Goal: Information Seeking & Learning: Learn about a topic

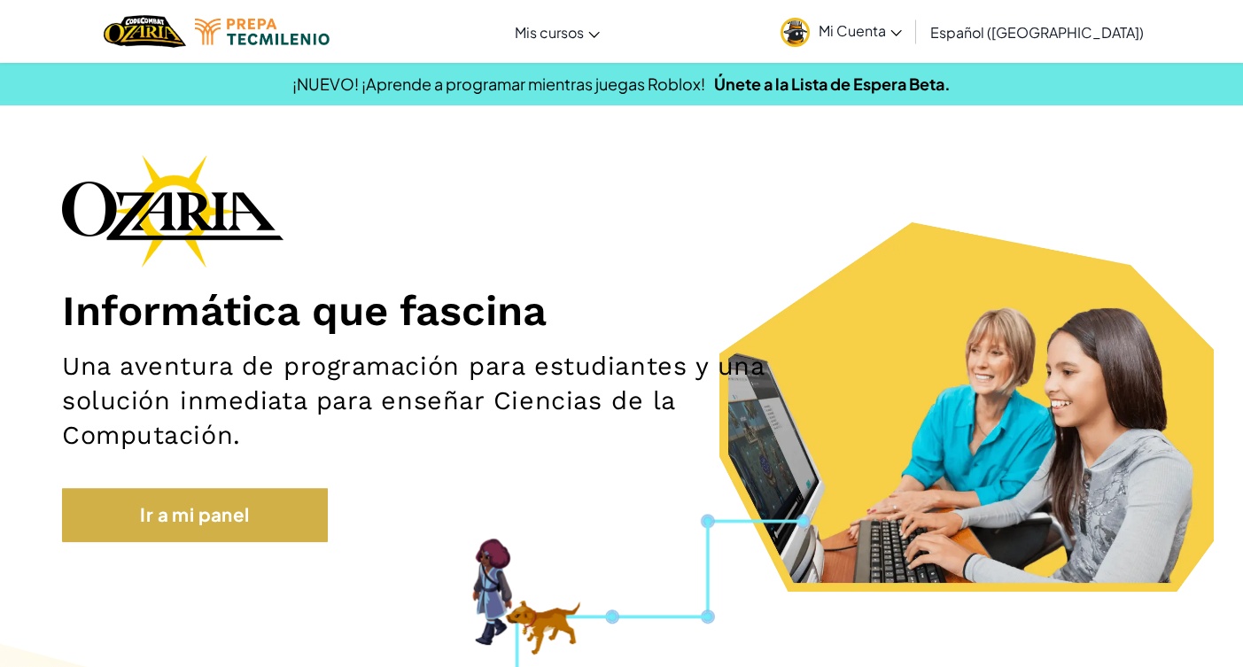
click at [198, 501] on link "Ir a mi panel" at bounding box center [195, 515] width 266 height 54
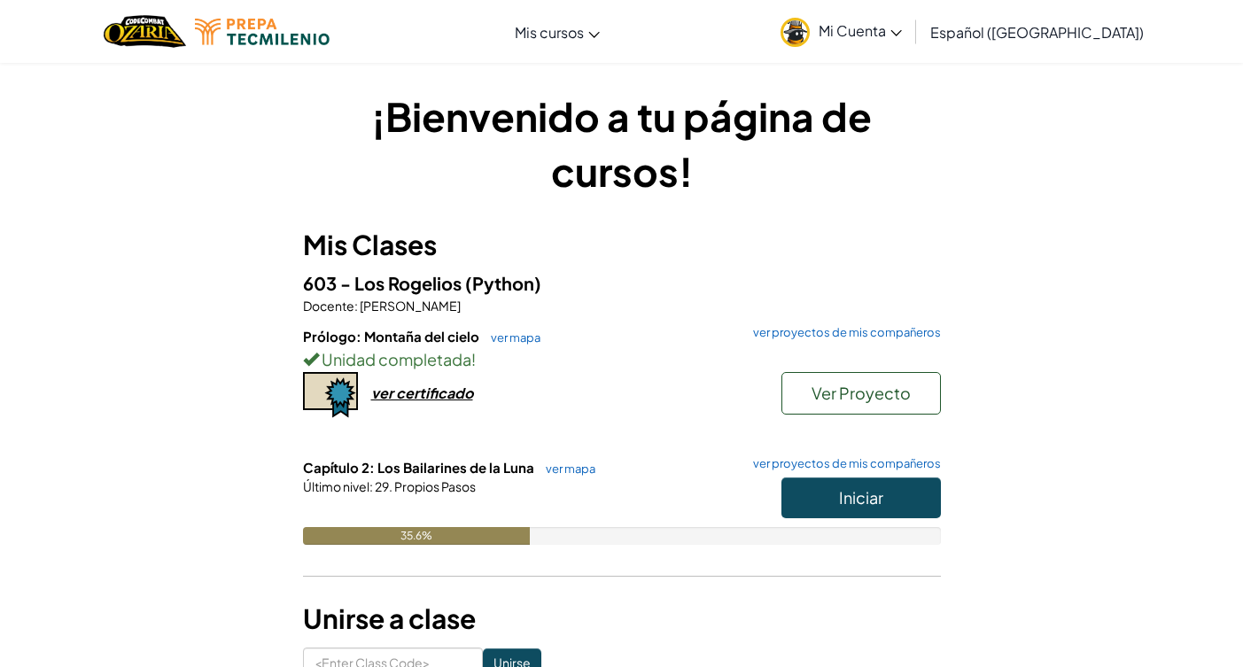
click at [875, 481] on button "Iniciar" at bounding box center [860, 497] width 159 height 41
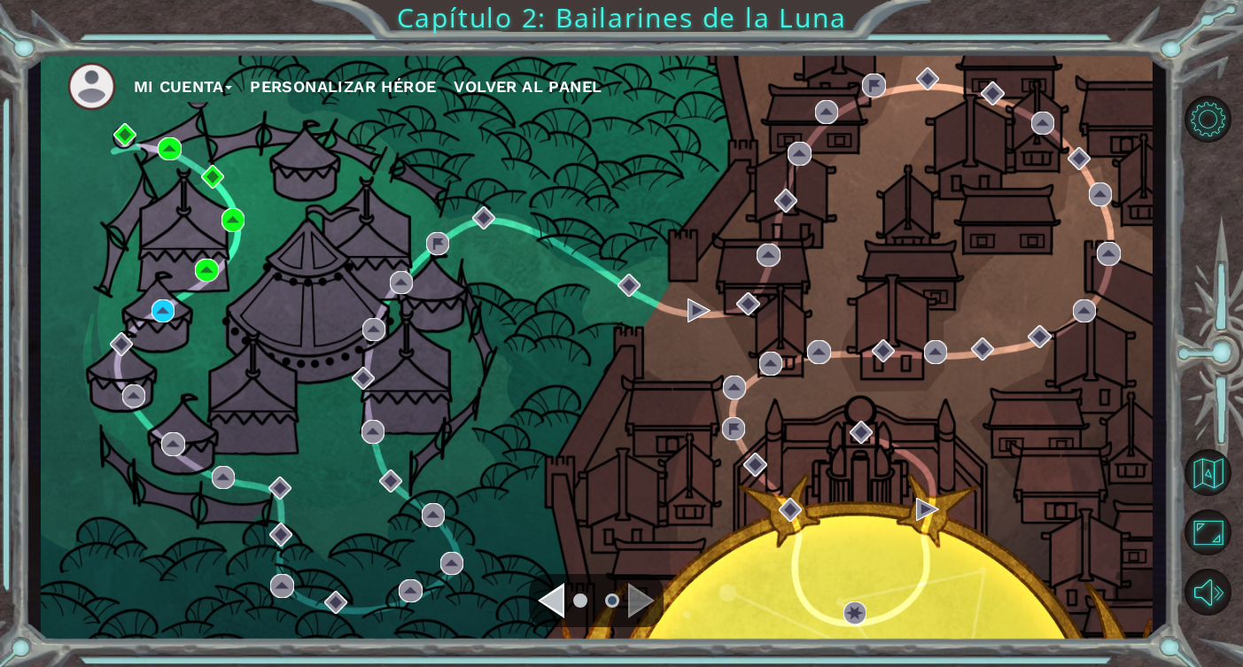
click at [563, 604] on div "Navigate to the previous page" at bounding box center [551, 600] width 27 height 35
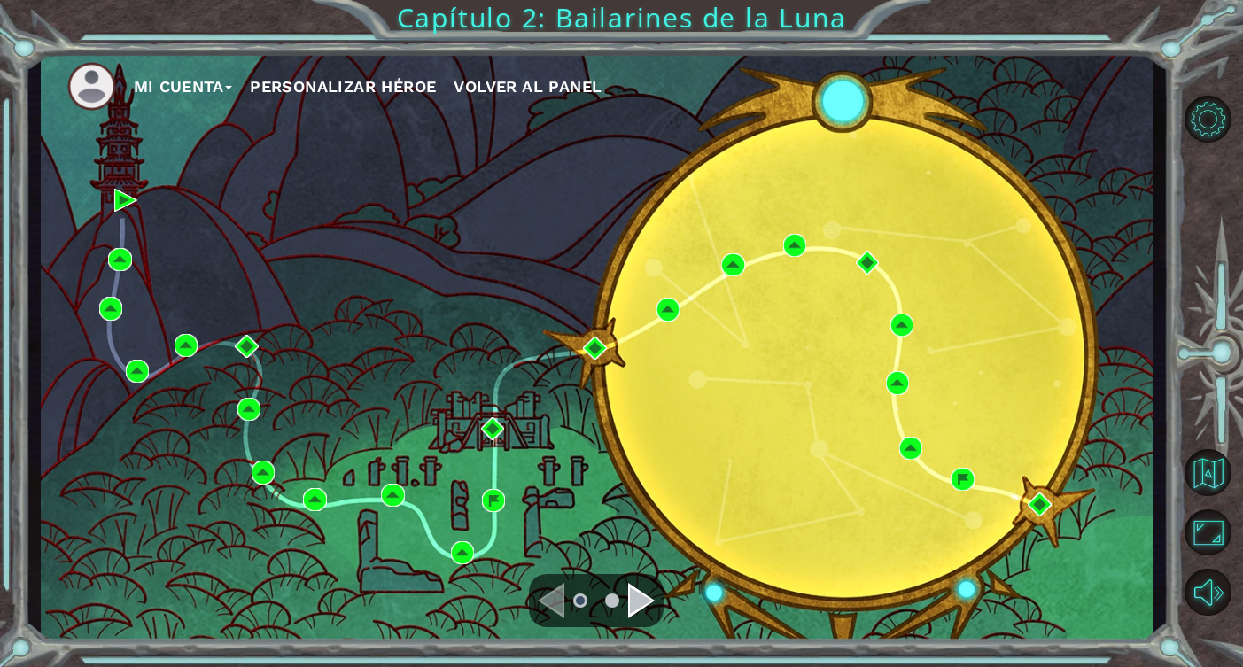
click at [633, 603] on div "Navigate to the next page" at bounding box center [641, 600] width 27 height 35
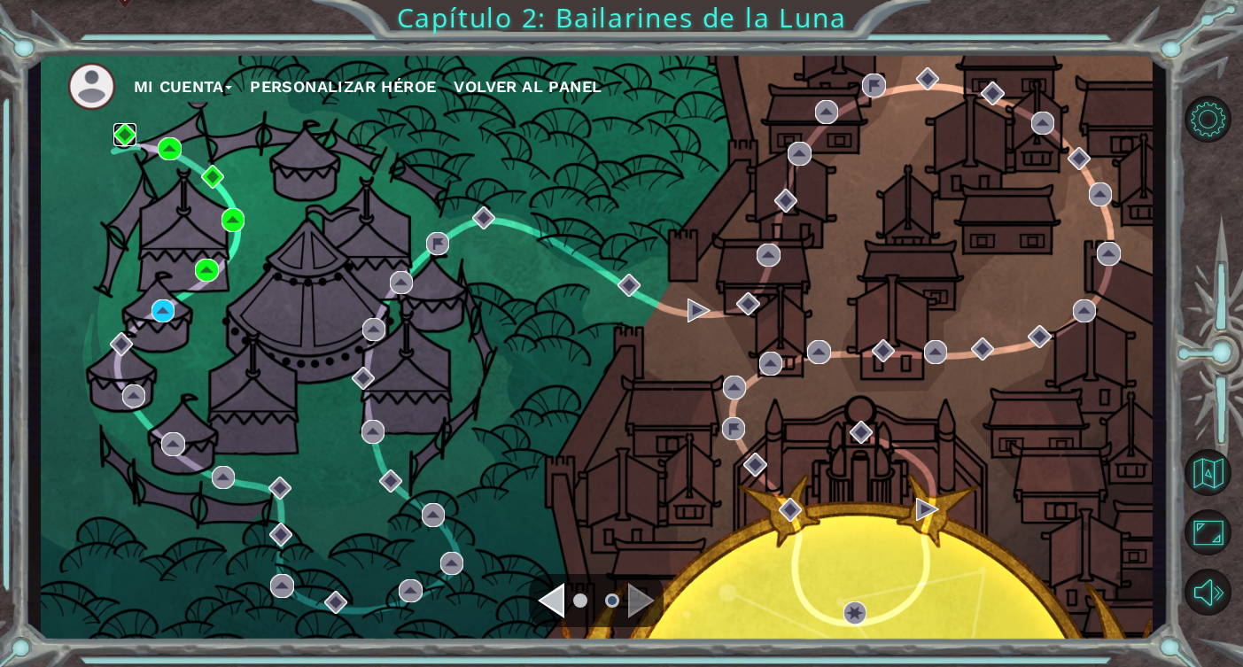
click at [124, 136] on img at bounding box center [124, 134] width 23 height 23
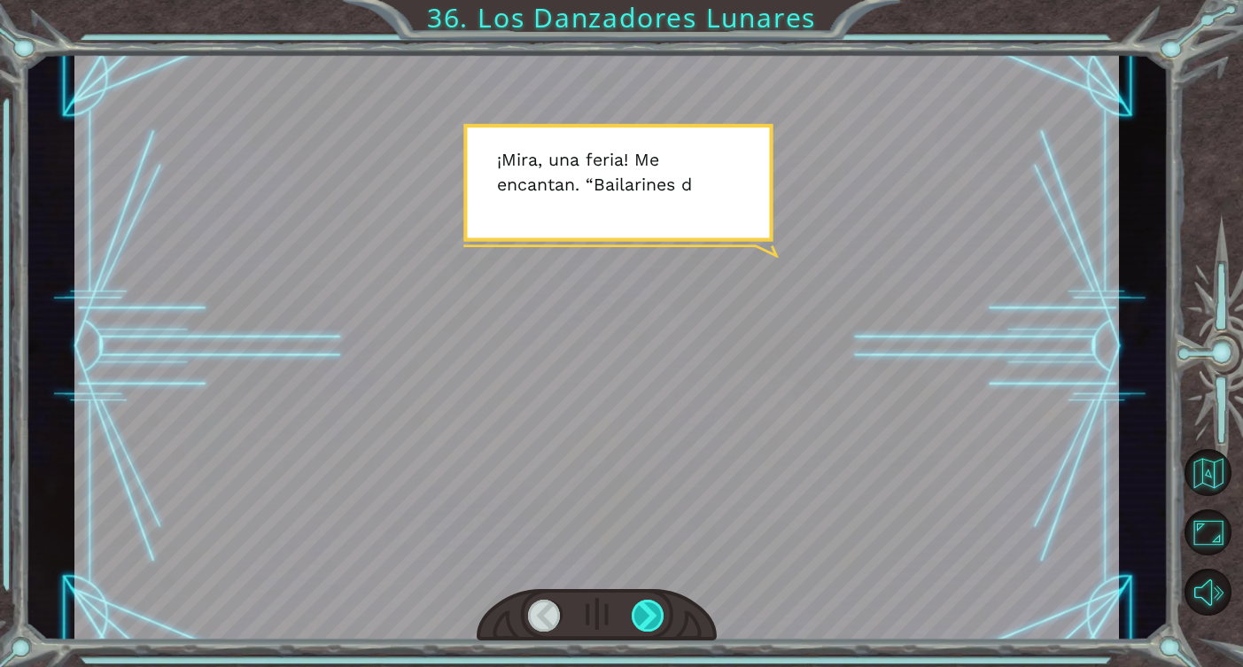
click at [652, 609] on div at bounding box center [649, 616] width 34 height 32
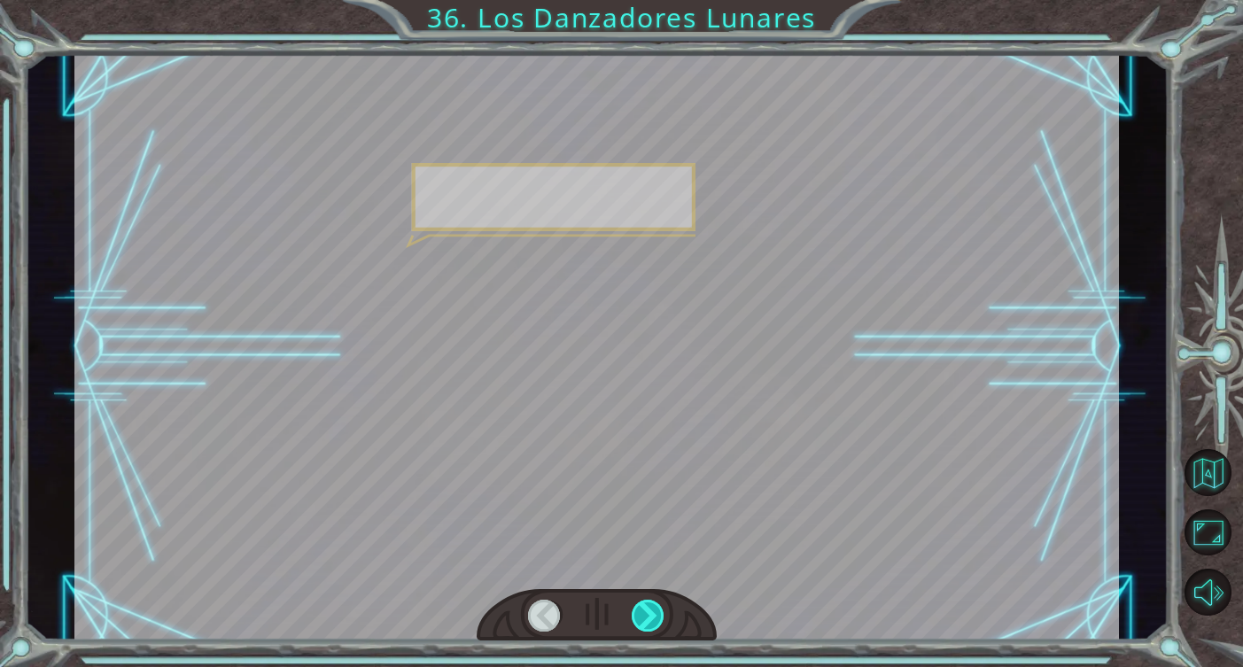
click at [652, 609] on div at bounding box center [649, 616] width 34 height 32
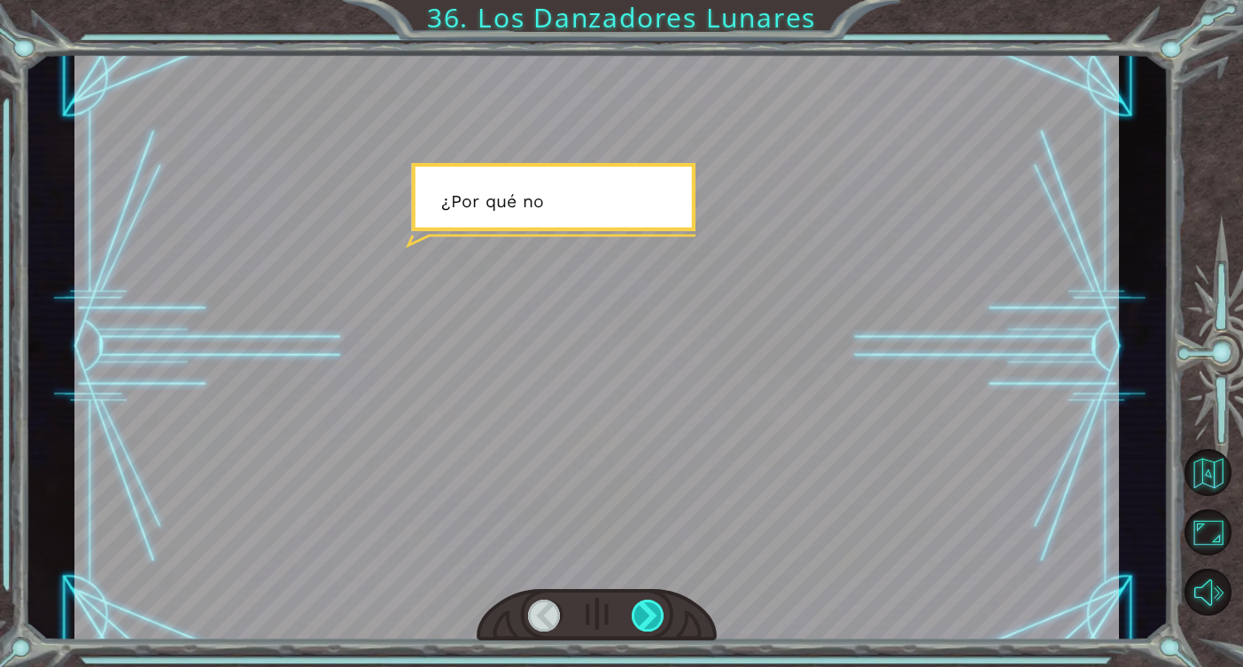
click at [652, 609] on div at bounding box center [649, 616] width 34 height 32
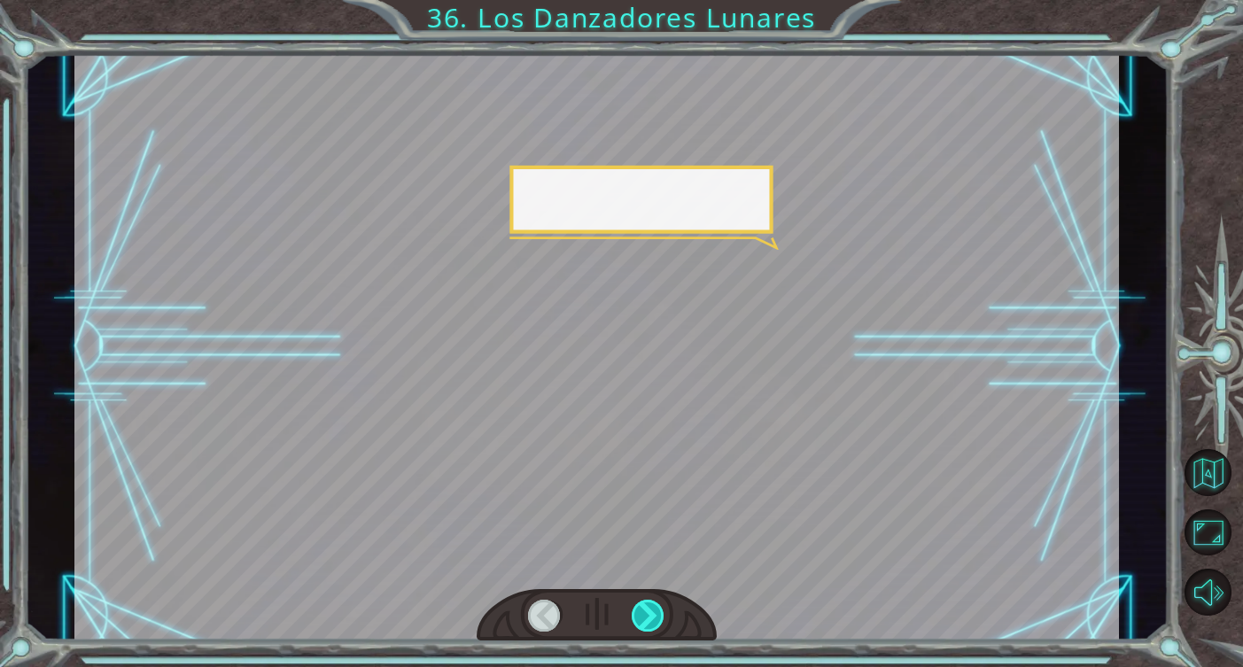
click at [652, 609] on div at bounding box center [649, 616] width 34 height 32
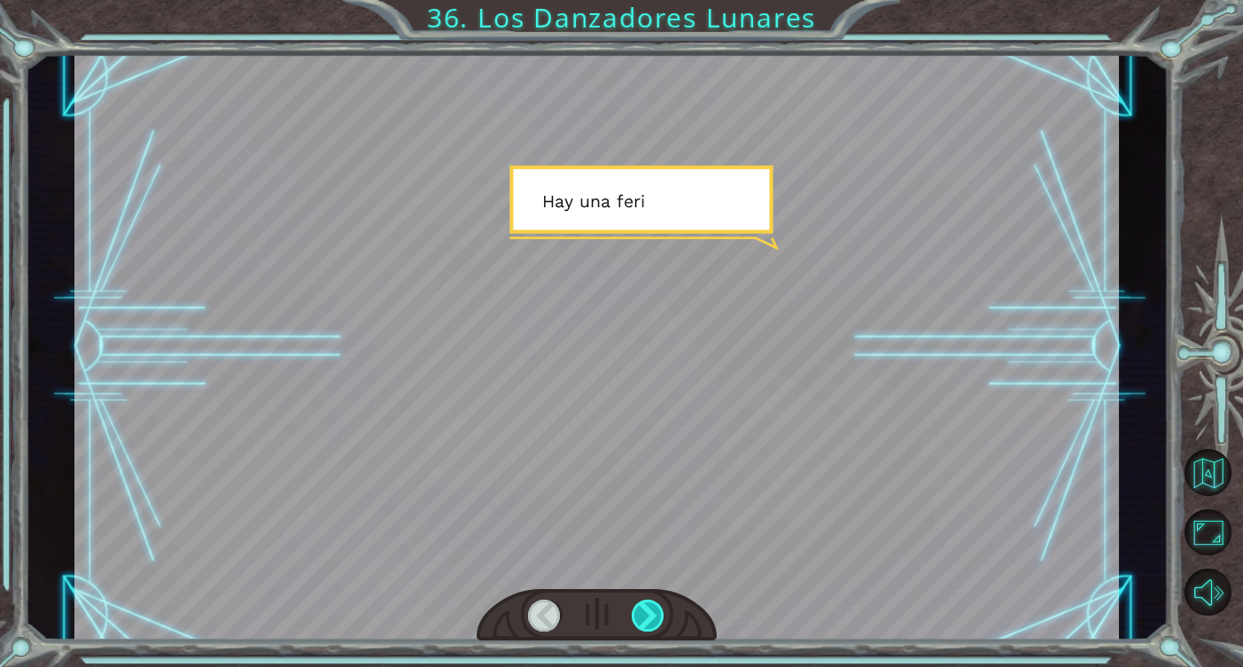
click at [652, 609] on div at bounding box center [649, 616] width 34 height 32
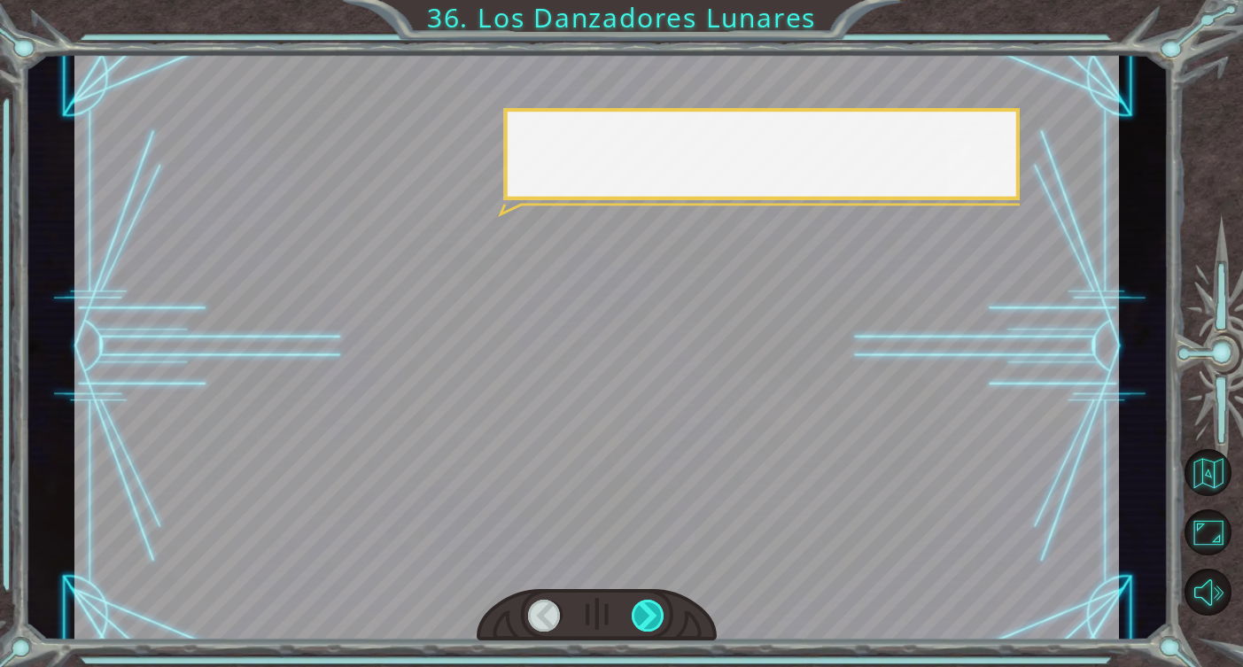
click at [652, 609] on div at bounding box center [649, 616] width 34 height 32
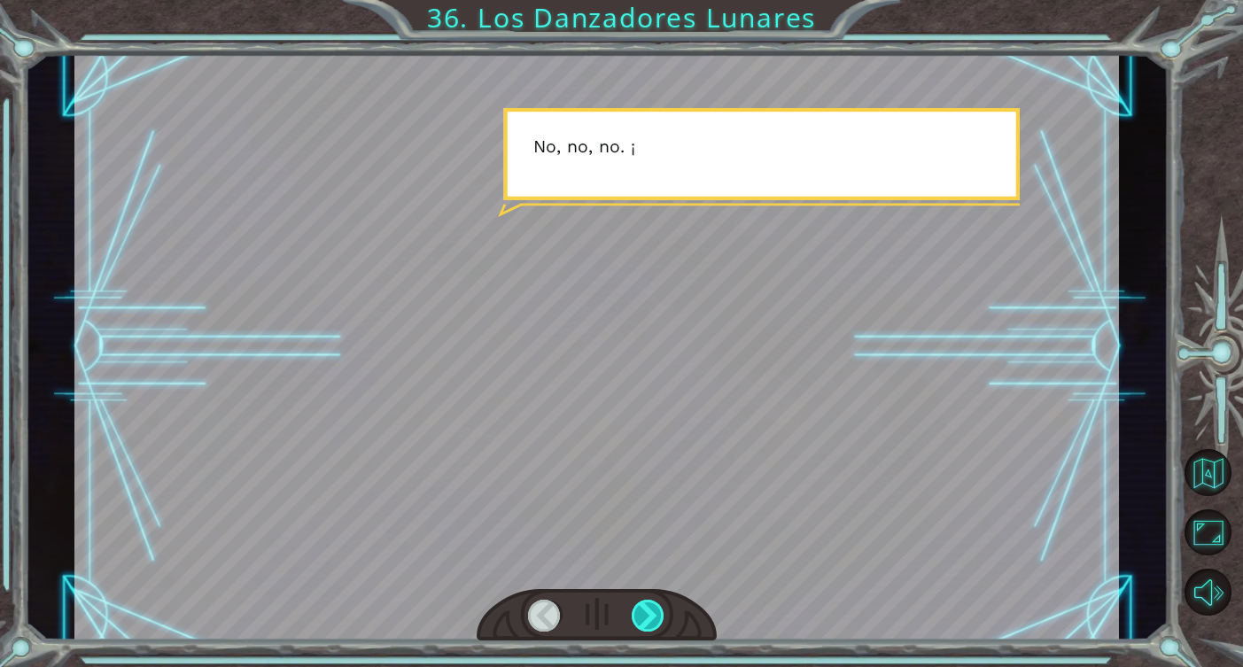
click at [652, 609] on div at bounding box center [649, 616] width 34 height 32
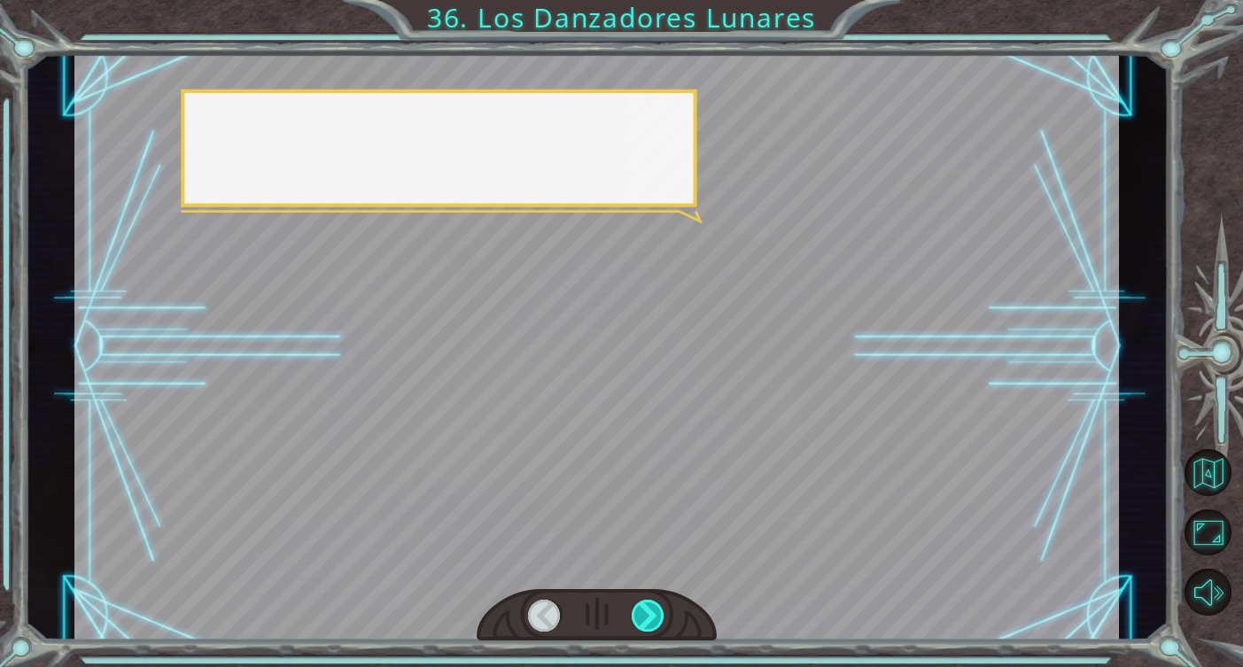
click at [652, 613] on div at bounding box center [649, 616] width 34 height 32
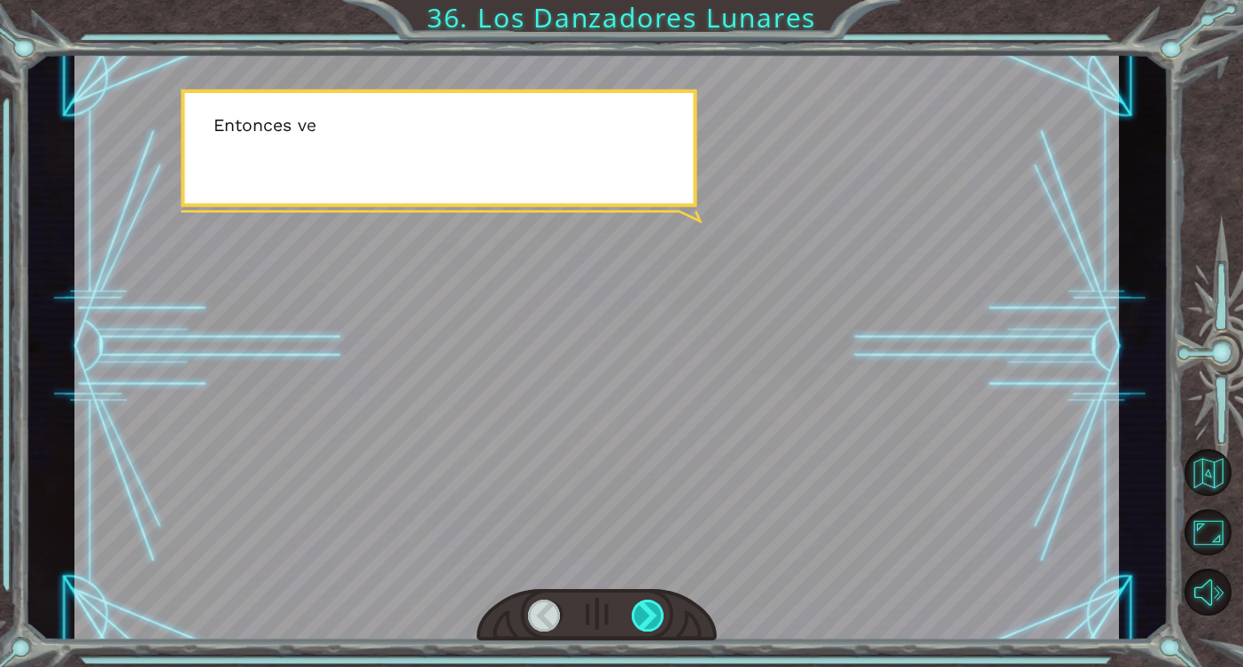
click at [652, 613] on div at bounding box center [649, 616] width 34 height 32
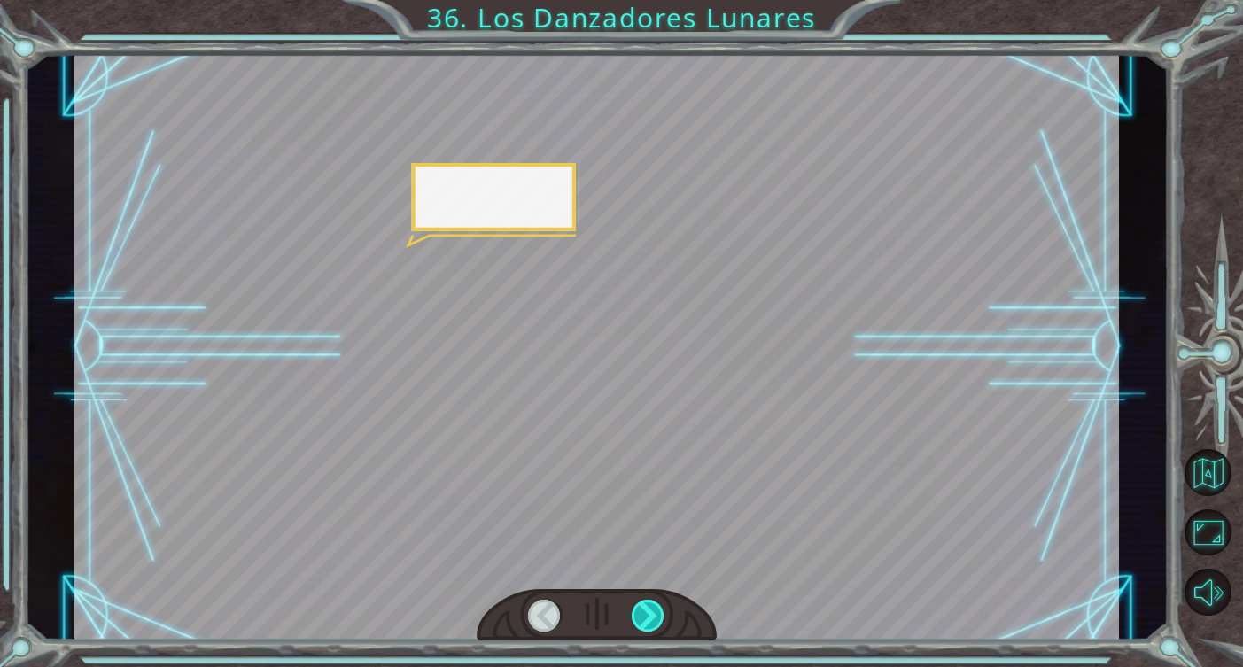
click at [652, 613] on div at bounding box center [649, 616] width 34 height 32
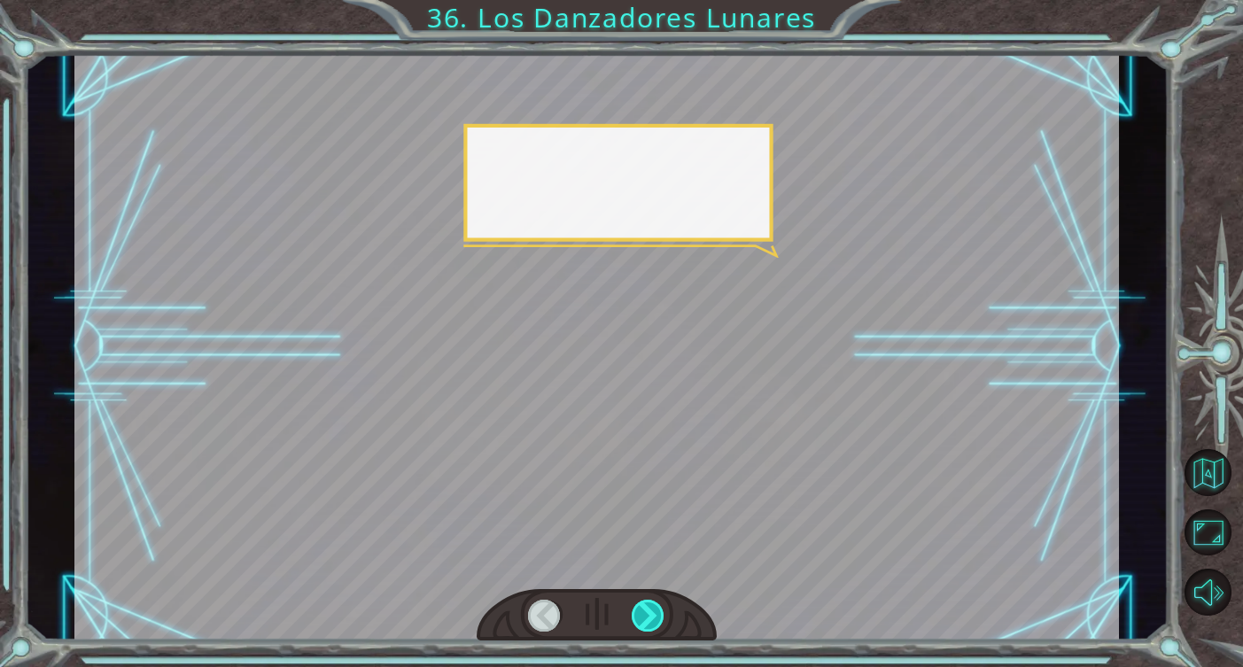
click at [652, 613] on div at bounding box center [649, 616] width 34 height 32
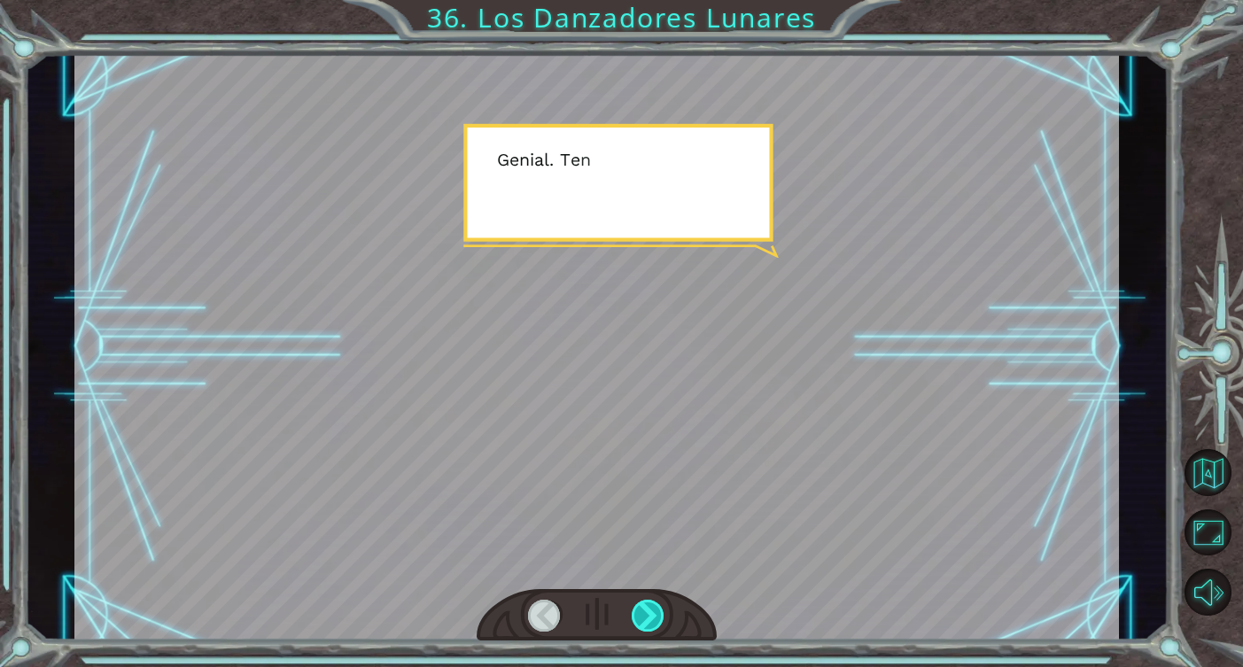
click at [652, 613] on div at bounding box center [649, 616] width 34 height 32
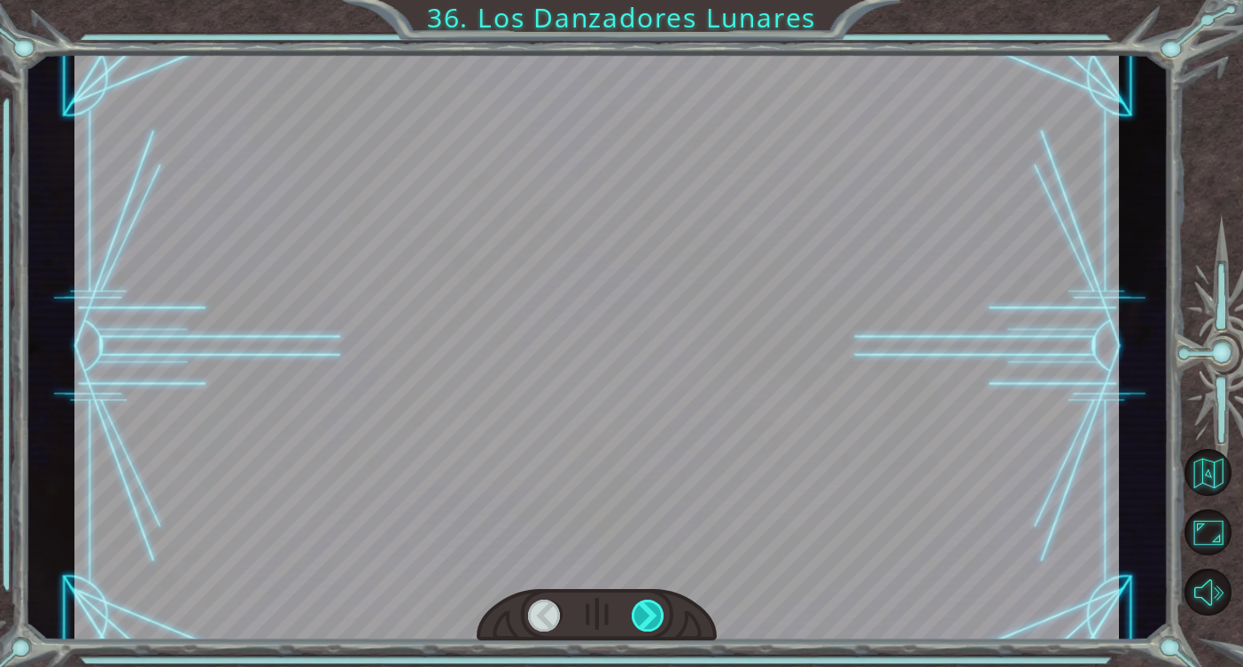
click at [652, 613] on div at bounding box center [649, 616] width 34 height 32
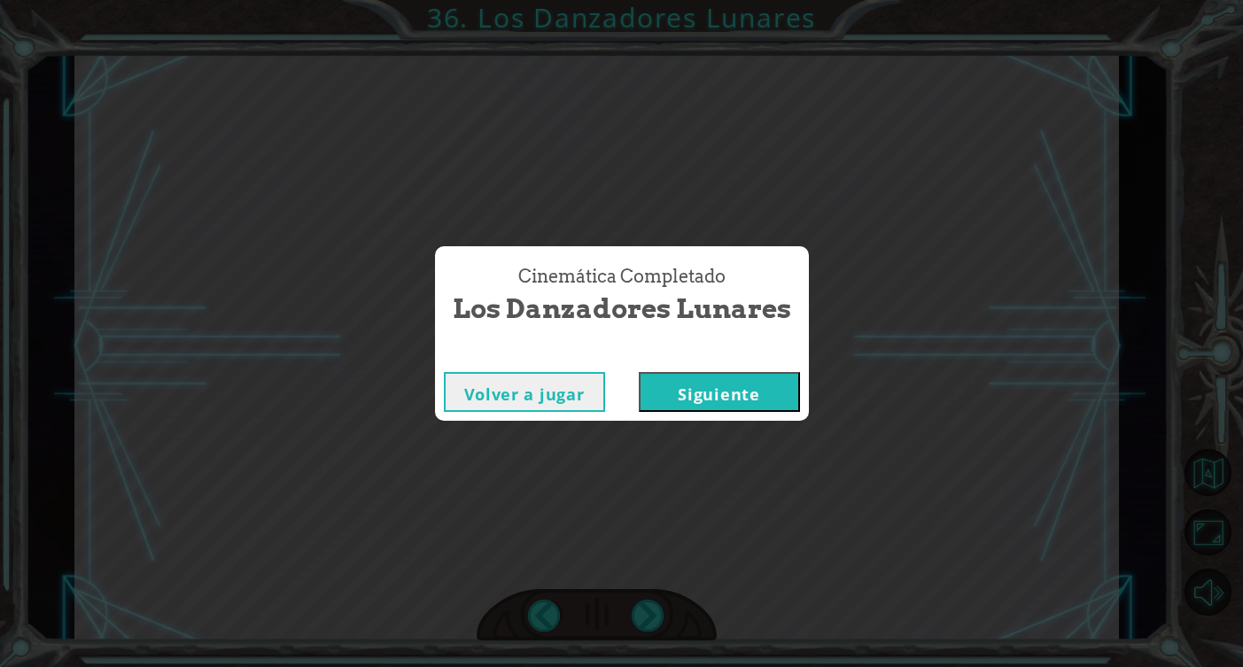
click at [727, 396] on button "Siguiente" at bounding box center [719, 392] width 161 height 40
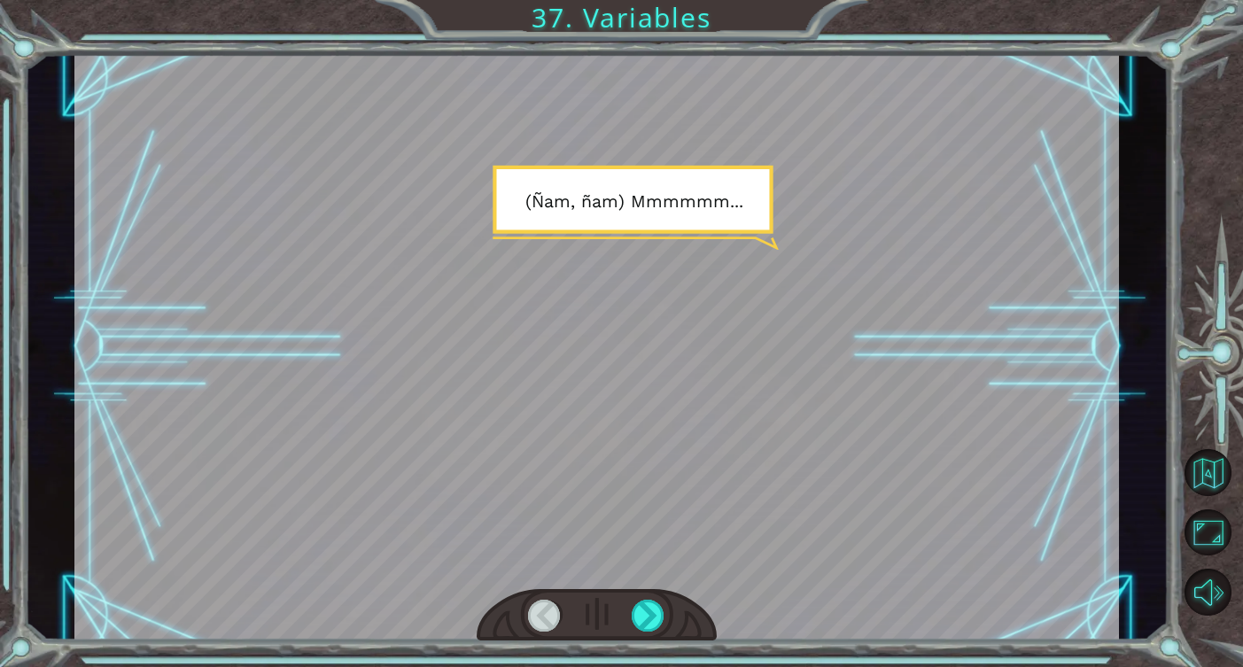
click at [655, 599] on div at bounding box center [597, 615] width 240 height 53
click at [655, 608] on div at bounding box center [649, 616] width 34 height 32
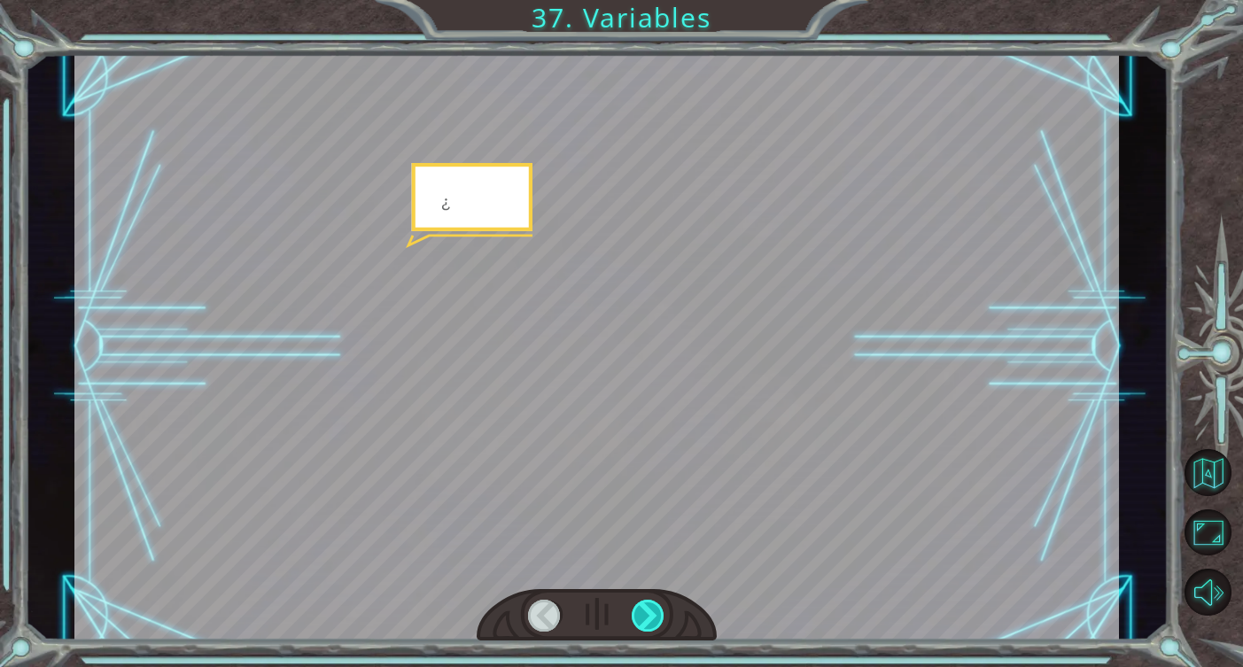
click at [655, 608] on div at bounding box center [649, 616] width 34 height 32
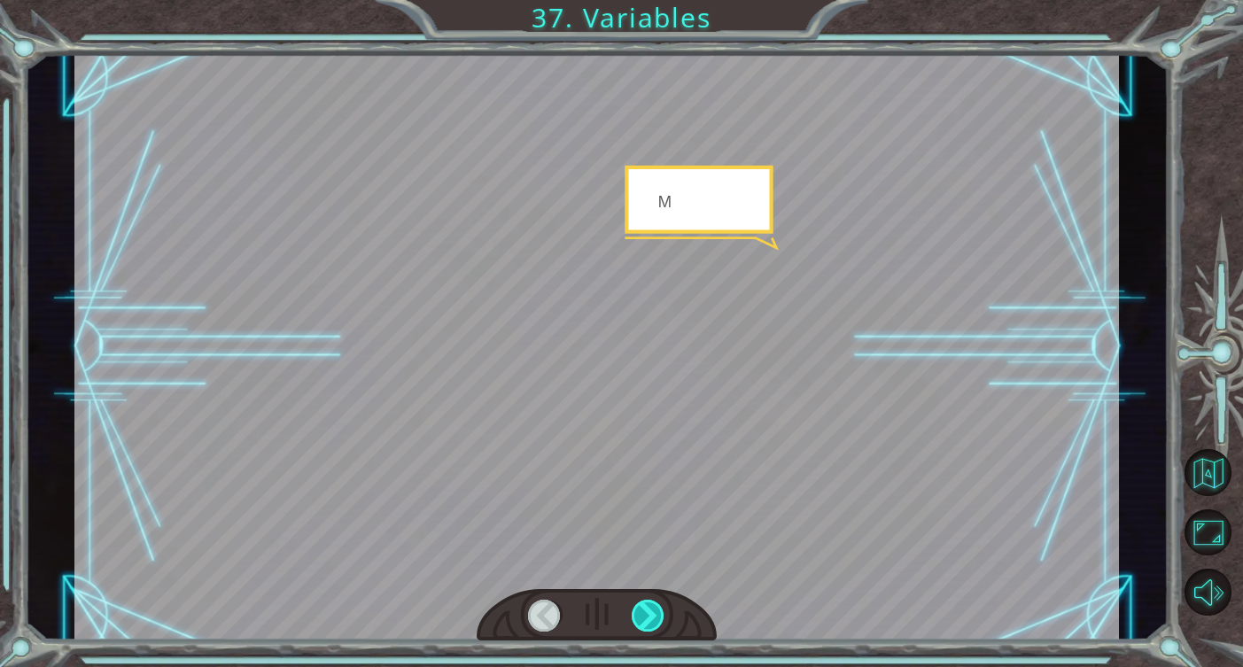
click at [655, 608] on div at bounding box center [649, 616] width 34 height 32
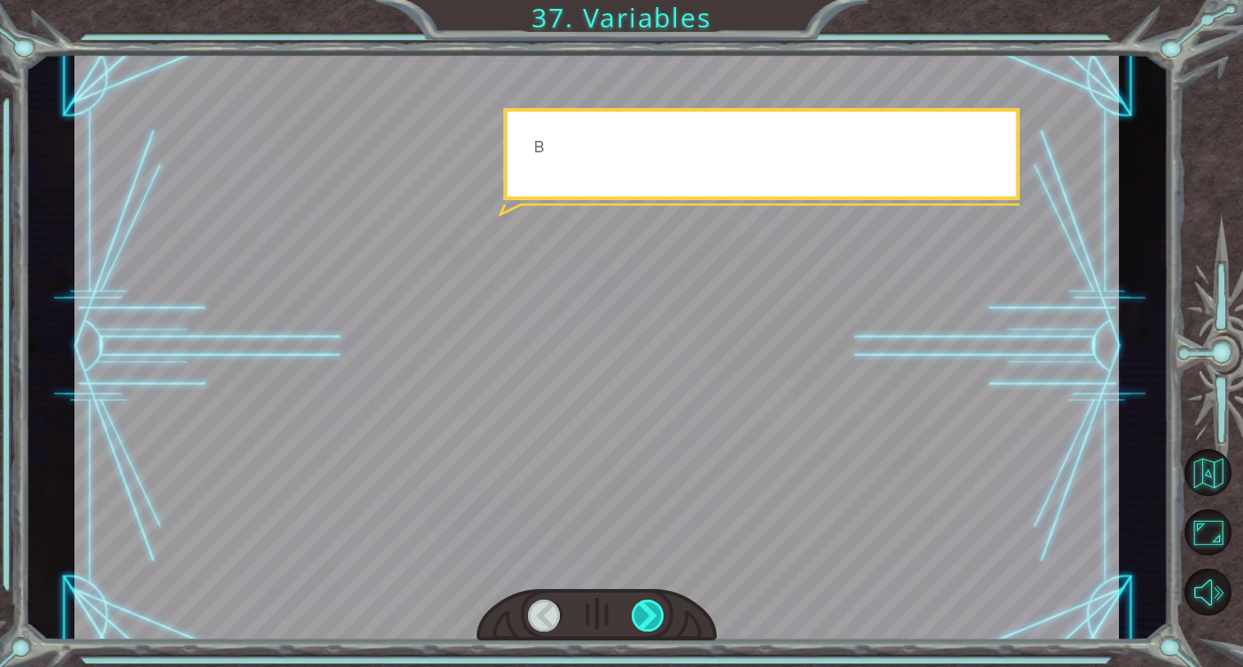
click at [655, 608] on div at bounding box center [649, 616] width 34 height 32
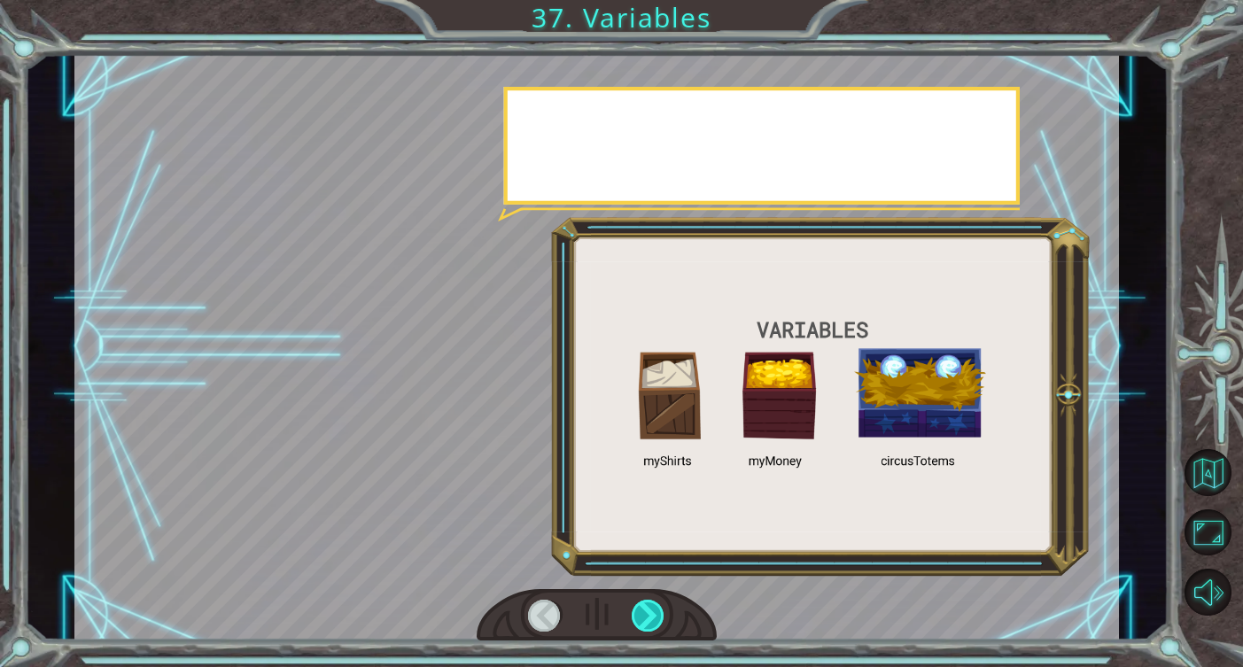
click at [655, 608] on div at bounding box center [649, 616] width 34 height 32
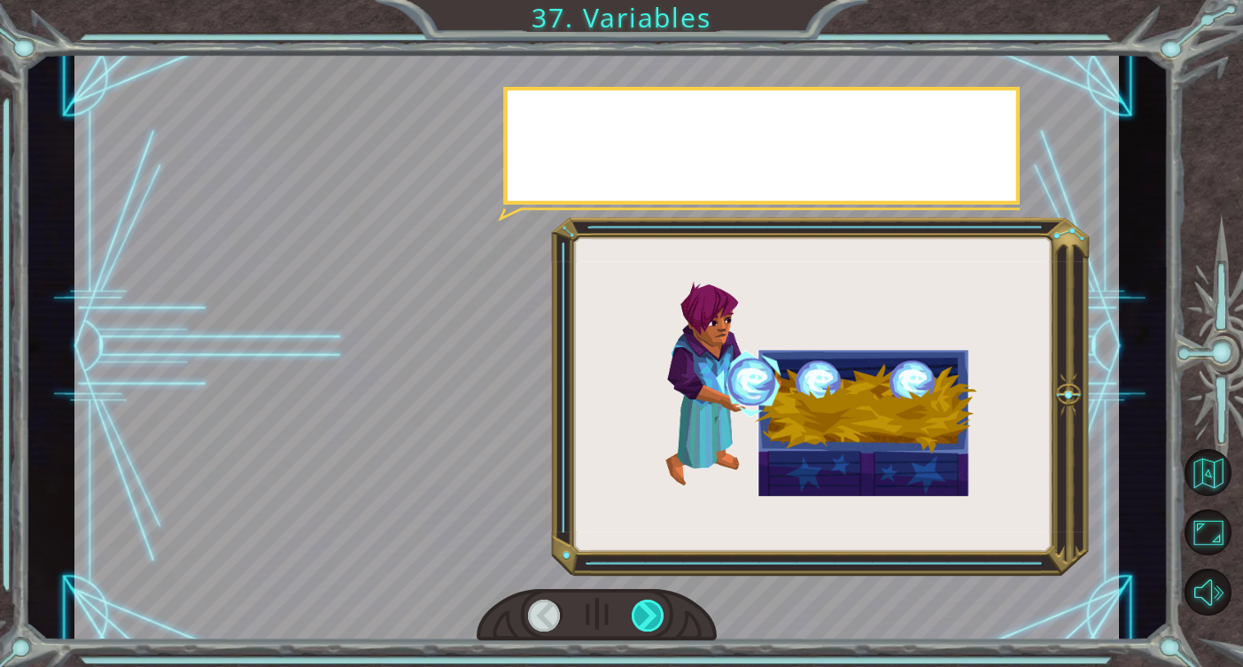
click at [655, 608] on div at bounding box center [649, 616] width 34 height 32
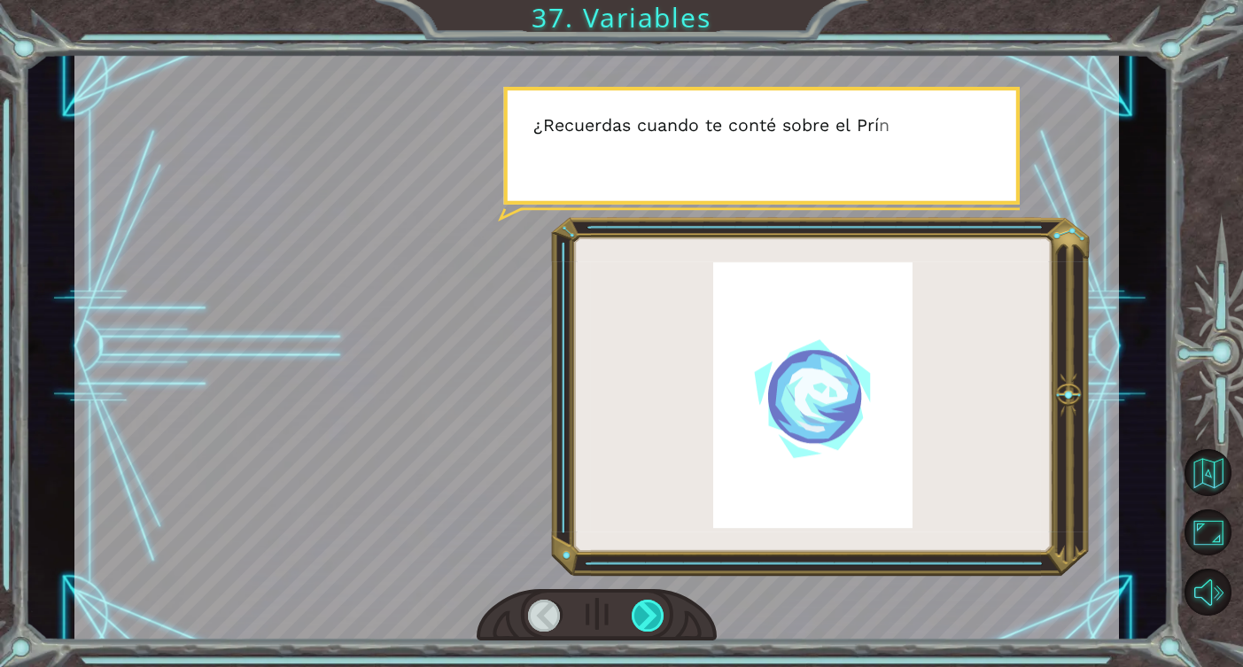
click at [655, 608] on div at bounding box center [649, 616] width 34 height 32
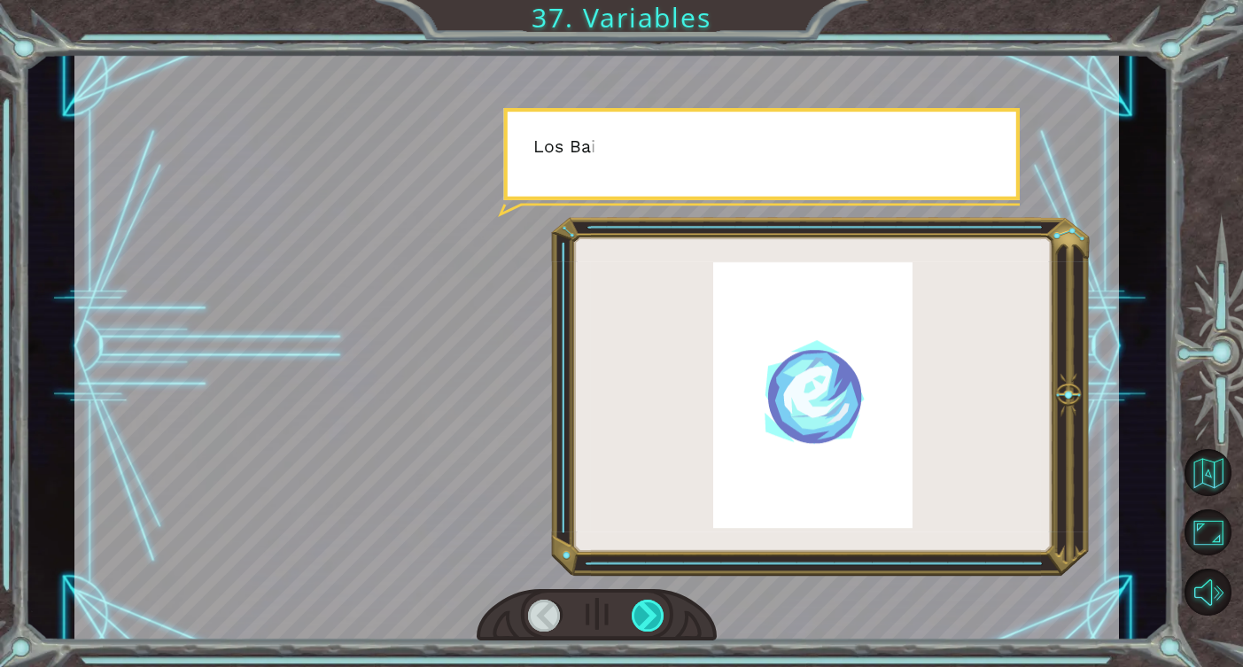
click at [655, 608] on div at bounding box center [649, 616] width 34 height 32
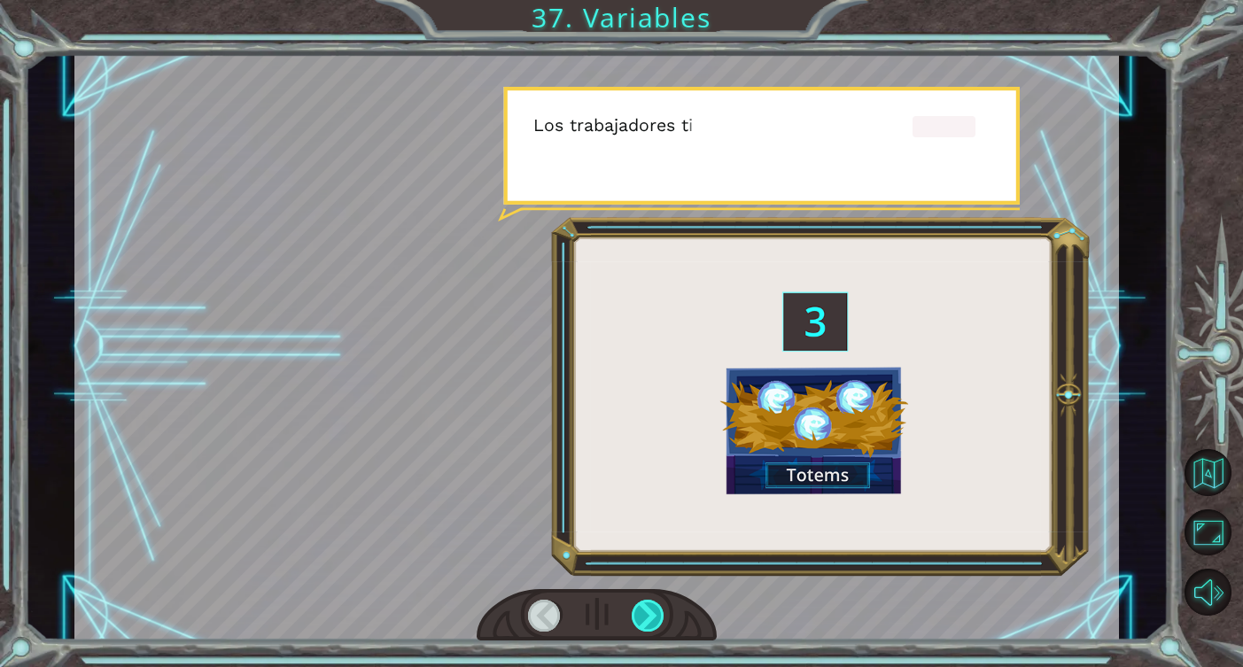
click at [656, 608] on div at bounding box center [649, 616] width 34 height 32
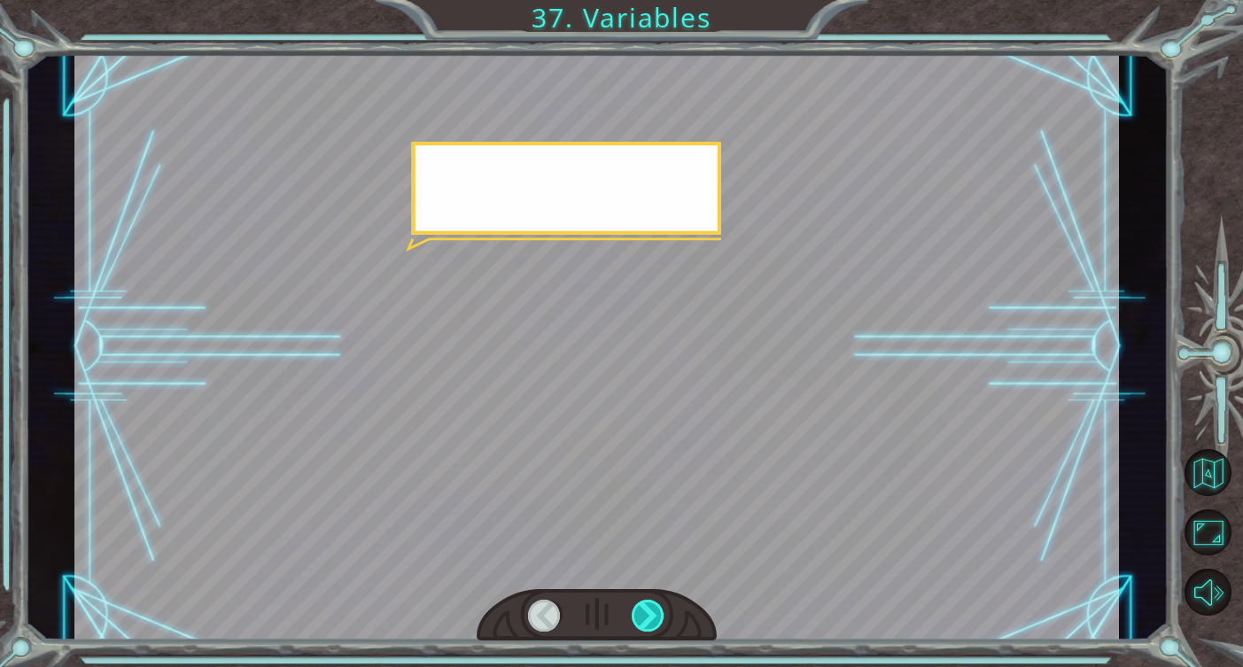
click at [656, 608] on div at bounding box center [649, 616] width 34 height 32
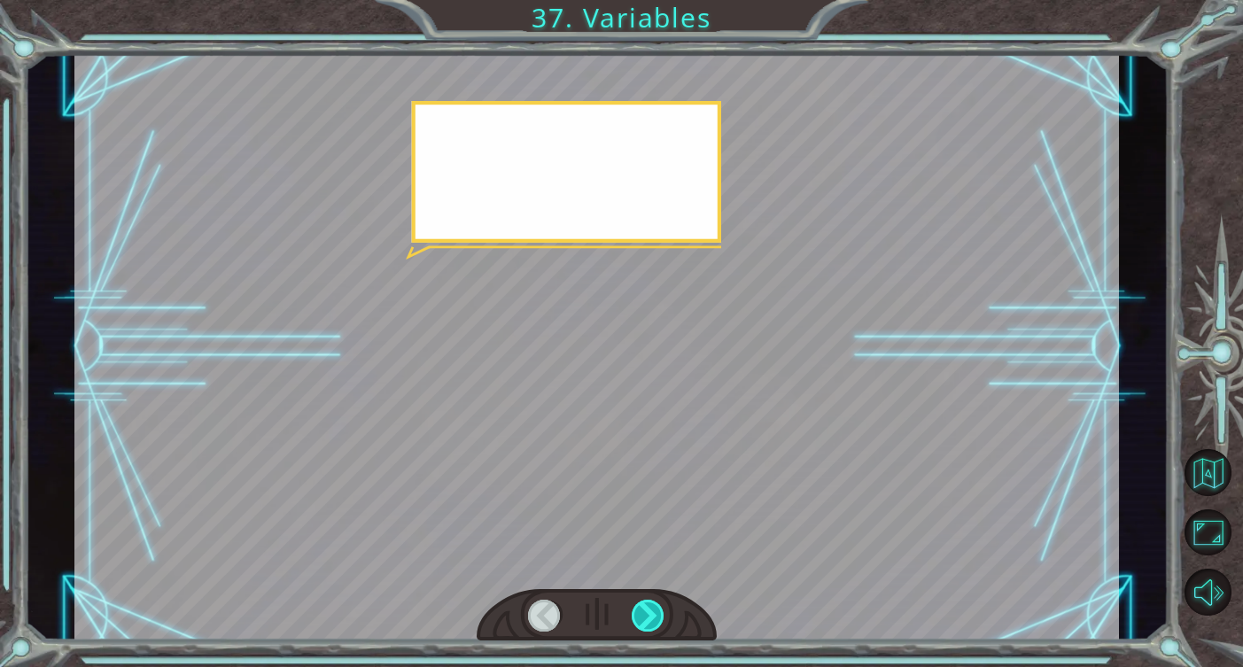
click at [656, 608] on div at bounding box center [649, 616] width 34 height 32
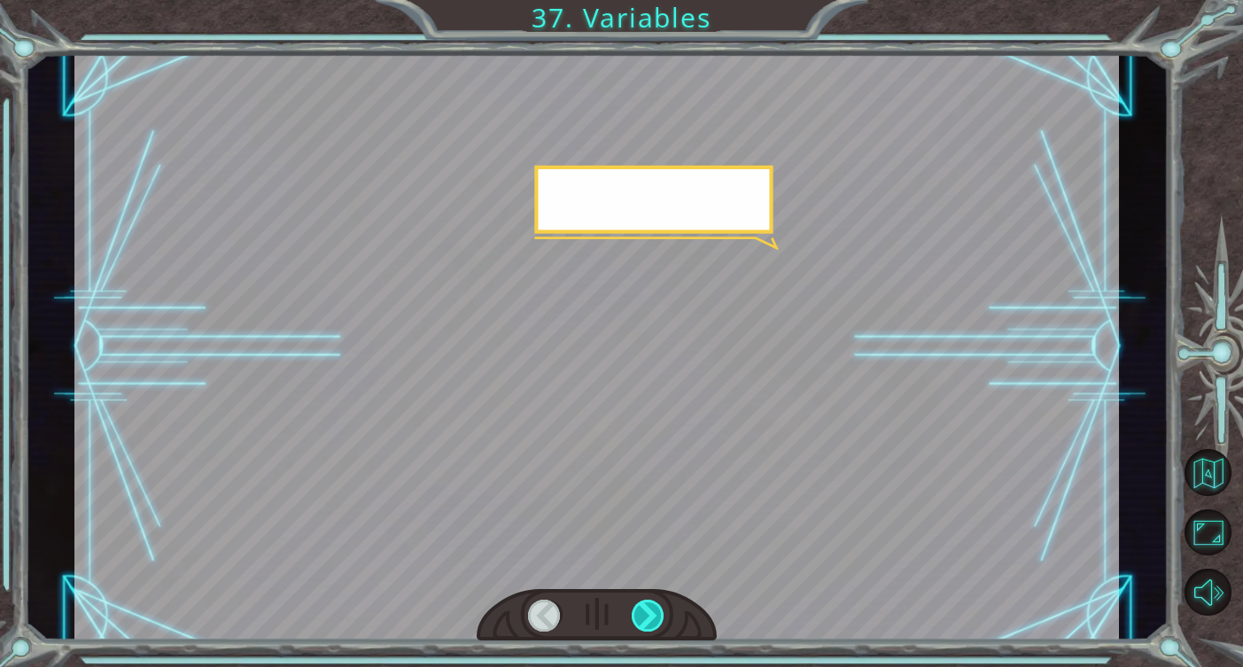
click at [656, 608] on div at bounding box center [649, 616] width 34 height 32
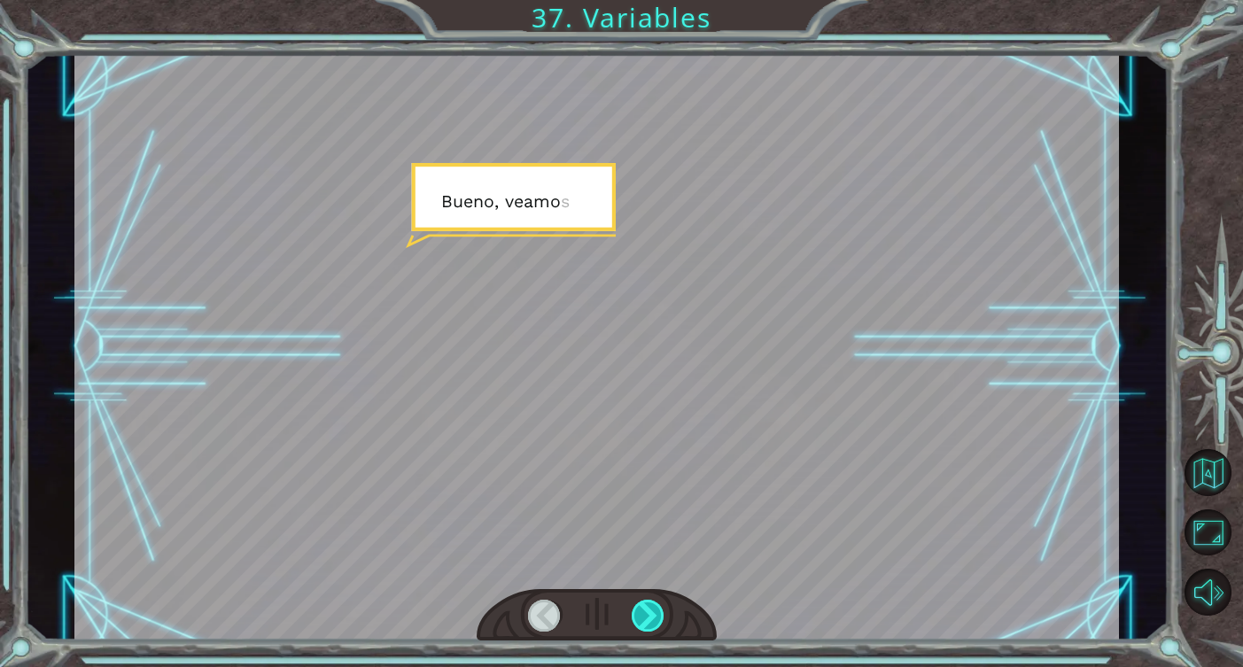
click at [656, 608] on div at bounding box center [649, 616] width 34 height 32
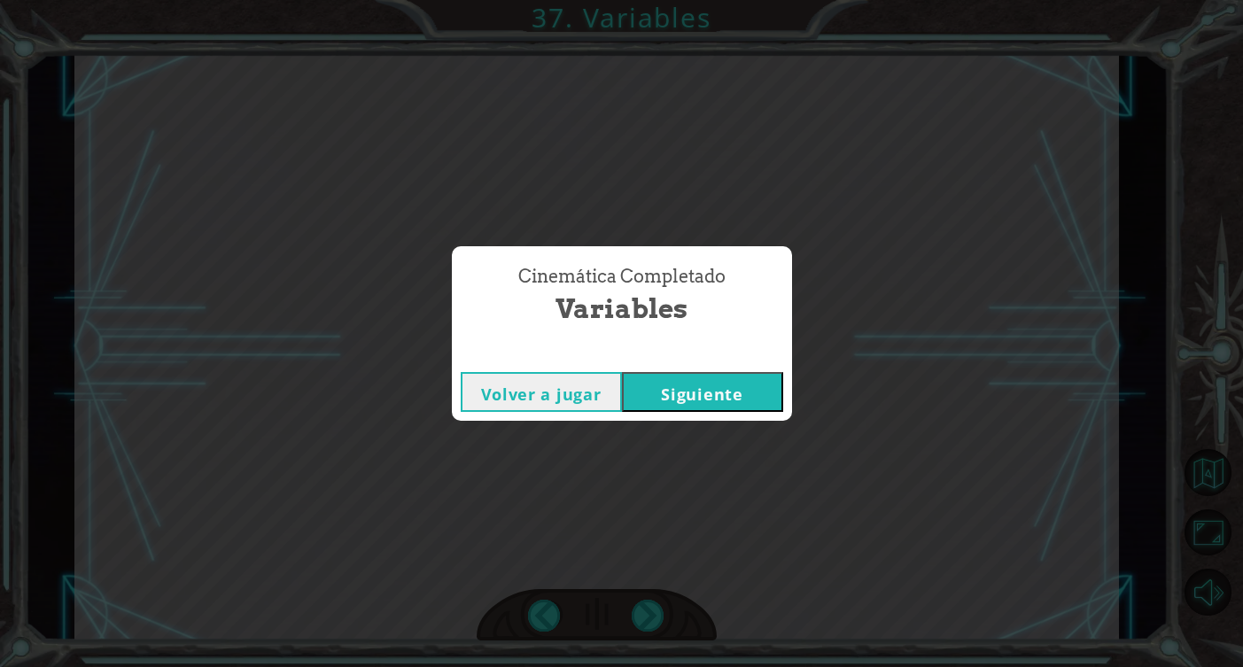
click at [709, 392] on button "Siguiente" at bounding box center [702, 392] width 161 height 40
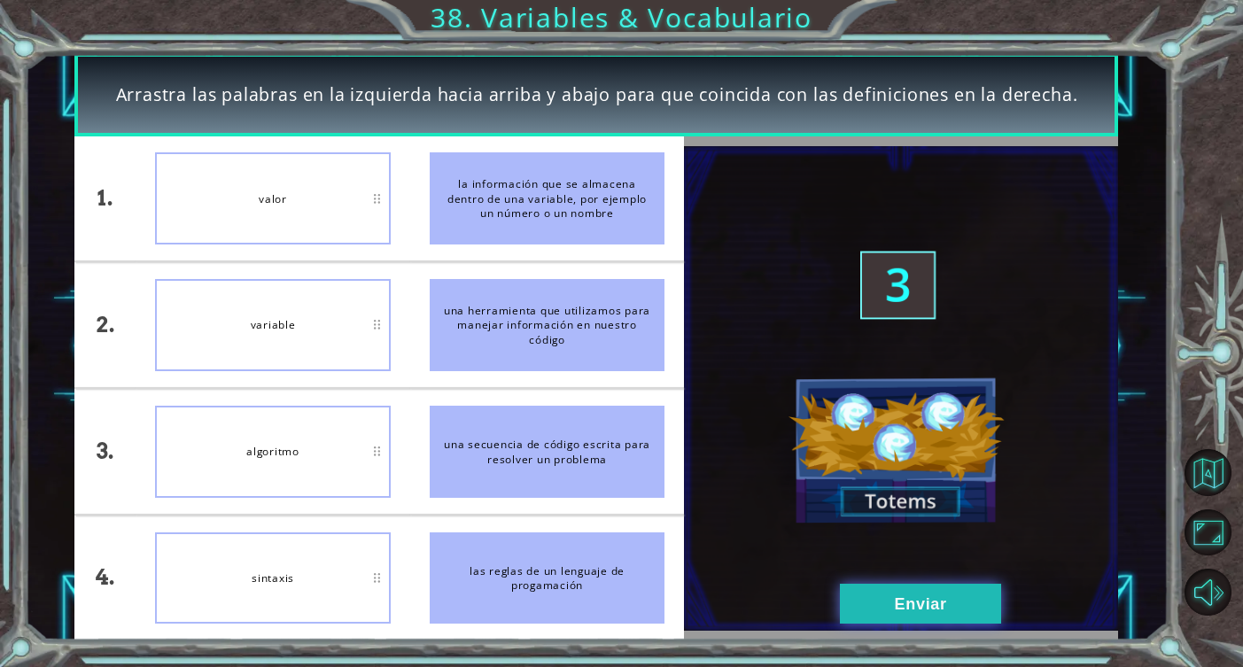
click at [884, 600] on button "Enviar" at bounding box center [920, 604] width 161 height 40
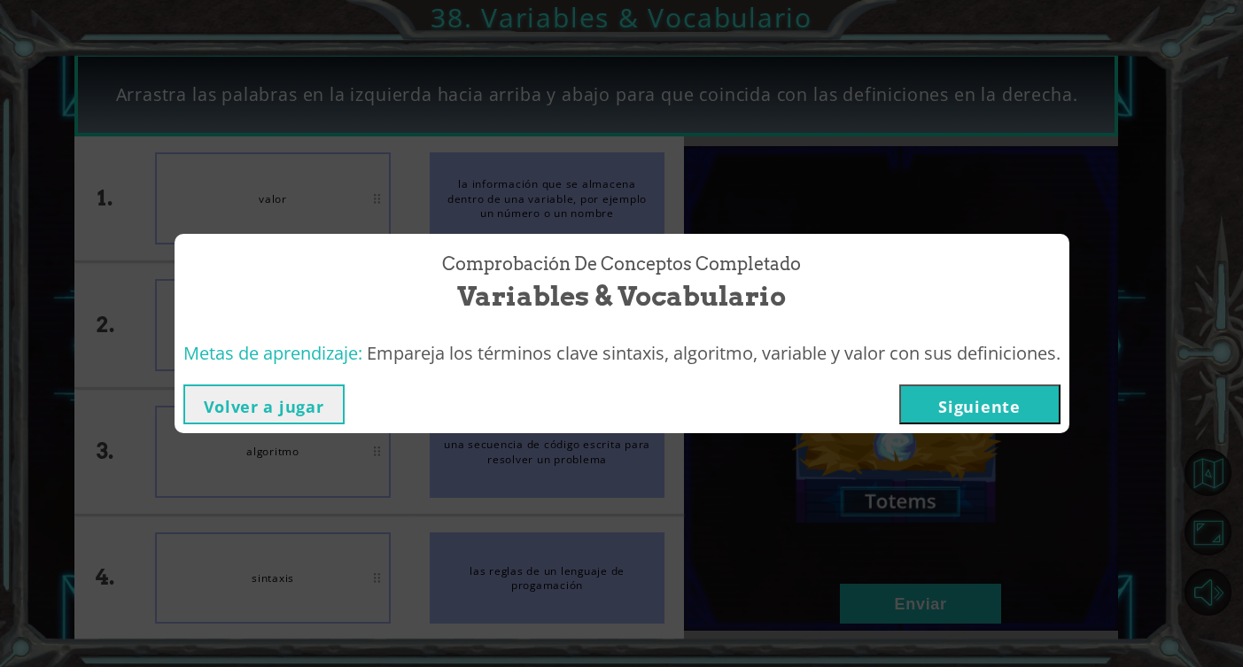
click at [1014, 416] on button "Siguiente" at bounding box center [979, 404] width 161 height 40
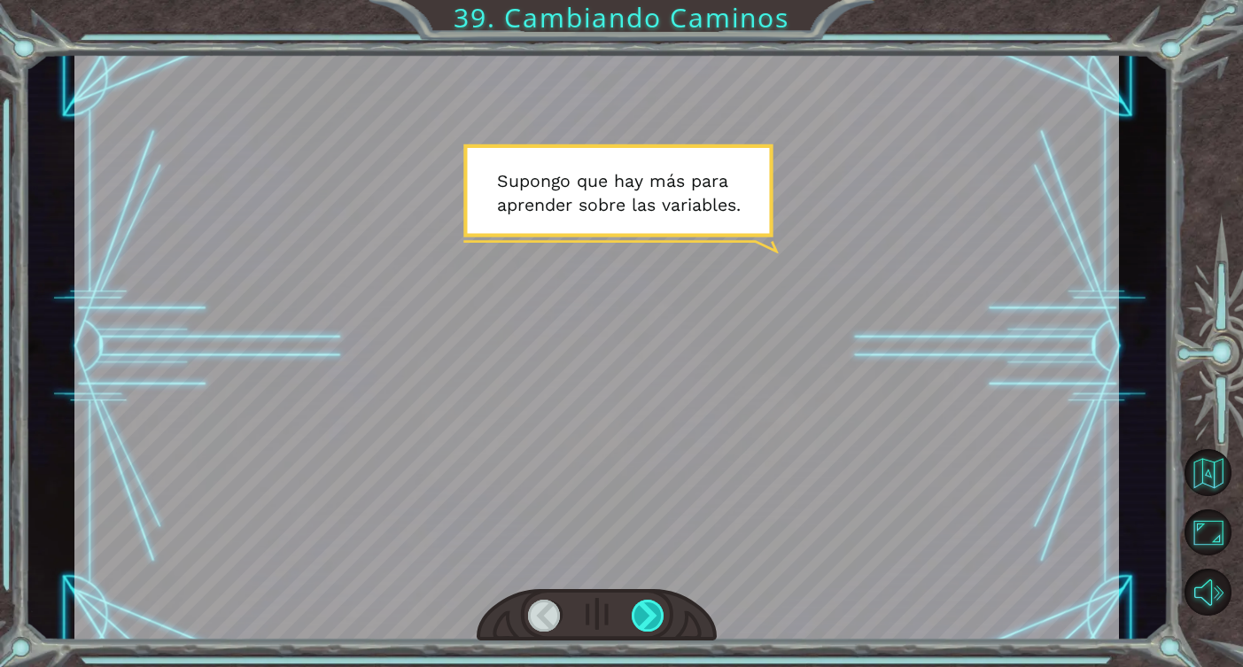
click at [652, 615] on div at bounding box center [649, 616] width 34 height 32
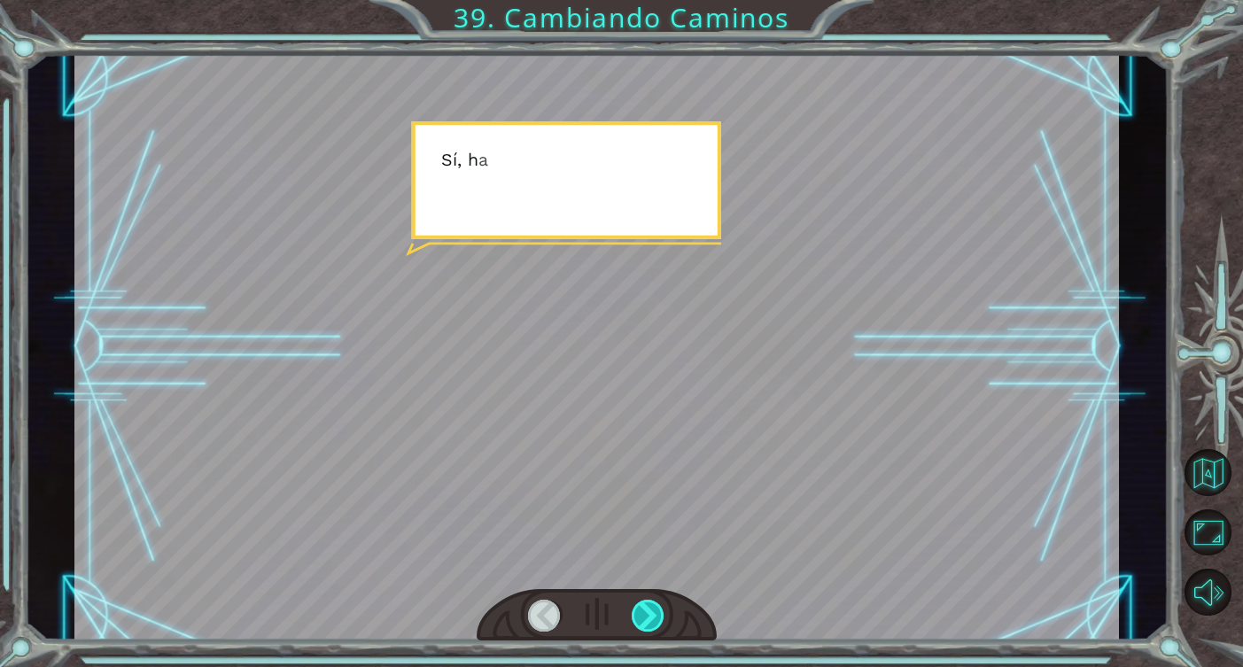
click at [652, 615] on div at bounding box center [649, 616] width 34 height 32
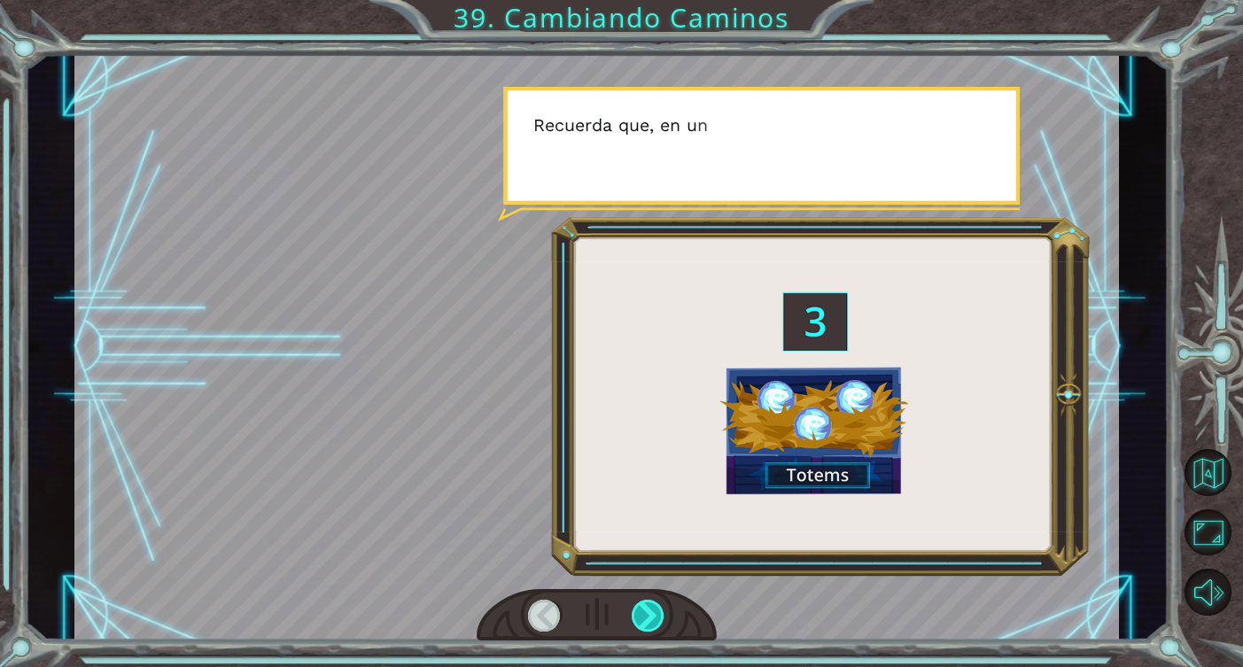
click at [652, 615] on div at bounding box center [649, 616] width 34 height 32
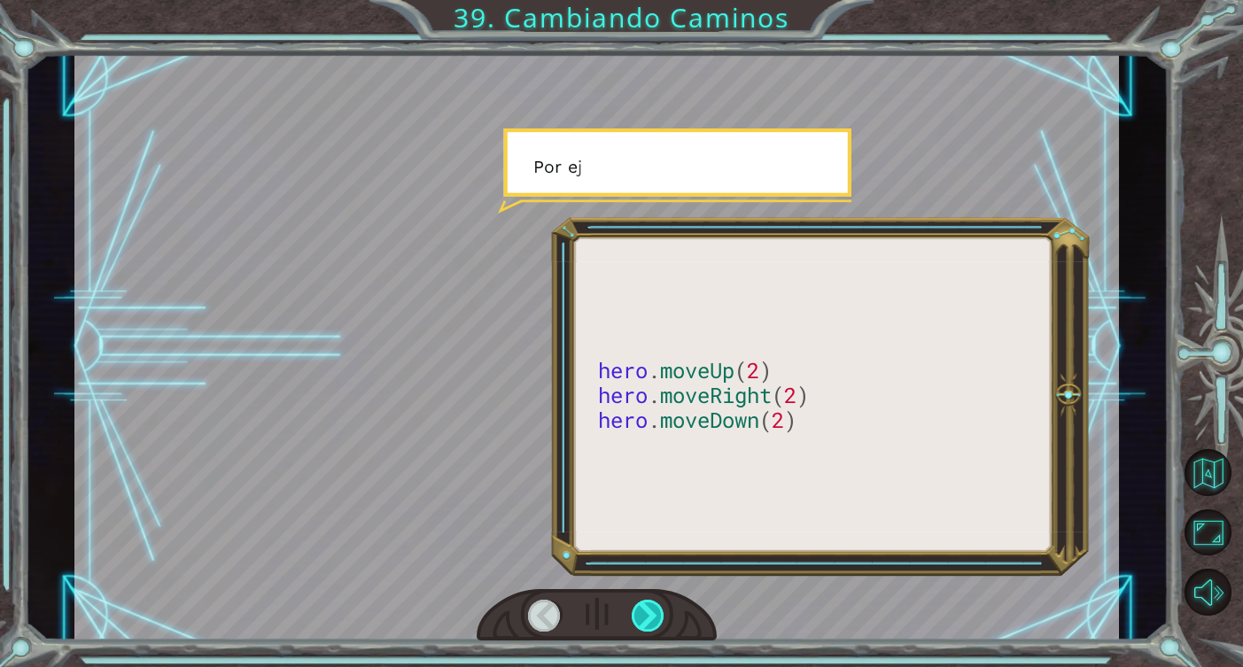
click at [652, 615] on div at bounding box center [649, 616] width 34 height 32
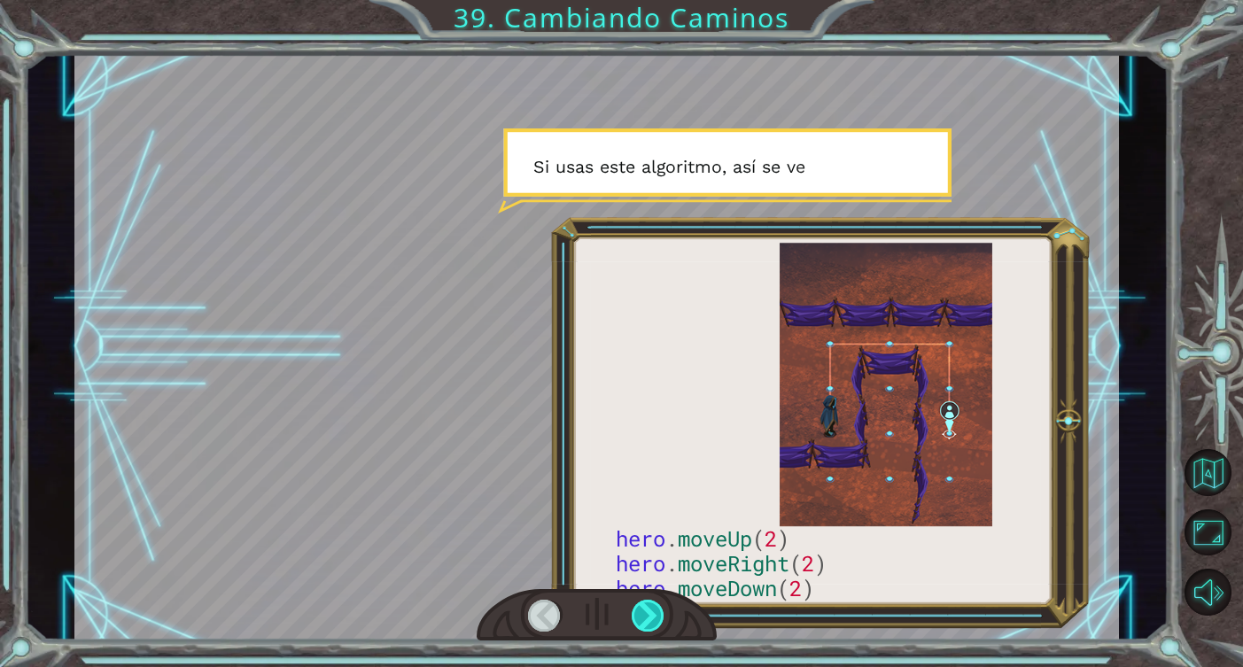
click at [652, 615] on div at bounding box center [649, 616] width 34 height 32
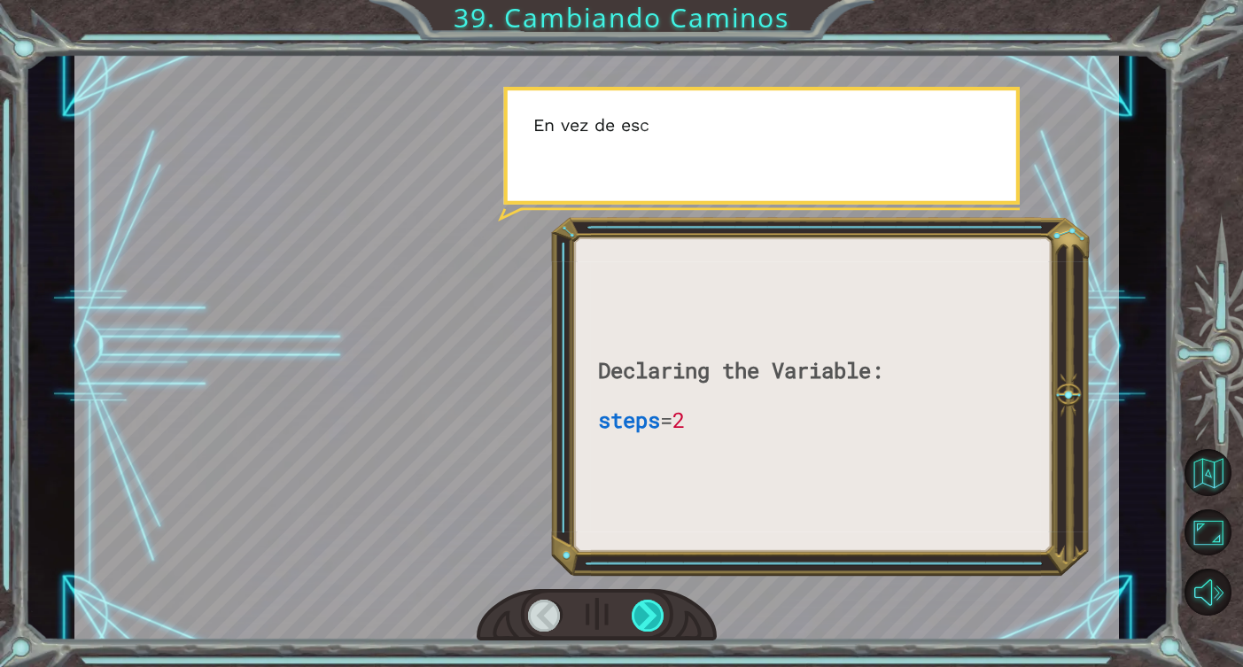
click at [652, 615] on div at bounding box center [649, 616] width 34 height 32
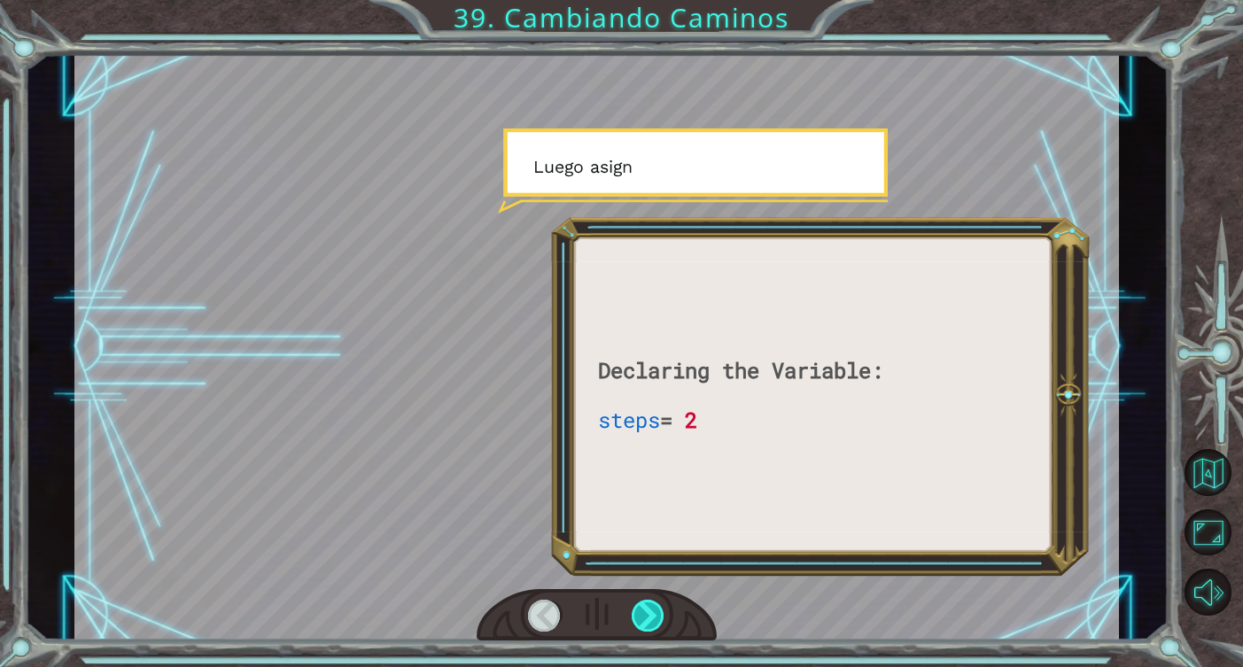
click at [652, 615] on div at bounding box center [649, 616] width 34 height 32
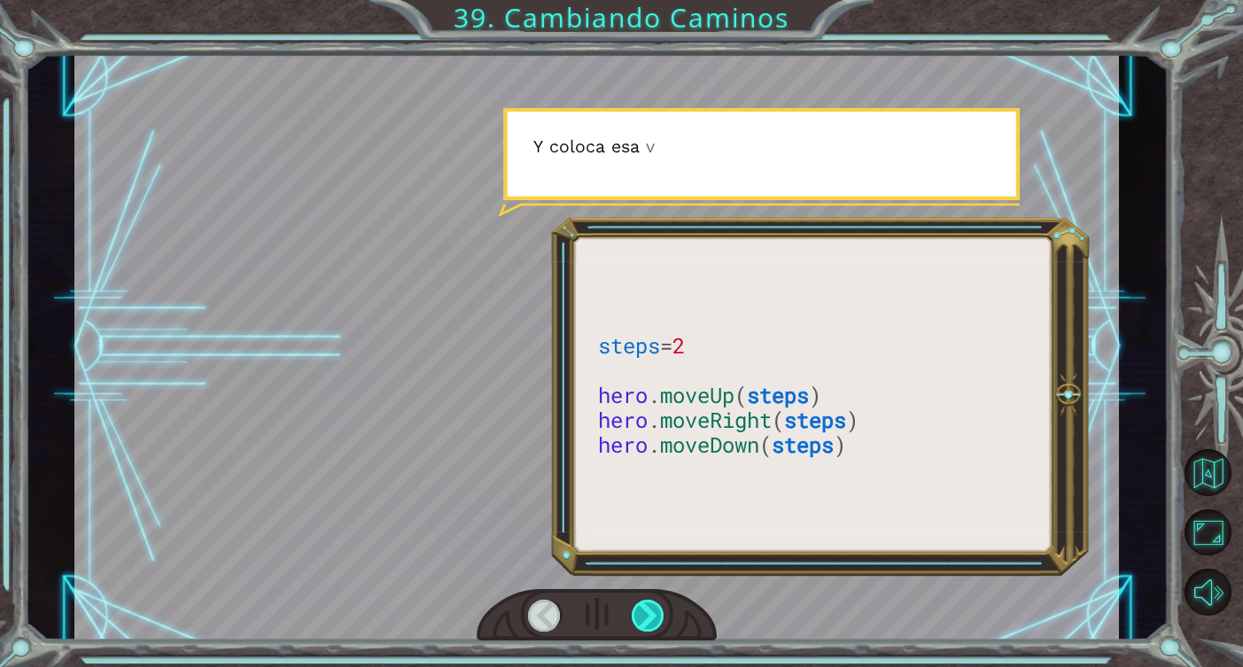
click at [652, 615] on div at bounding box center [649, 616] width 34 height 32
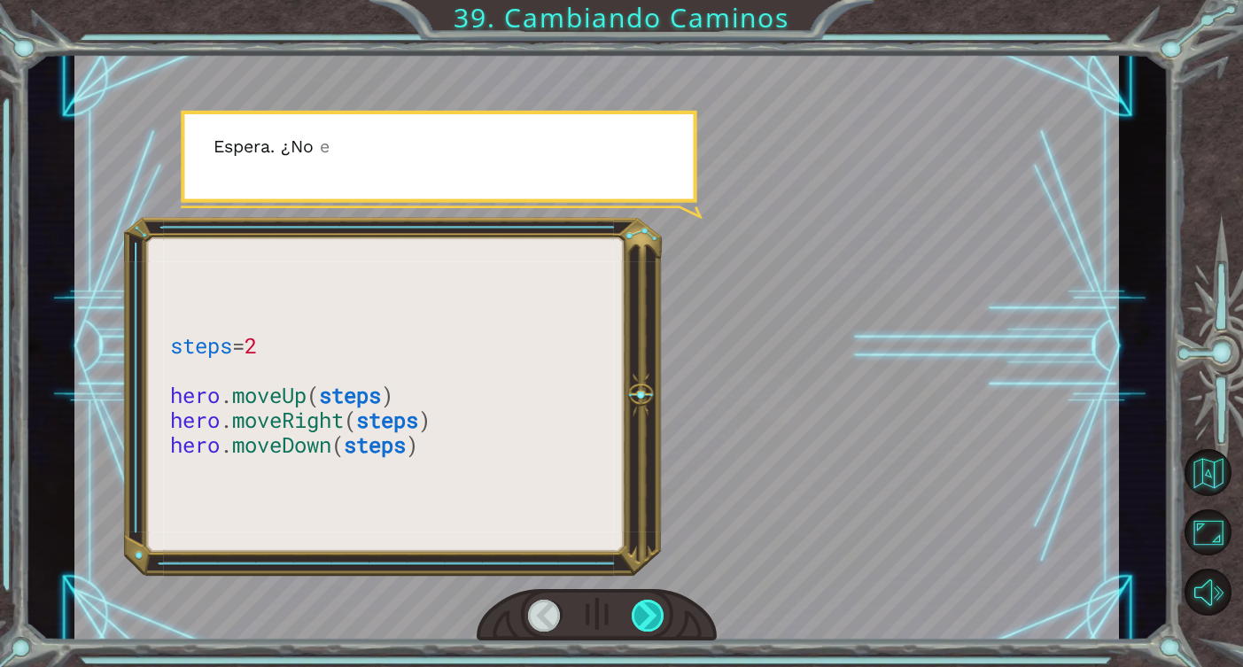
click at [652, 615] on div at bounding box center [649, 616] width 34 height 32
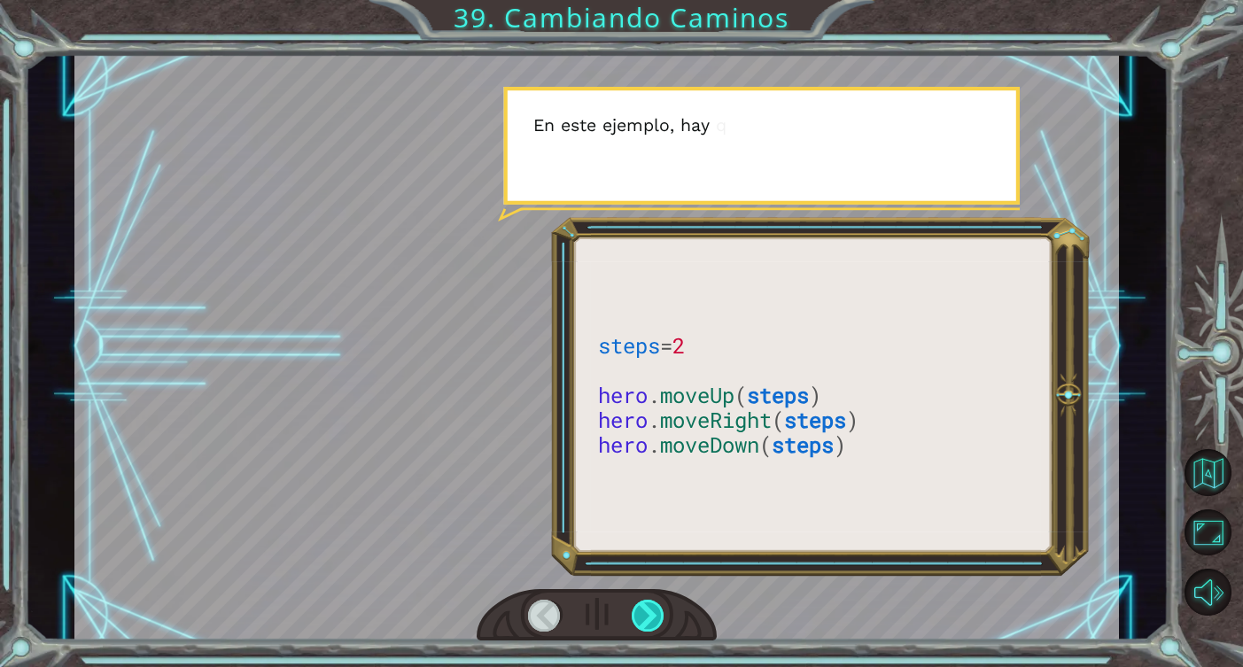
click at [652, 615] on div at bounding box center [649, 616] width 34 height 32
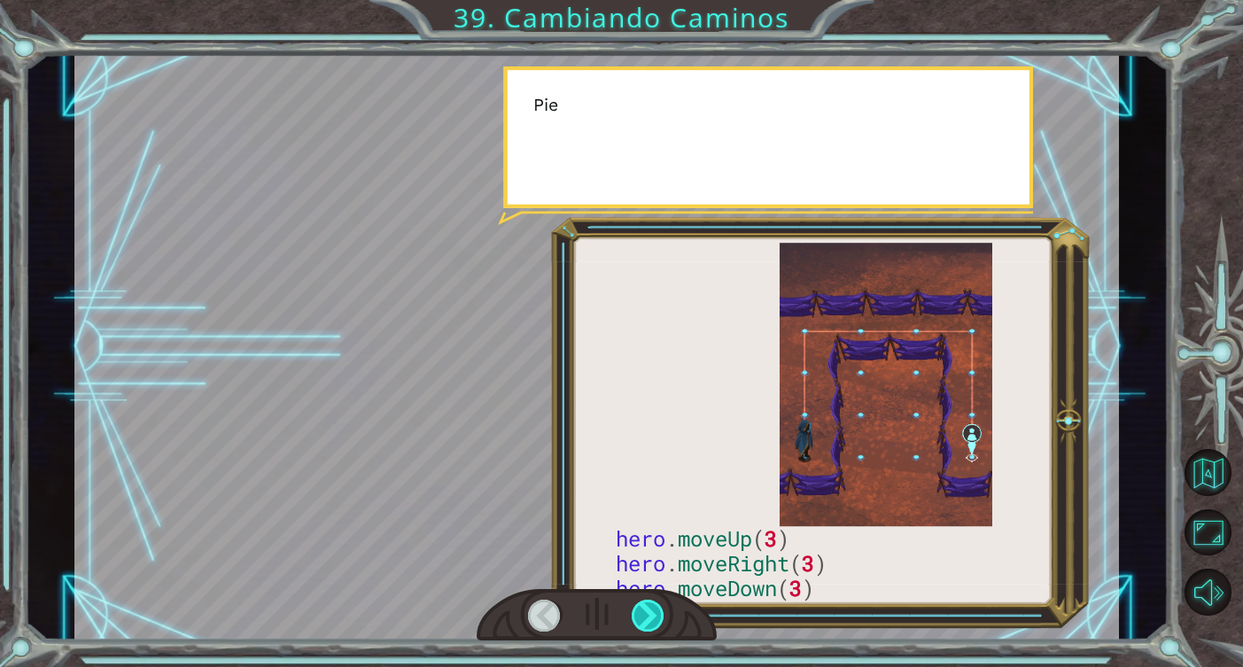
click at [652, 615] on div at bounding box center [649, 616] width 34 height 32
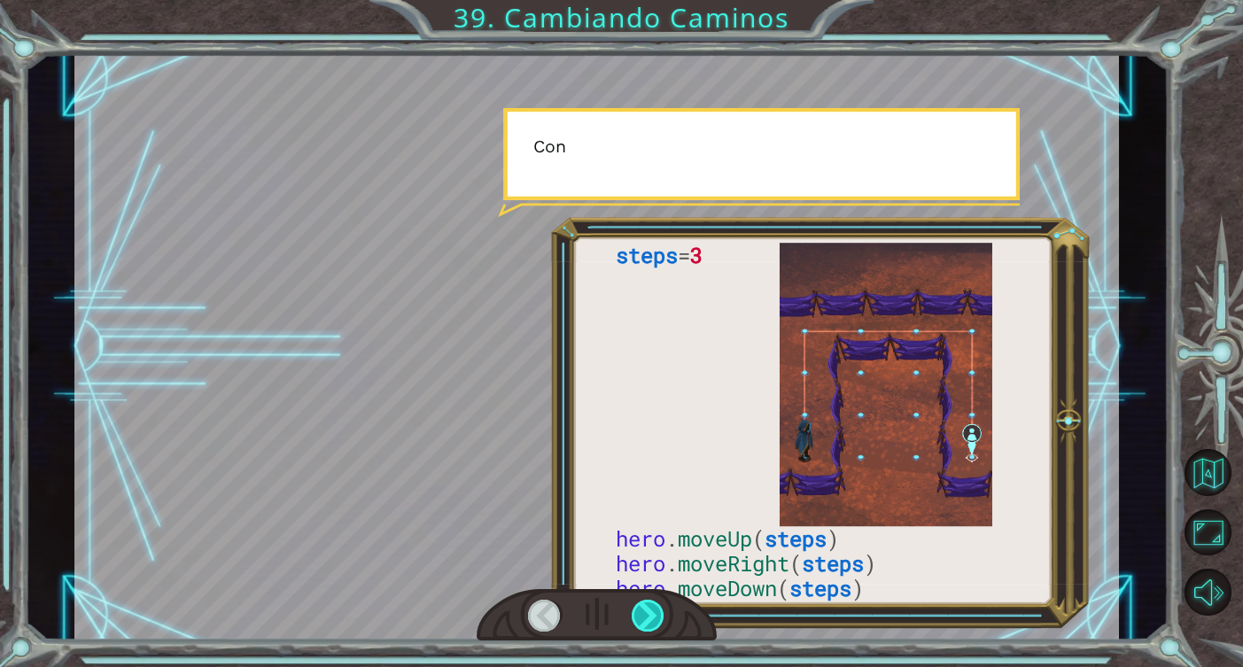
click at [652, 615] on div at bounding box center [649, 616] width 34 height 32
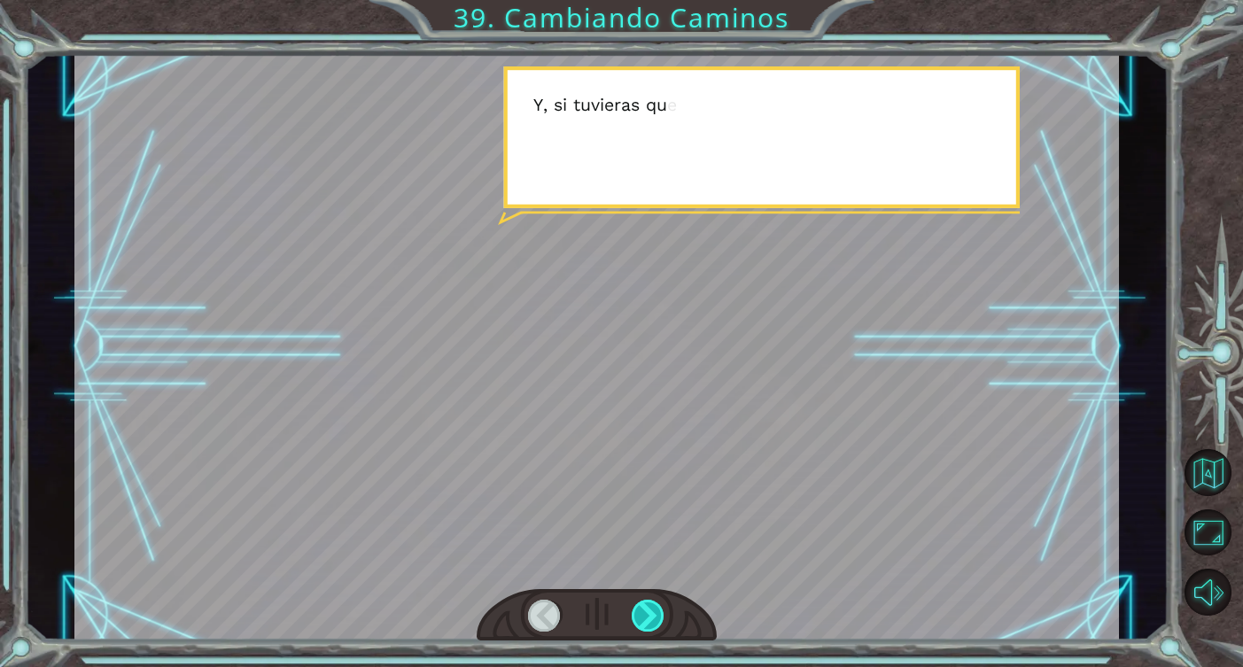
click at [652, 615] on div at bounding box center [649, 616] width 34 height 32
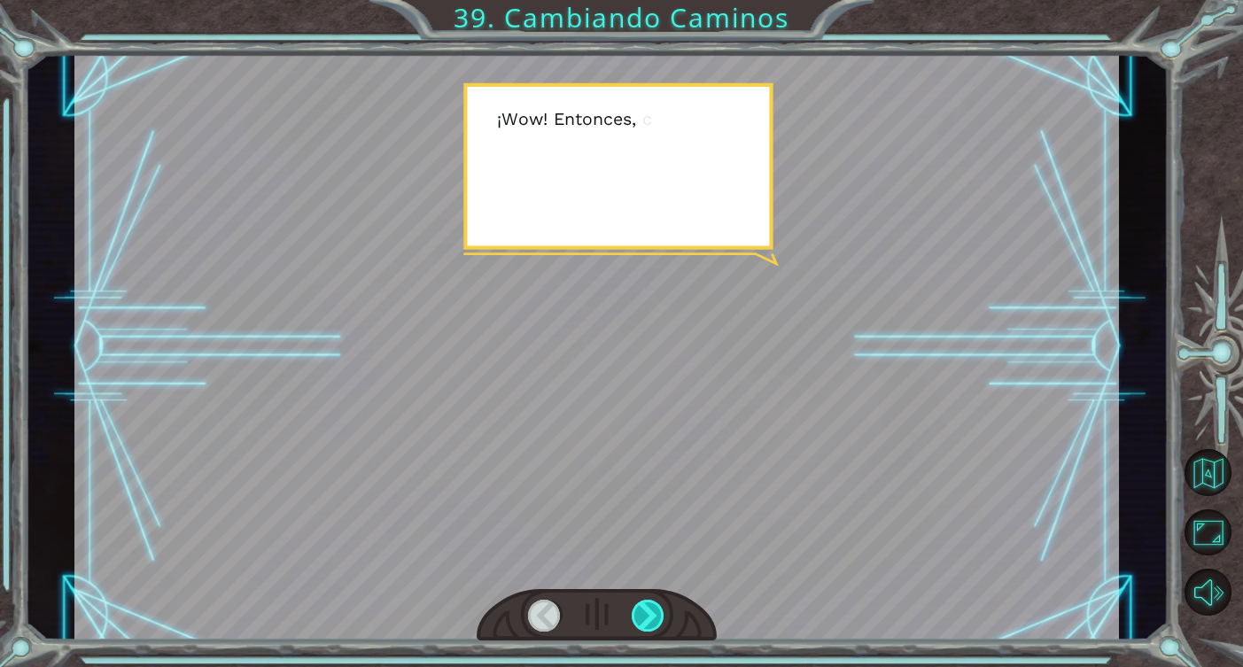
click at [652, 615] on div at bounding box center [649, 616] width 34 height 32
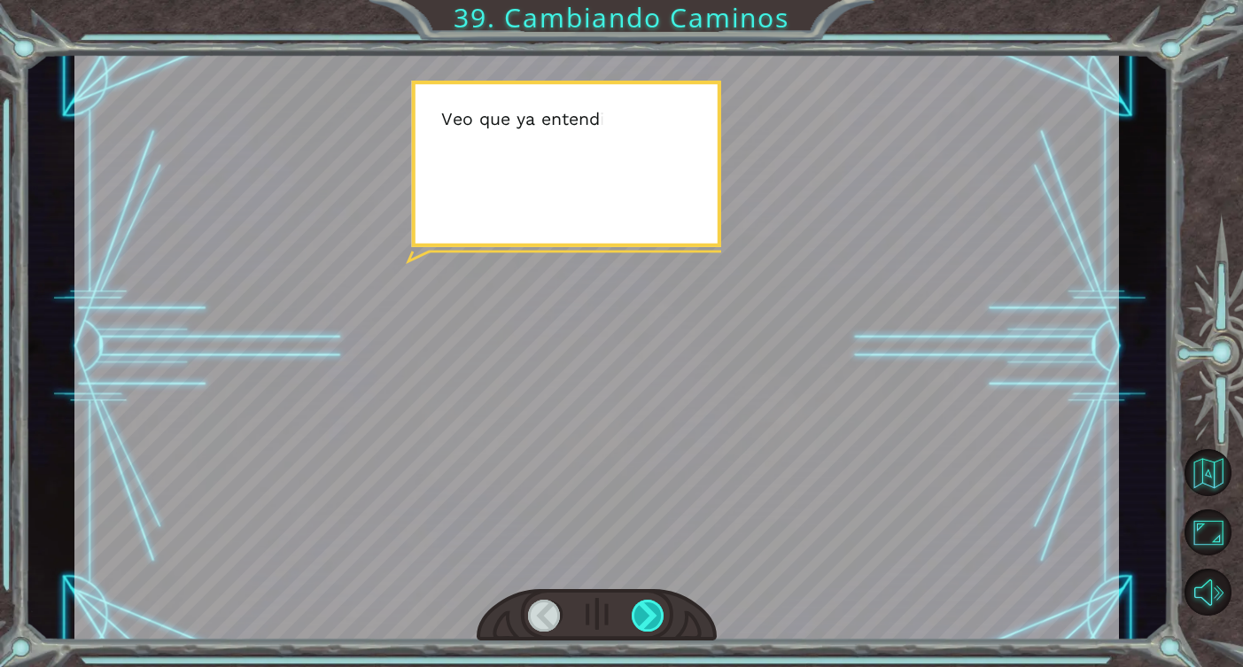
click at [652, 615] on div at bounding box center [649, 616] width 34 height 32
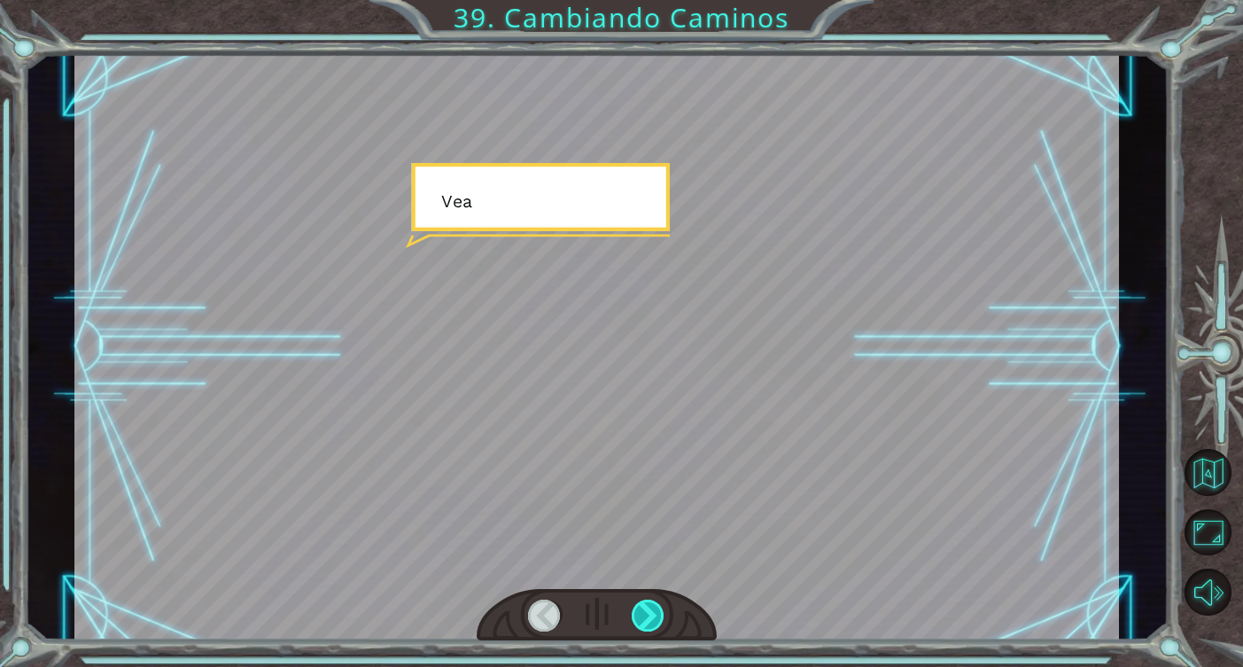
click at [652, 615] on div at bounding box center [649, 616] width 34 height 32
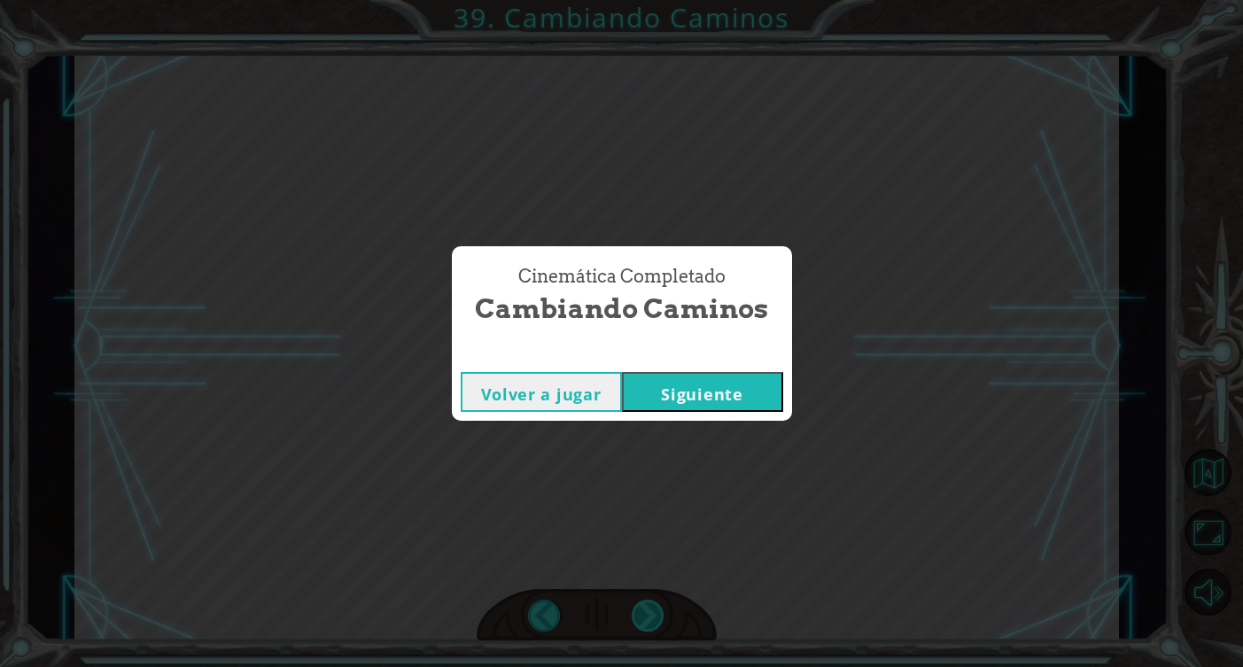
click at [652, 615] on div "Cinemática Completado Cambiando Caminos Volver a jugar [GEOGRAPHIC_DATA]" at bounding box center [621, 333] width 1243 height 667
click at [725, 353] on div "Cinemática Completado" at bounding box center [622, 354] width 340 height 18
click at [713, 388] on button "Siguiente" at bounding box center [702, 392] width 161 height 40
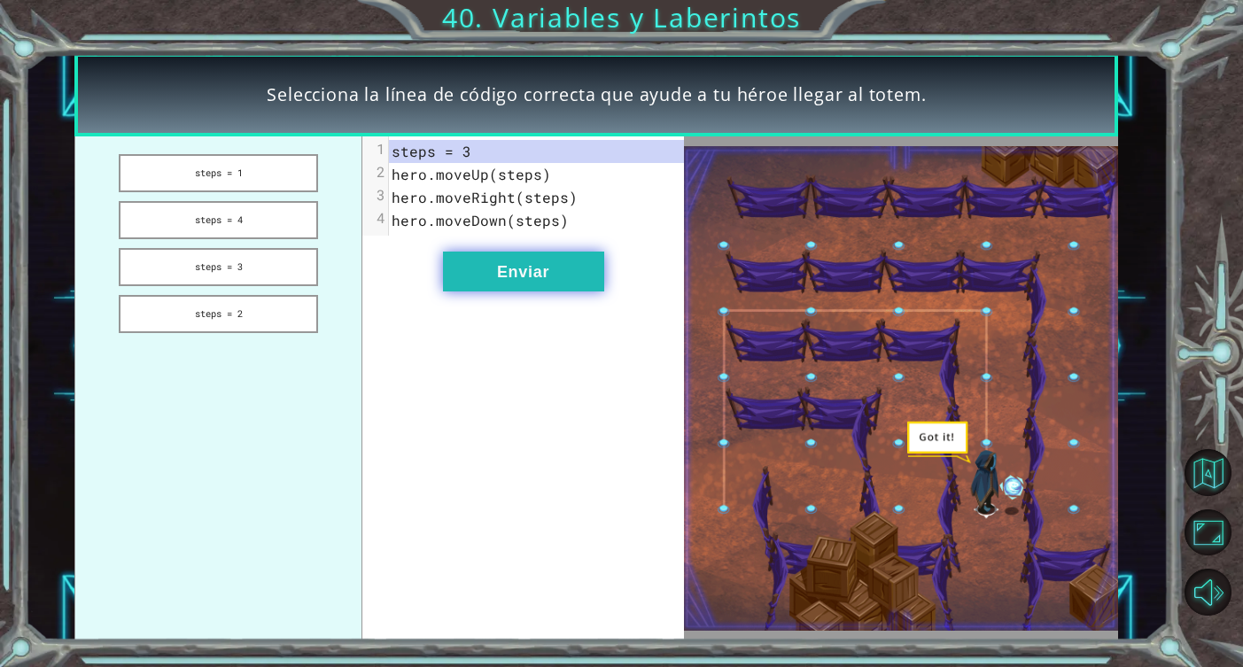
click at [575, 286] on button "Enviar" at bounding box center [523, 272] width 161 height 40
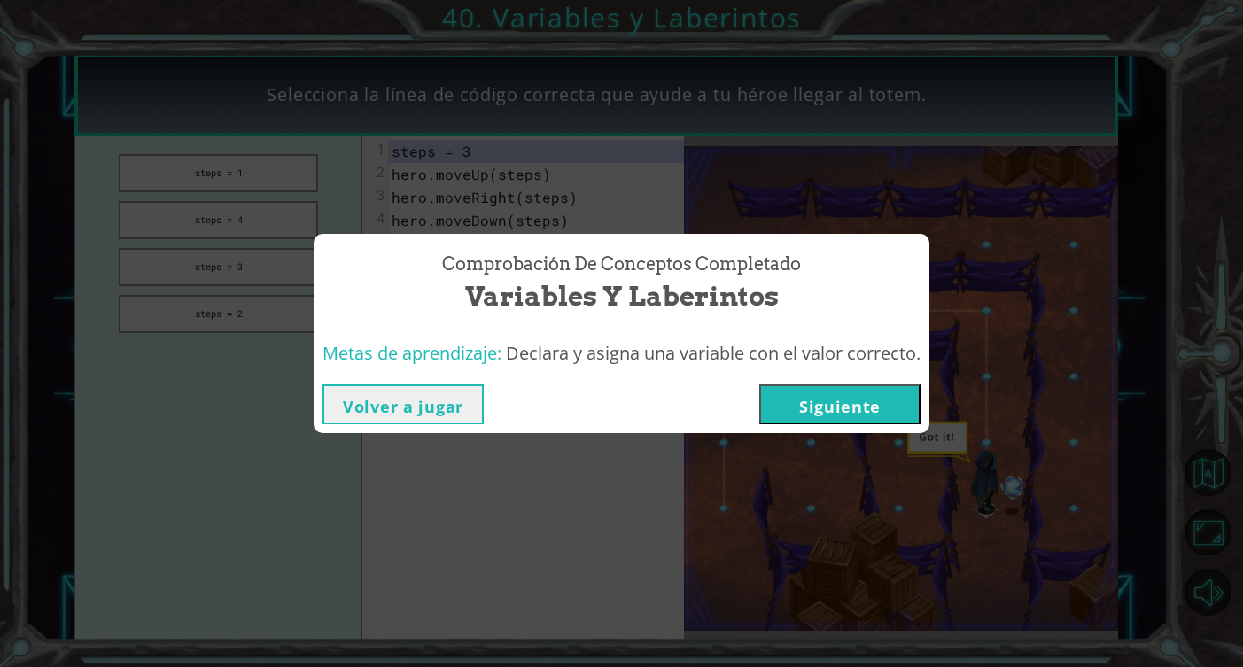
click at [787, 409] on button "Siguiente" at bounding box center [839, 404] width 161 height 40
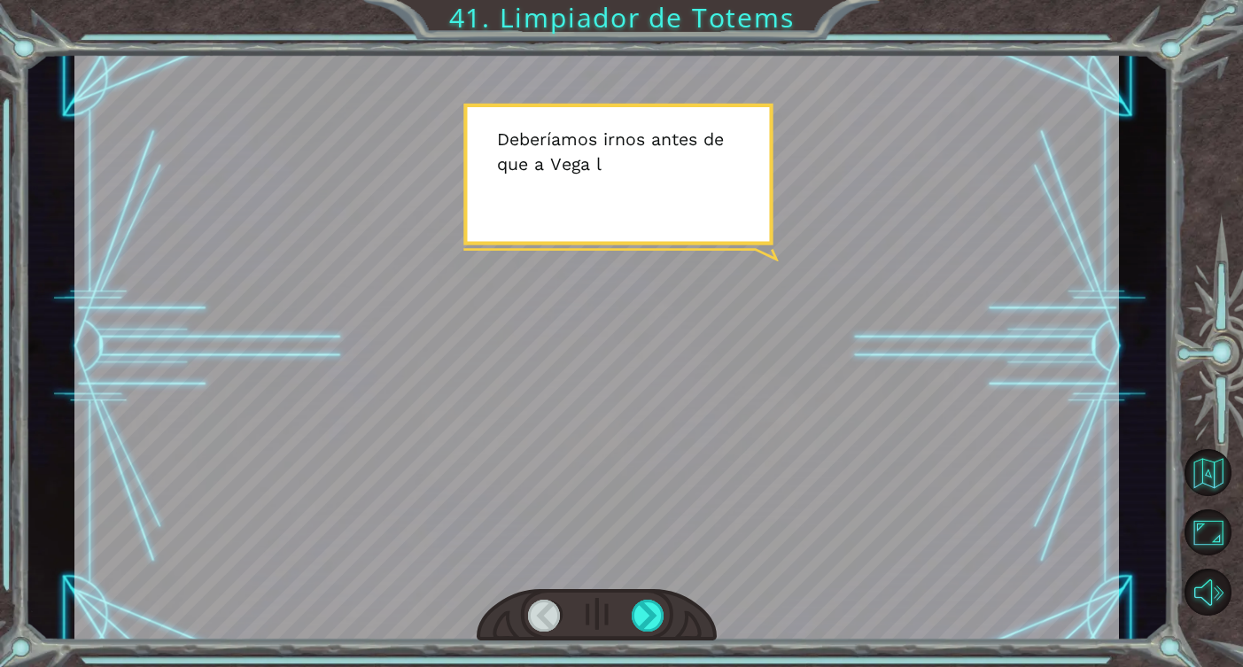
click at [705, 308] on div at bounding box center [596, 346] width 1044 height 587
click at [688, 340] on div at bounding box center [596, 346] width 1044 height 587
click at [666, 610] on div at bounding box center [597, 615] width 240 height 53
click at [656, 610] on div at bounding box center [649, 616] width 34 height 32
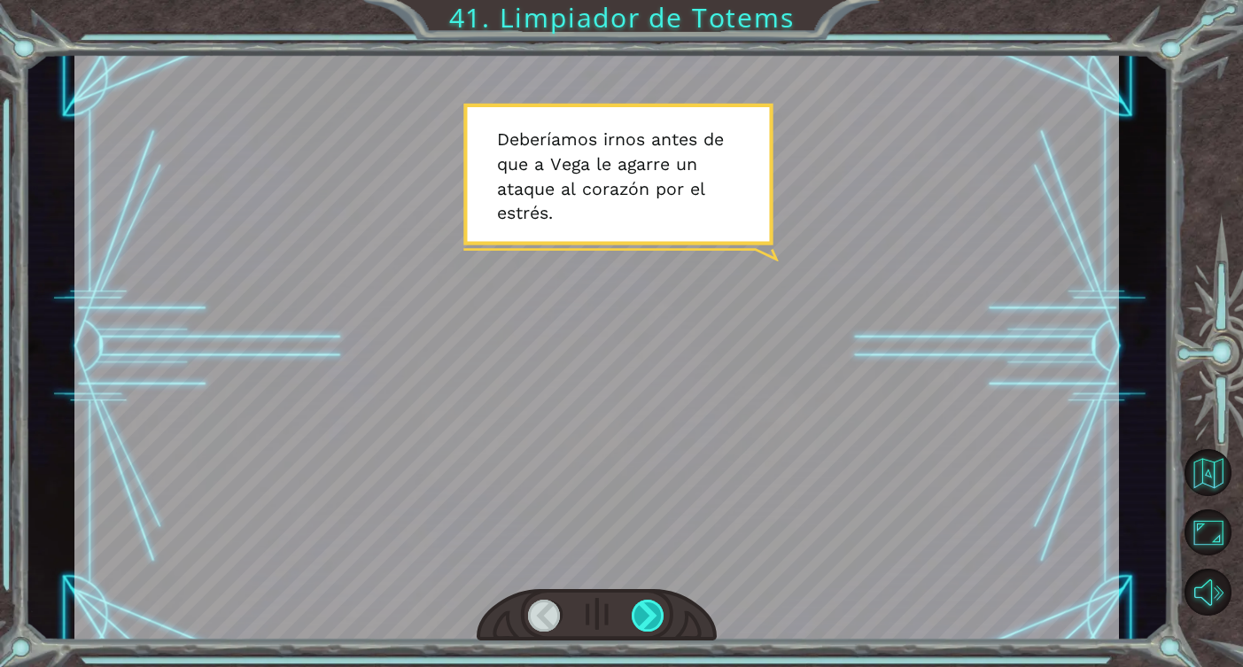
click at [656, 610] on div at bounding box center [649, 616] width 34 height 32
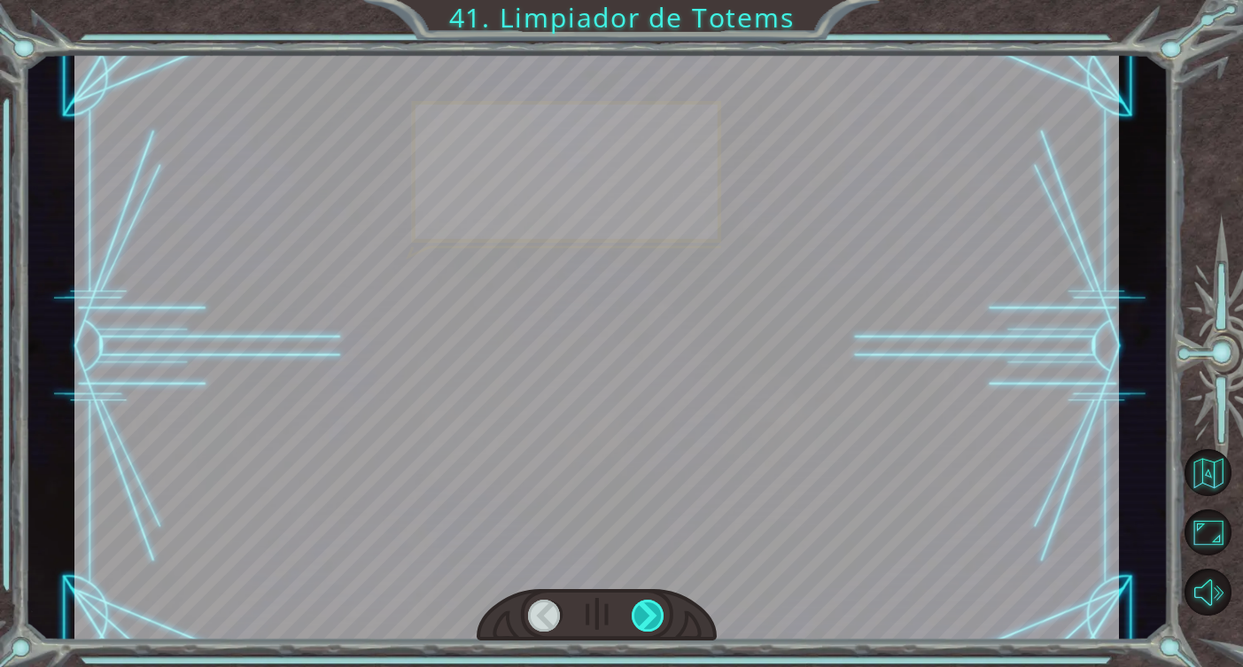
click at [656, 610] on div at bounding box center [649, 616] width 34 height 32
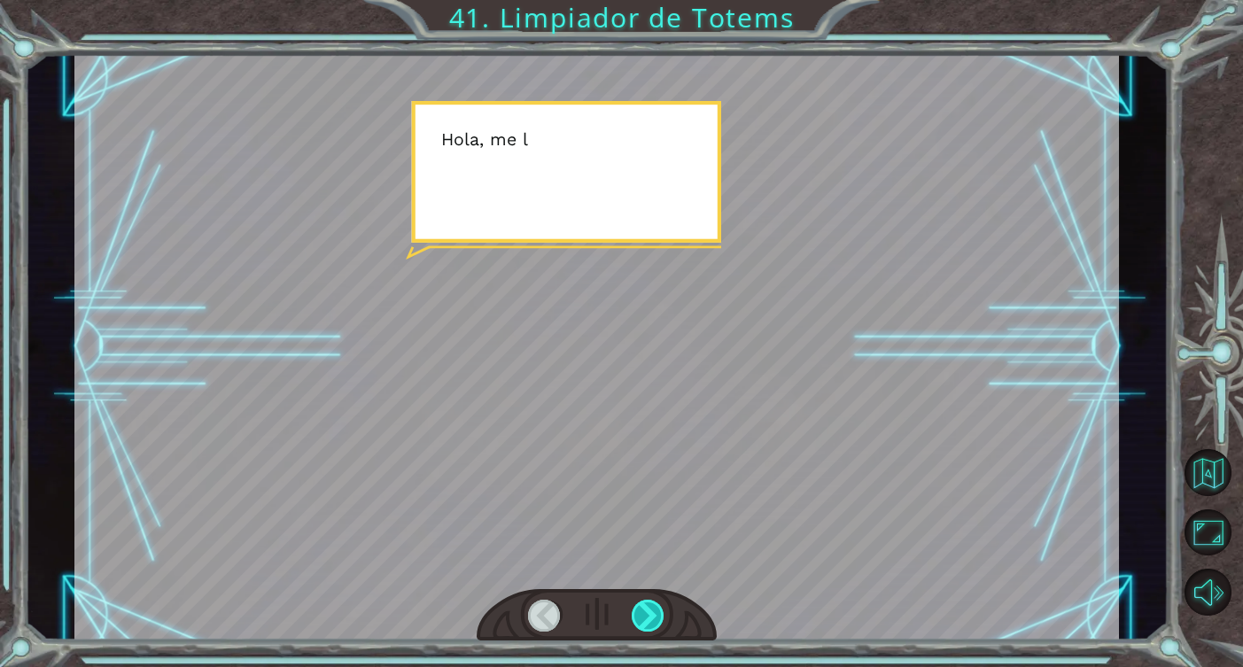
click at [656, 610] on div at bounding box center [649, 616] width 34 height 32
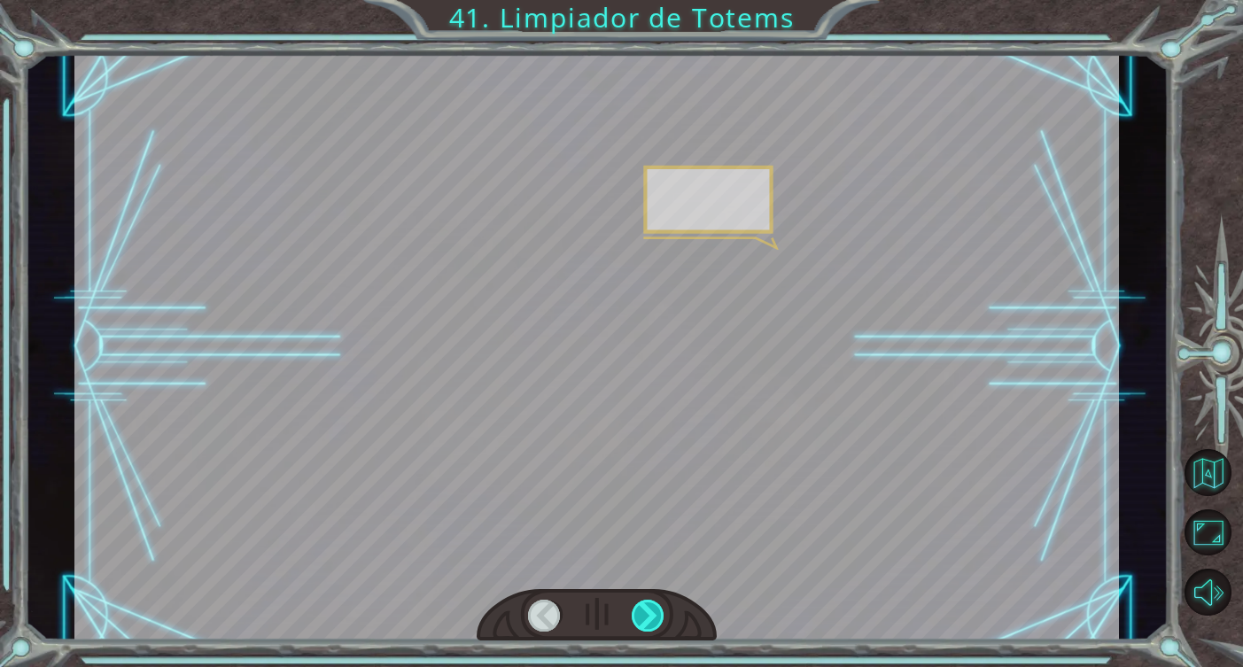
click at [656, 610] on div at bounding box center [649, 616] width 34 height 32
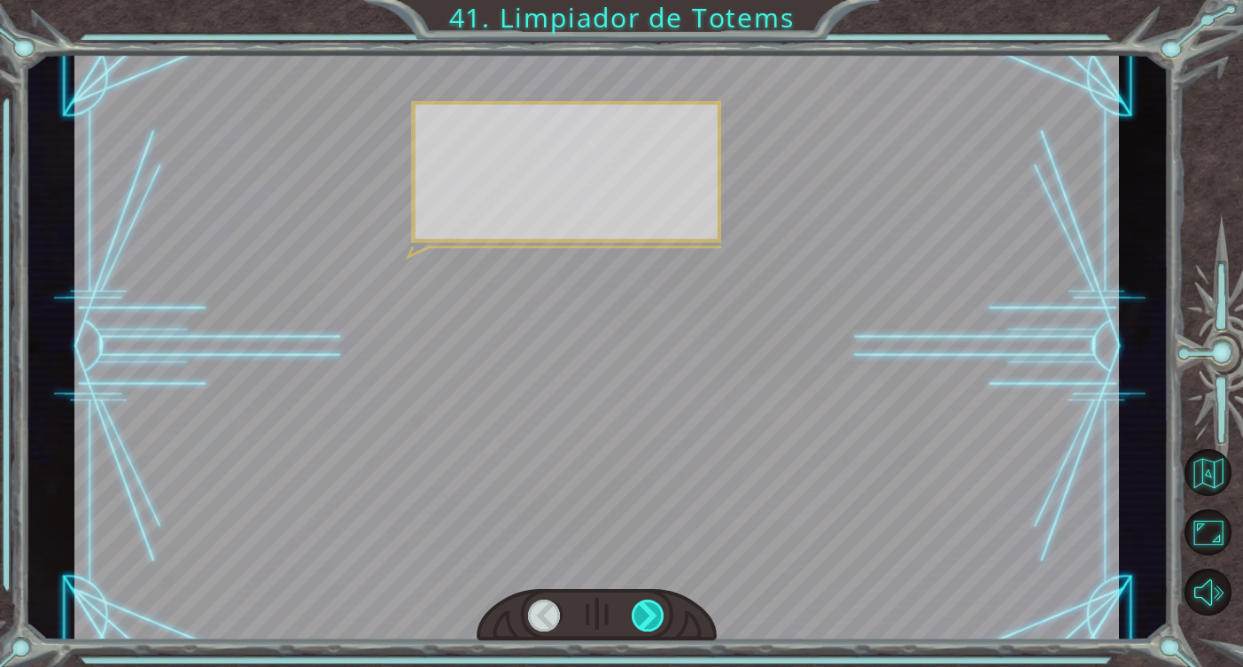
click at [656, 610] on div at bounding box center [649, 616] width 34 height 32
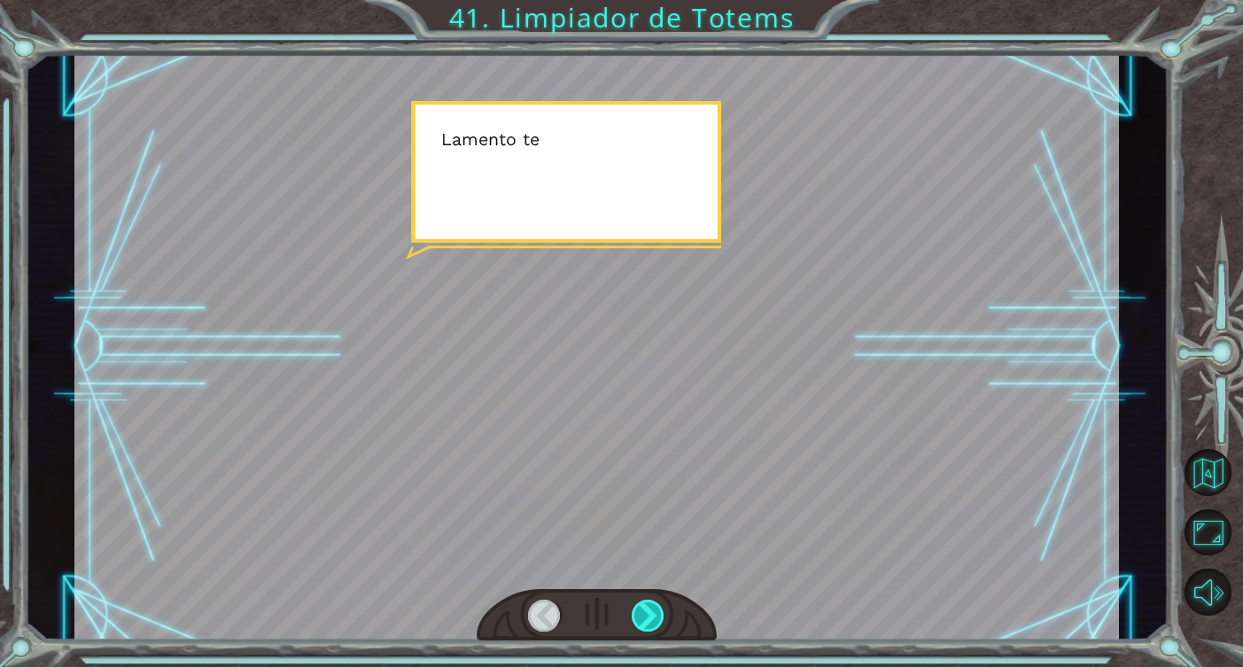
click at [656, 610] on div at bounding box center [649, 616] width 34 height 32
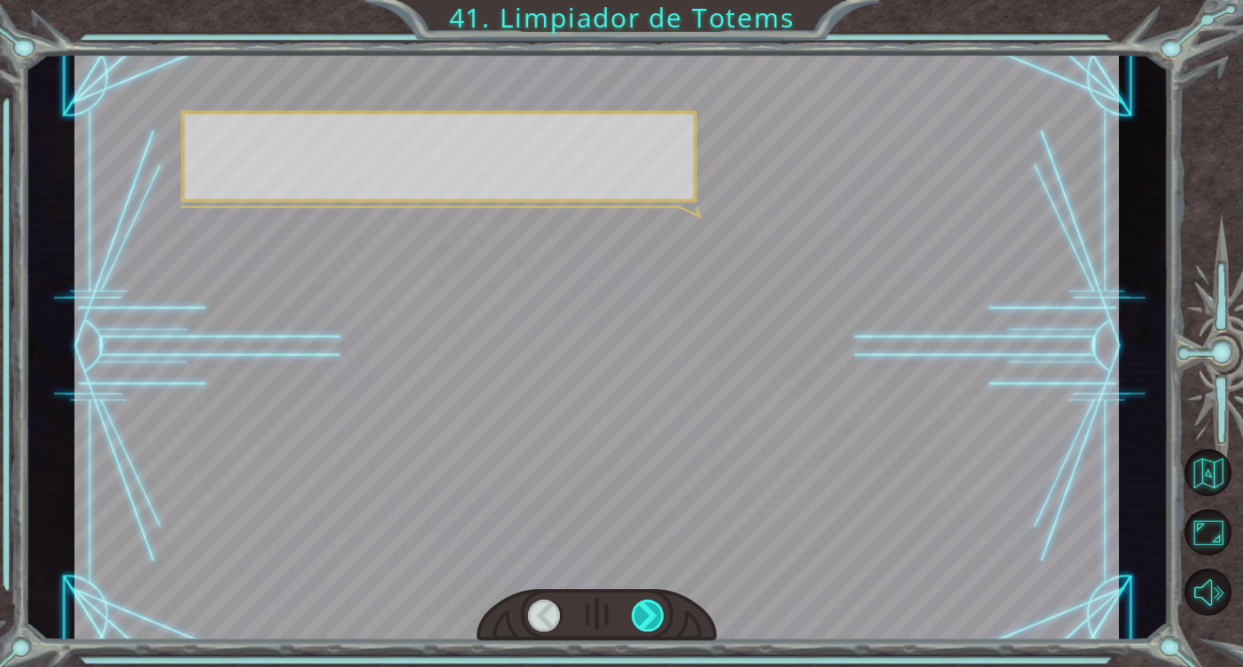
click at [656, 610] on div at bounding box center [649, 616] width 34 height 32
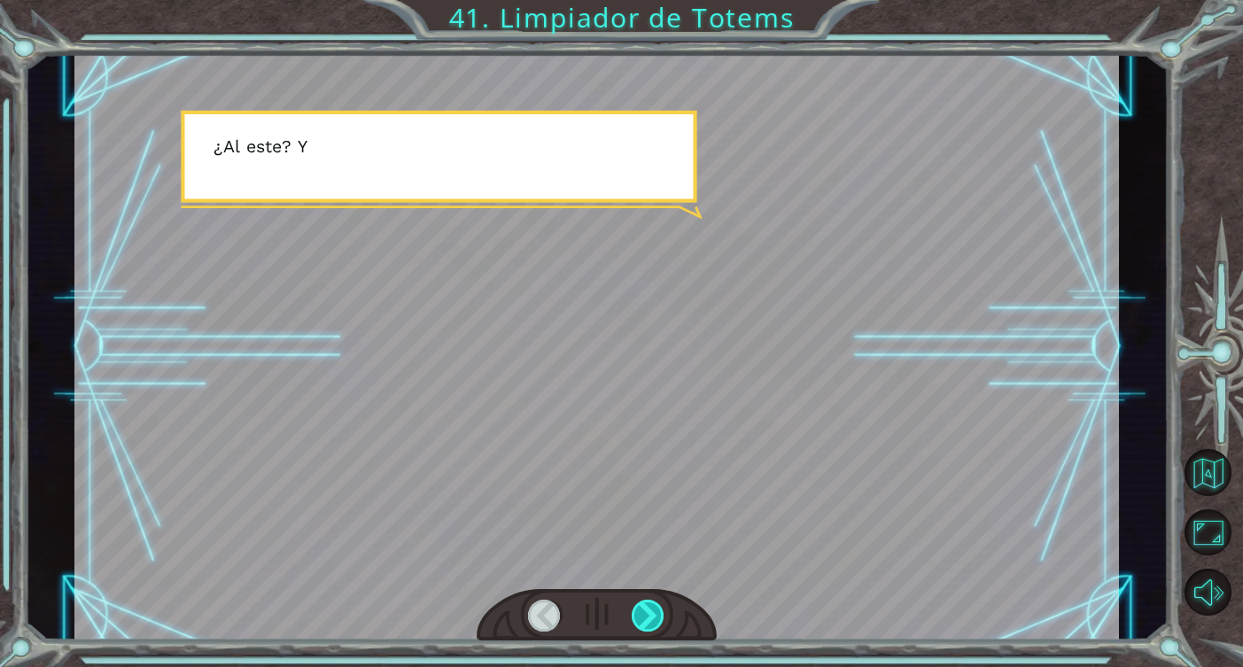
click at [656, 610] on div at bounding box center [649, 616] width 34 height 32
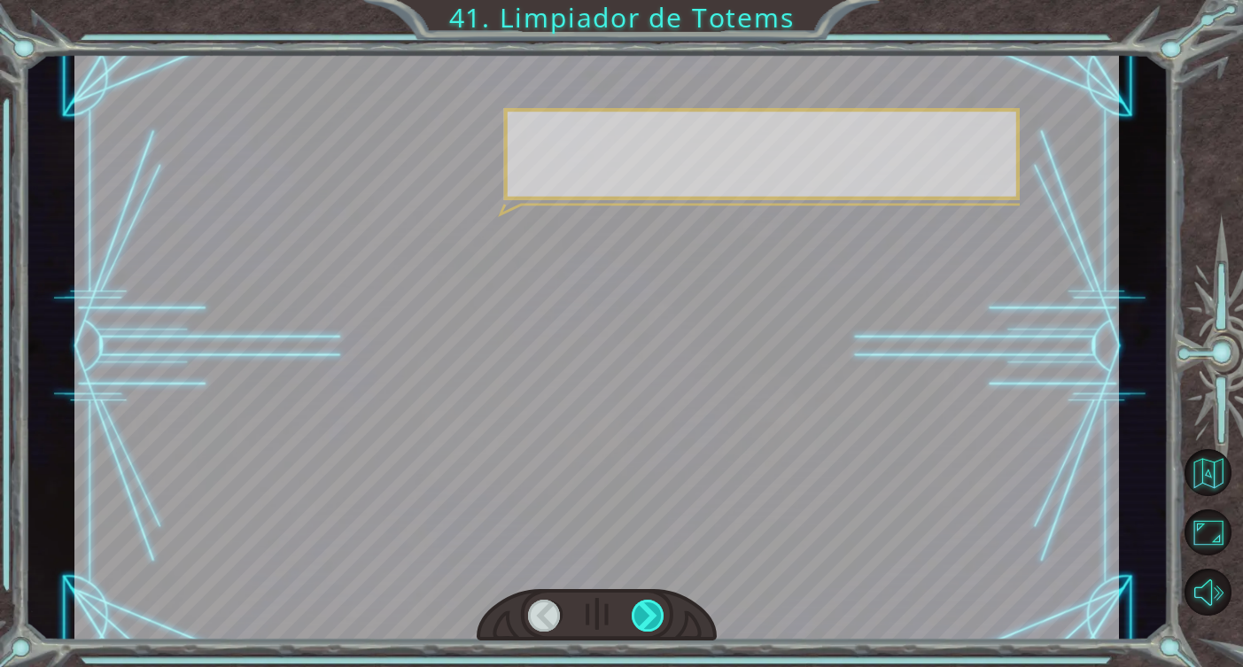
click at [656, 610] on div at bounding box center [649, 616] width 34 height 32
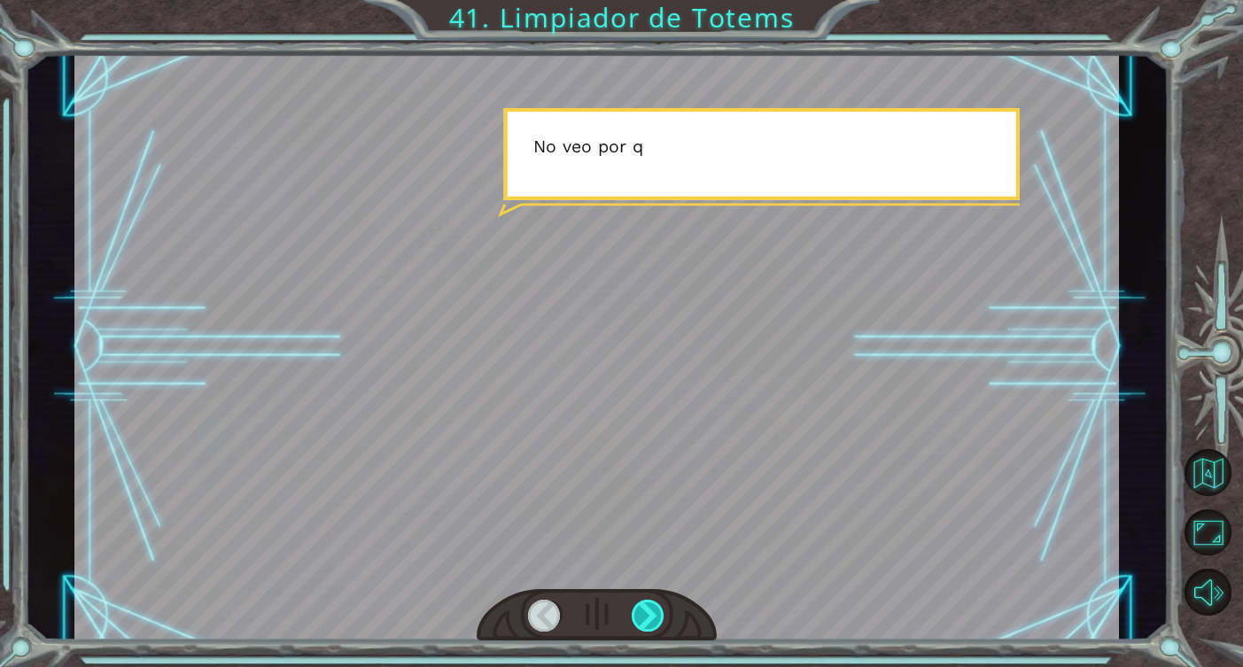
click at [656, 610] on div at bounding box center [649, 616] width 34 height 32
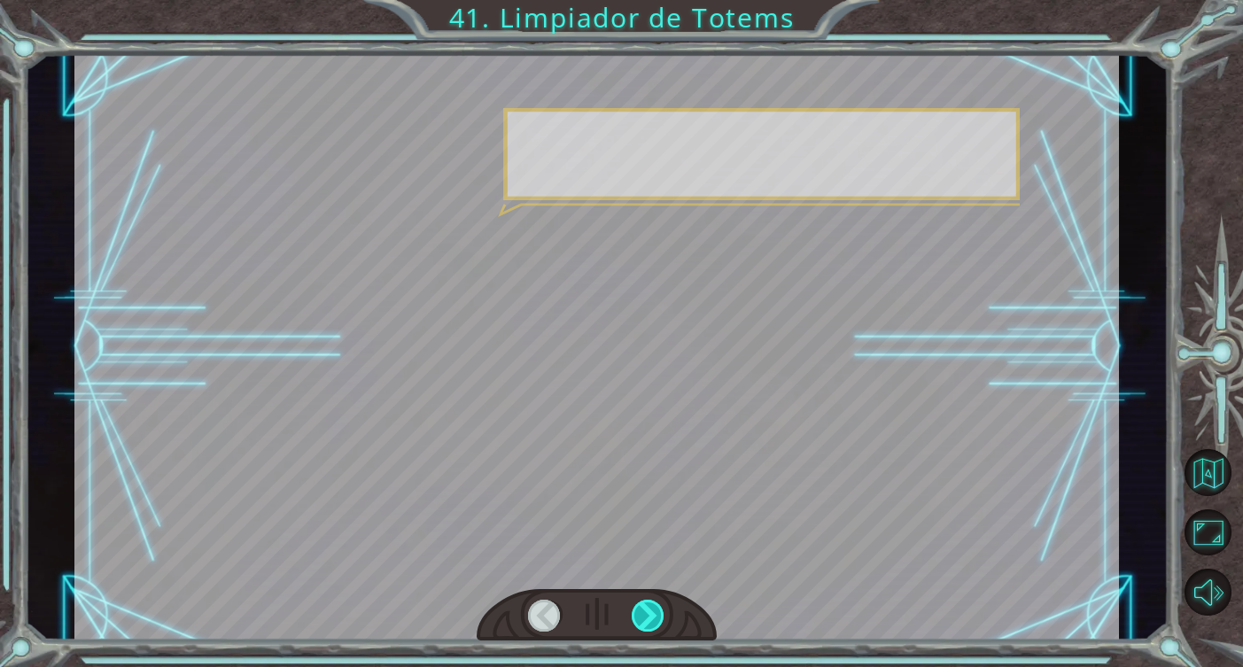
click at [656, 610] on div at bounding box center [649, 616] width 34 height 32
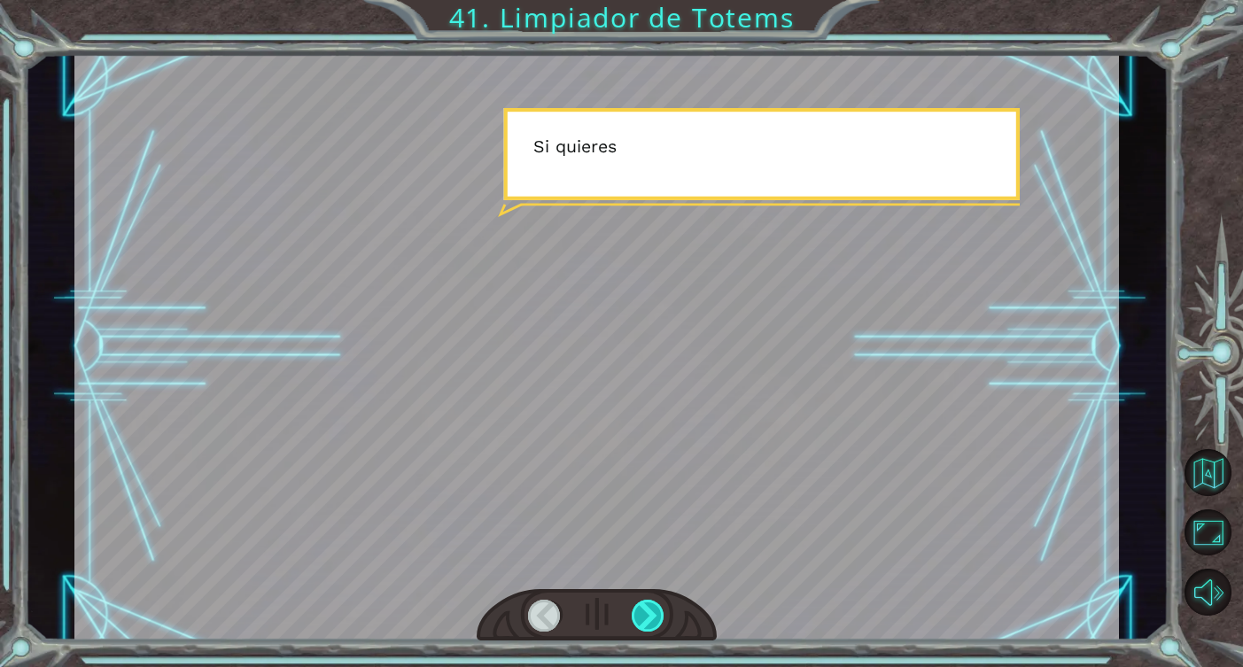
click at [656, 610] on div at bounding box center [649, 616] width 34 height 32
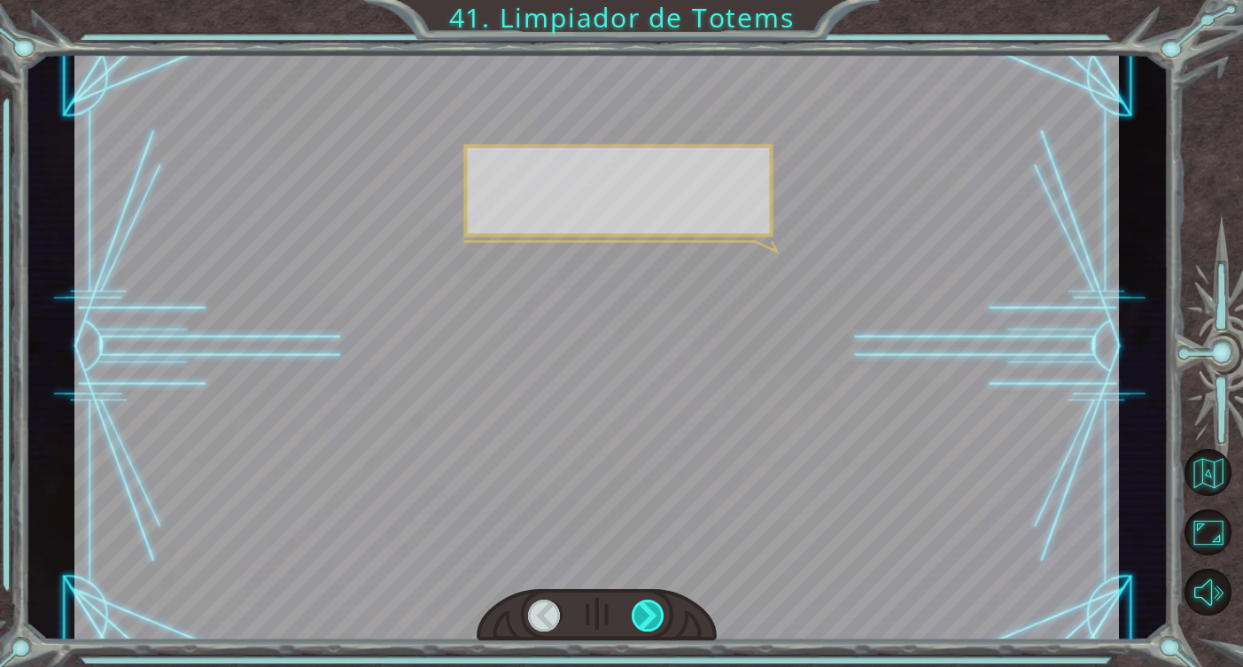
click at [656, 610] on div at bounding box center [649, 616] width 34 height 32
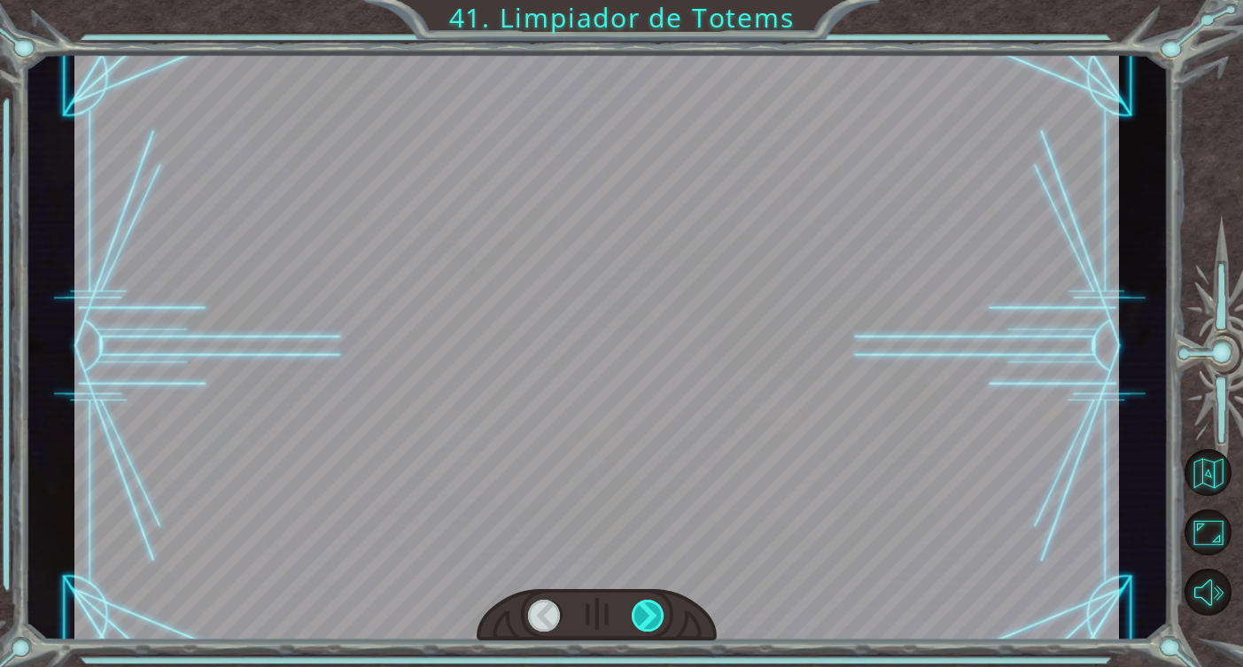
click at [656, 610] on div at bounding box center [649, 616] width 34 height 32
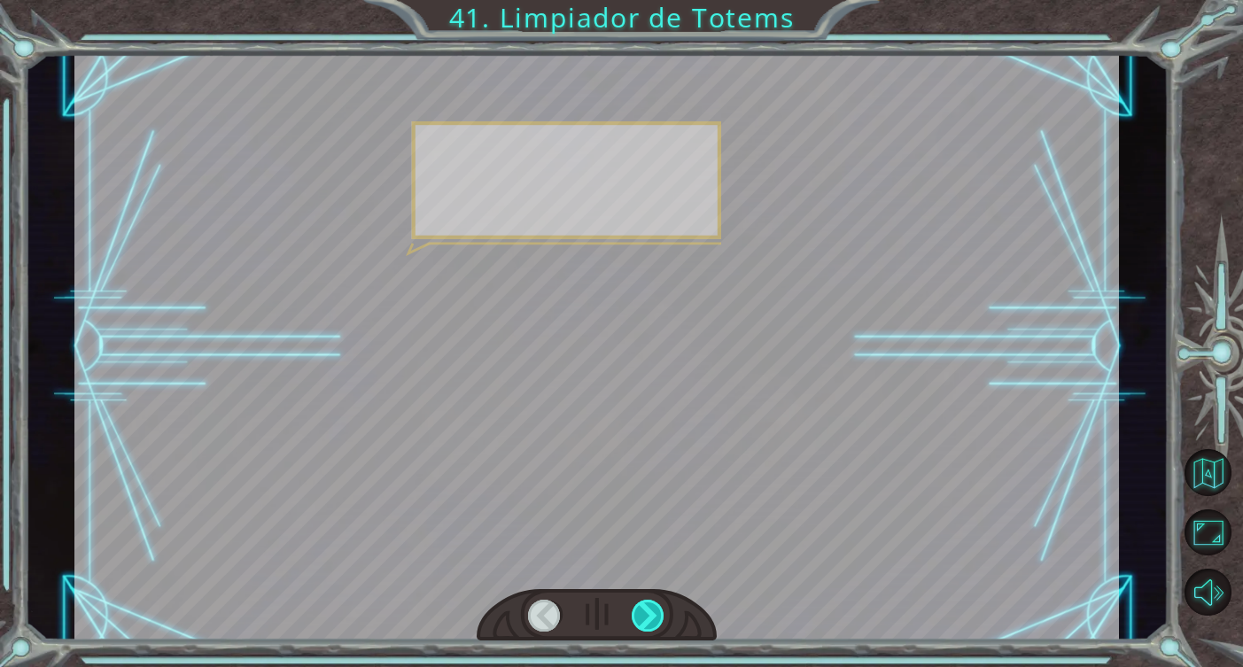
click at [656, 610] on div at bounding box center [649, 616] width 34 height 32
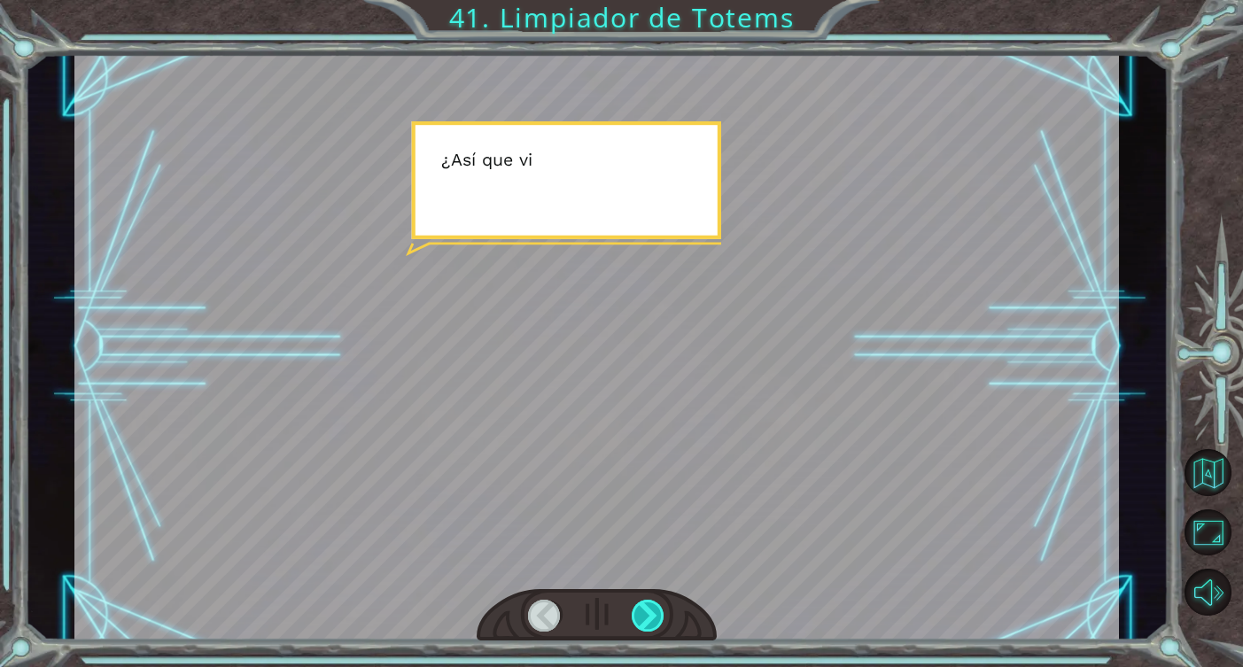
click at [656, 610] on div at bounding box center [649, 616] width 34 height 32
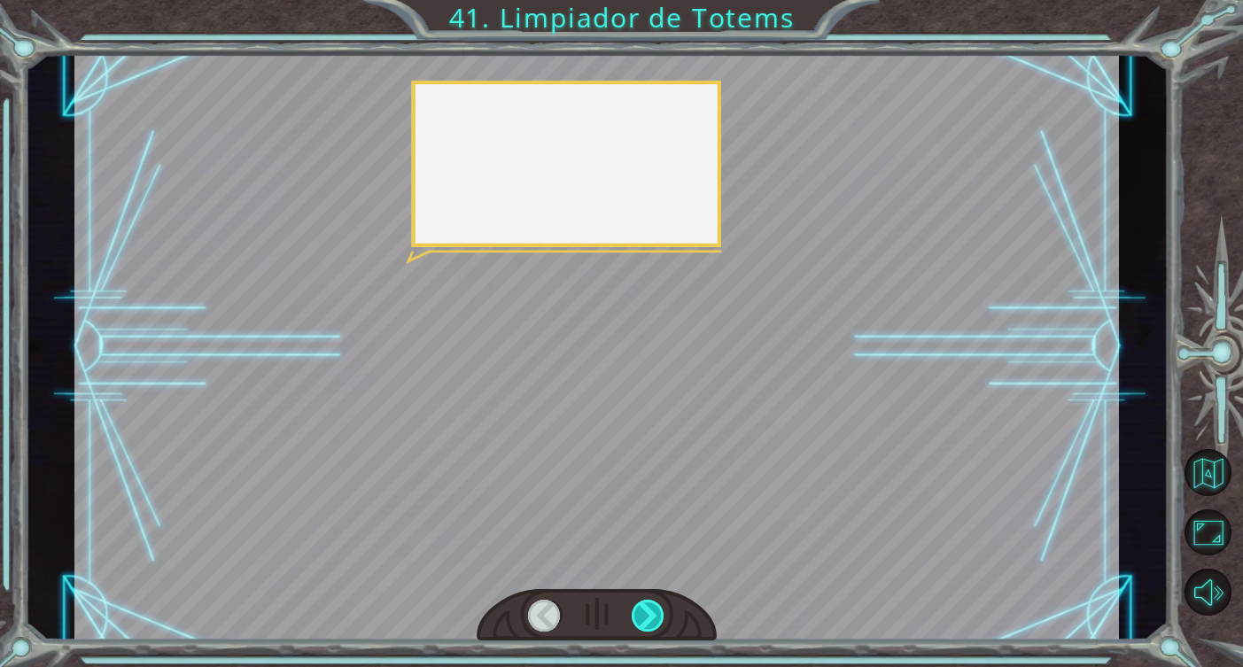
click at [656, 610] on div at bounding box center [649, 616] width 34 height 32
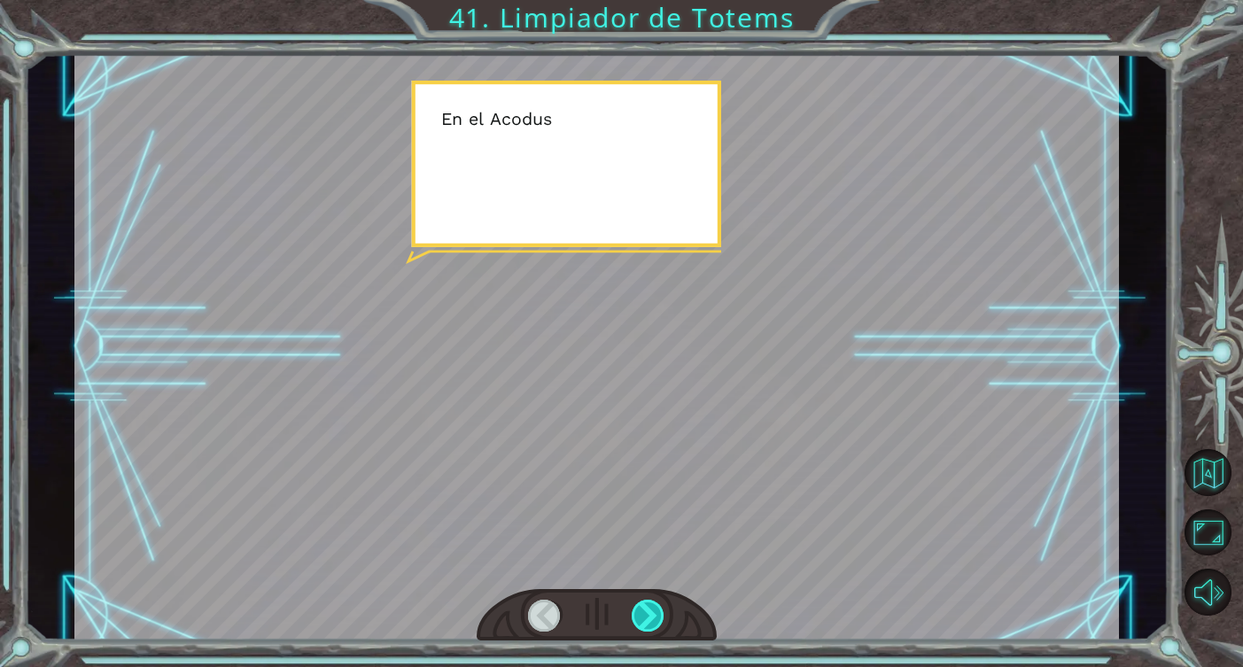
click at [656, 610] on div at bounding box center [649, 616] width 34 height 32
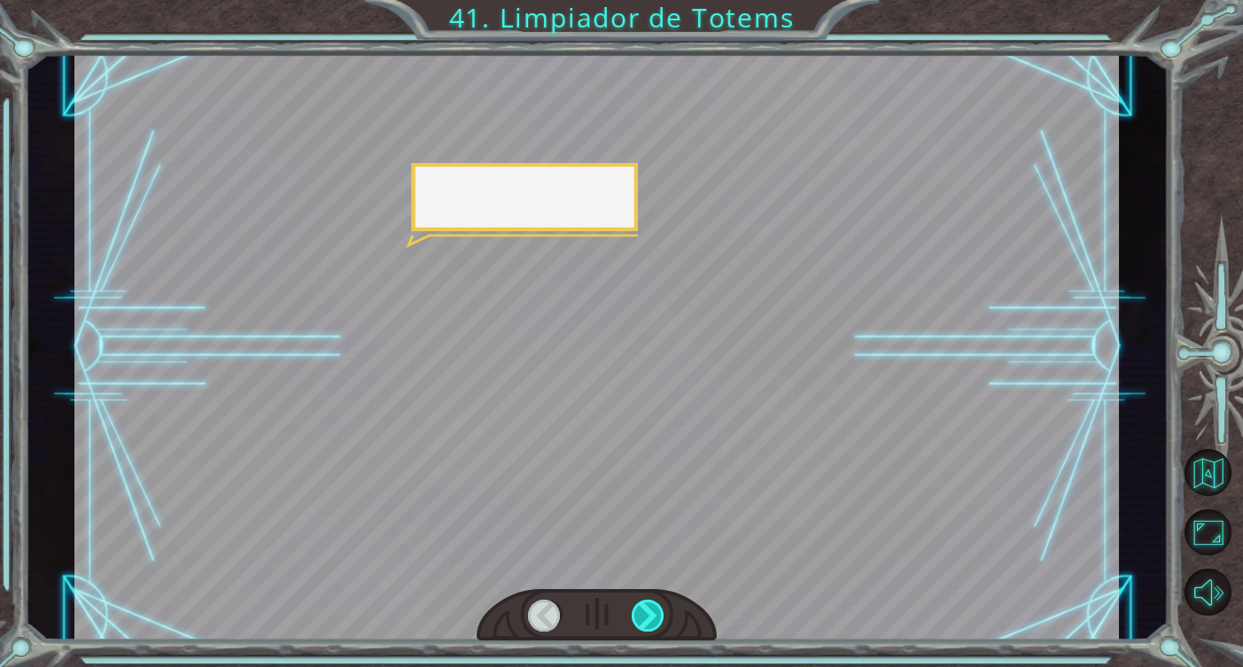
click at [656, 610] on div at bounding box center [649, 616] width 34 height 32
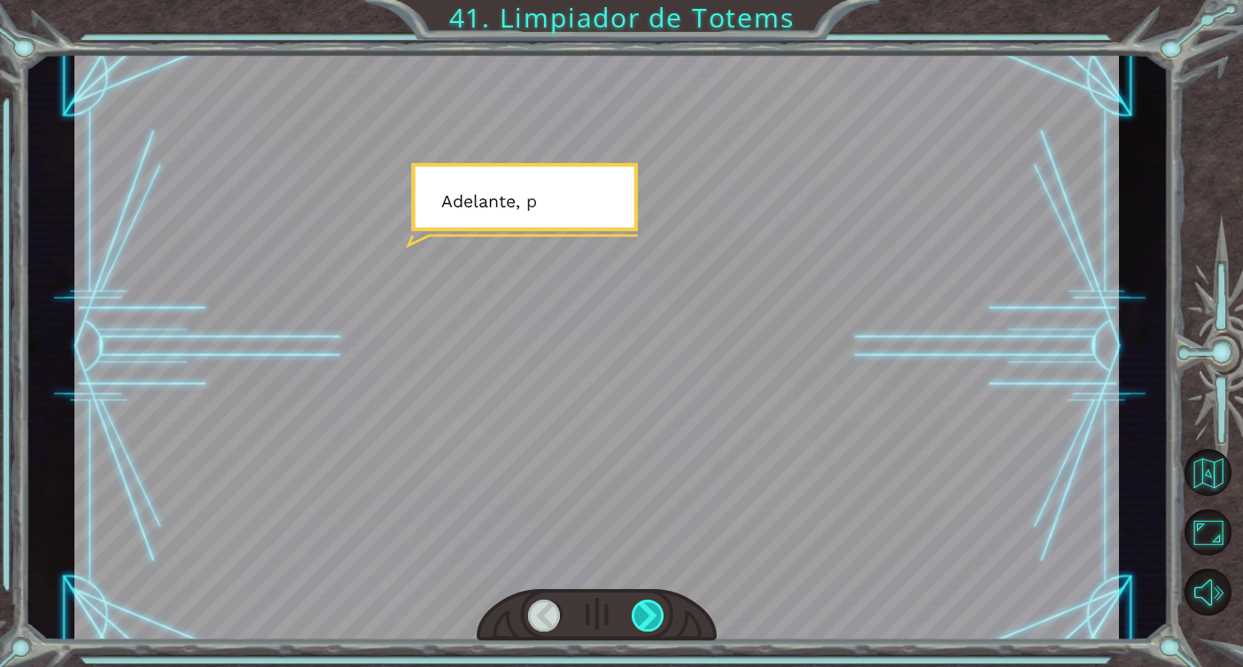
click at [656, 610] on div at bounding box center [649, 616] width 34 height 32
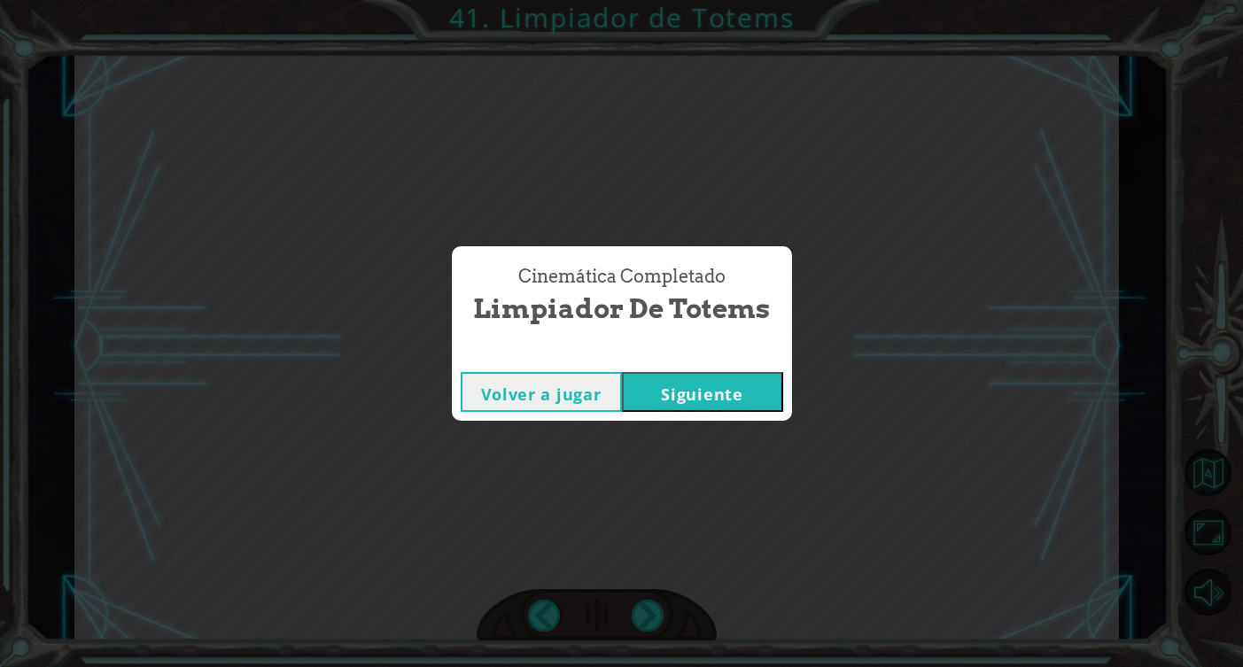
click at [710, 367] on div "Volver a jugar [GEOGRAPHIC_DATA]" at bounding box center [622, 392] width 340 height 58
click at [700, 382] on button "Siguiente" at bounding box center [702, 392] width 161 height 40
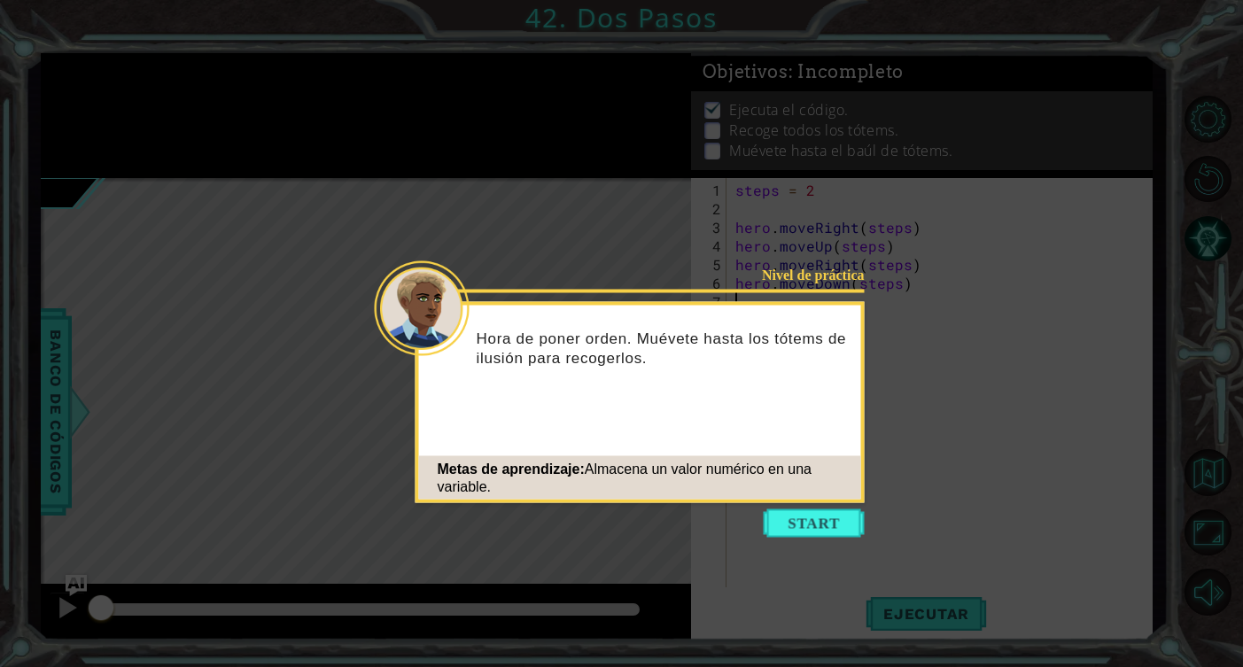
click at [780, 508] on icon at bounding box center [621, 333] width 1243 height 667
click at [780, 516] on button "Start" at bounding box center [814, 523] width 101 height 28
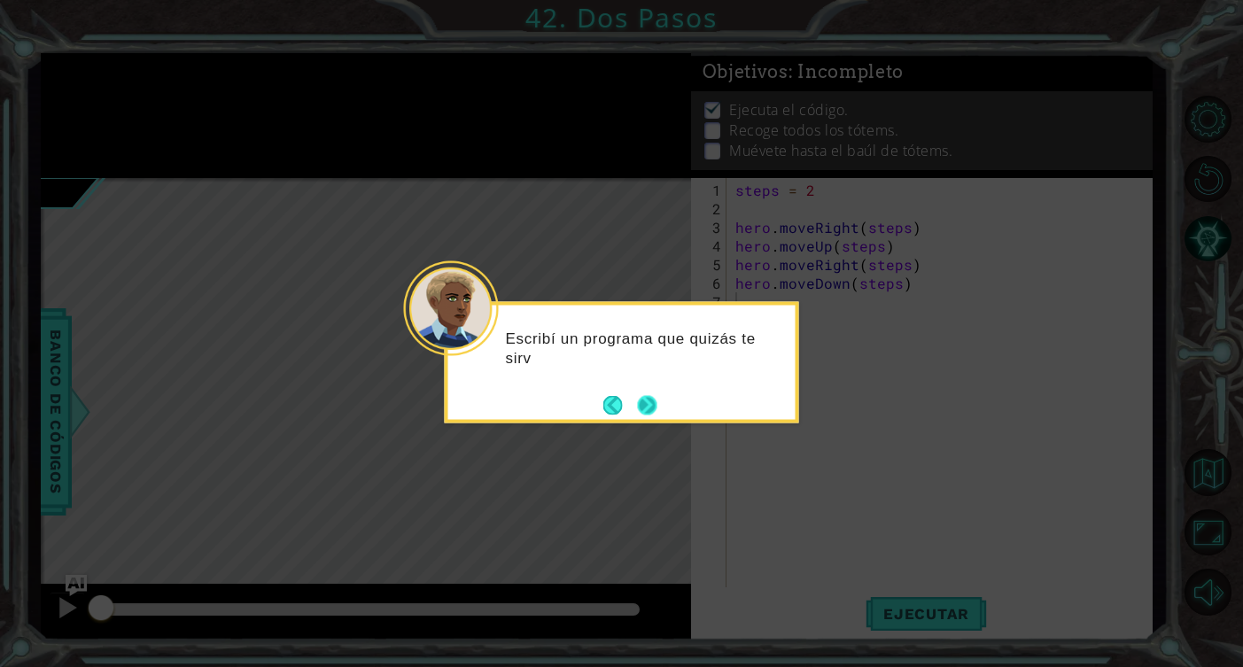
click at [647, 402] on button "Next" at bounding box center [646, 404] width 19 height 19
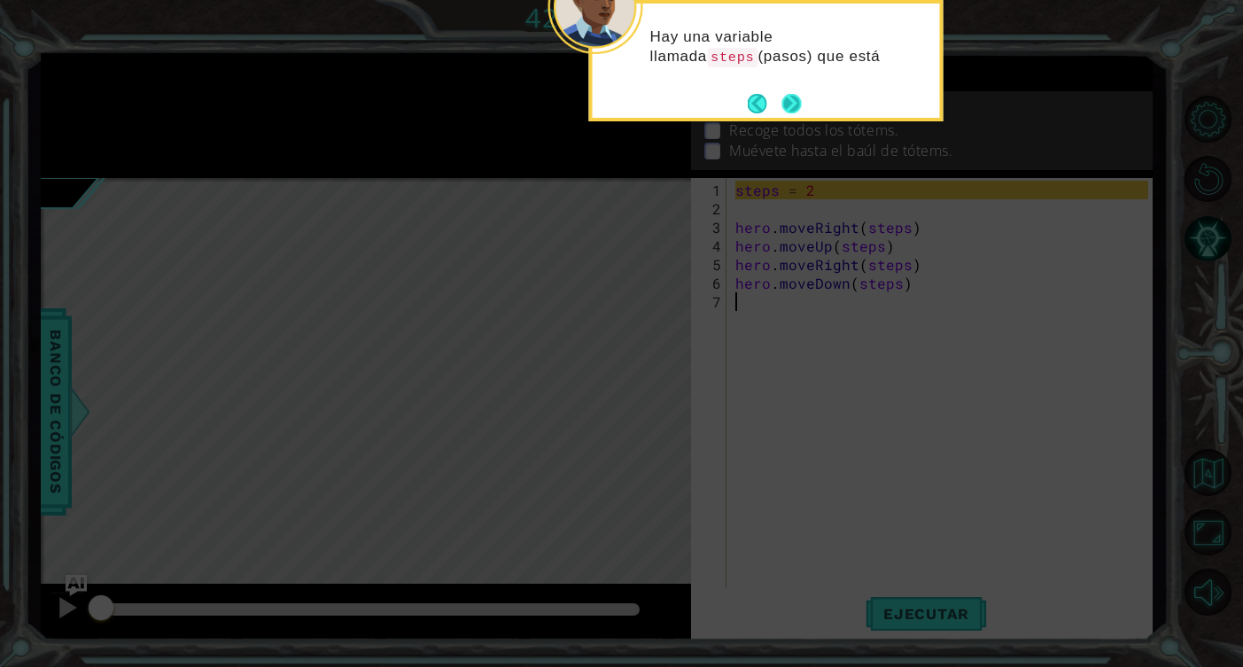
click at [785, 106] on button "Next" at bounding box center [790, 103] width 19 height 19
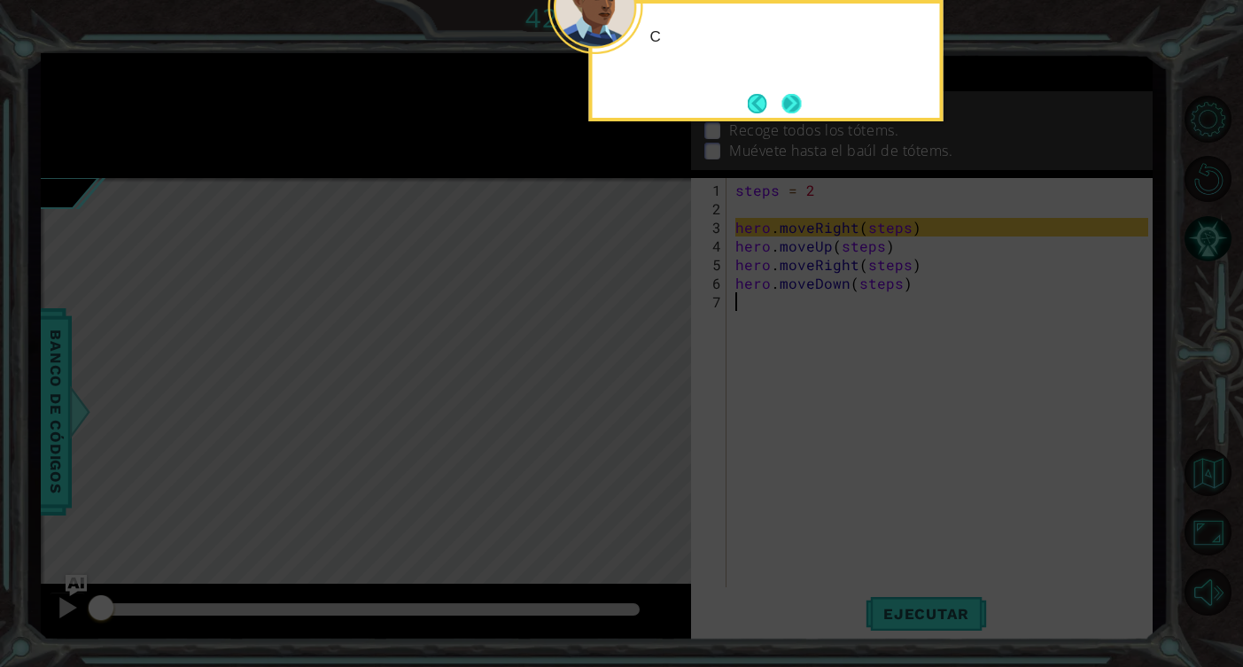
click at [785, 106] on button "Next" at bounding box center [790, 103] width 19 height 19
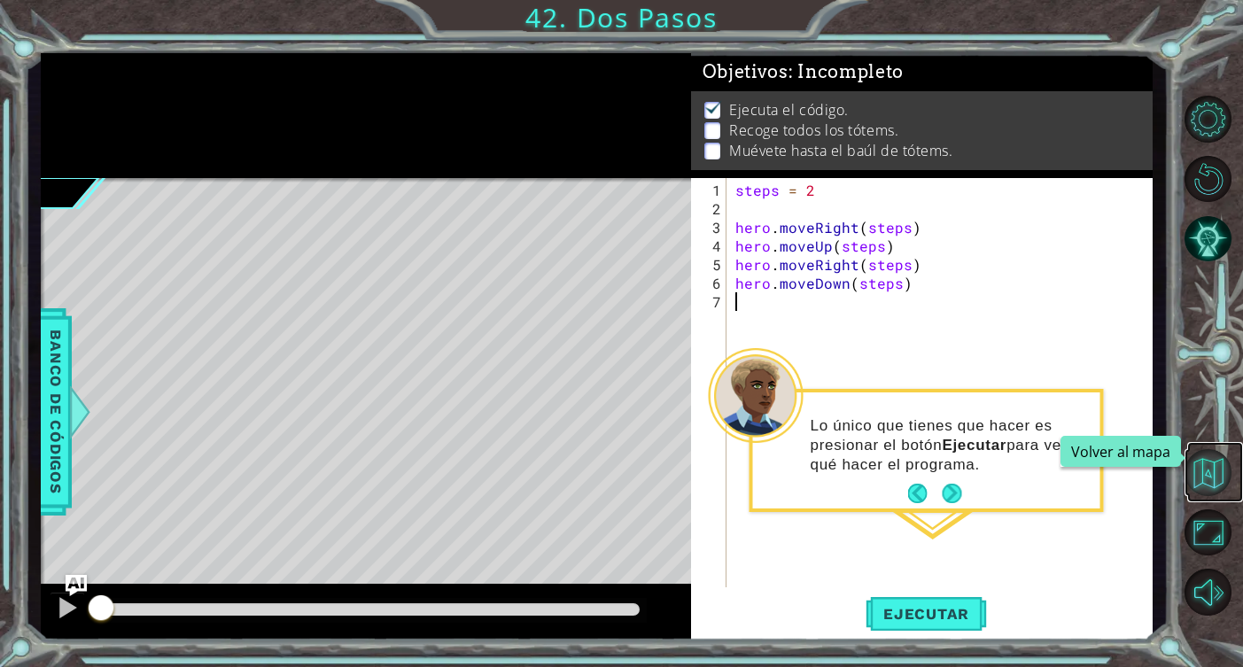
click at [1222, 470] on button "Volver al mapa" at bounding box center [1207, 472] width 47 height 47
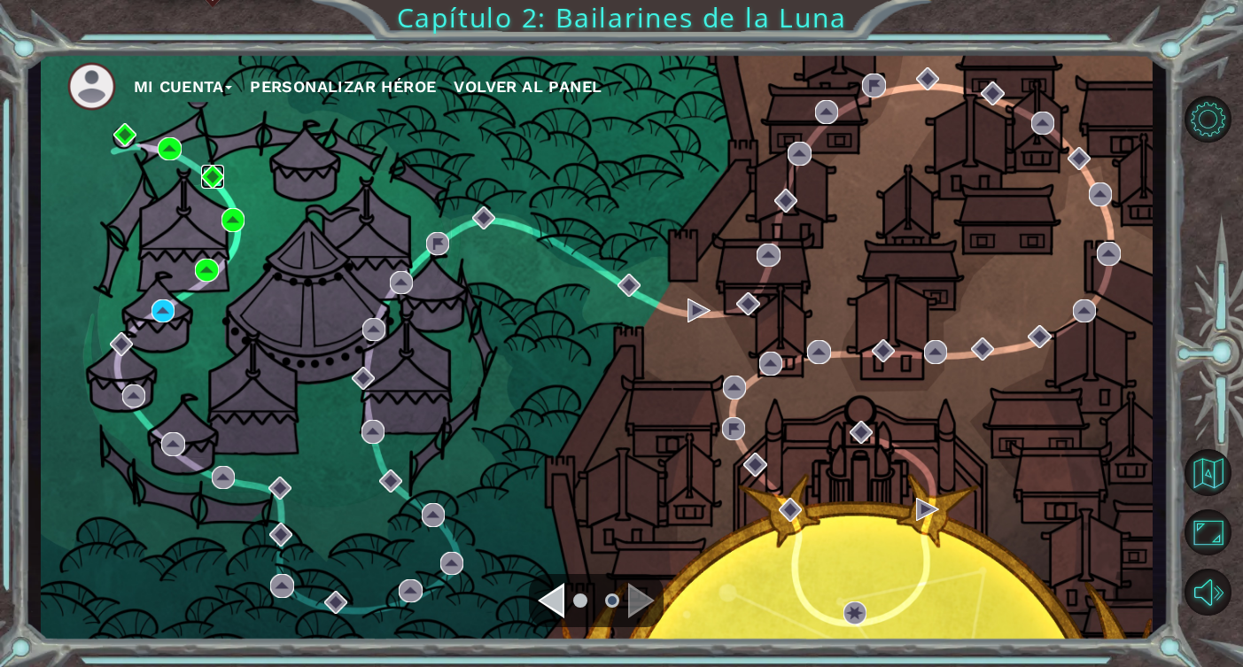
click at [213, 178] on img at bounding box center [212, 176] width 23 height 23
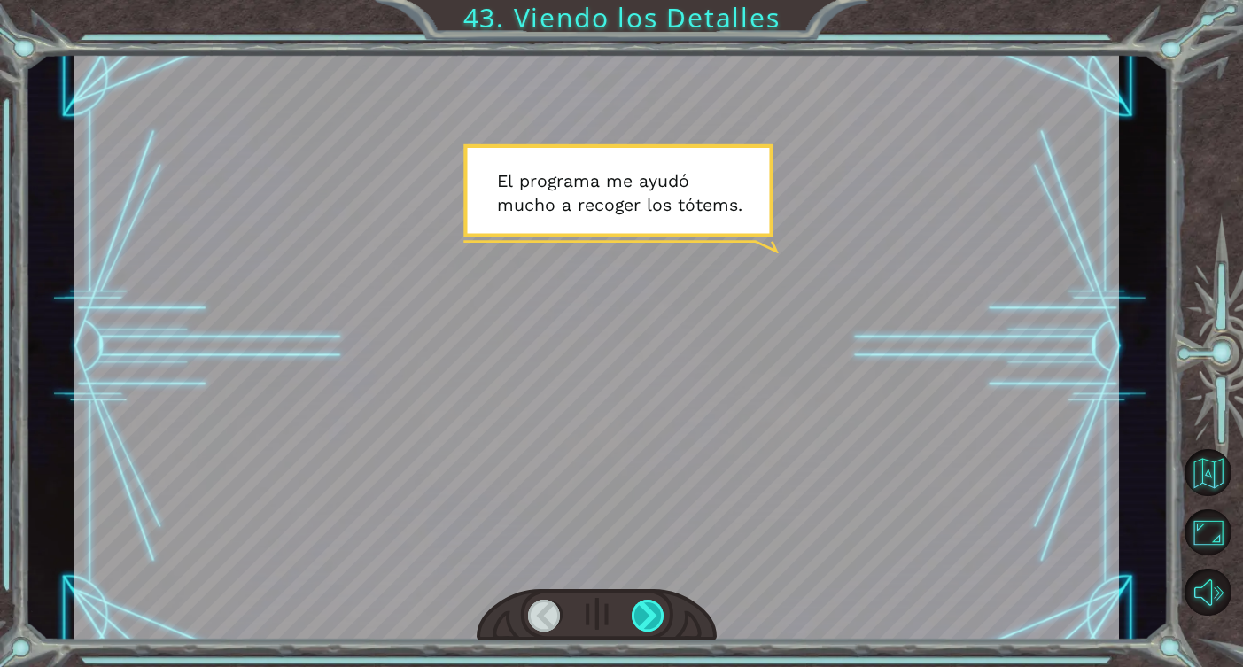
click at [641, 620] on div at bounding box center [649, 616] width 34 height 32
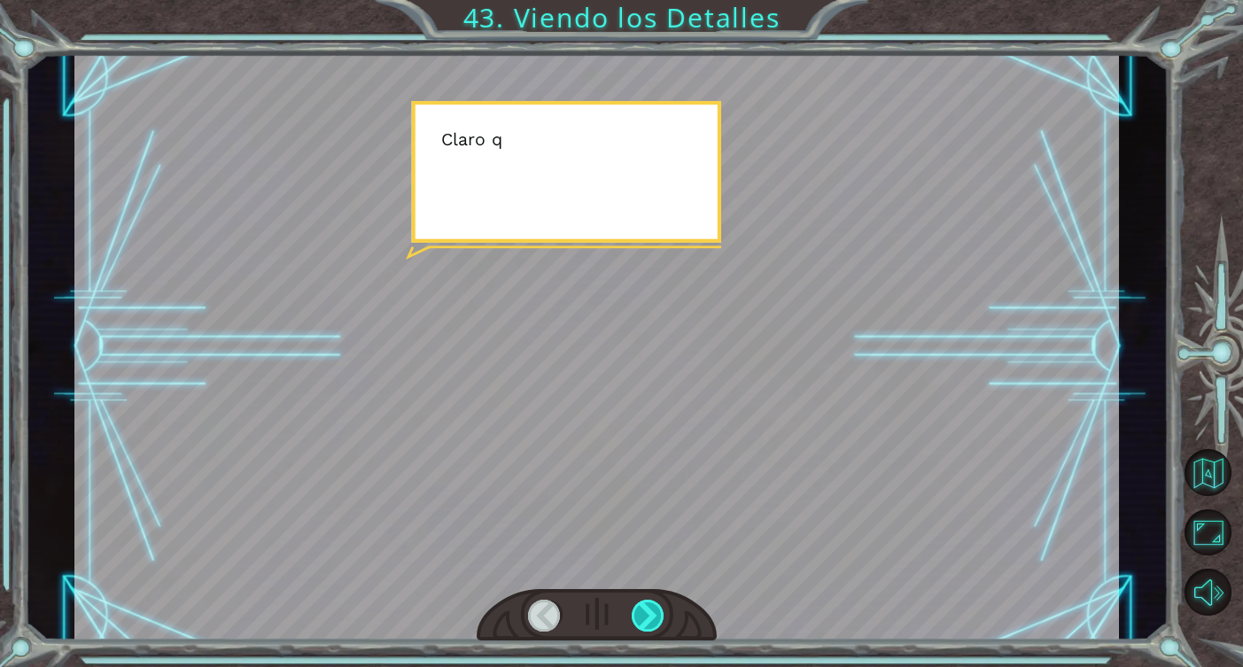
click at [641, 620] on div at bounding box center [649, 616] width 34 height 32
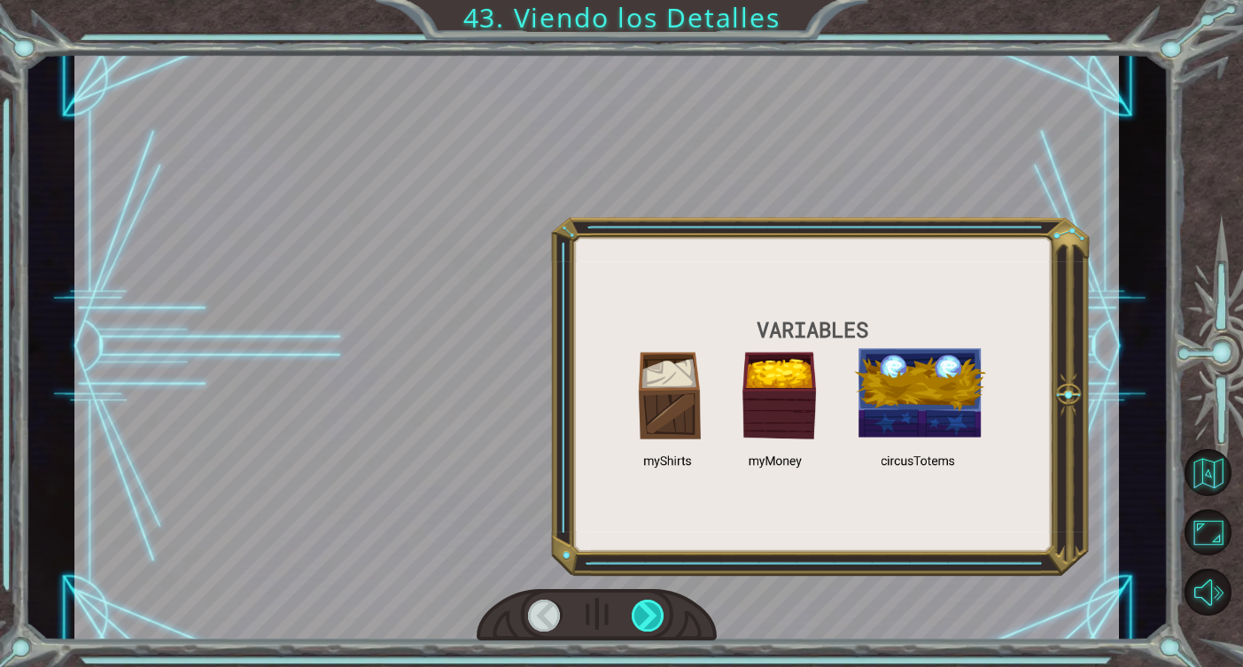
click at [641, 620] on div at bounding box center [649, 616] width 34 height 32
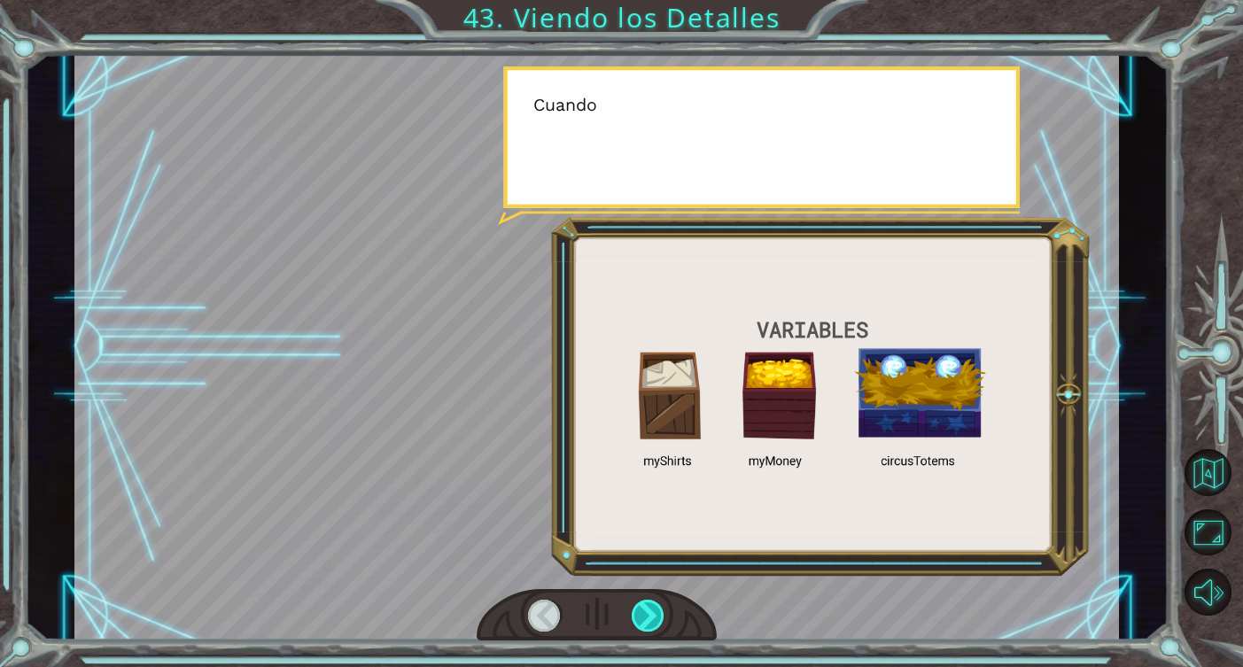
click at [641, 620] on div at bounding box center [649, 616] width 34 height 32
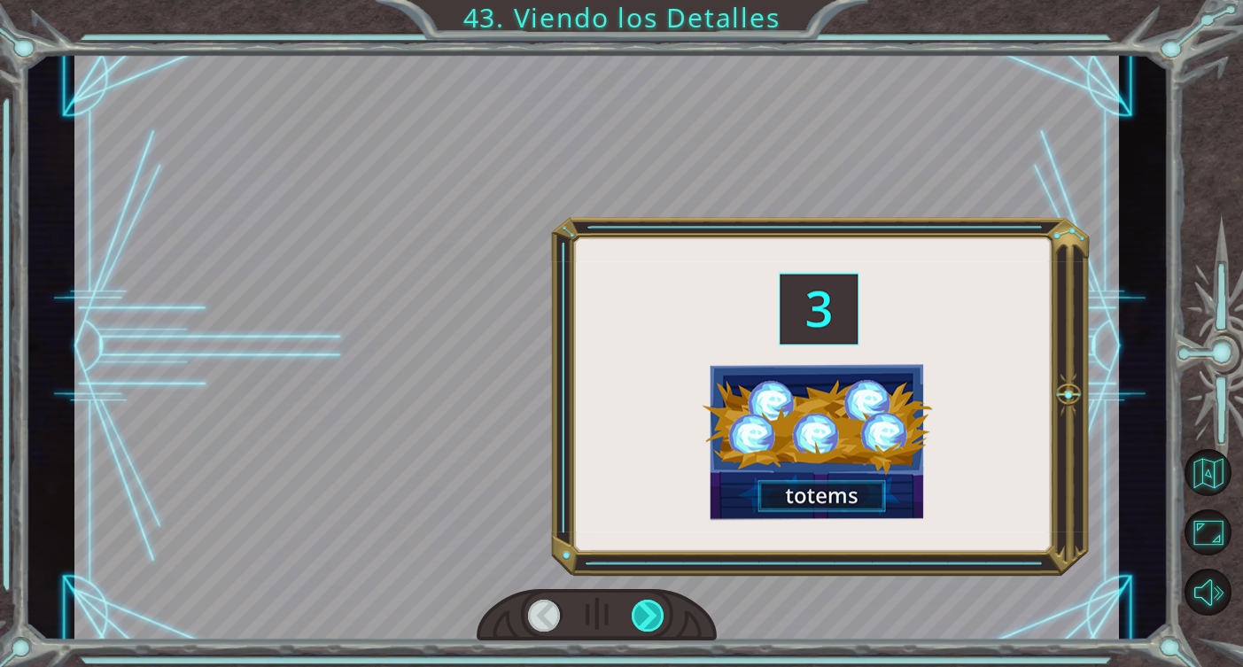
click at [641, 620] on div at bounding box center [649, 616] width 34 height 32
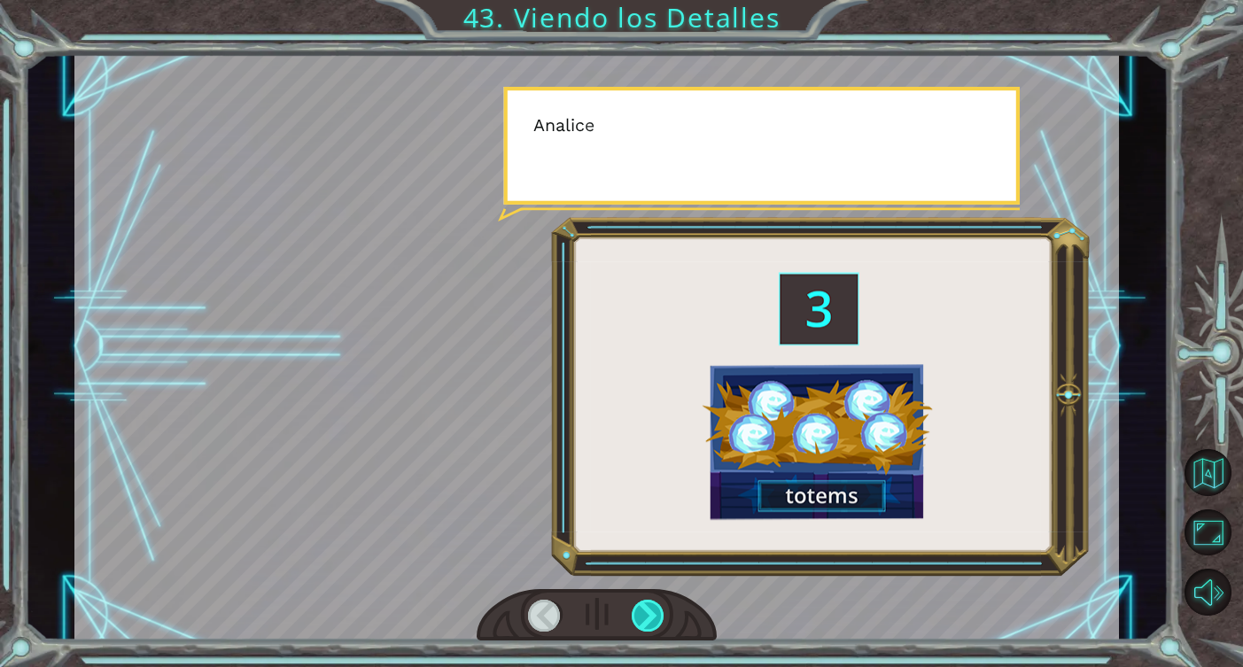
click at [641, 620] on div at bounding box center [649, 616] width 34 height 32
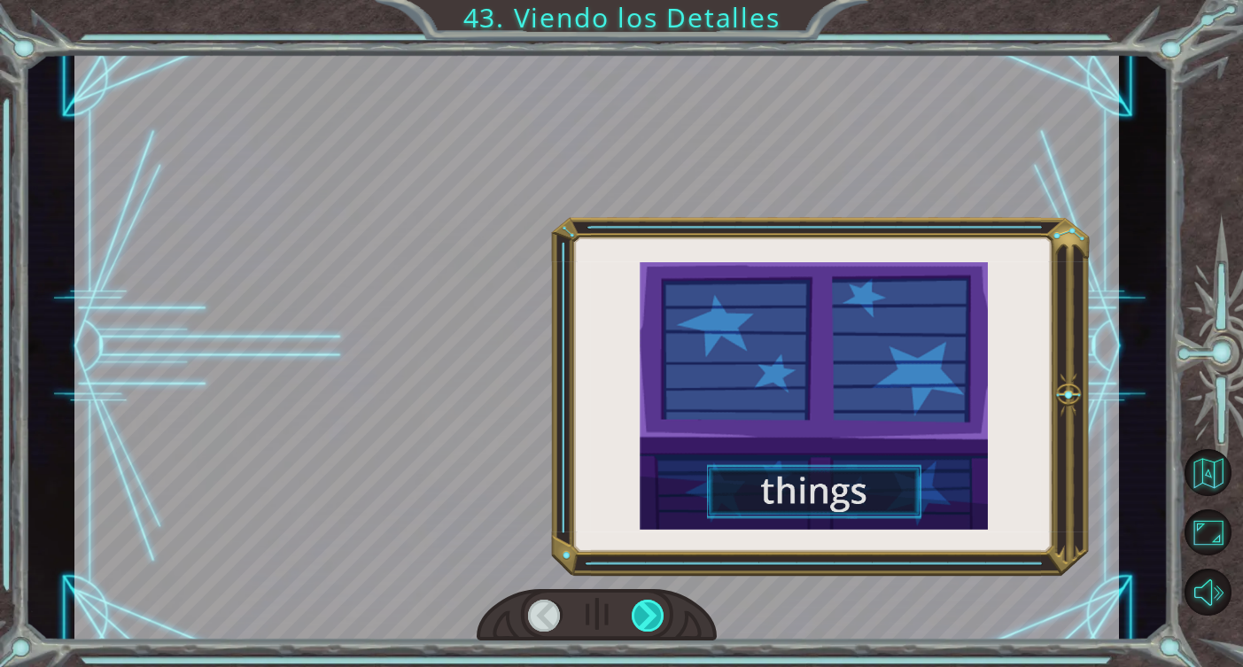
click at [641, 620] on div at bounding box center [649, 616] width 34 height 32
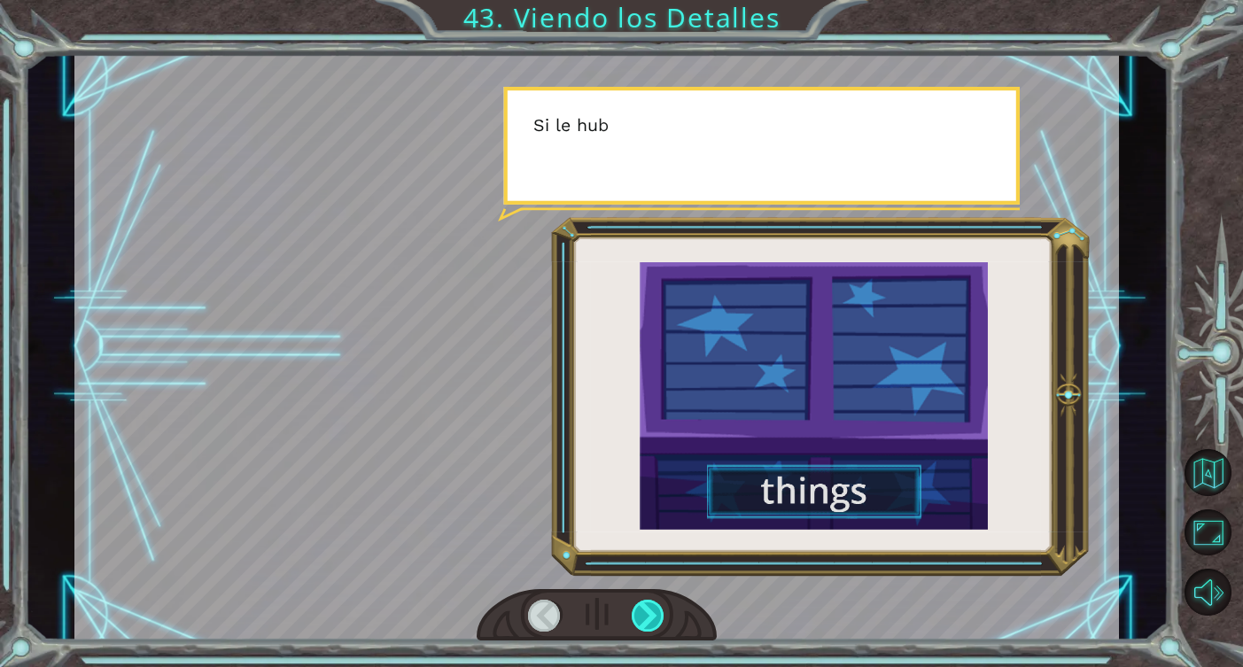
click at [641, 620] on div at bounding box center [649, 616] width 34 height 32
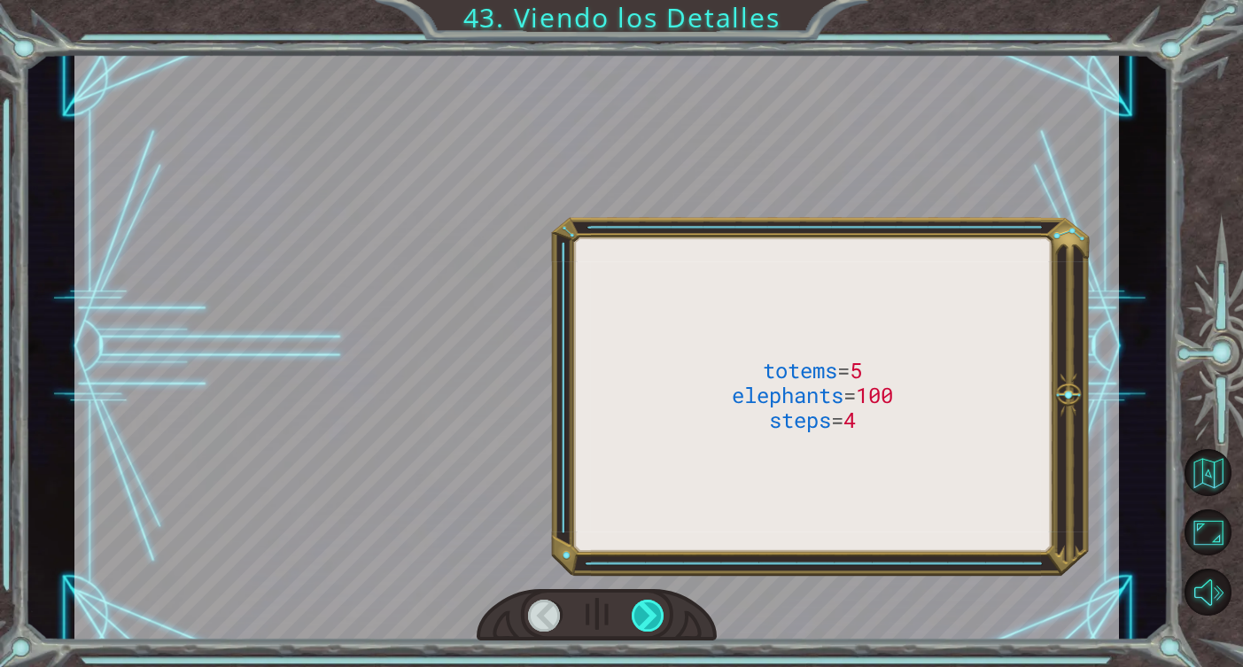
click at [641, 620] on div at bounding box center [649, 616] width 34 height 32
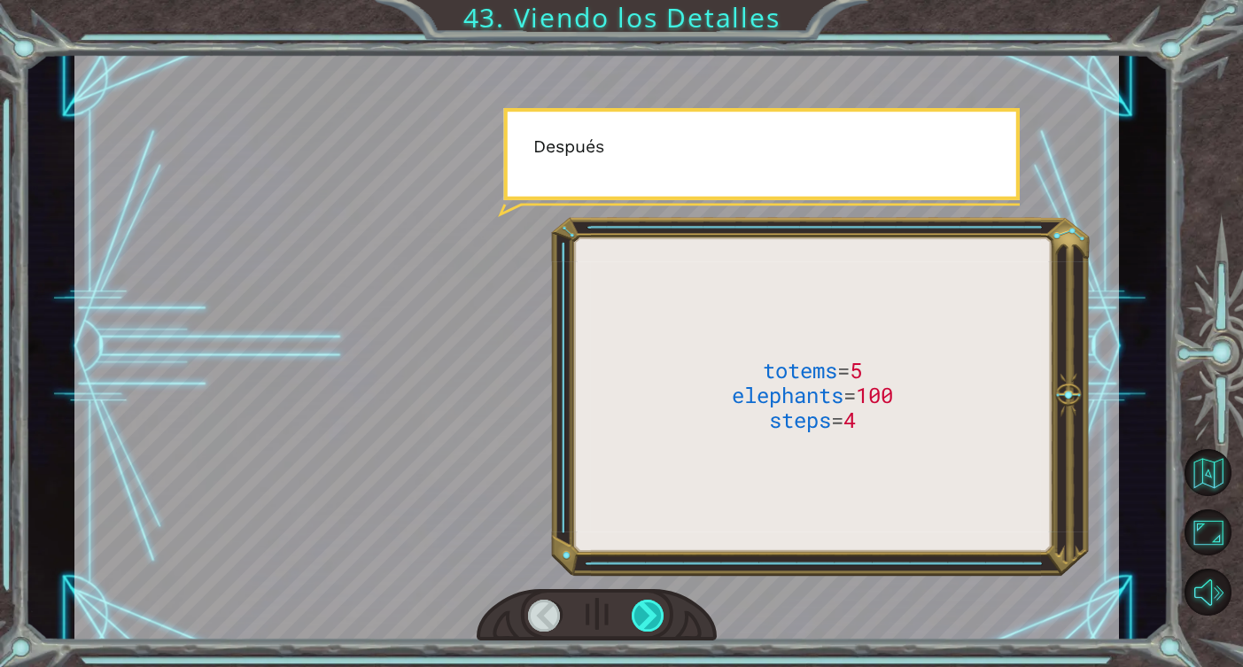
click at [641, 620] on div at bounding box center [649, 616] width 34 height 32
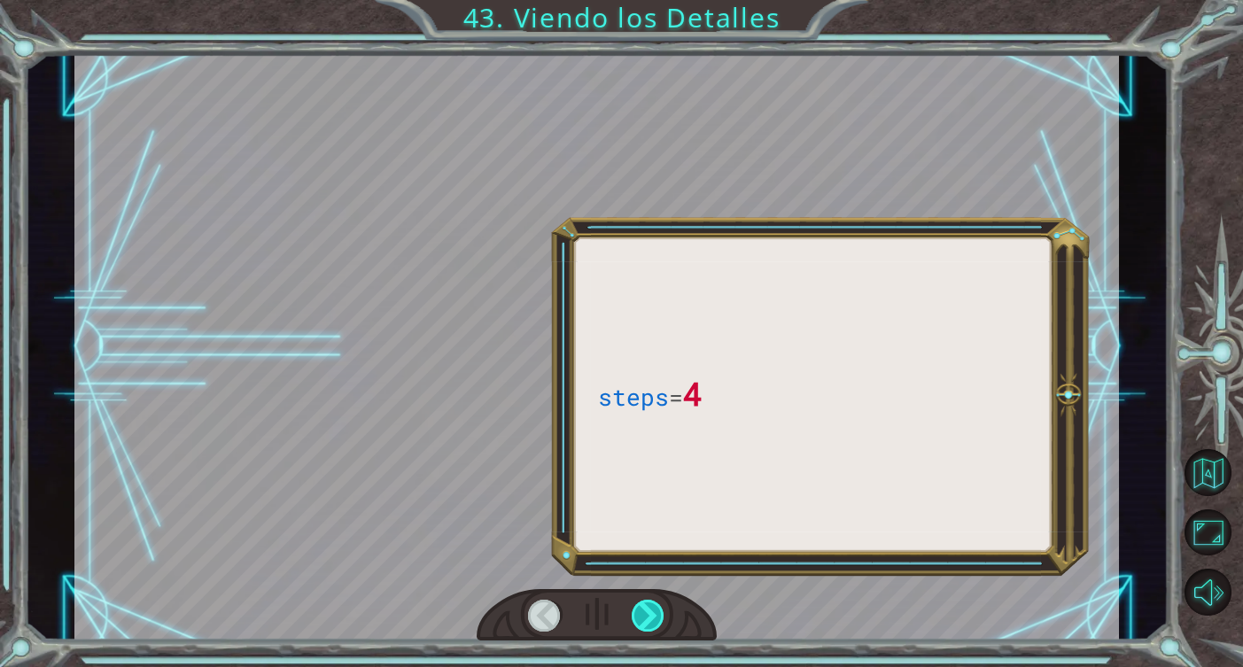
click at [641, 620] on div at bounding box center [649, 616] width 34 height 32
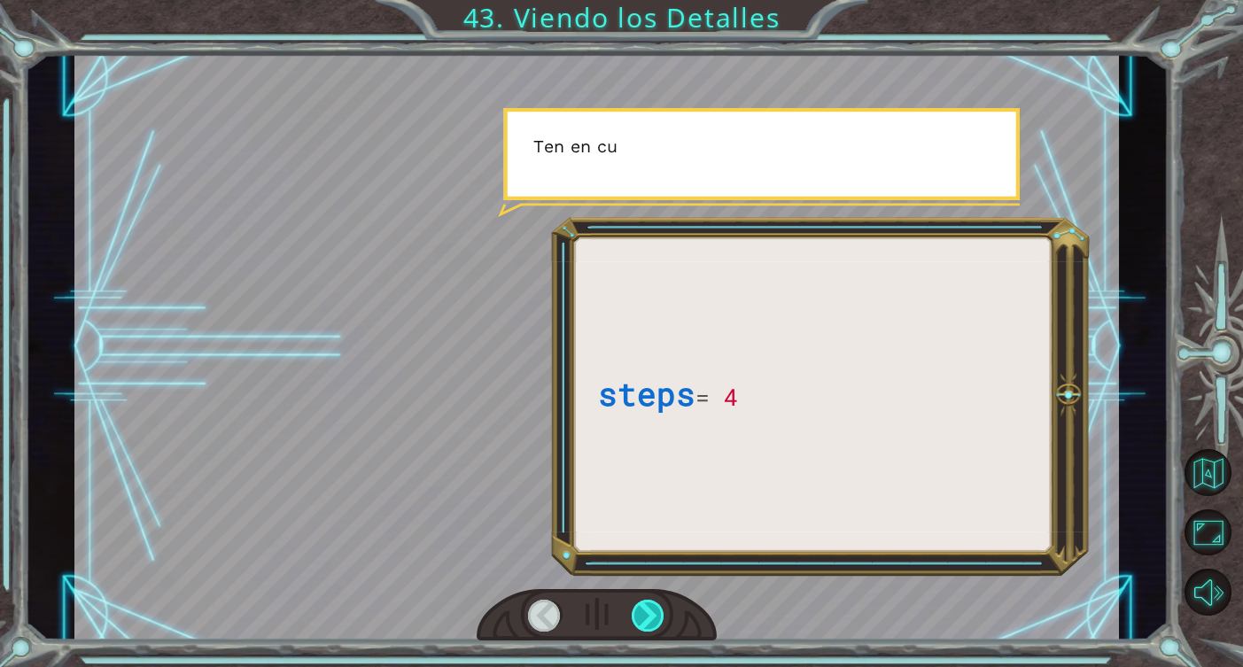
click at [641, 620] on div at bounding box center [649, 616] width 34 height 32
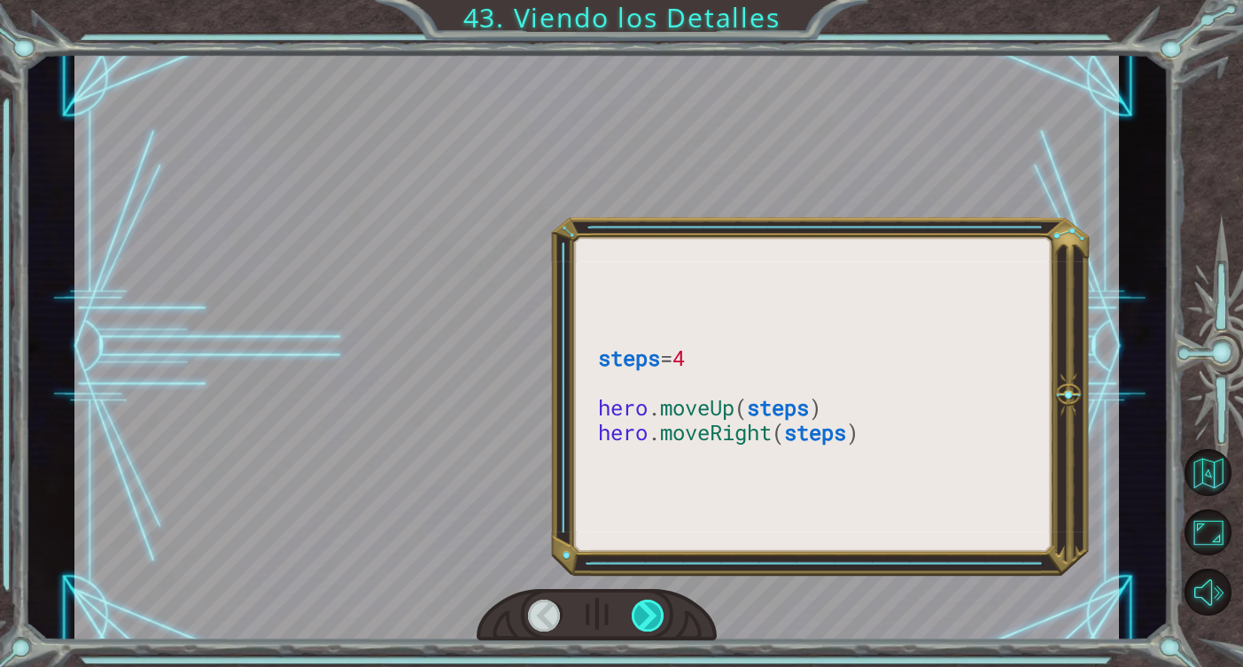
click at [641, 620] on div at bounding box center [649, 616] width 34 height 32
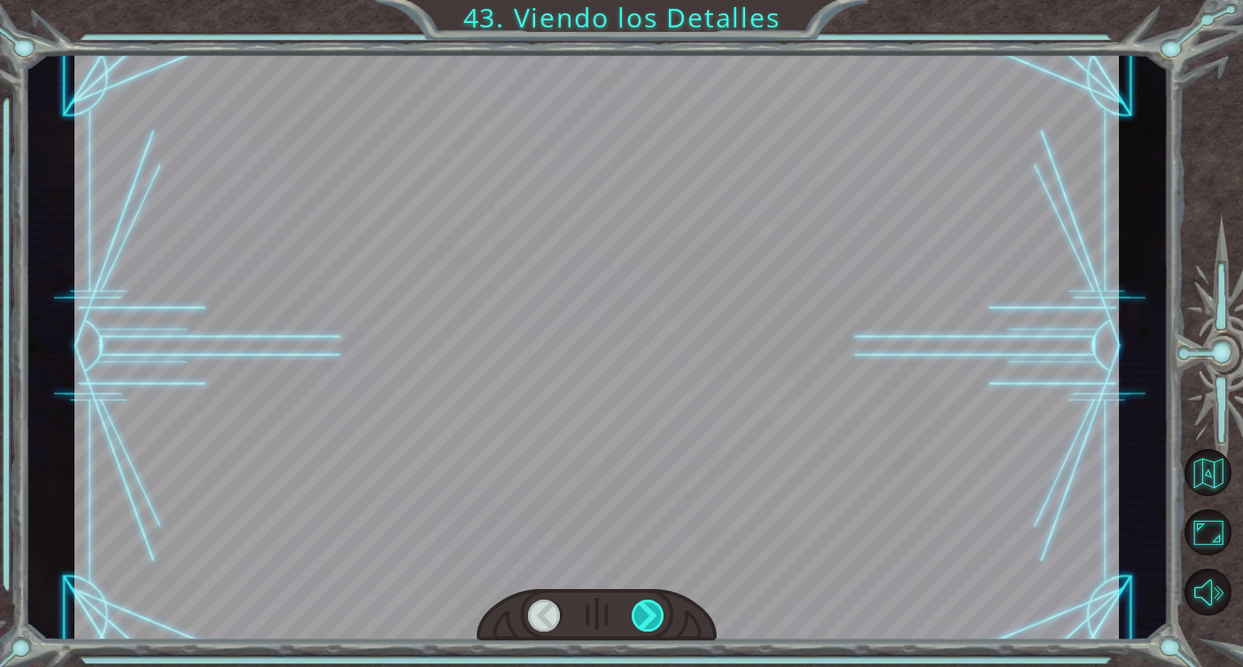
click at [640, 624] on div at bounding box center [649, 616] width 34 height 32
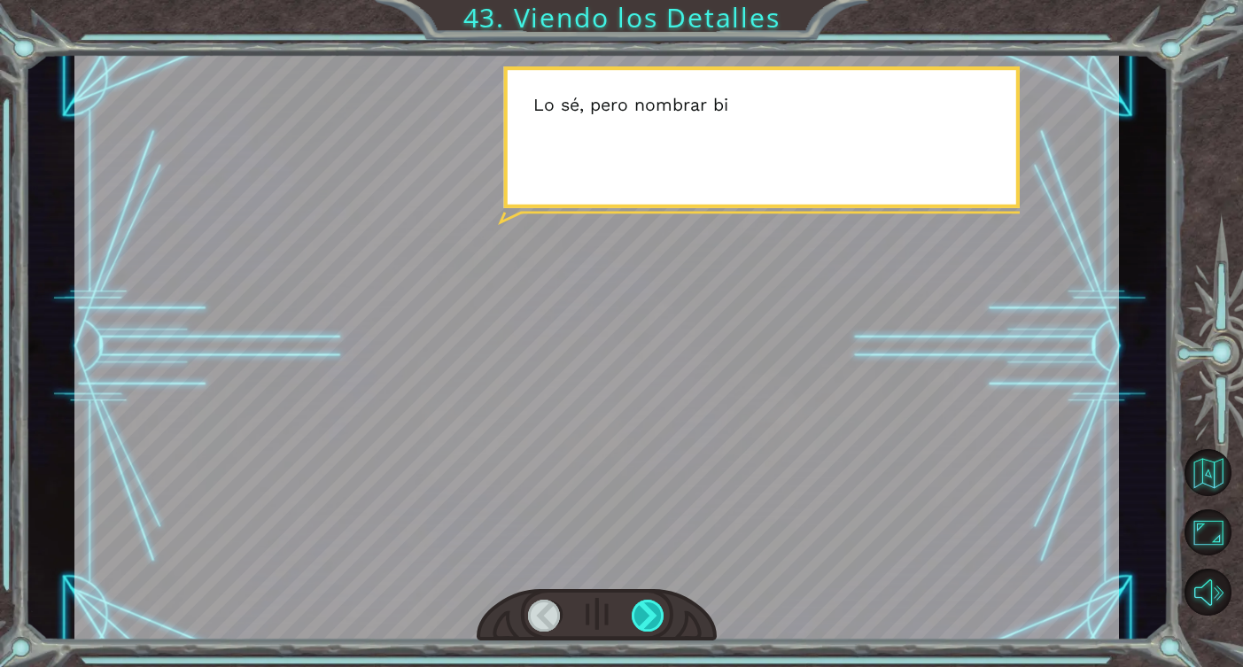
click at [643, 620] on div at bounding box center [649, 616] width 34 height 32
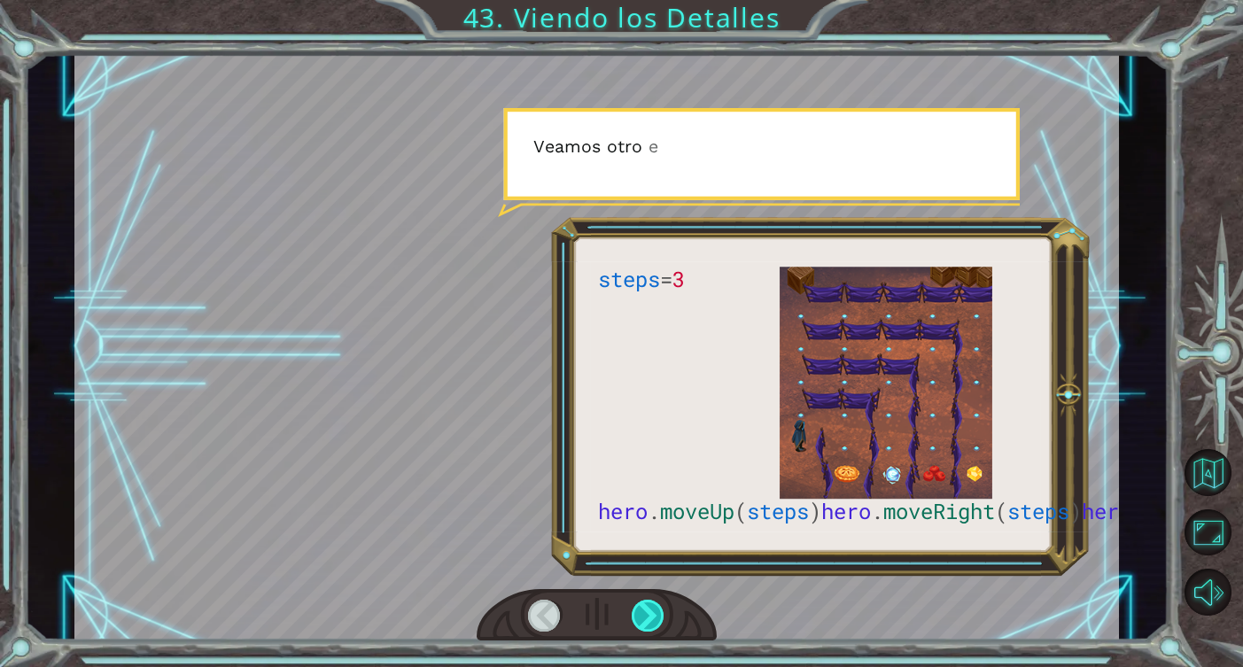
click at [643, 620] on div at bounding box center [649, 616] width 34 height 32
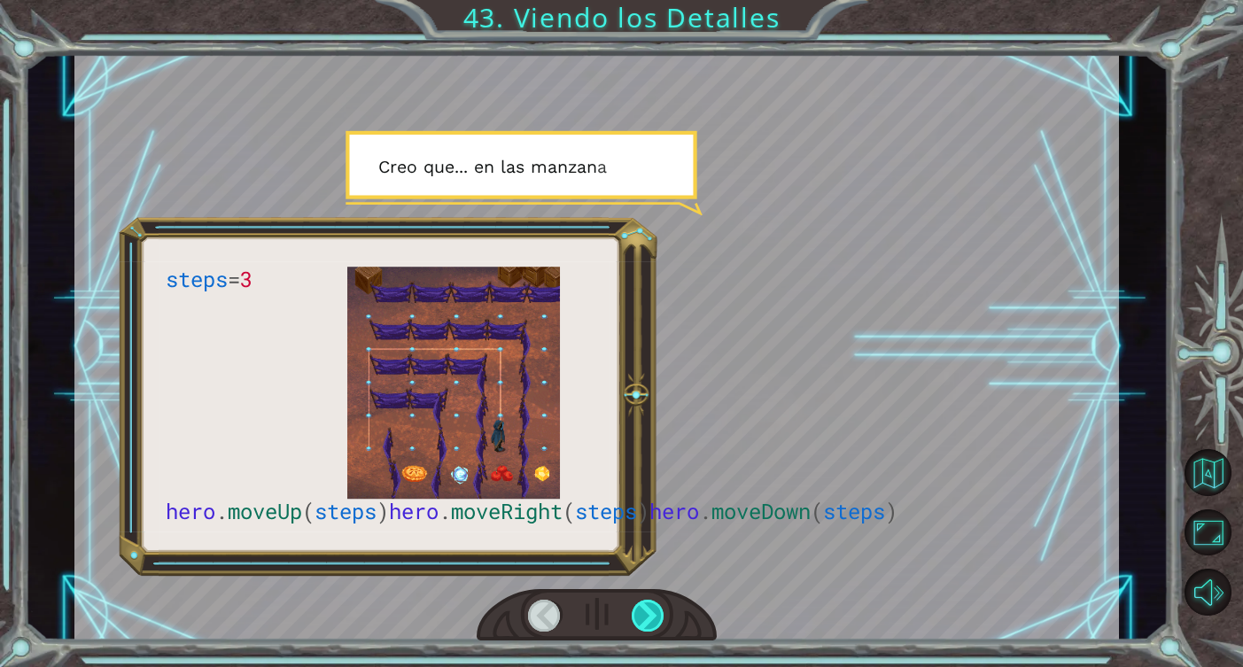
click at [645, 622] on div at bounding box center [649, 616] width 34 height 32
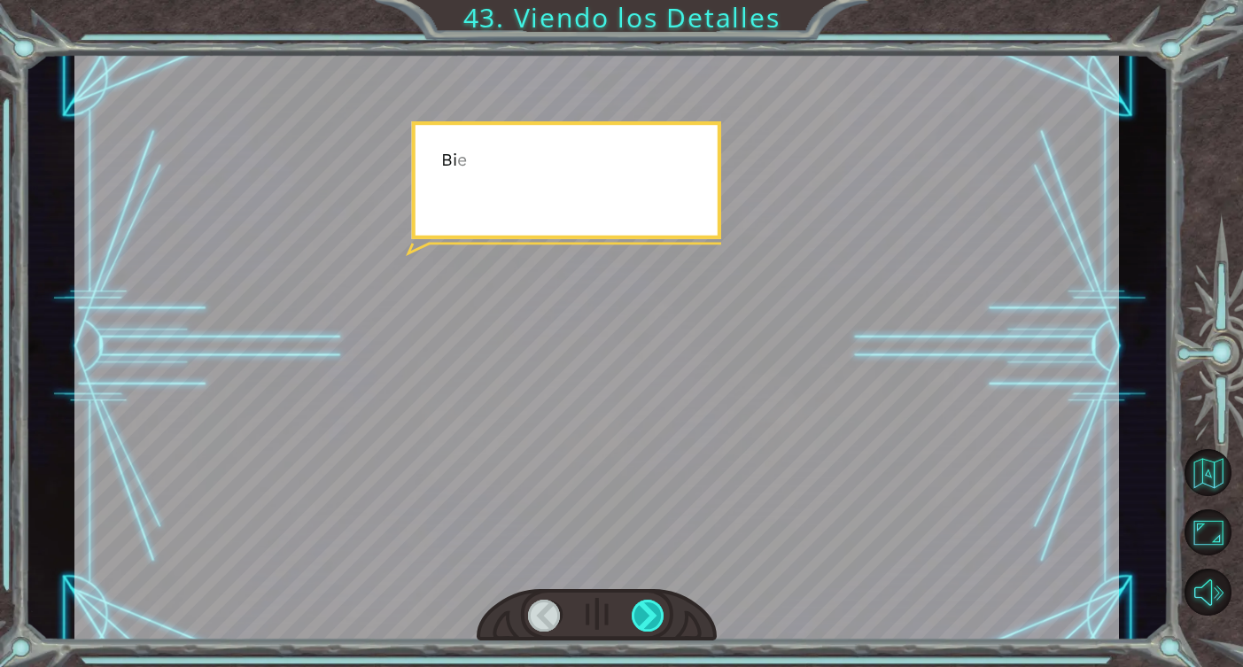
click at [645, 622] on div at bounding box center [649, 616] width 34 height 32
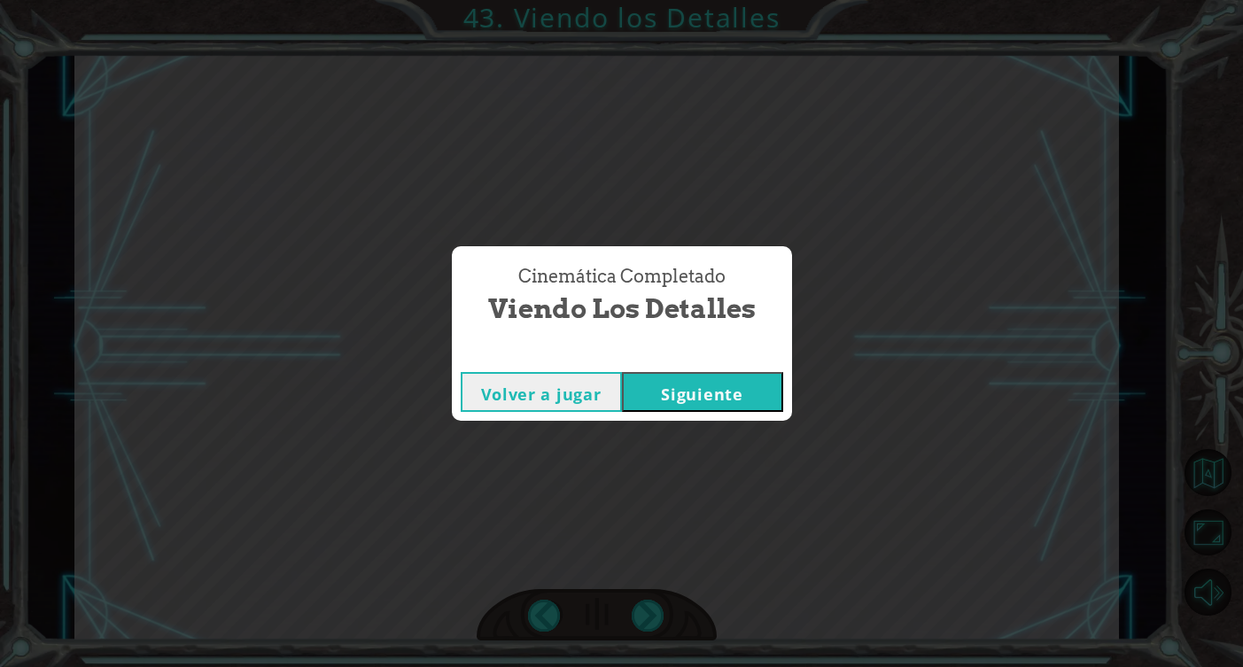
click at [704, 400] on button "Siguiente" at bounding box center [702, 392] width 161 height 40
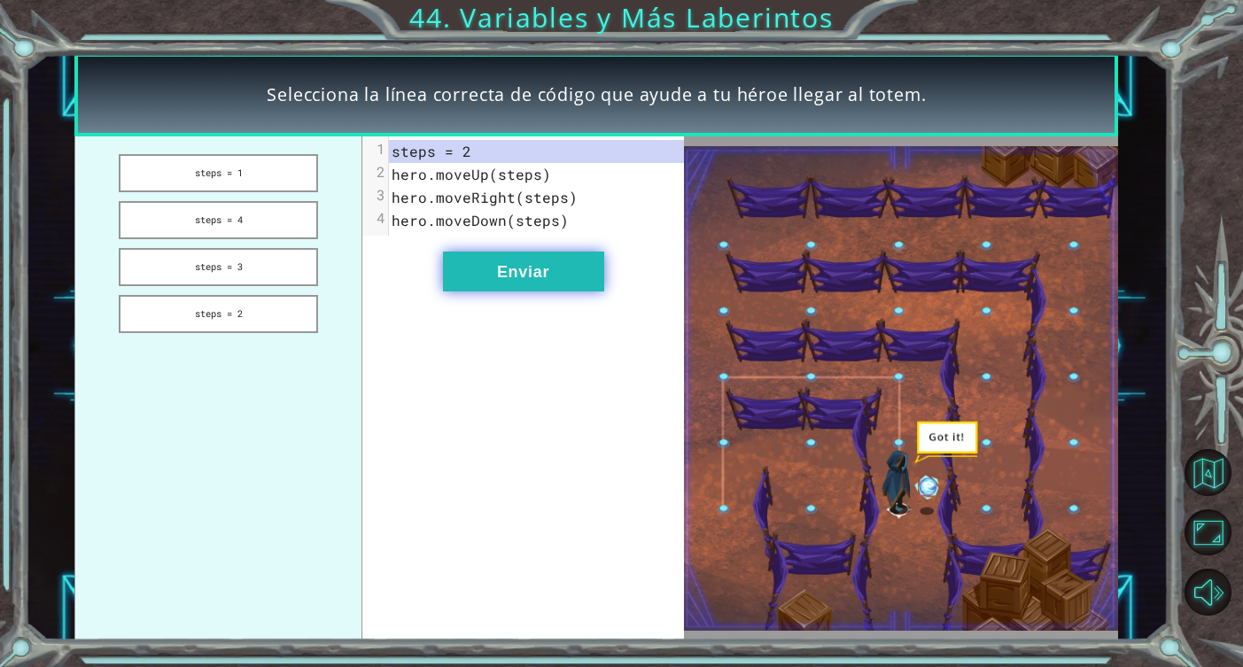
click at [563, 283] on button "Enviar" at bounding box center [523, 272] width 161 height 40
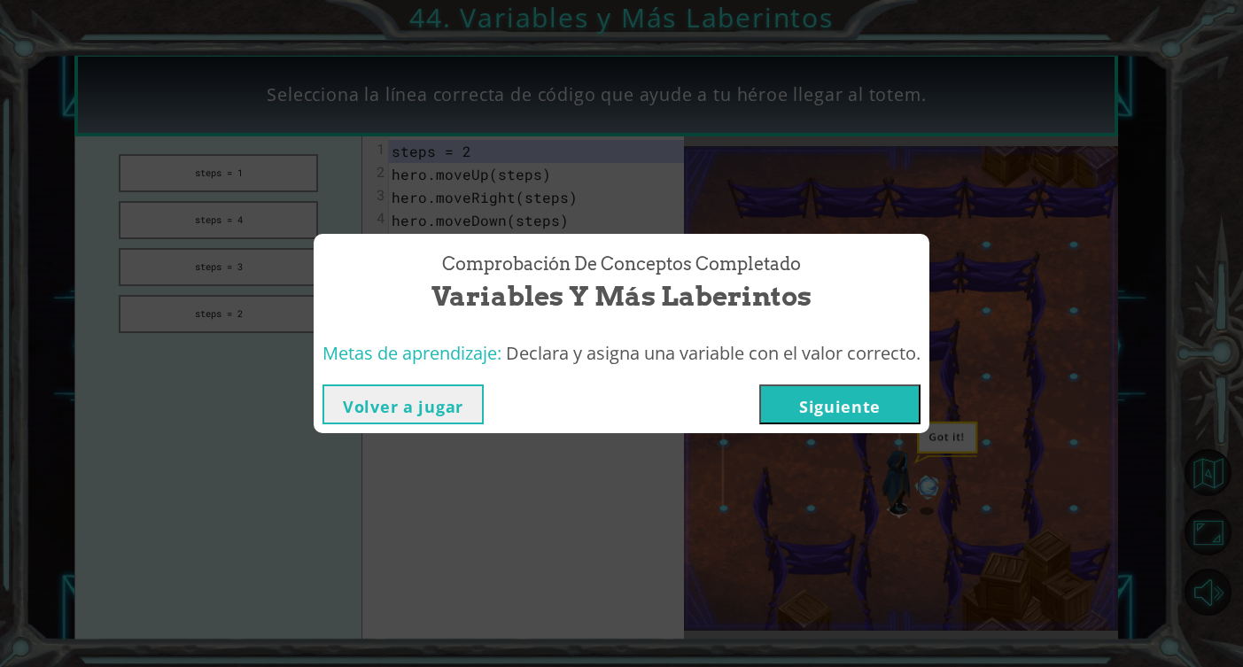
click at [828, 400] on button "Siguiente" at bounding box center [839, 404] width 161 height 40
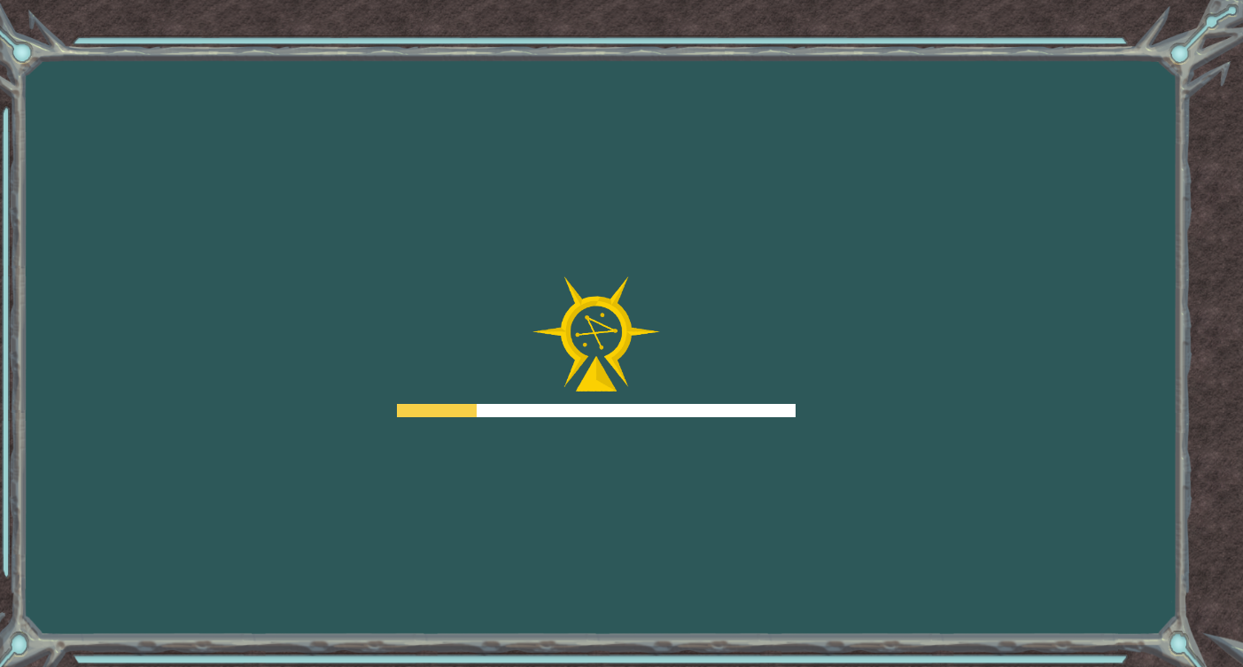
click at [828, 400] on div "Goals Error cargando del servidor Deberás unirte a un curso para jugar a este n…" at bounding box center [621, 333] width 1243 height 667
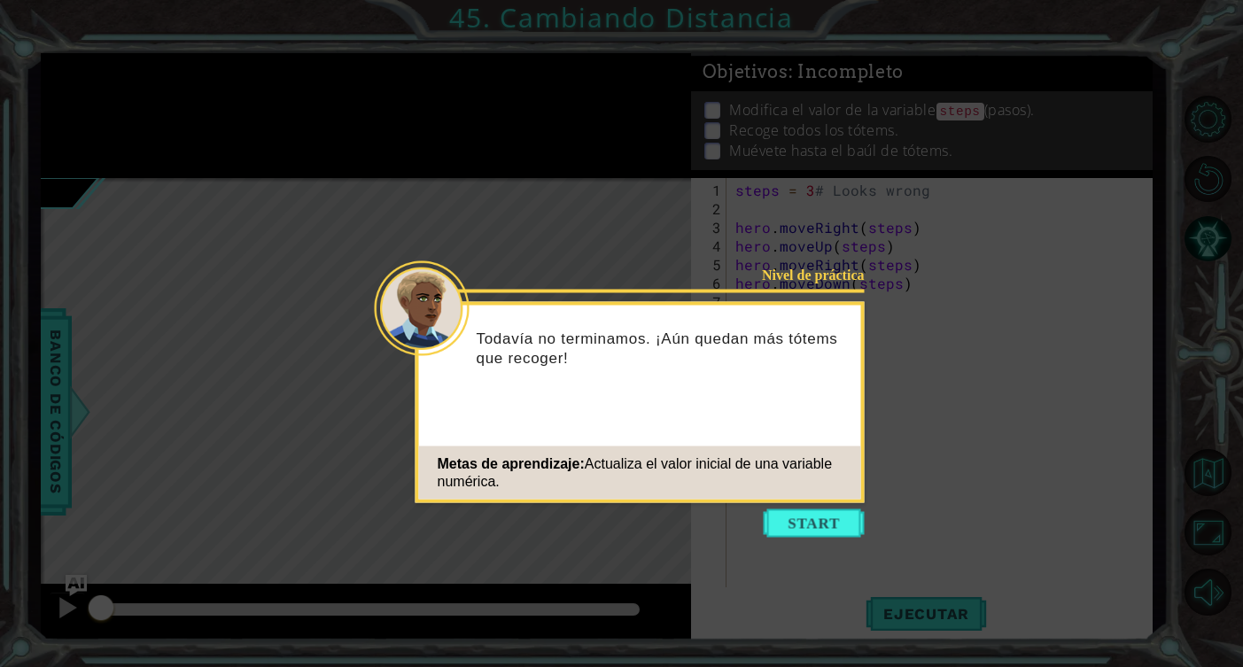
click at [777, 508] on icon at bounding box center [621, 333] width 1243 height 667
click at [783, 514] on button "Start" at bounding box center [814, 523] width 101 height 28
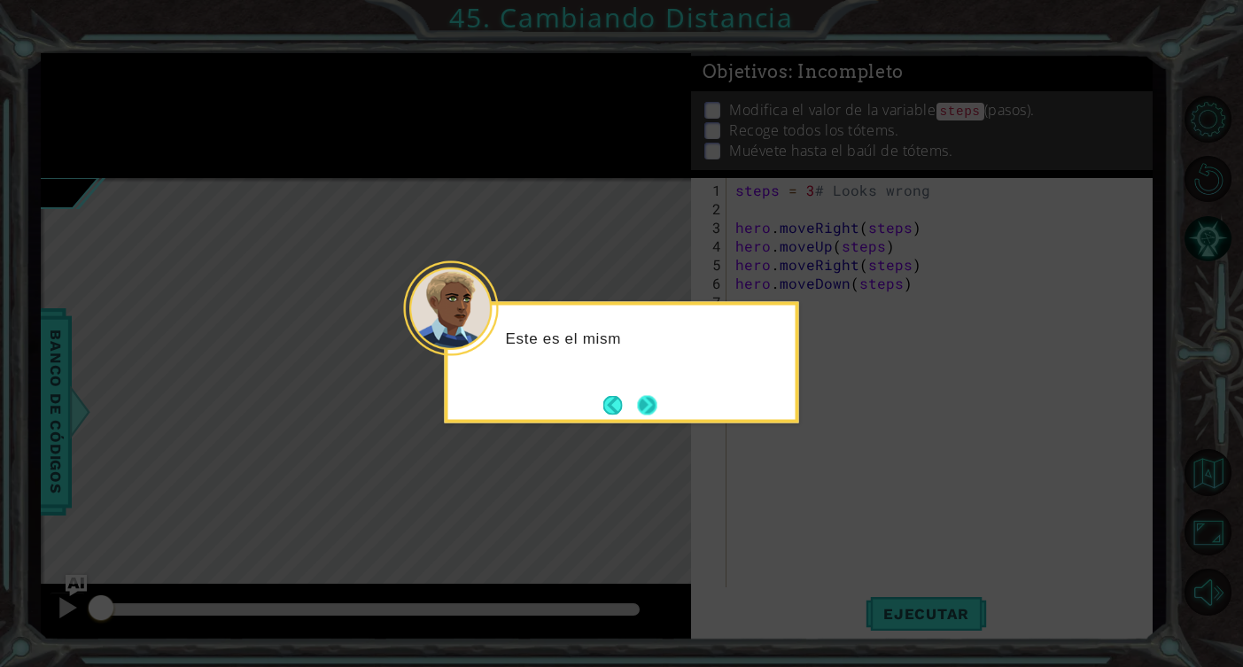
click at [655, 403] on button "Next" at bounding box center [647, 405] width 20 height 20
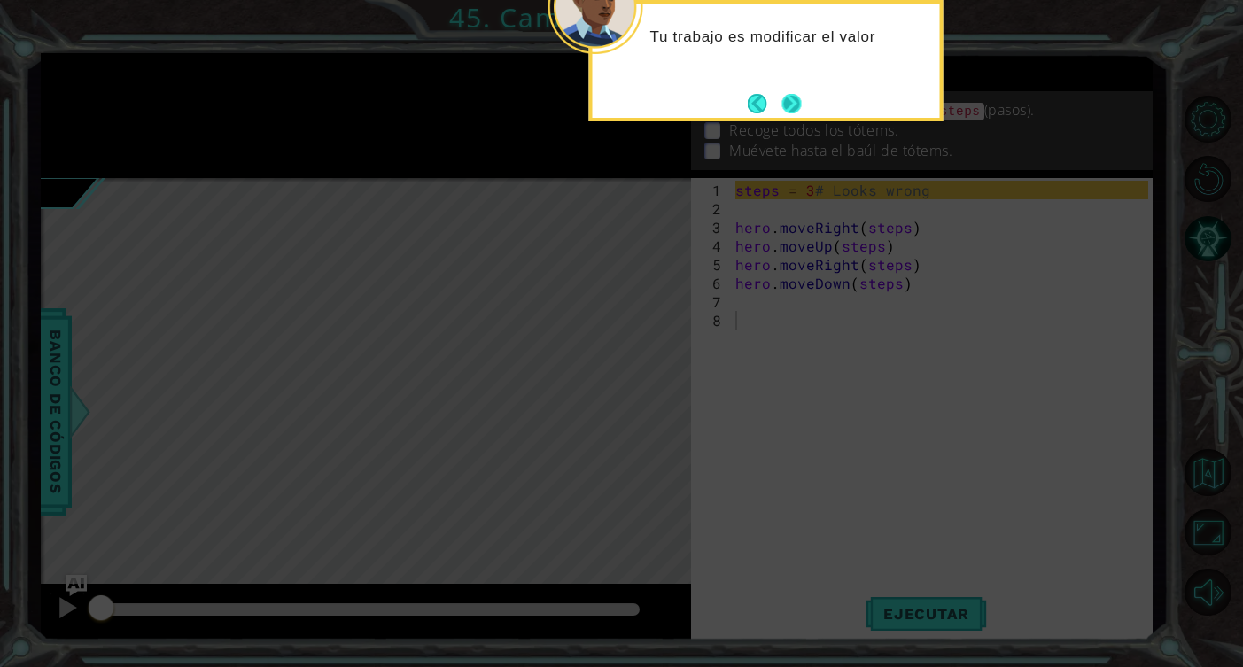
click at [791, 101] on button "Next" at bounding box center [791, 103] width 20 height 20
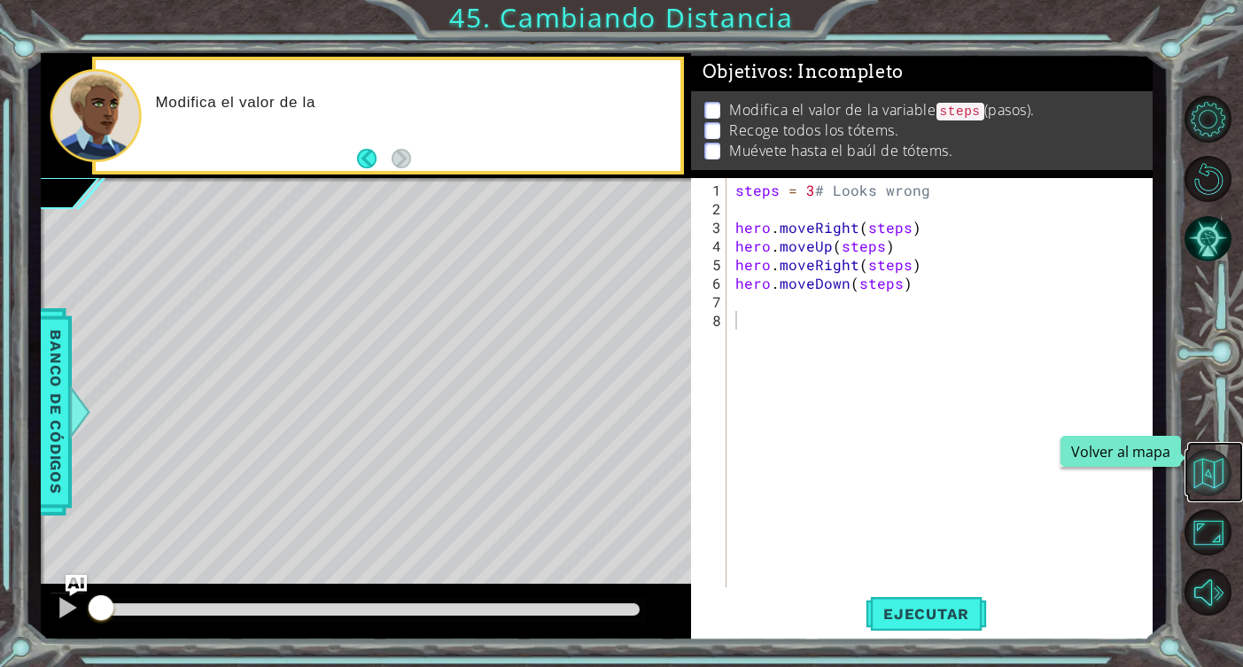
click at [1221, 464] on button "Volver al mapa" at bounding box center [1207, 472] width 47 height 47
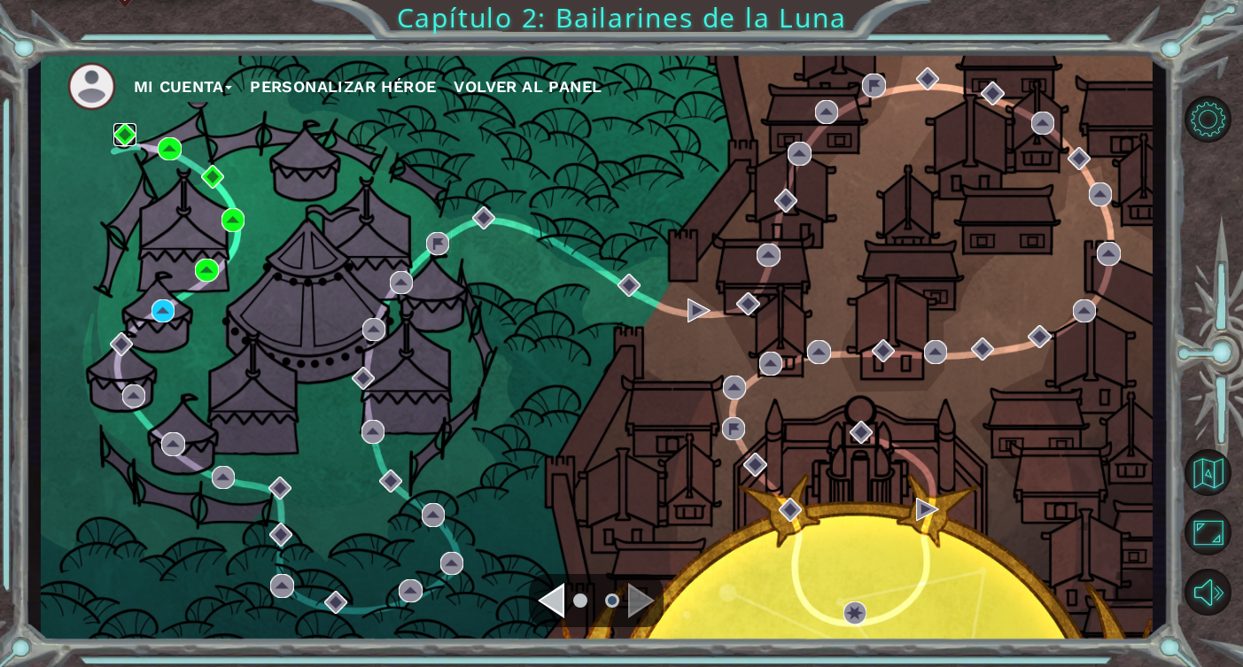
click at [120, 130] on img at bounding box center [124, 134] width 23 height 23
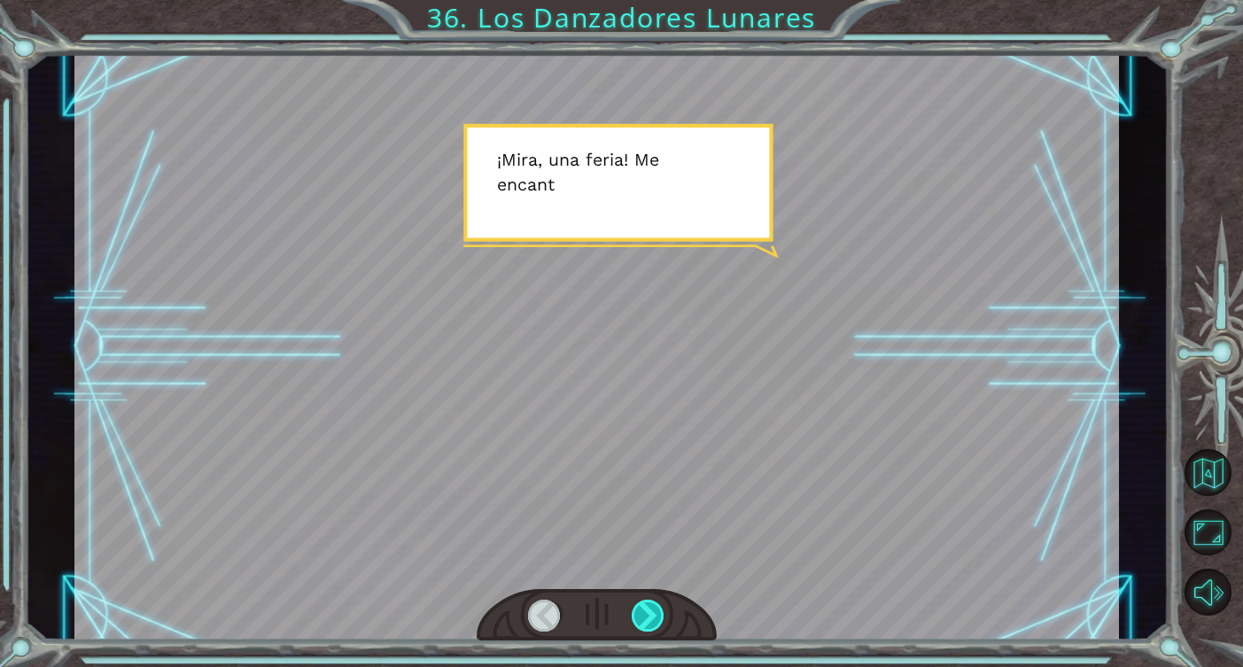
click at [658, 619] on div at bounding box center [649, 616] width 34 height 32
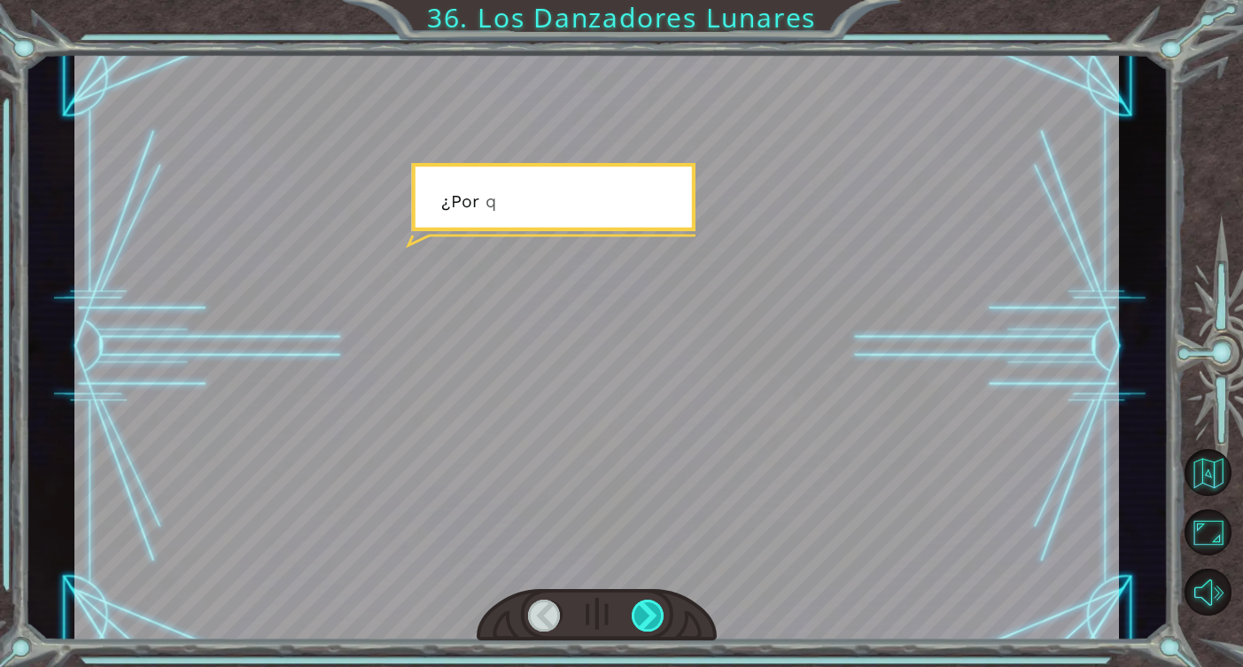
click at [658, 619] on div at bounding box center [649, 616] width 34 height 32
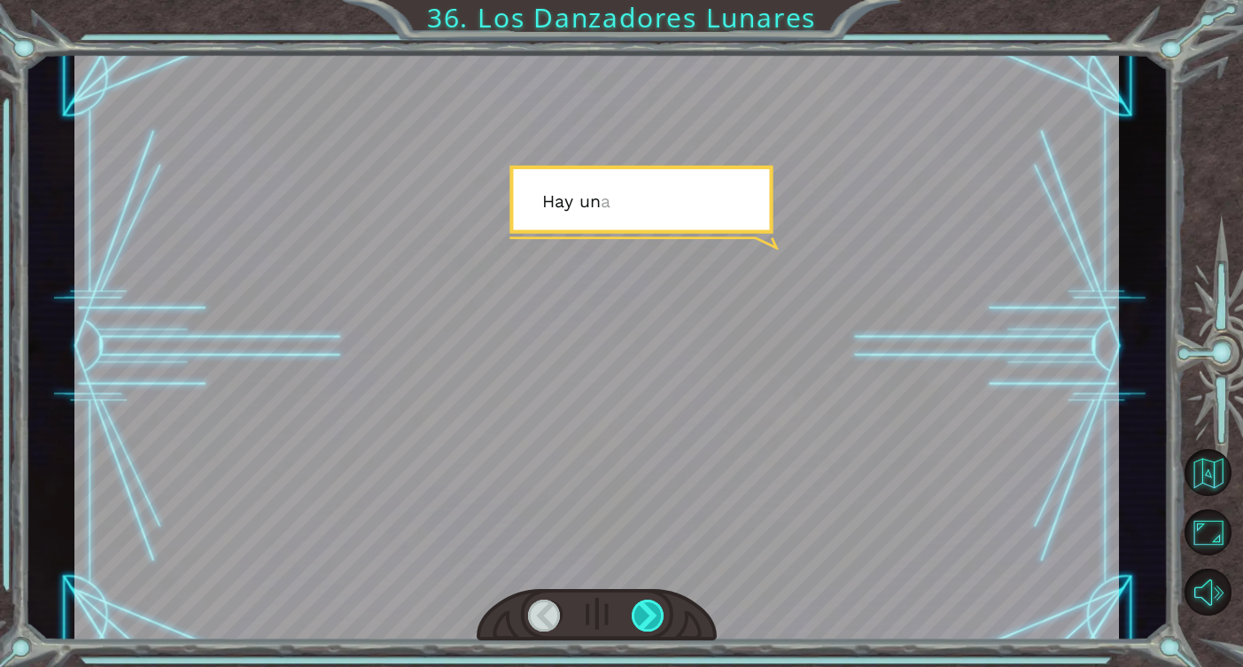
click at [658, 619] on div at bounding box center [649, 616] width 34 height 32
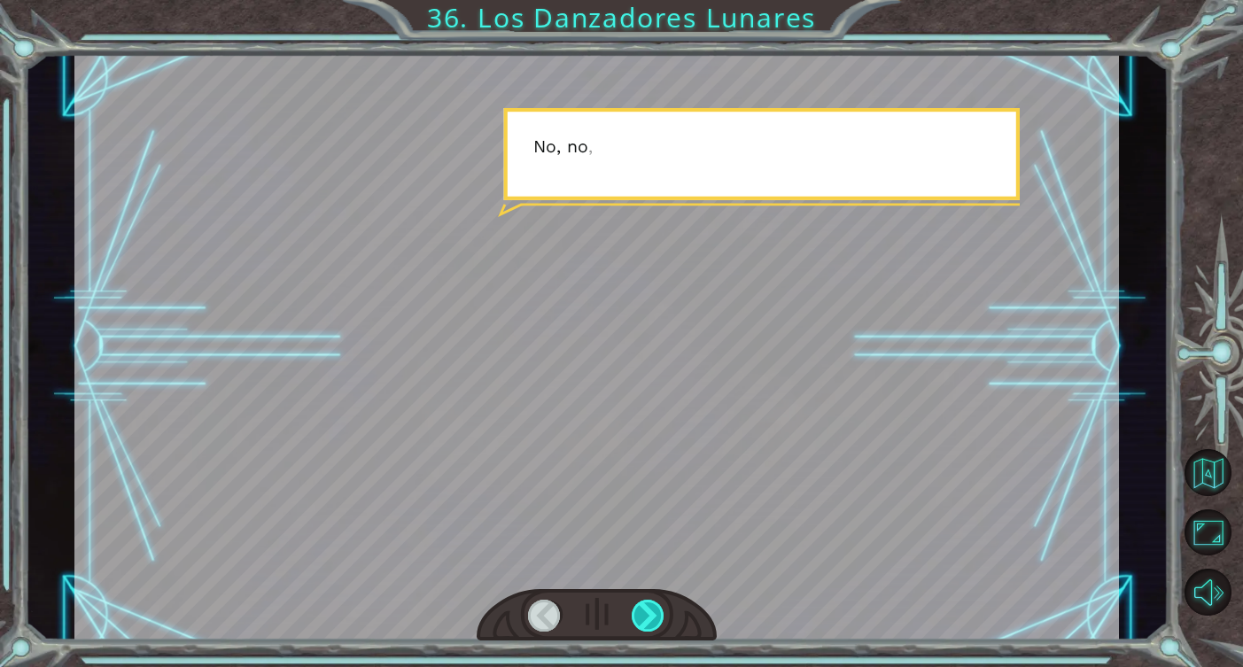
click at [658, 619] on div at bounding box center [649, 616] width 34 height 32
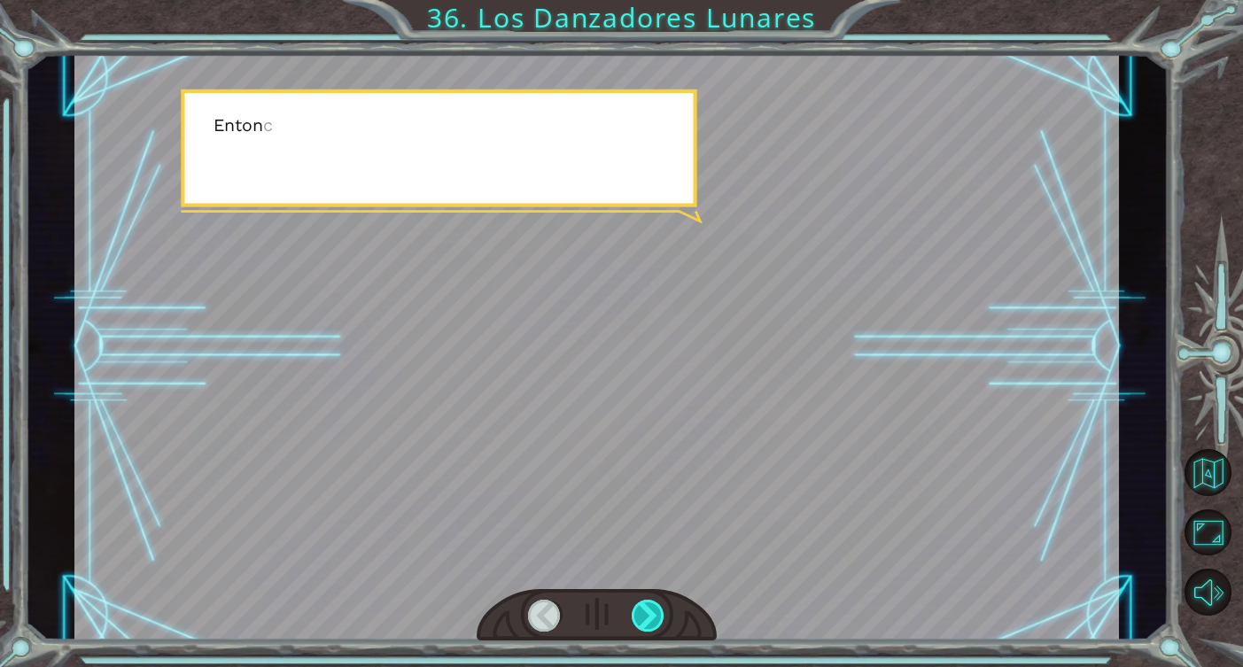
click at [658, 619] on div at bounding box center [649, 616] width 34 height 32
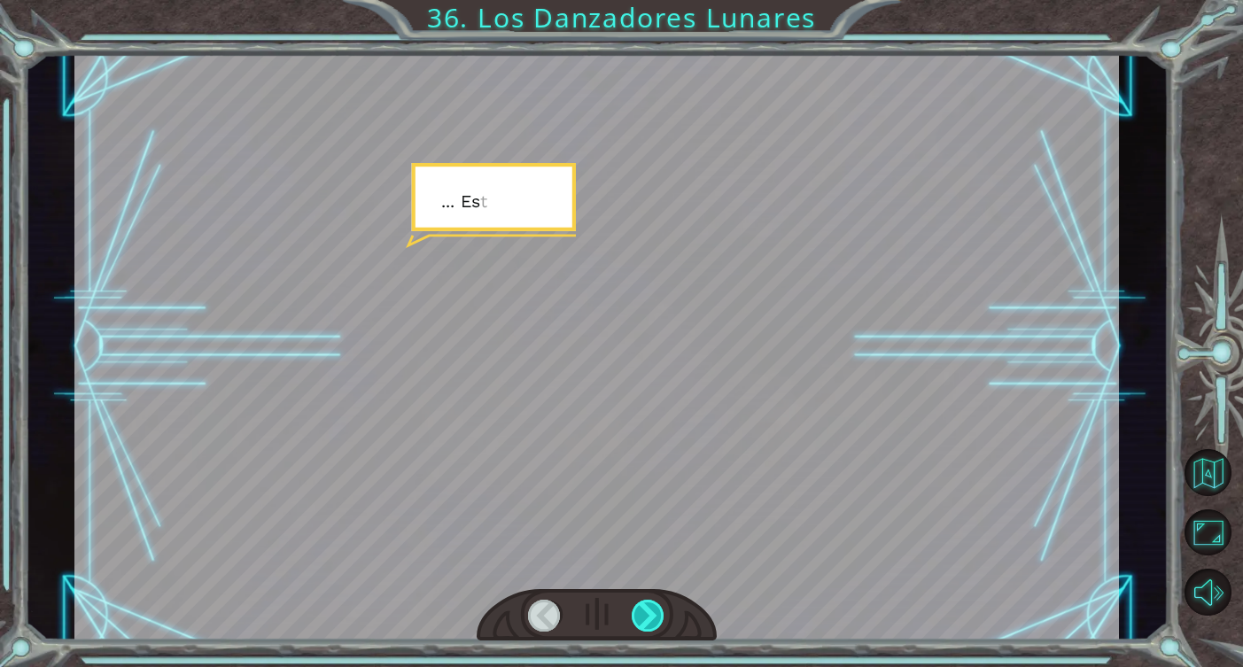
click at [658, 619] on div at bounding box center [649, 616] width 34 height 32
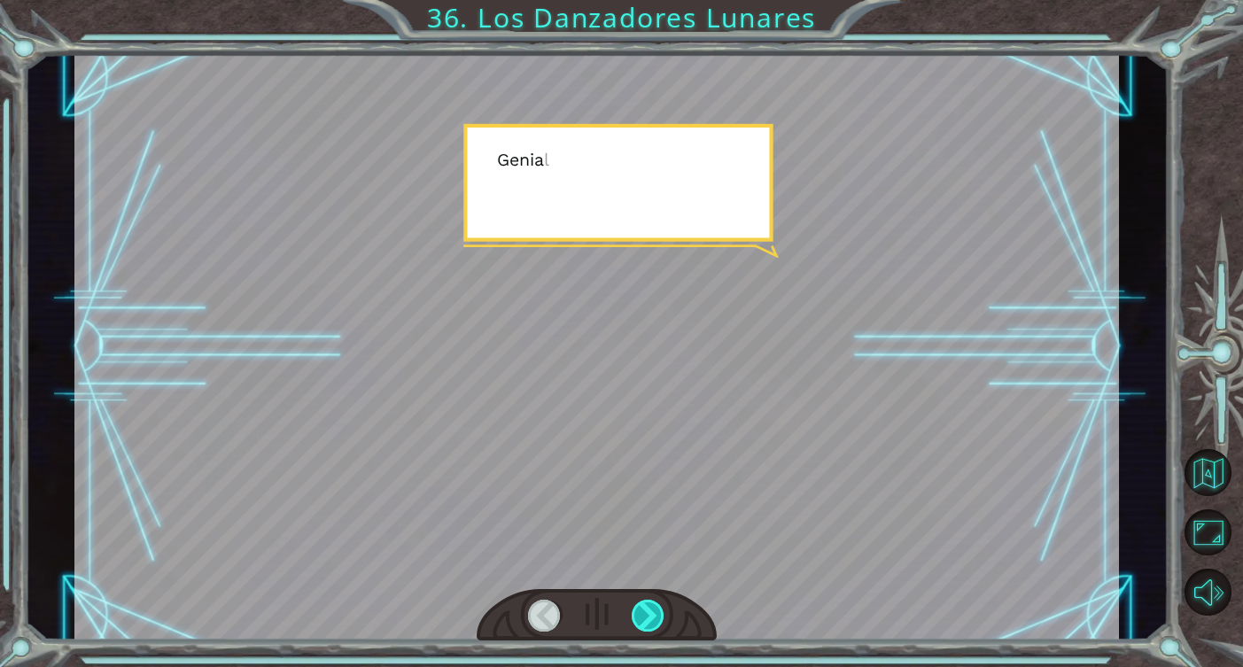
click at [658, 619] on div at bounding box center [649, 616] width 34 height 32
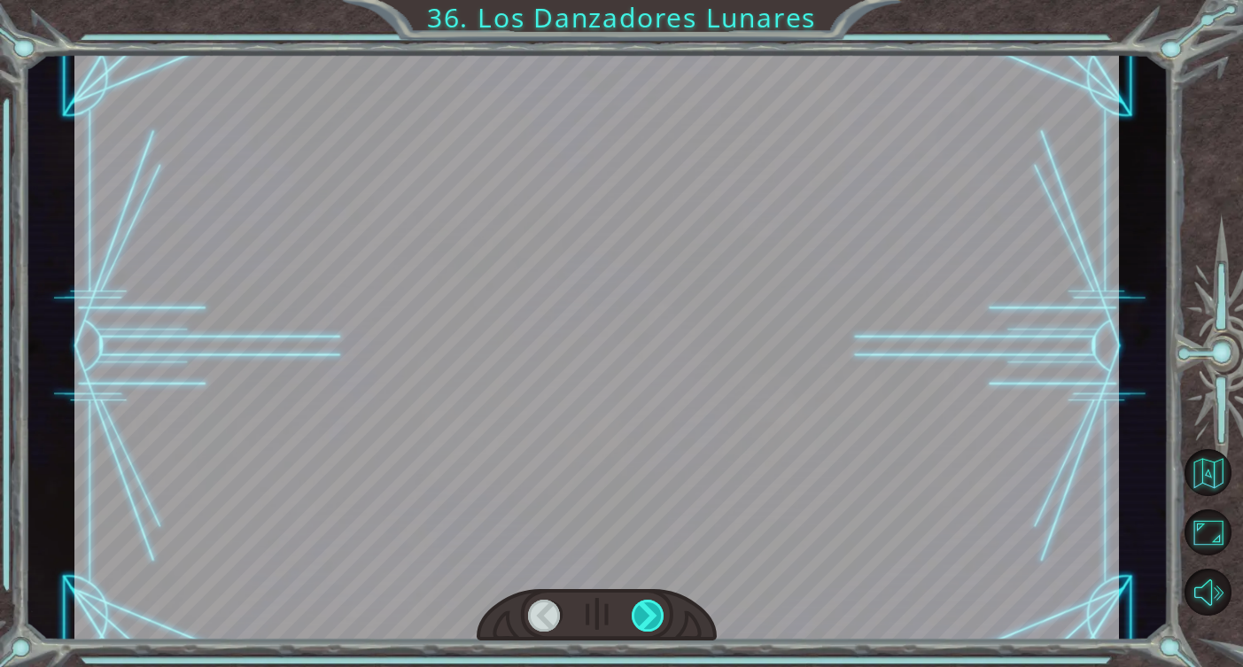
click at [658, 619] on div at bounding box center [649, 616] width 34 height 32
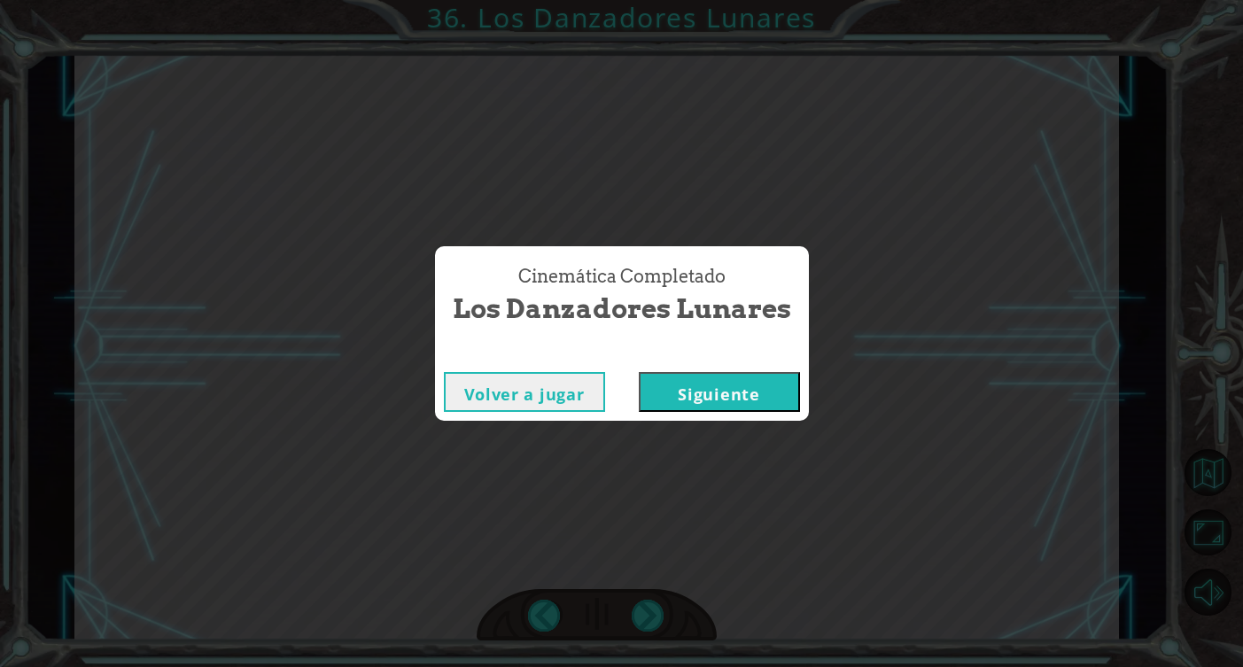
click at [753, 397] on button "Siguiente" at bounding box center [719, 392] width 161 height 40
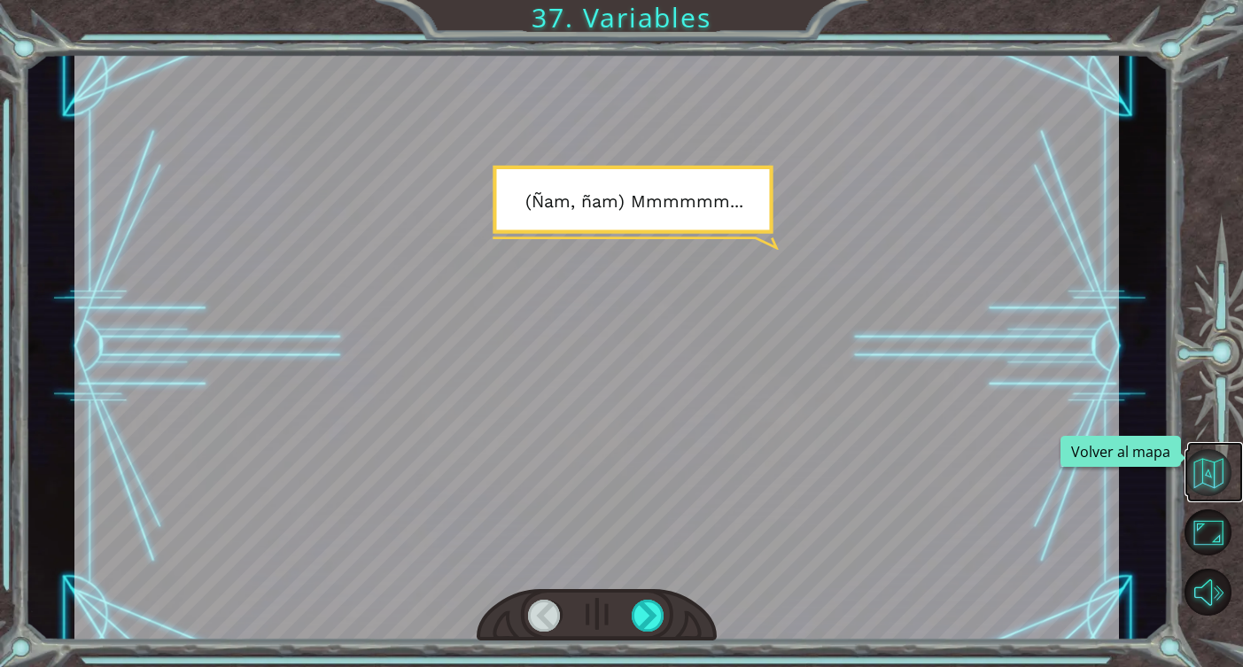
click at [1211, 480] on button "Volver al mapa" at bounding box center [1207, 472] width 47 height 47
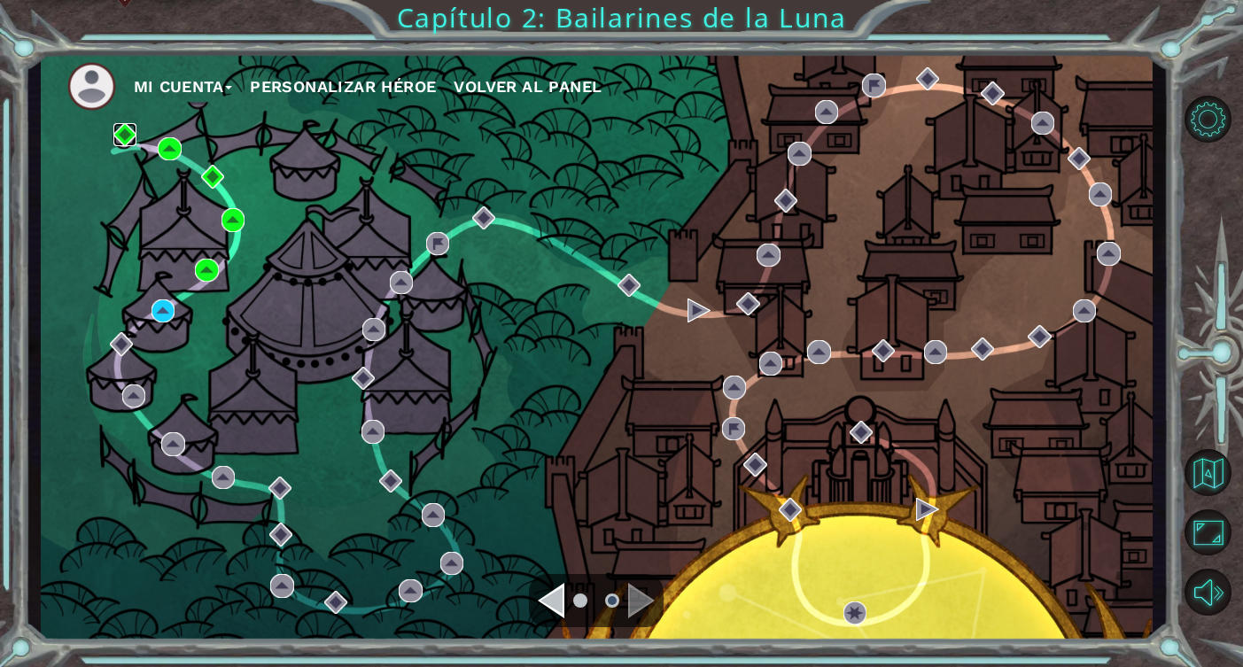
click at [124, 137] on img at bounding box center [124, 134] width 23 height 23
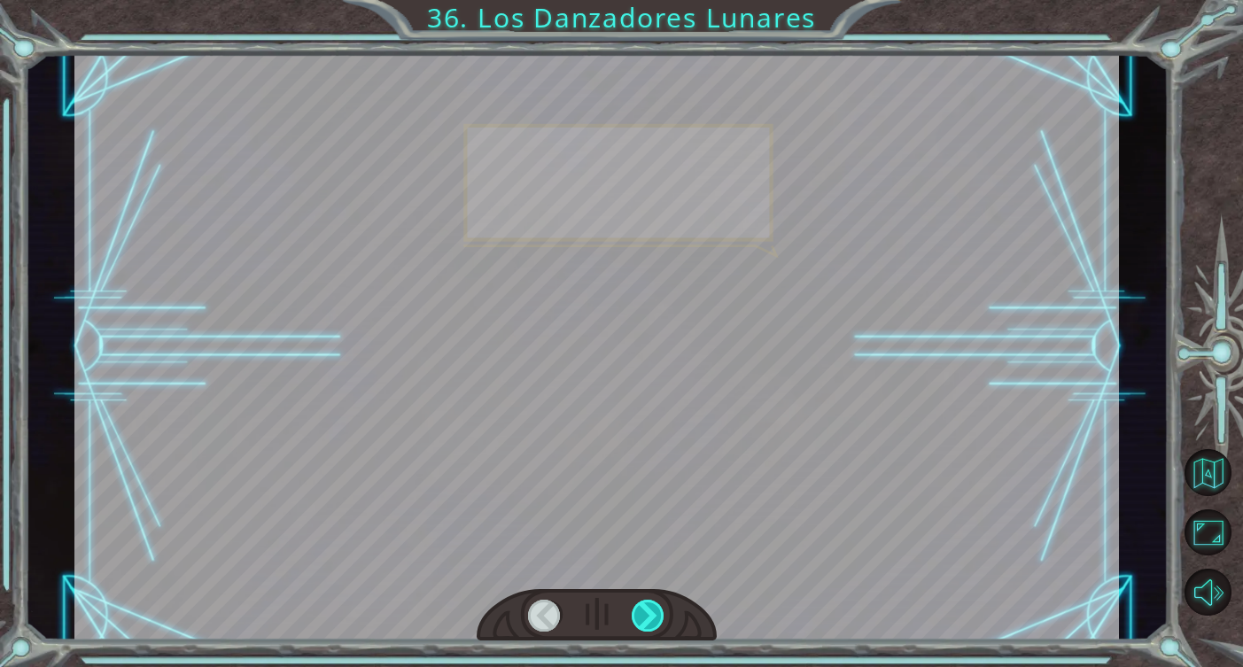
click at [645, 625] on div at bounding box center [649, 616] width 34 height 32
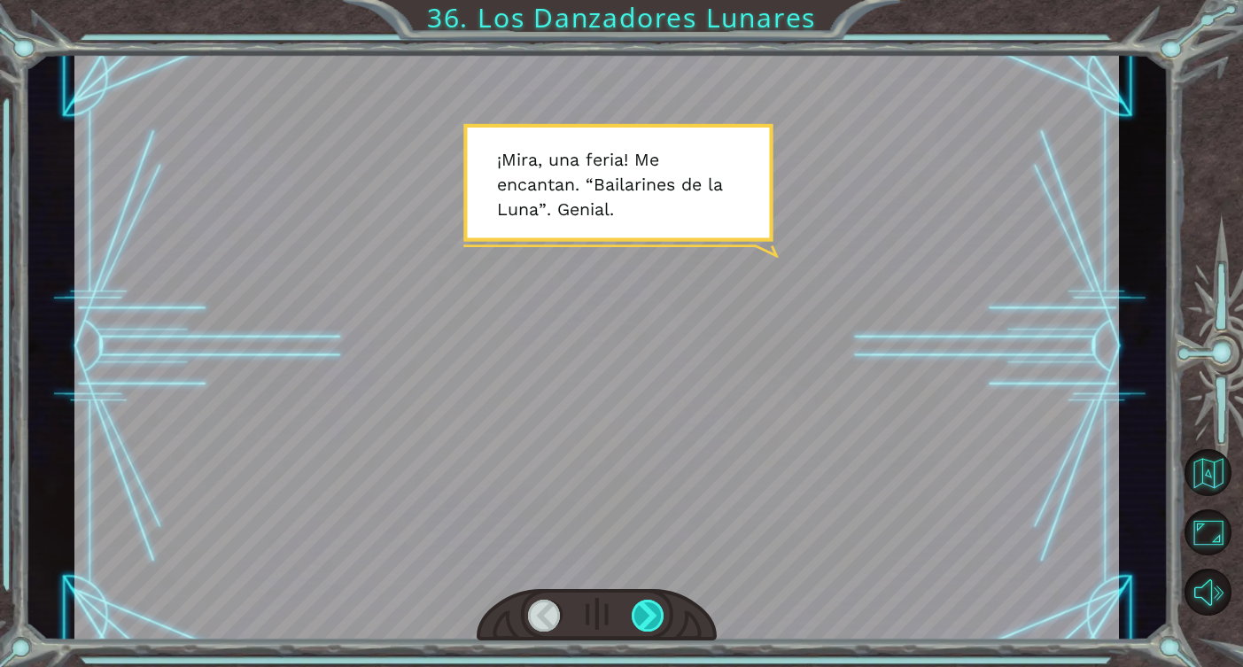
click at [645, 625] on div at bounding box center [649, 616] width 34 height 32
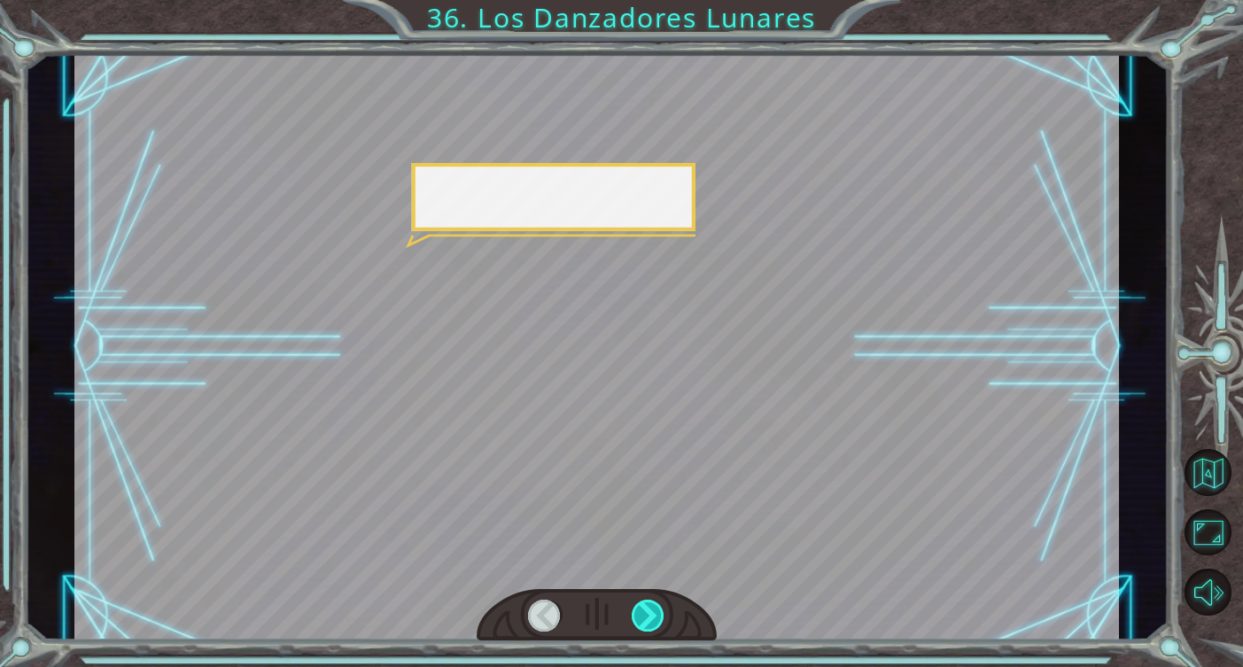
click at [645, 625] on div at bounding box center [649, 616] width 34 height 32
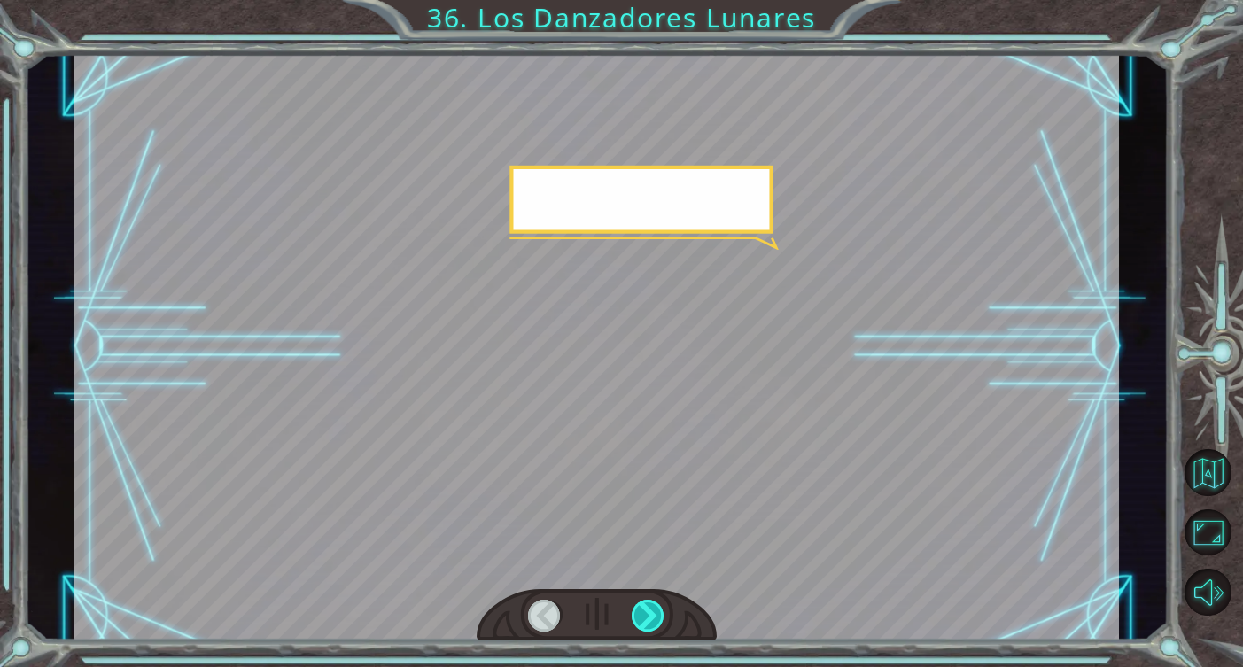
click at [644, 625] on div at bounding box center [649, 616] width 34 height 32
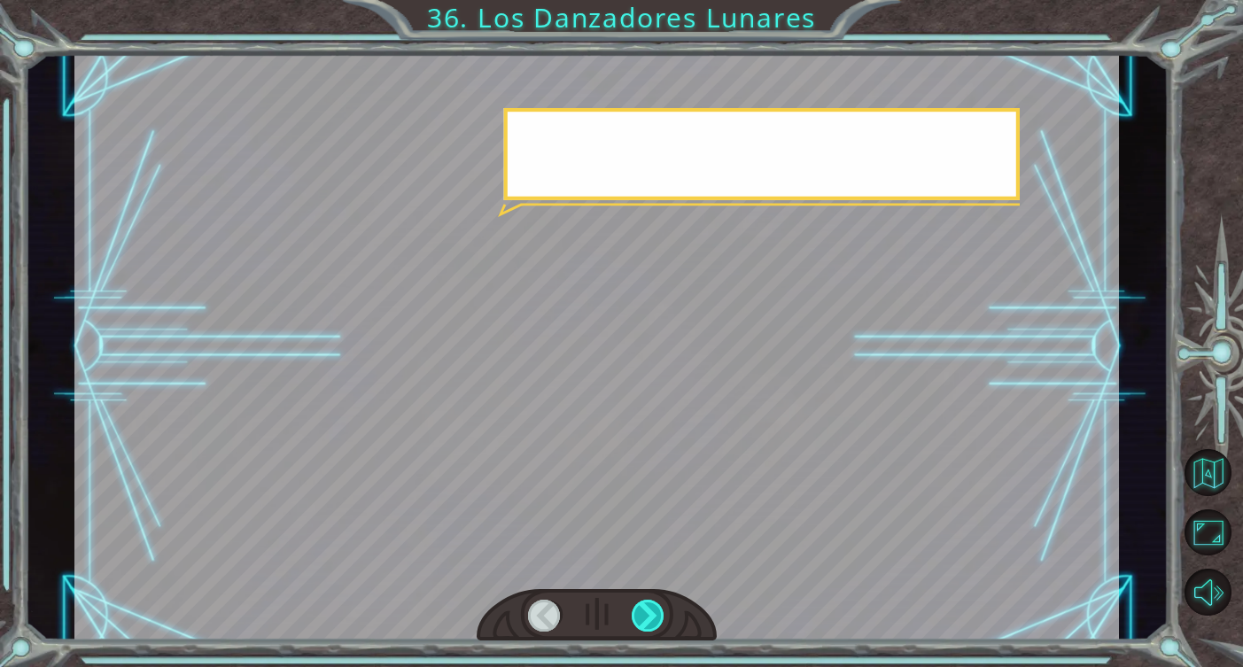
click at [644, 625] on div at bounding box center [649, 616] width 34 height 32
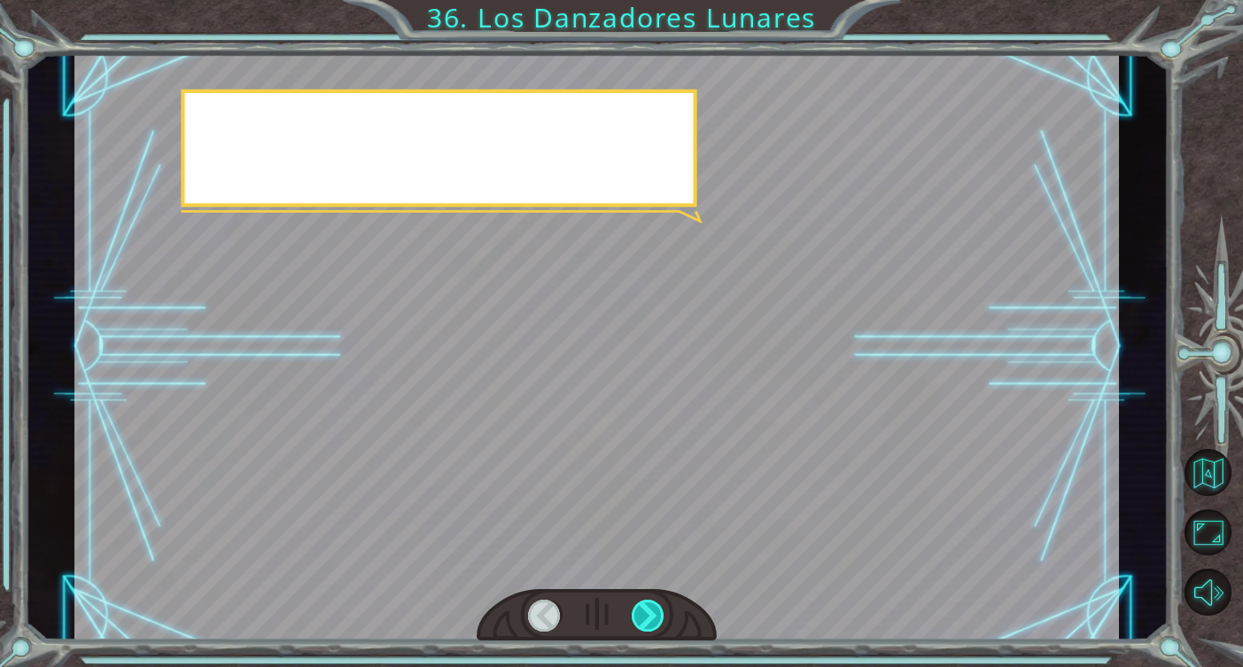
click at [644, 625] on div at bounding box center [649, 616] width 34 height 32
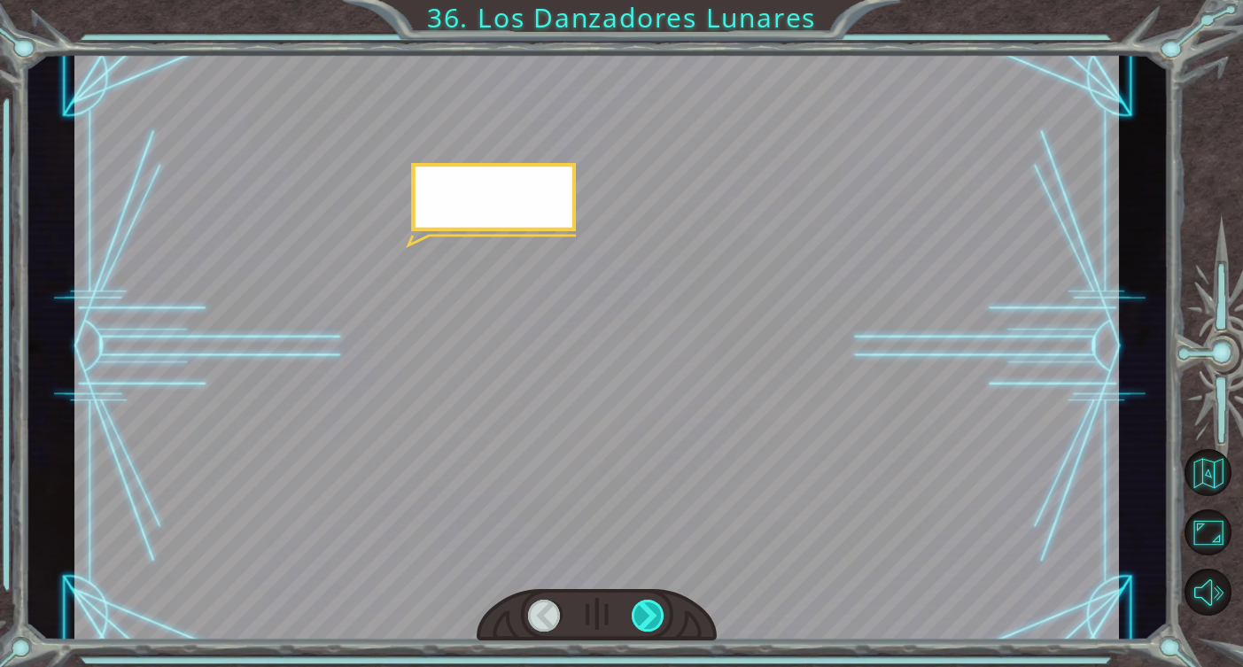
click at [644, 625] on div at bounding box center [649, 616] width 34 height 32
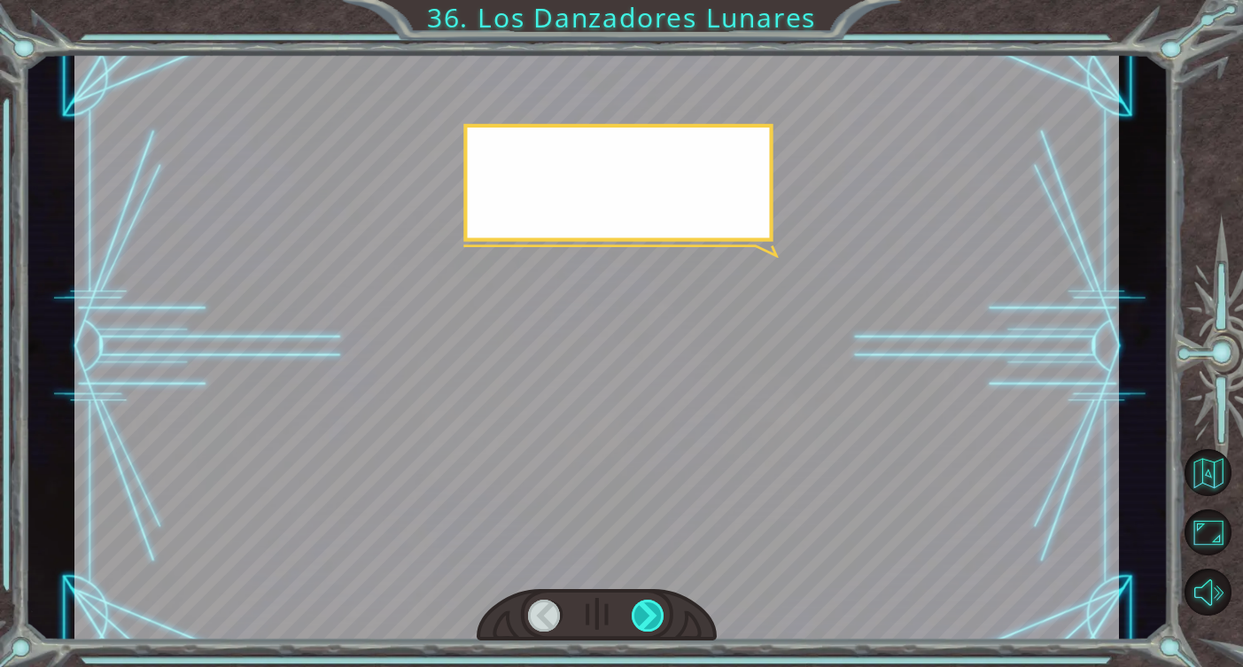
click at [644, 625] on div at bounding box center [649, 616] width 34 height 32
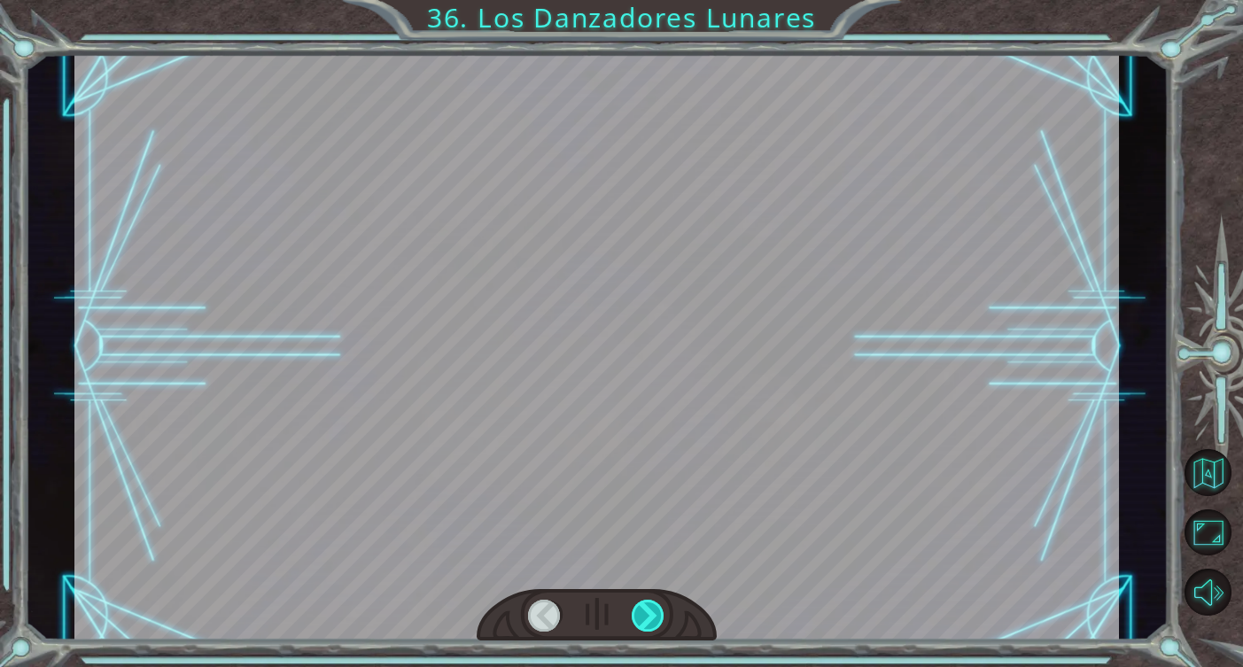
click at [644, 625] on div at bounding box center [649, 616] width 34 height 32
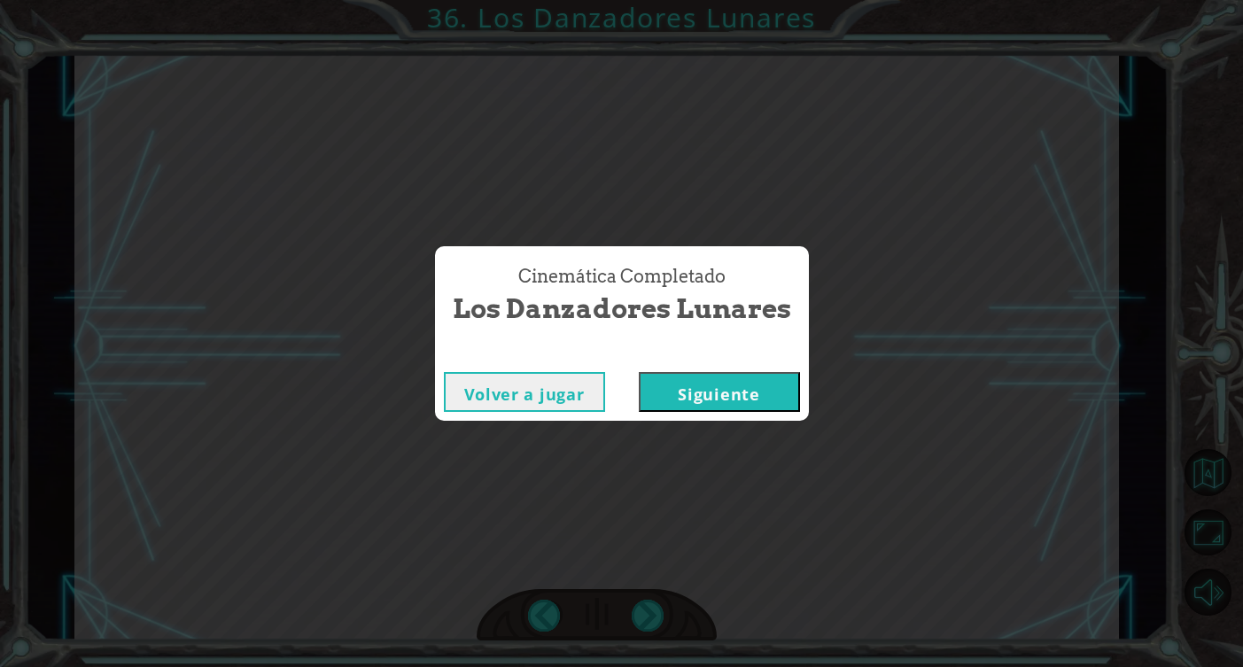
click at [700, 405] on button "Siguiente" at bounding box center [719, 392] width 161 height 40
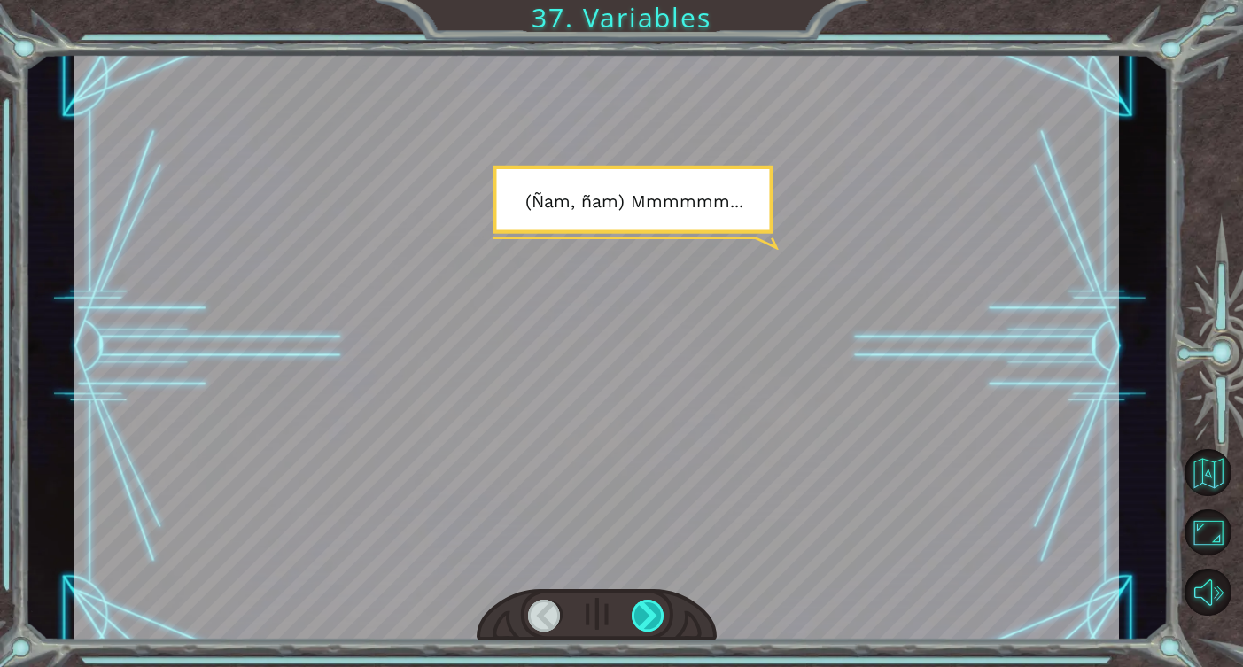
click at [632, 603] on div at bounding box center [597, 615] width 240 height 53
click at [632, 603] on div at bounding box center [649, 616] width 34 height 32
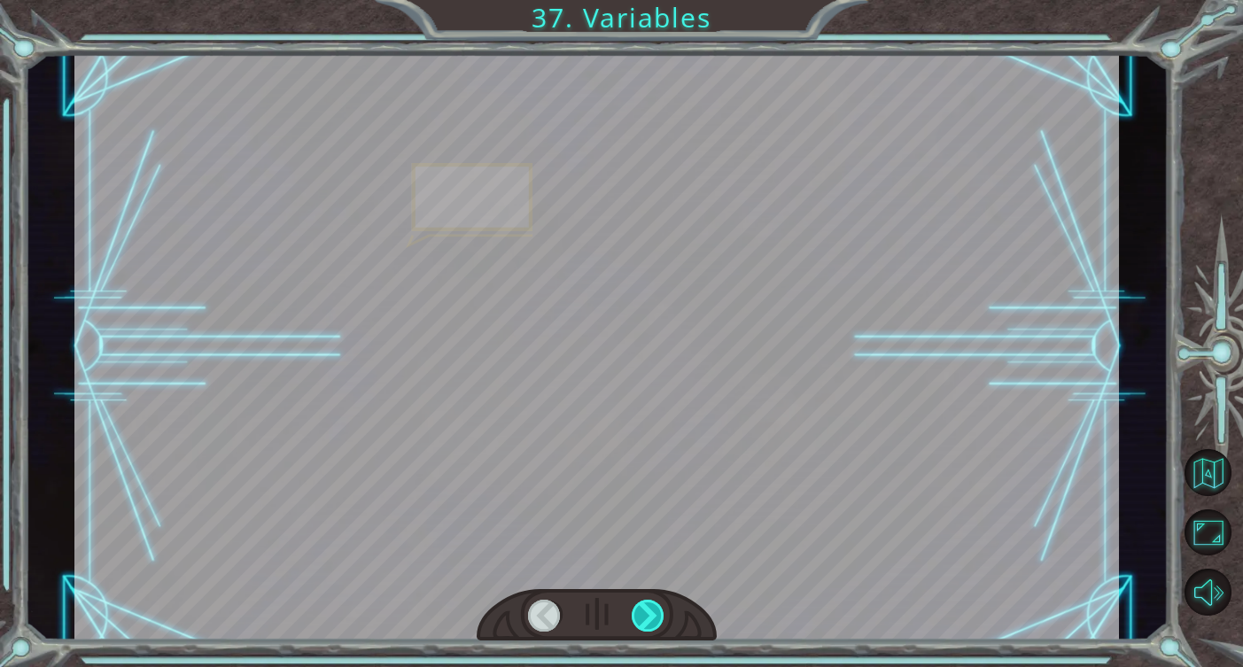
click at [632, 603] on div at bounding box center [649, 616] width 34 height 32
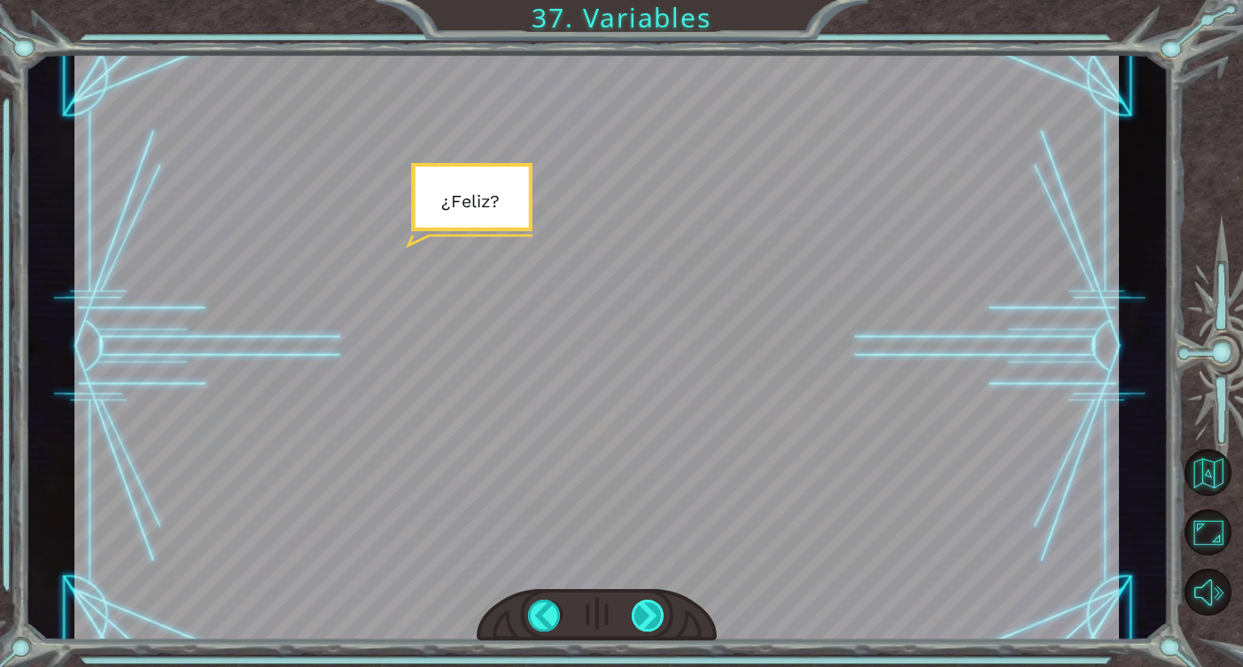
click at [632, 603] on div at bounding box center [649, 616] width 34 height 32
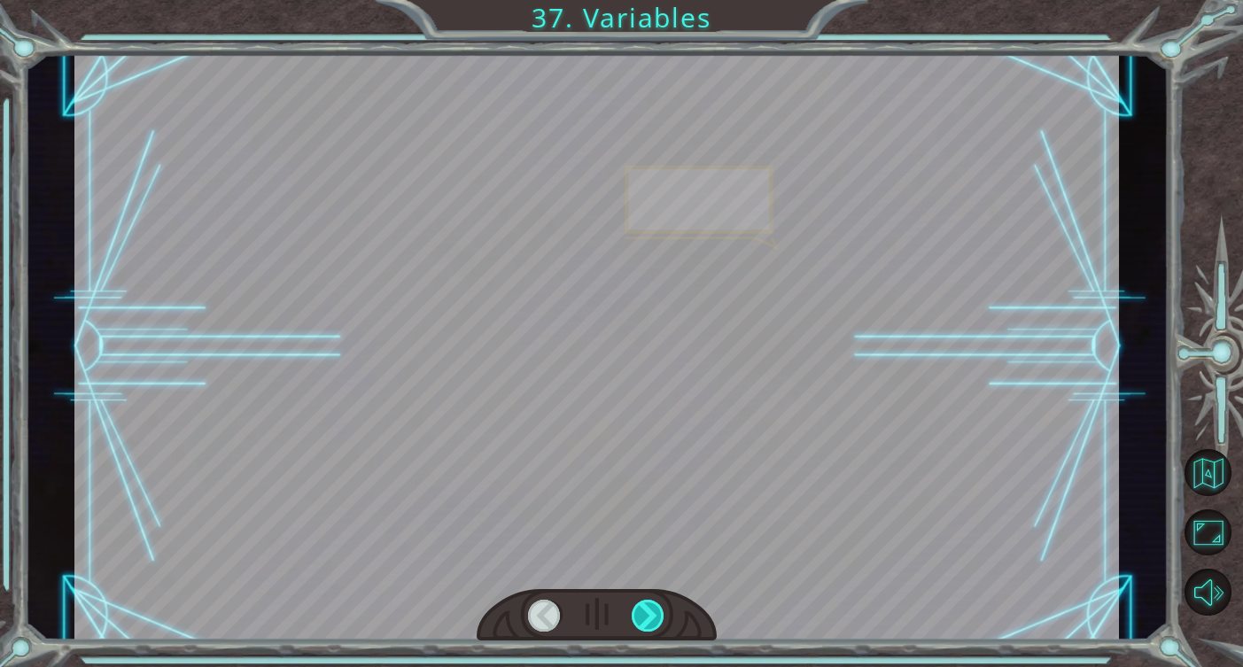
click at [632, 603] on div at bounding box center [649, 616] width 34 height 32
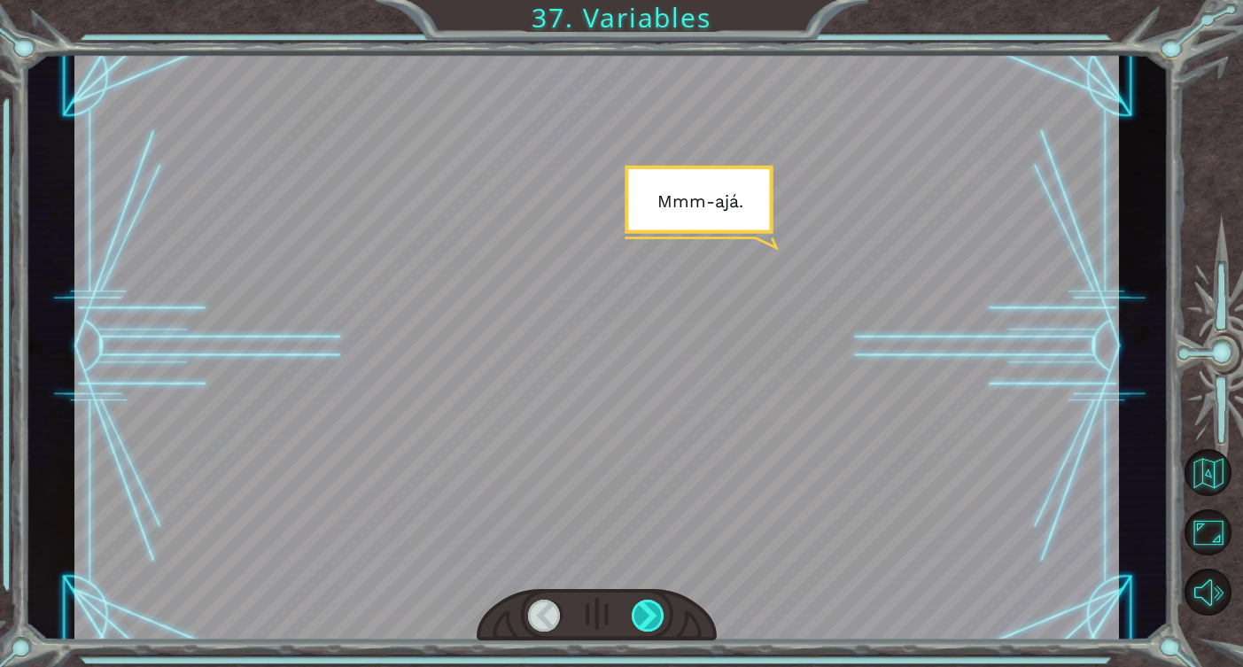
click at [632, 603] on div at bounding box center [649, 616] width 34 height 32
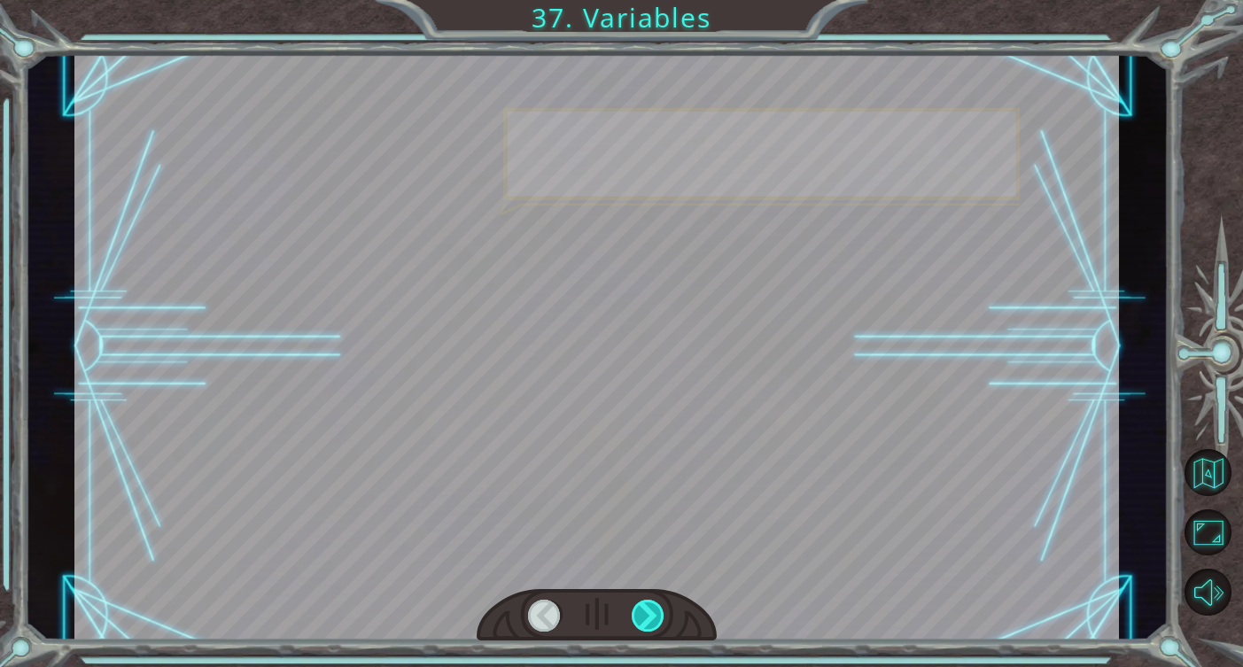
click at [632, 603] on div at bounding box center [649, 616] width 34 height 32
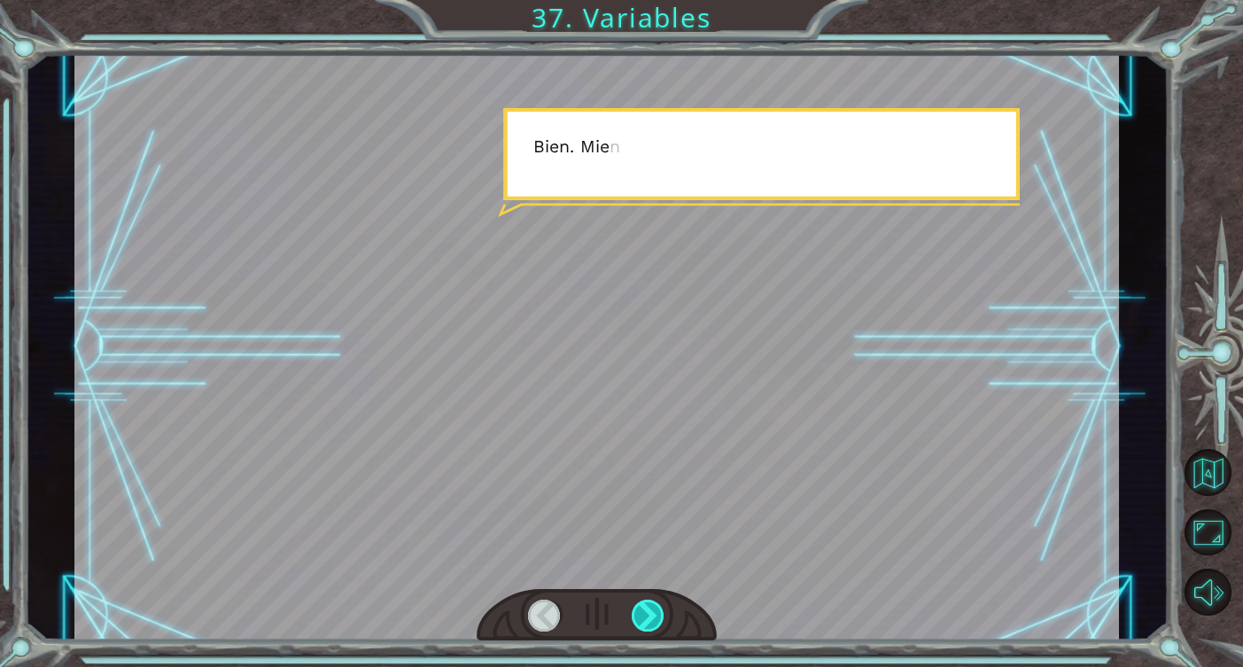
click at [632, 603] on div at bounding box center [649, 616] width 34 height 32
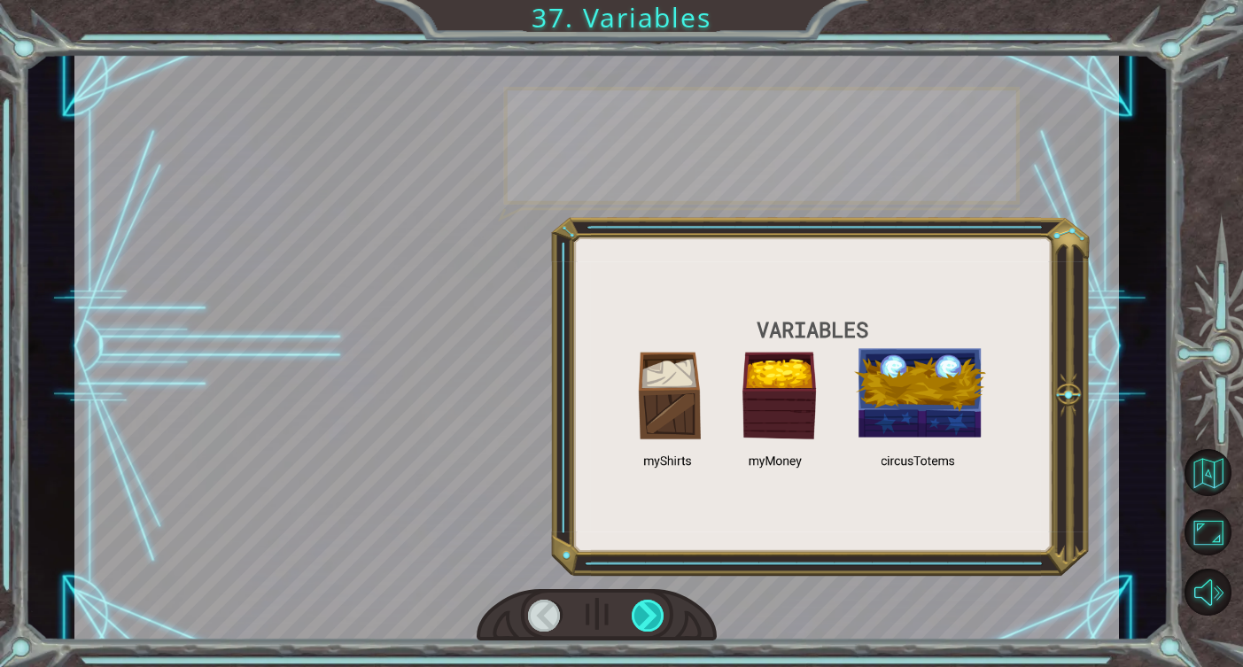
click at [632, 603] on div at bounding box center [649, 616] width 34 height 32
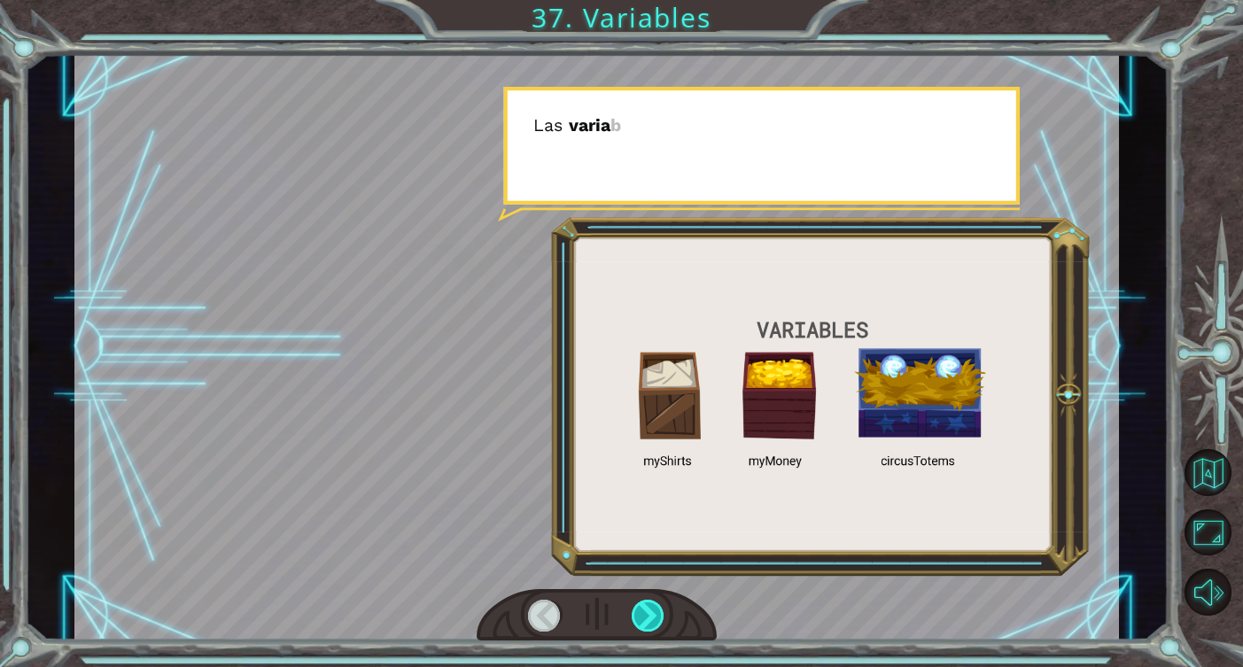
click at [632, 603] on div at bounding box center [649, 616] width 34 height 32
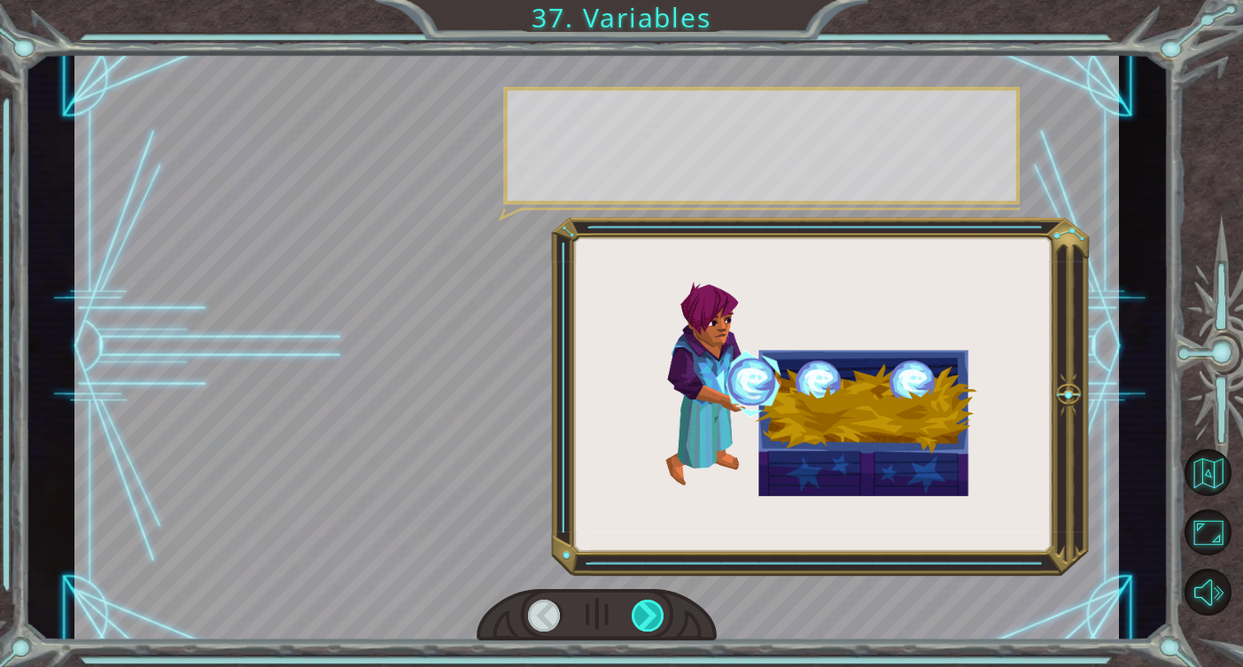
click at [632, 603] on div at bounding box center [649, 616] width 34 height 32
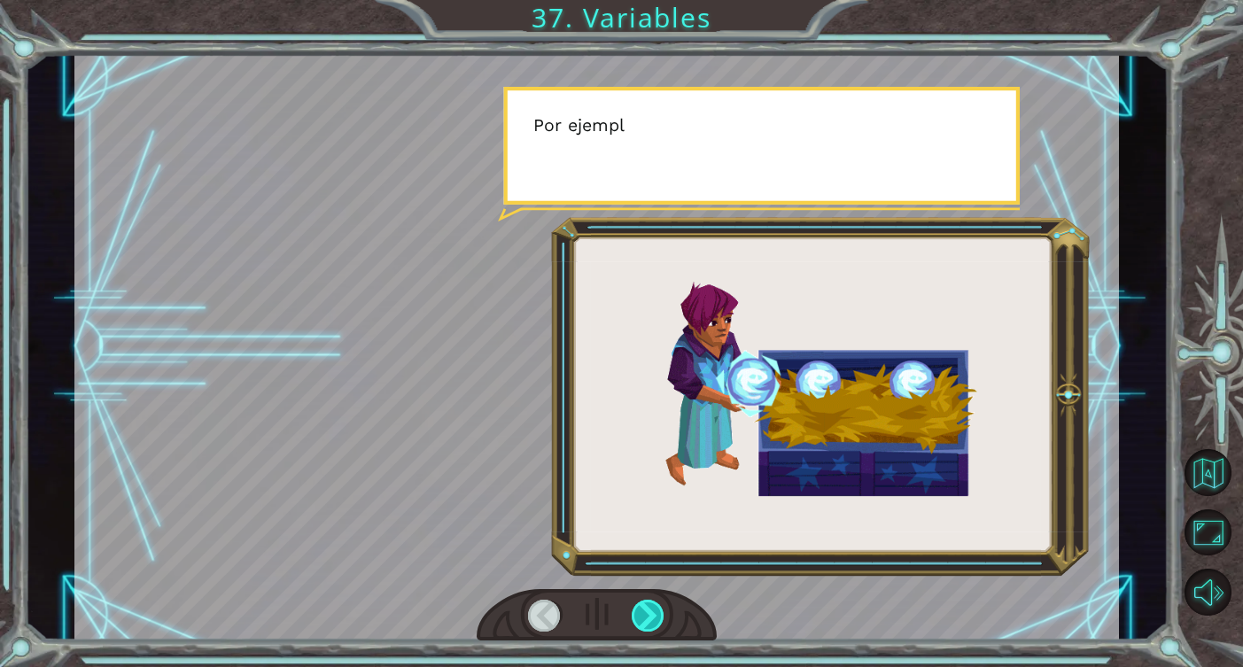
click at [632, 603] on div at bounding box center [649, 616] width 34 height 32
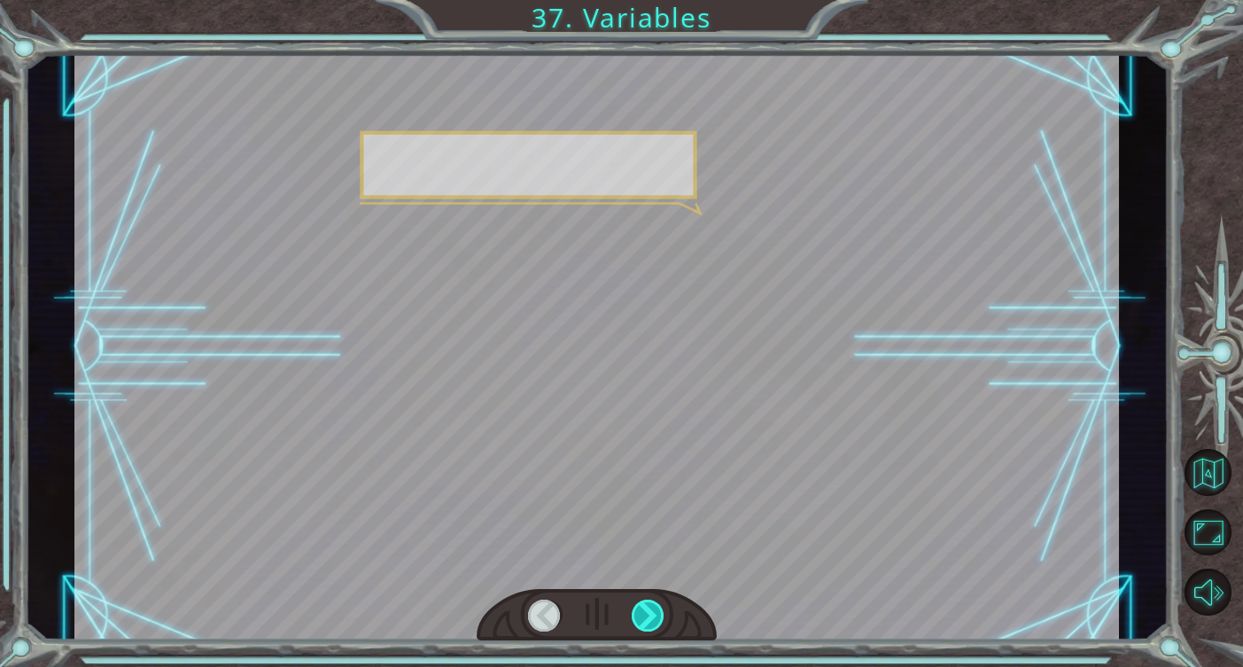
click at [632, 603] on div at bounding box center [649, 616] width 34 height 32
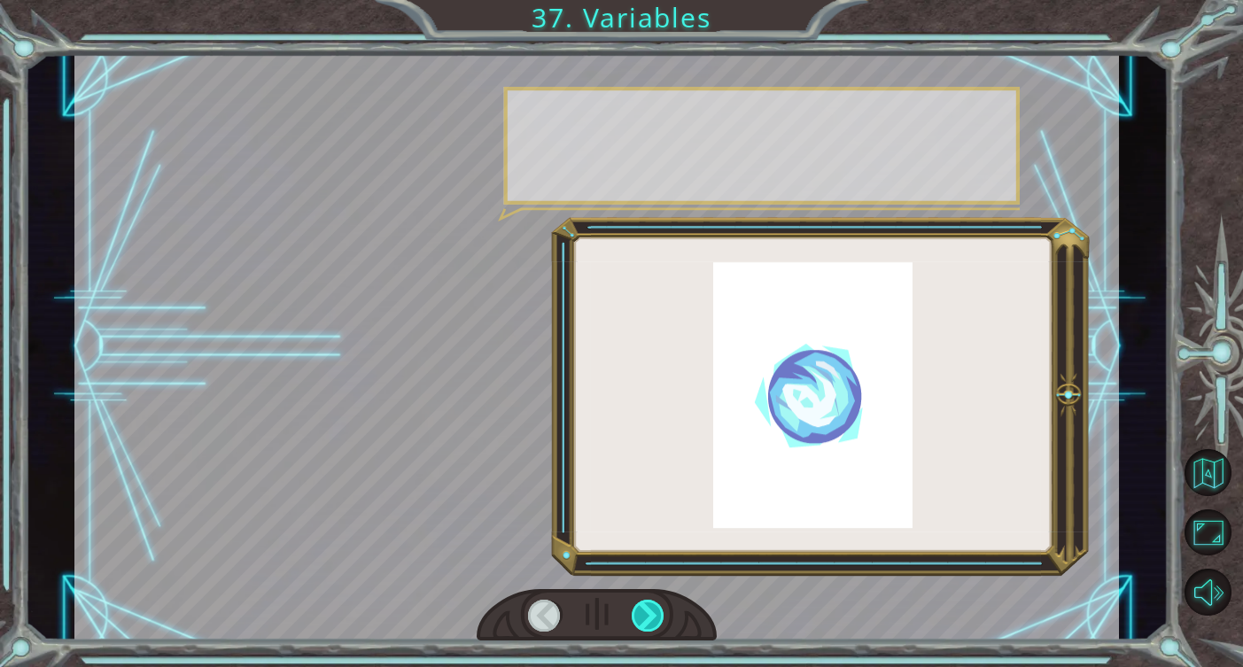
click at [632, 603] on div at bounding box center [649, 616] width 34 height 32
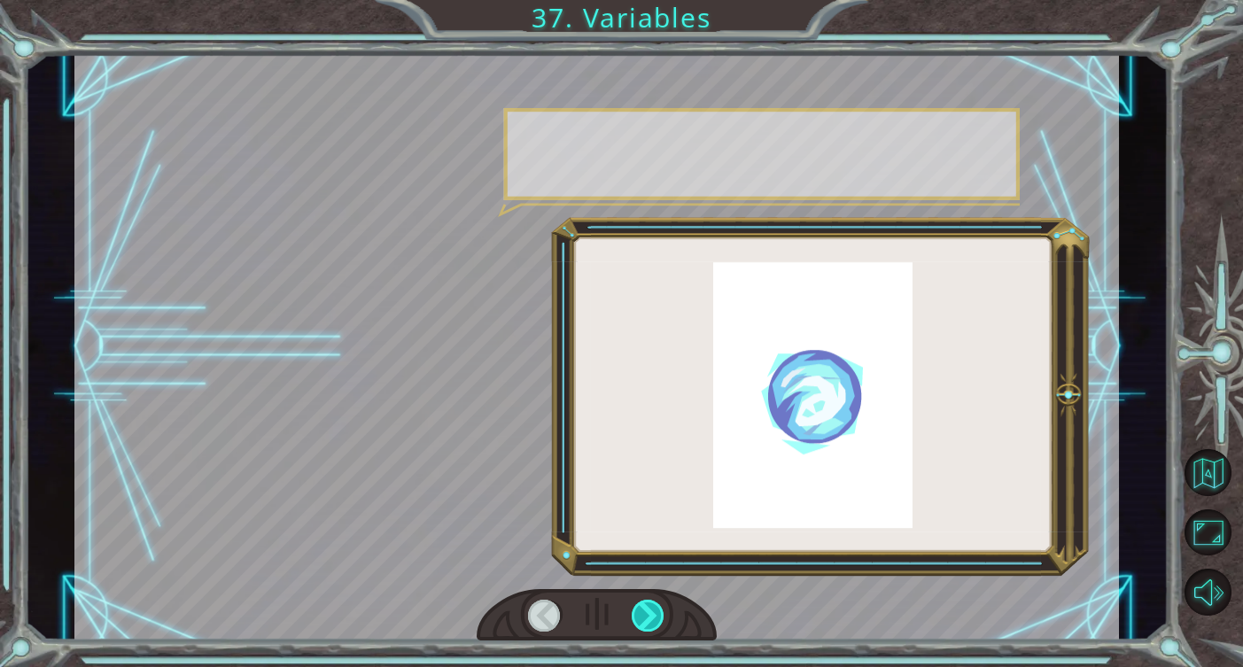
click at [642, 605] on div at bounding box center [649, 616] width 34 height 32
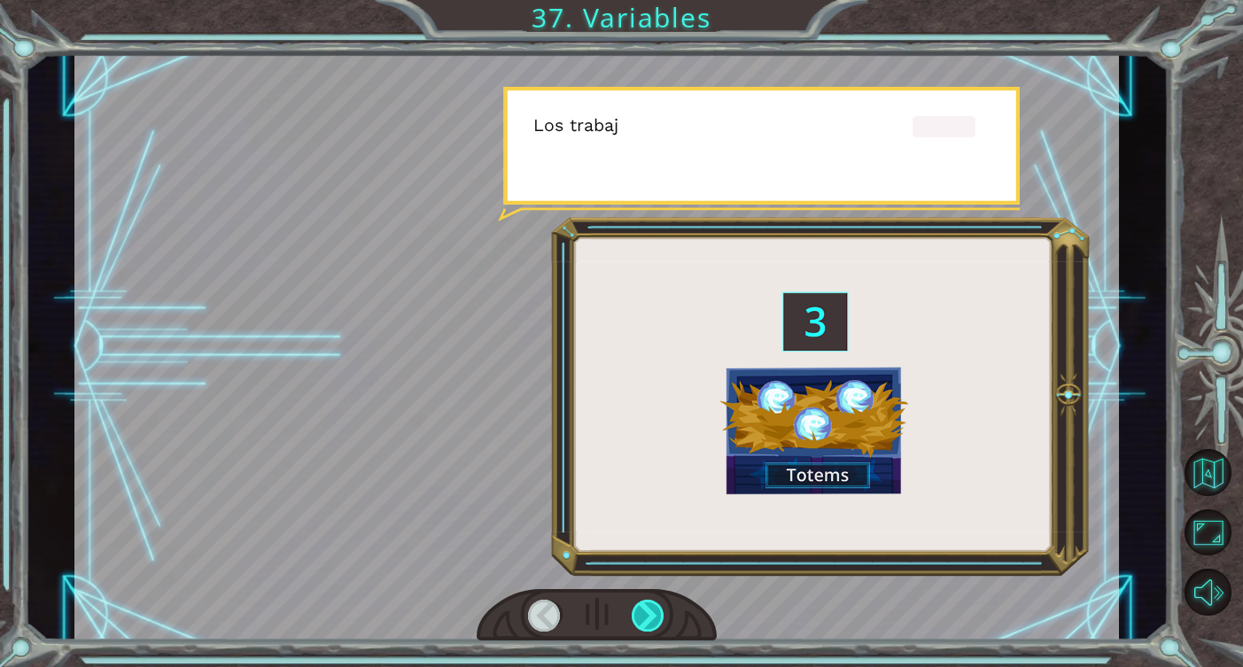
click at [642, 605] on div at bounding box center [649, 616] width 34 height 32
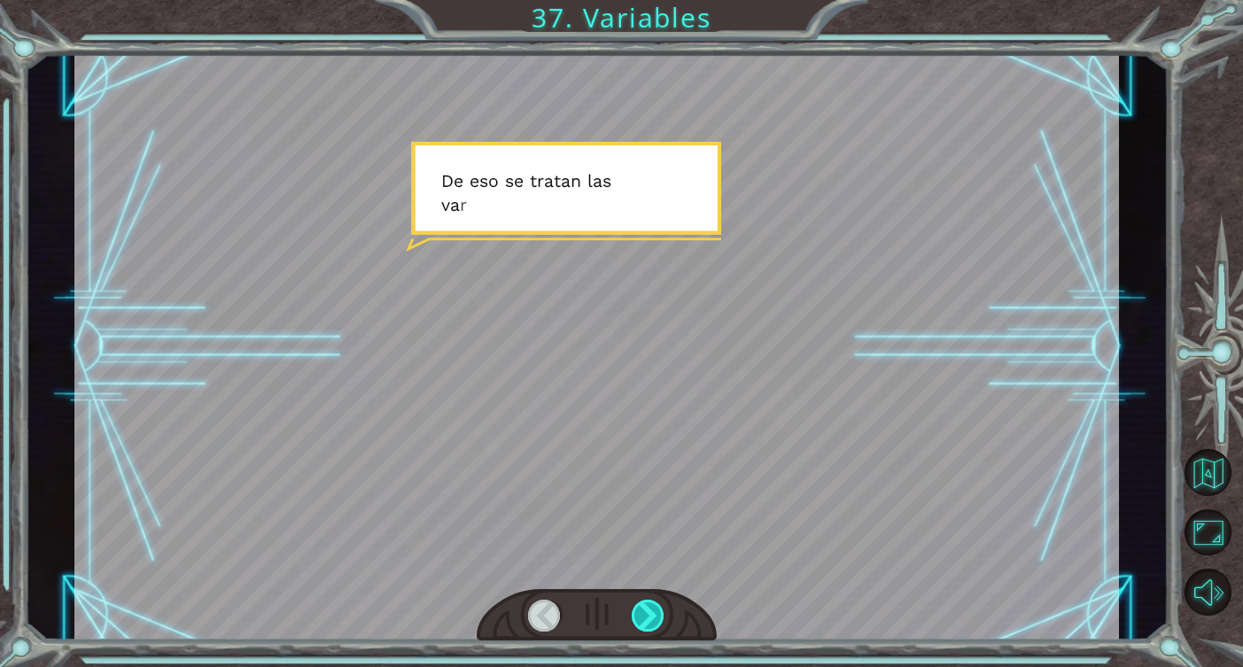
click at [642, 605] on div at bounding box center [649, 616] width 34 height 32
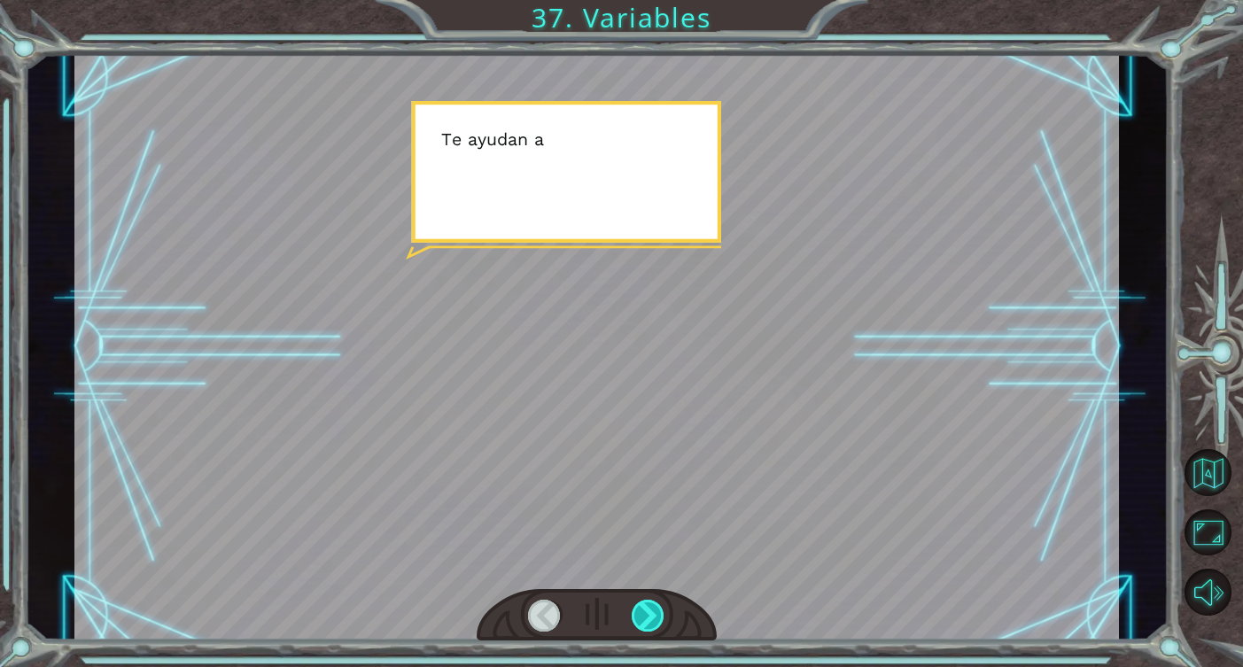
click at [642, 605] on div at bounding box center [649, 616] width 34 height 32
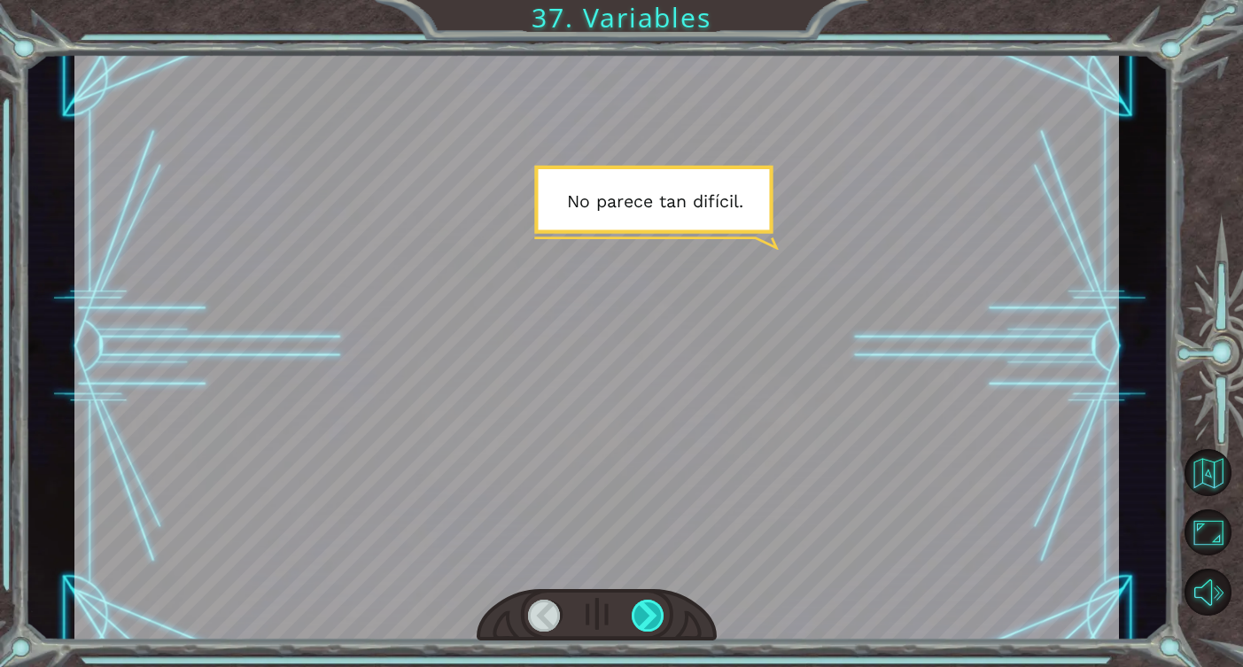
click at [656, 602] on div at bounding box center [649, 616] width 34 height 32
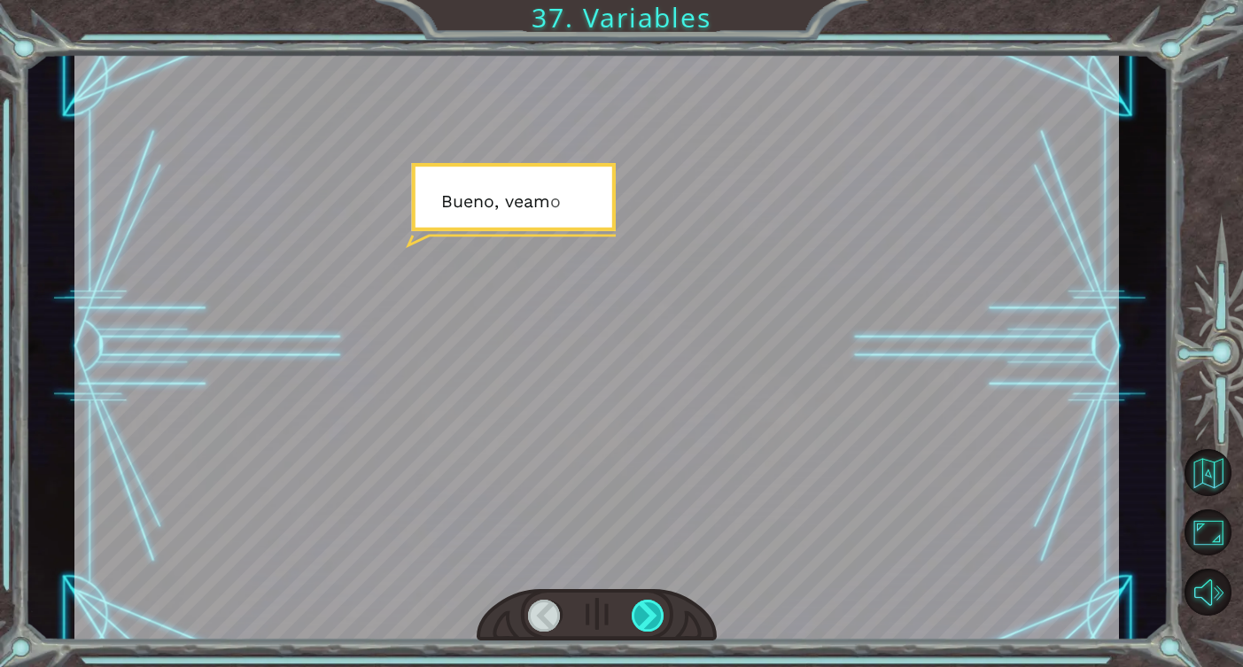
click at [656, 606] on div at bounding box center [649, 616] width 34 height 32
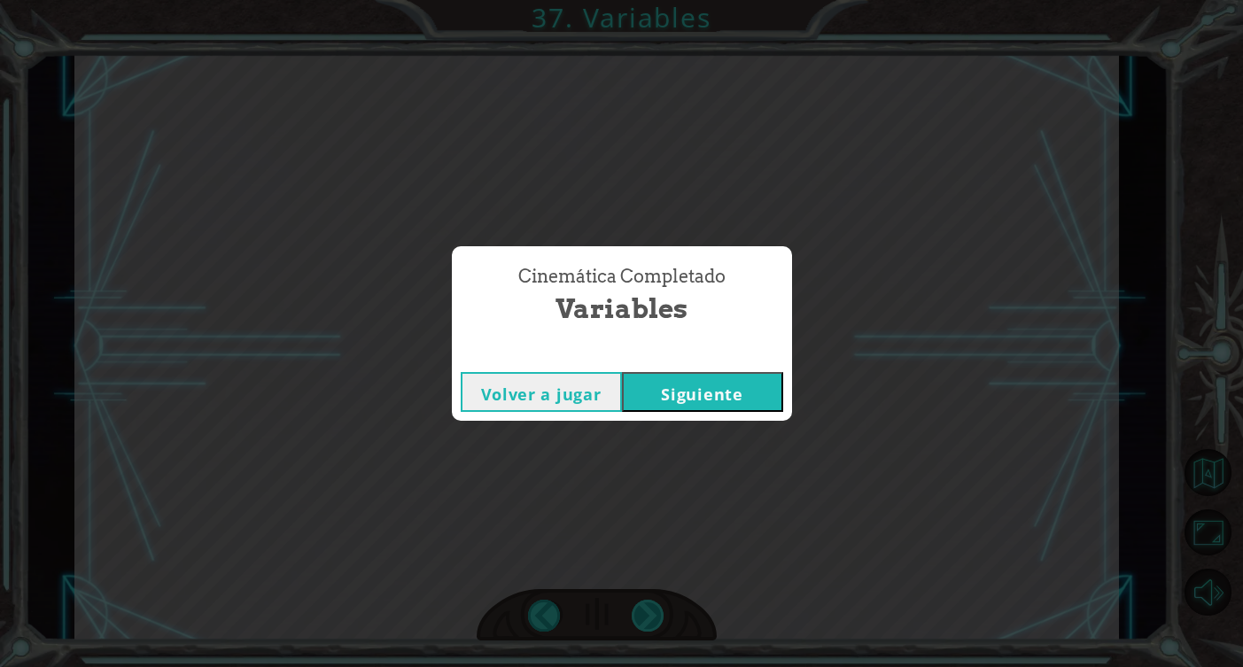
click at [656, 606] on div "Cinemática Completado Variables Volver a jugar [GEOGRAPHIC_DATA]" at bounding box center [621, 333] width 1243 height 667
click at [665, 397] on button "Siguiente" at bounding box center [702, 392] width 161 height 40
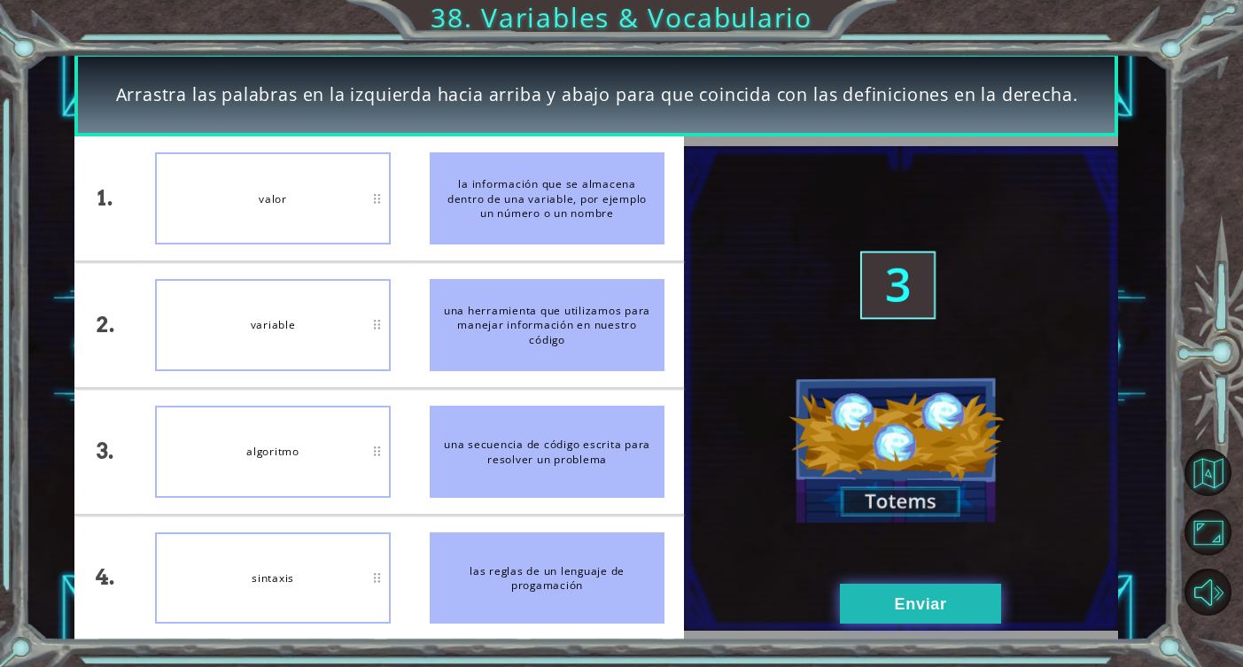
click at [965, 597] on button "Enviar" at bounding box center [920, 604] width 161 height 40
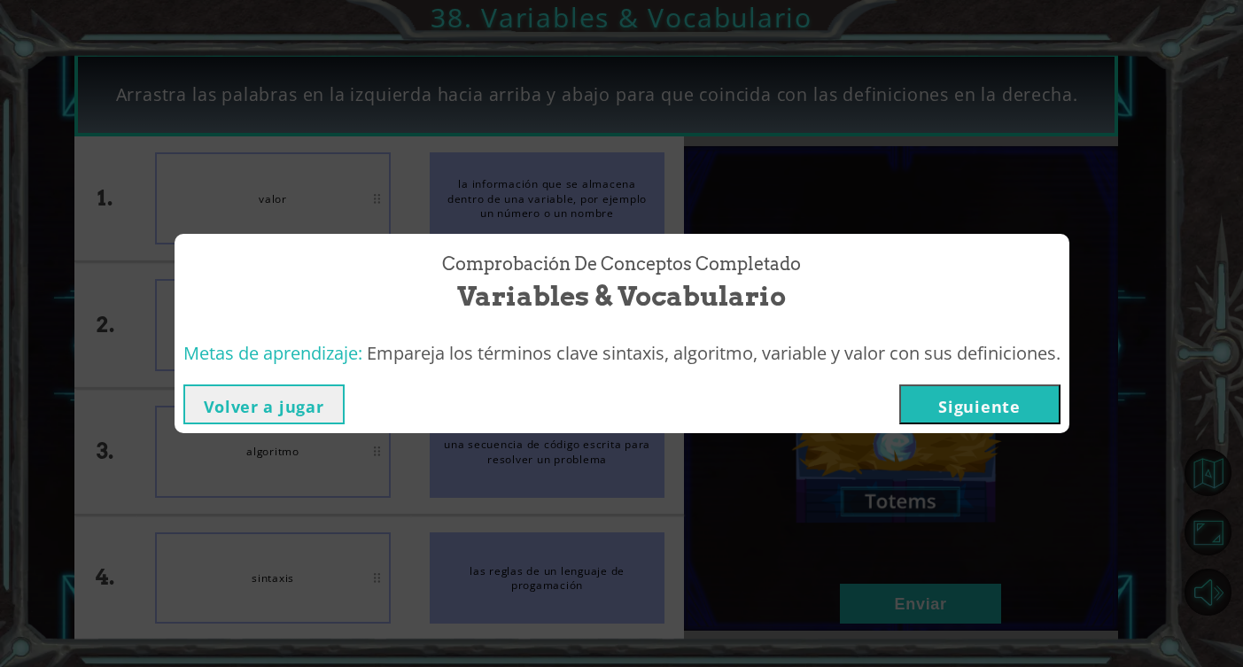
click at [947, 392] on button "Siguiente" at bounding box center [979, 404] width 161 height 40
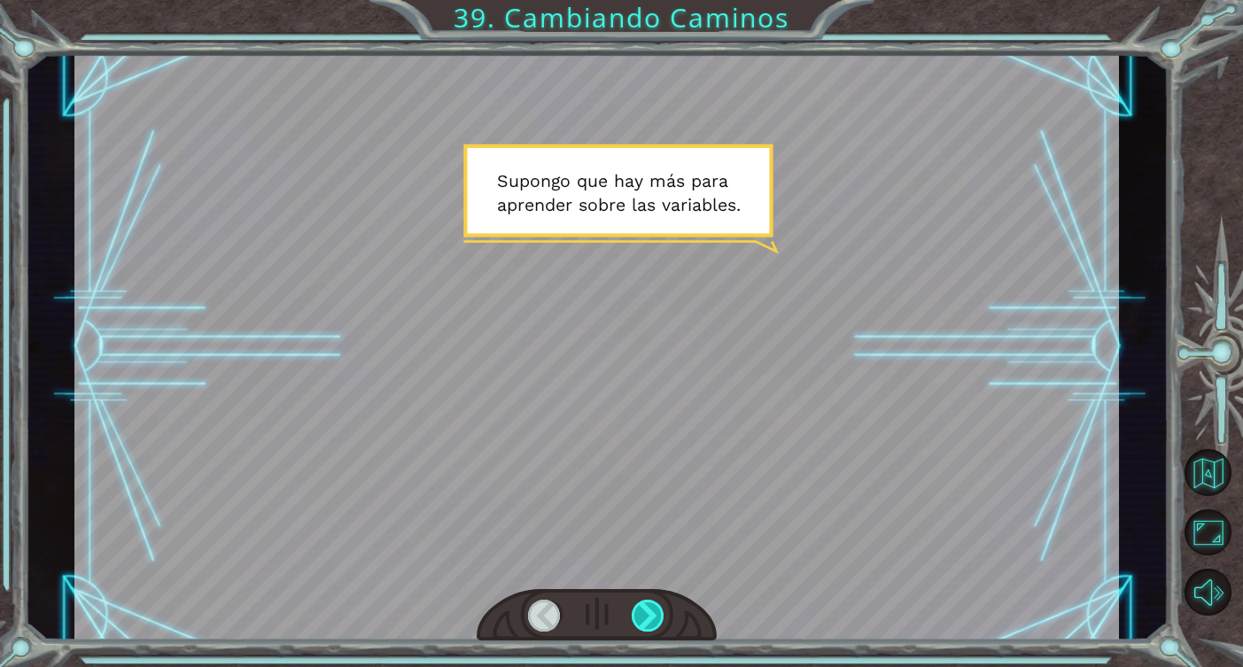
click at [654, 614] on div at bounding box center [649, 616] width 34 height 32
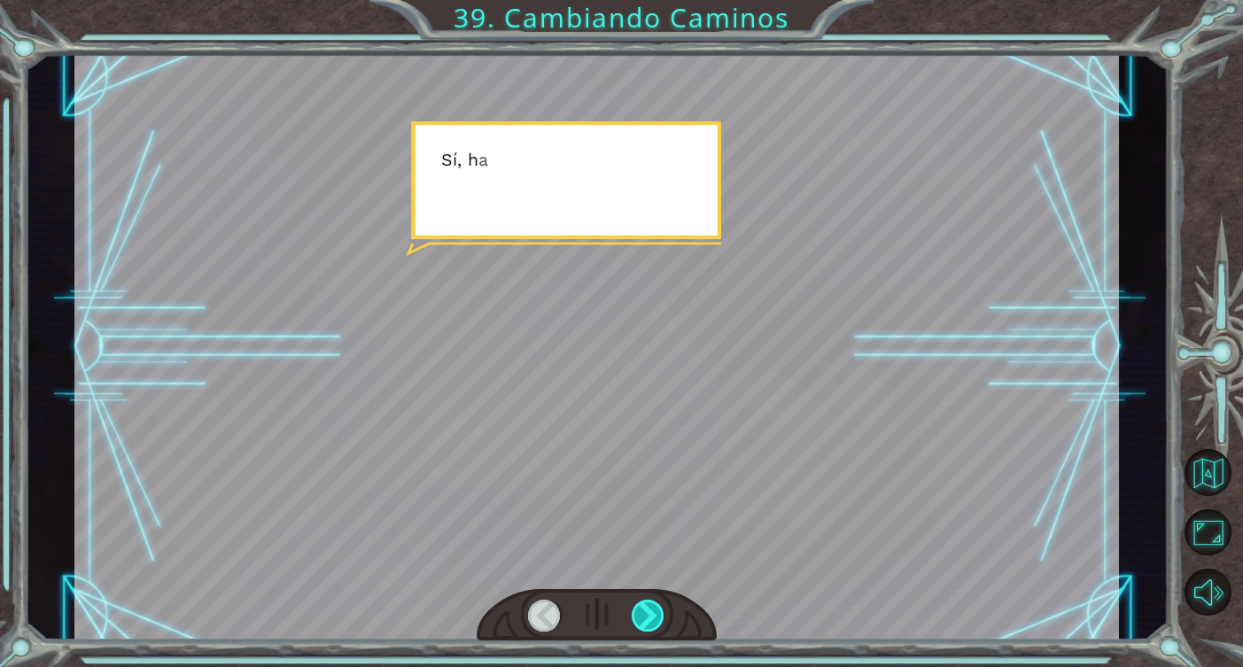
click at [654, 614] on div at bounding box center [649, 616] width 34 height 32
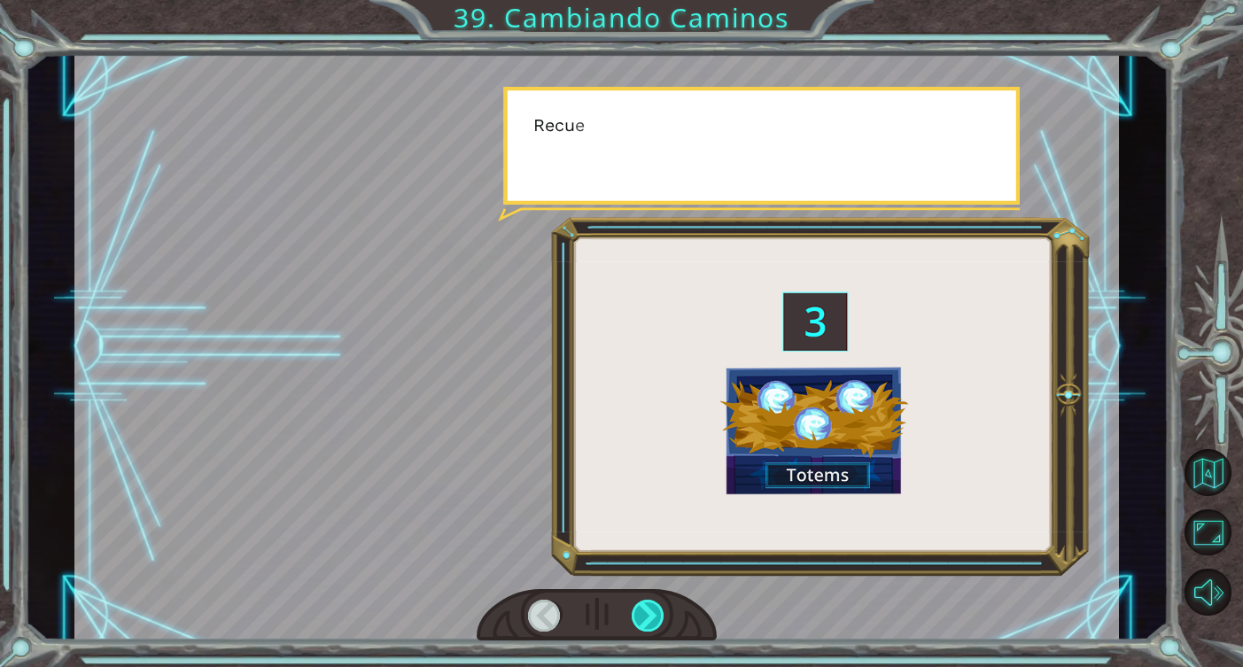
click at [654, 614] on div at bounding box center [649, 616] width 34 height 32
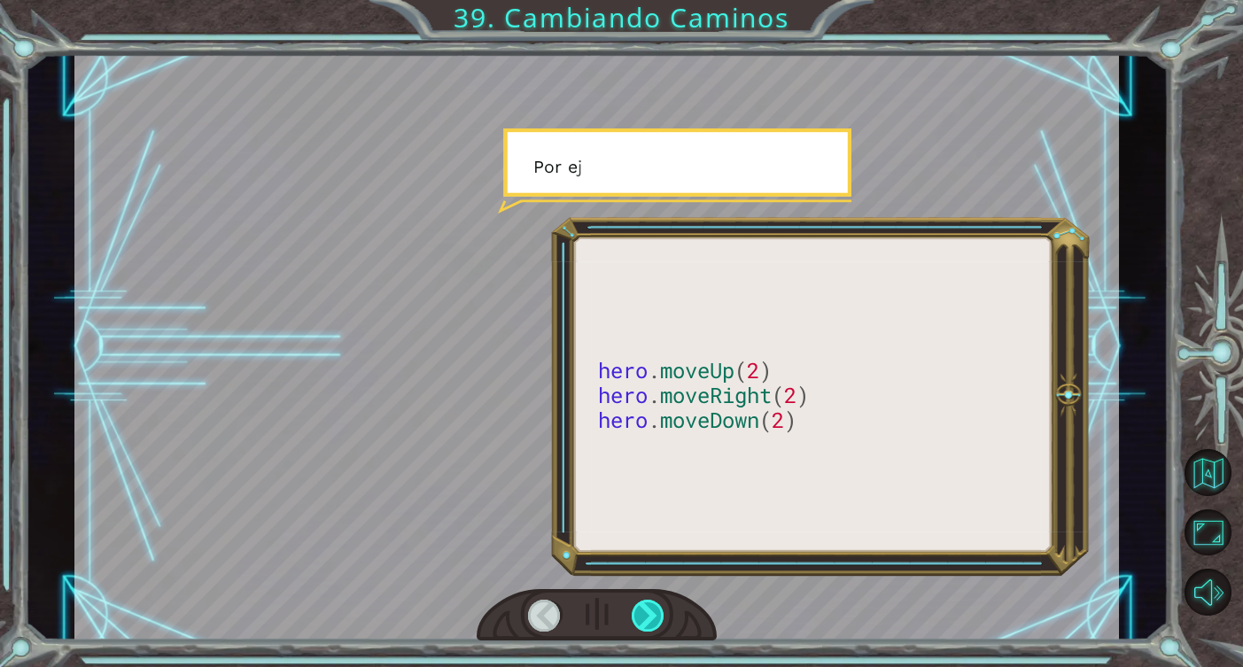
click at [654, 614] on div at bounding box center [649, 616] width 34 height 32
click at [658, 614] on div at bounding box center [649, 616] width 34 height 32
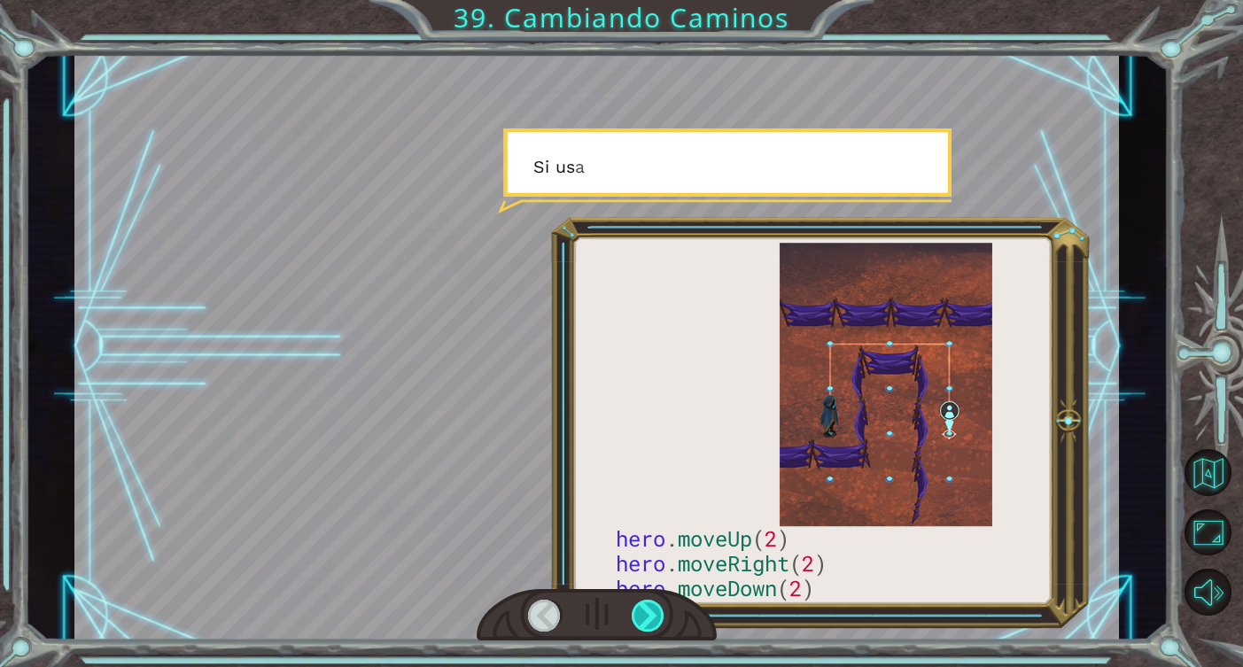
click at [656, 614] on div at bounding box center [649, 616] width 34 height 32
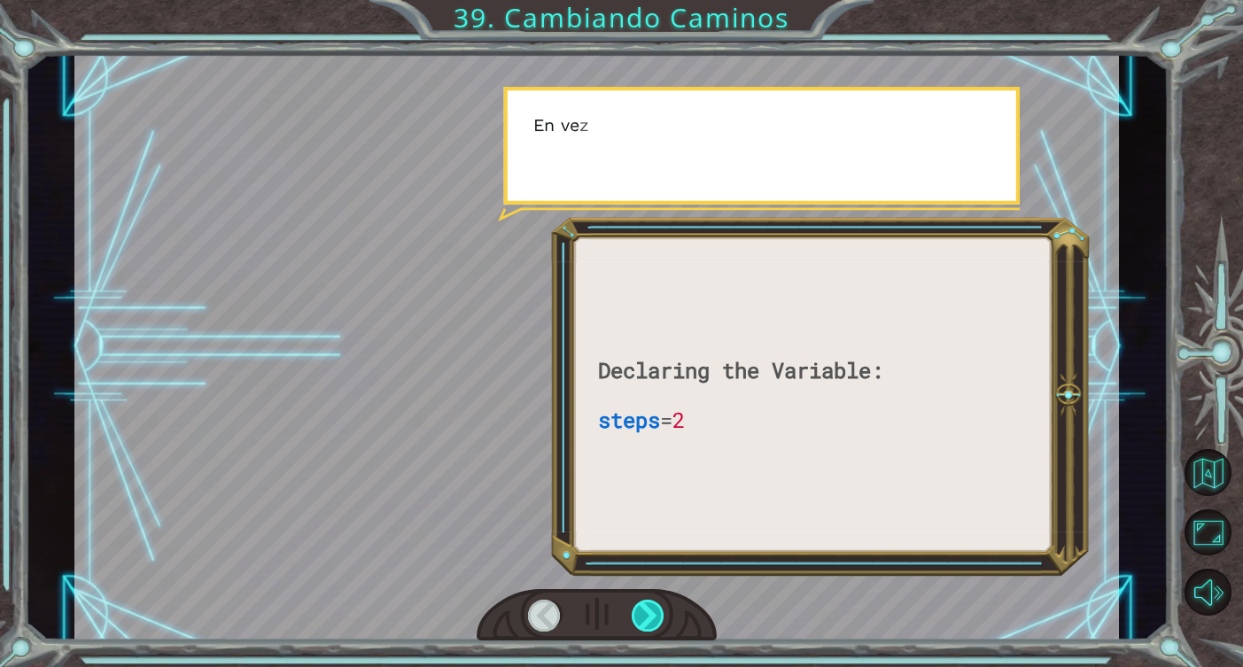
click at [656, 614] on div at bounding box center [649, 616] width 34 height 32
click at [653, 614] on div at bounding box center [649, 616] width 34 height 32
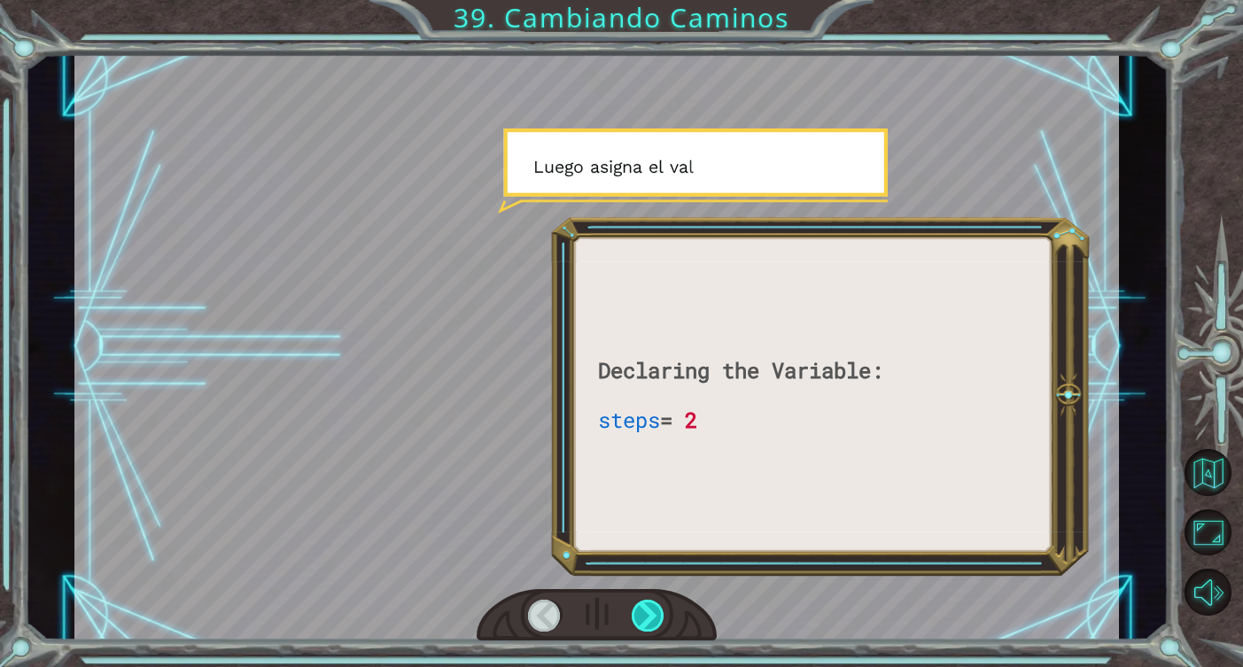
click at [653, 614] on div at bounding box center [649, 616] width 34 height 32
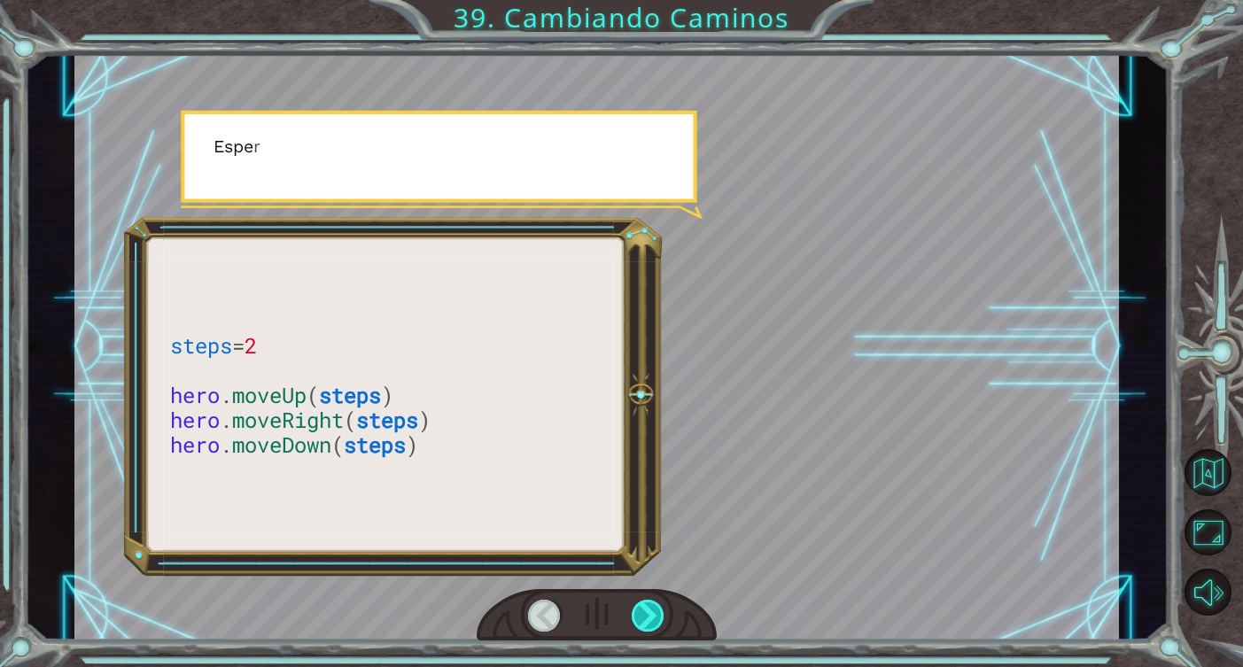
click at [653, 613] on div at bounding box center [649, 616] width 34 height 32
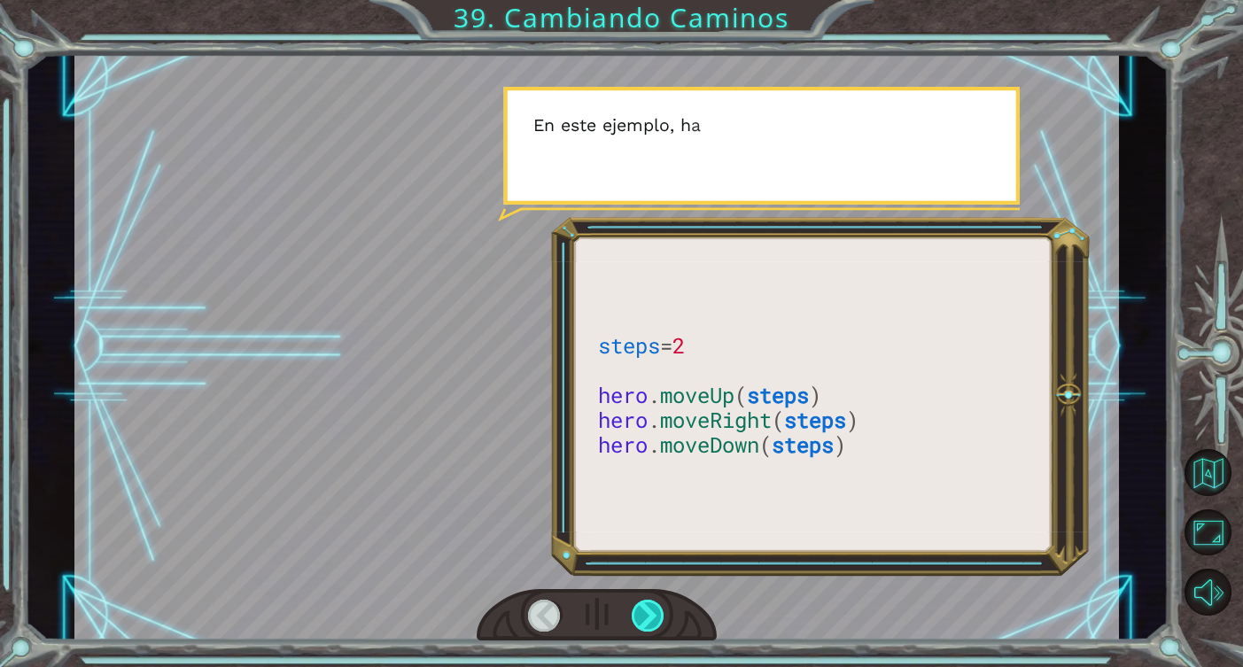
click at [653, 613] on div at bounding box center [649, 616] width 34 height 32
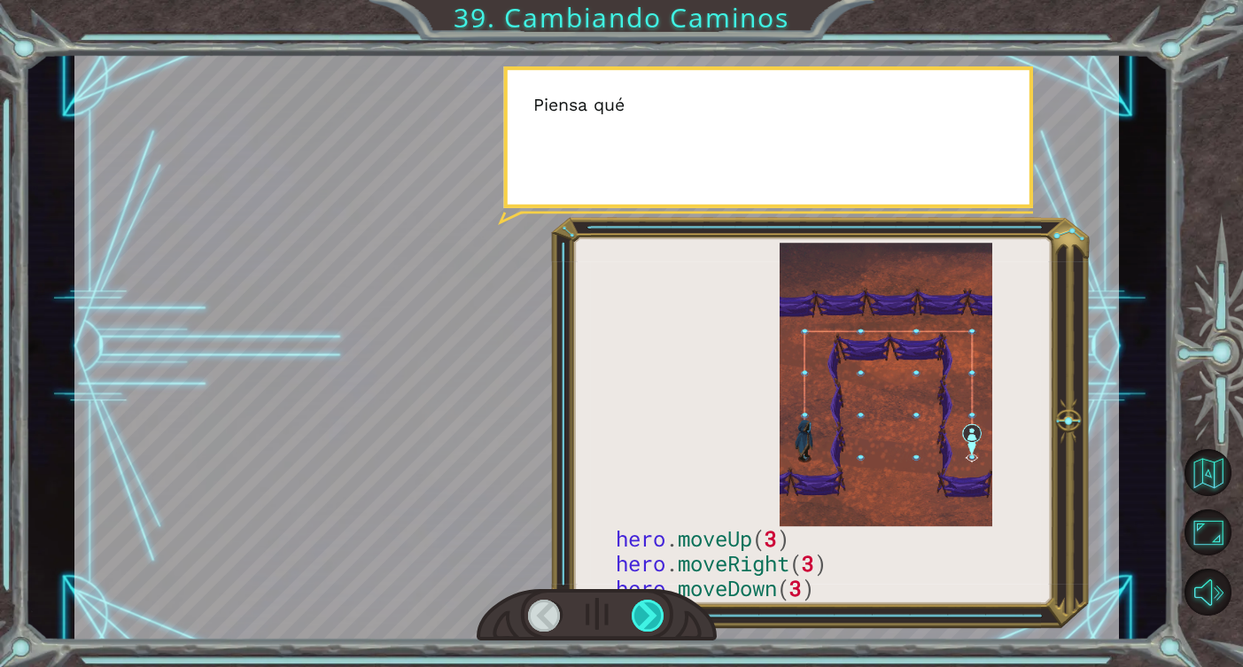
click at [653, 613] on div at bounding box center [649, 616] width 34 height 32
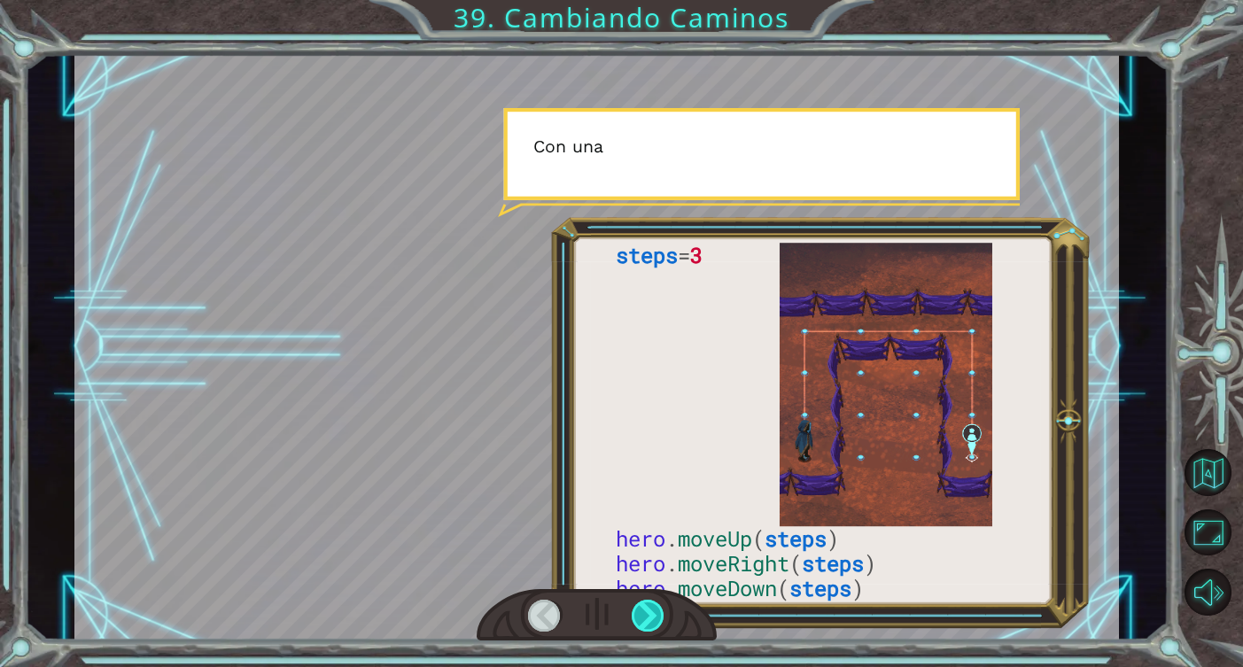
click at [653, 613] on div at bounding box center [649, 616] width 34 height 32
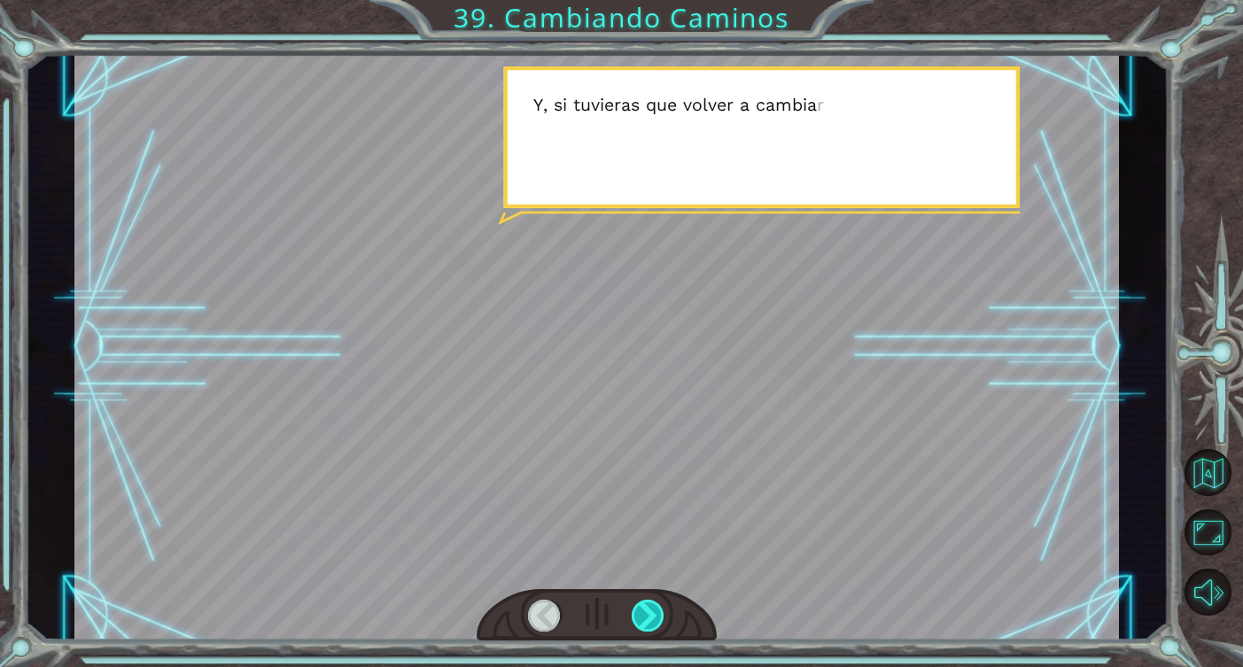
click at [653, 613] on div at bounding box center [649, 616] width 34 height 32
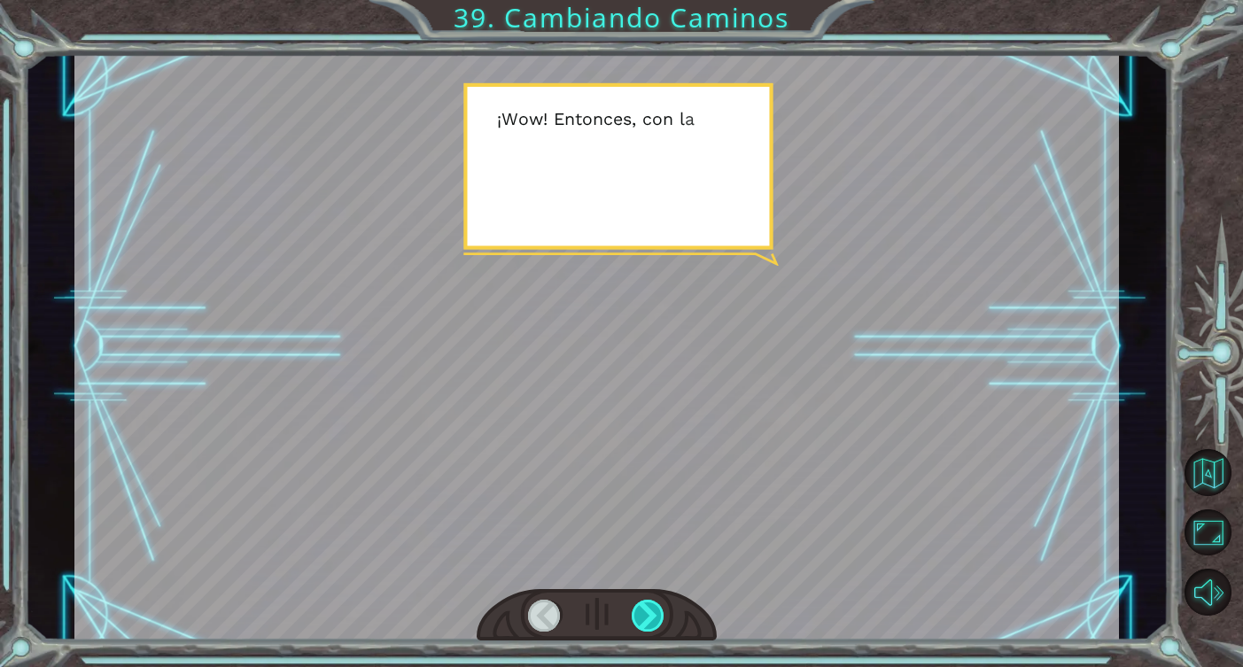
click at [654, 614] on div at bounding box center [649, 616] width 34 height 32
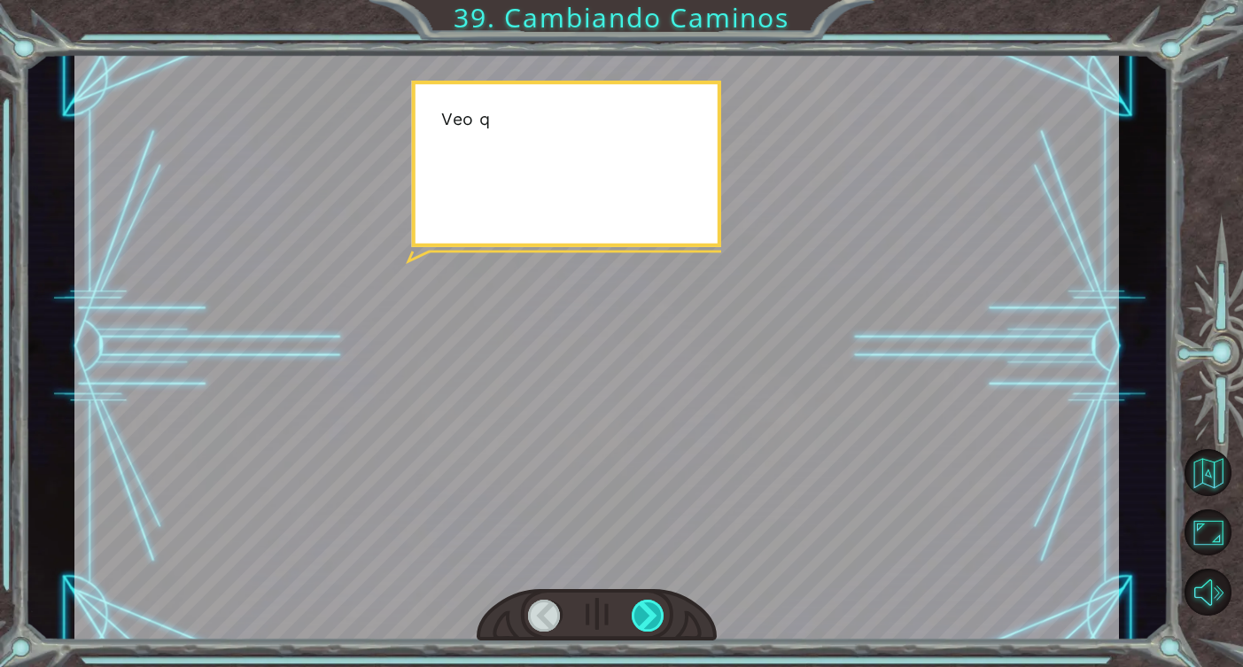
click at [654, 614] on div at bounding box center [649, 616] width 34 height 32
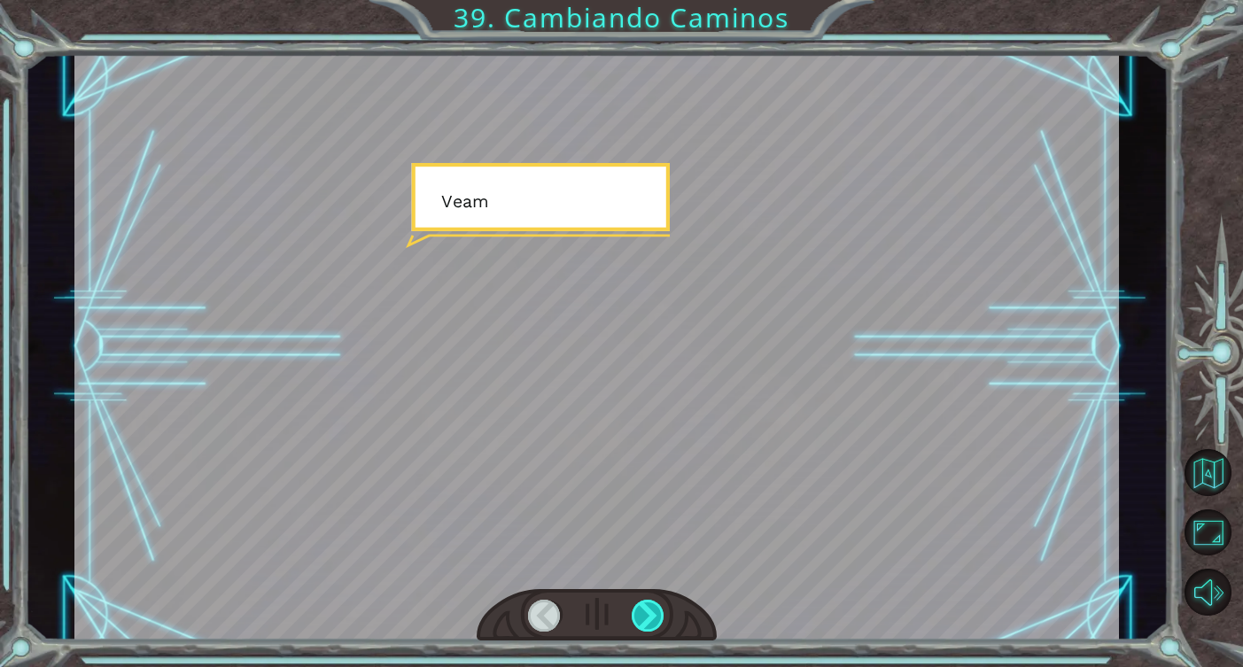
click at [654, 614] on div at bounding box center [649, 616] width 34 height 32
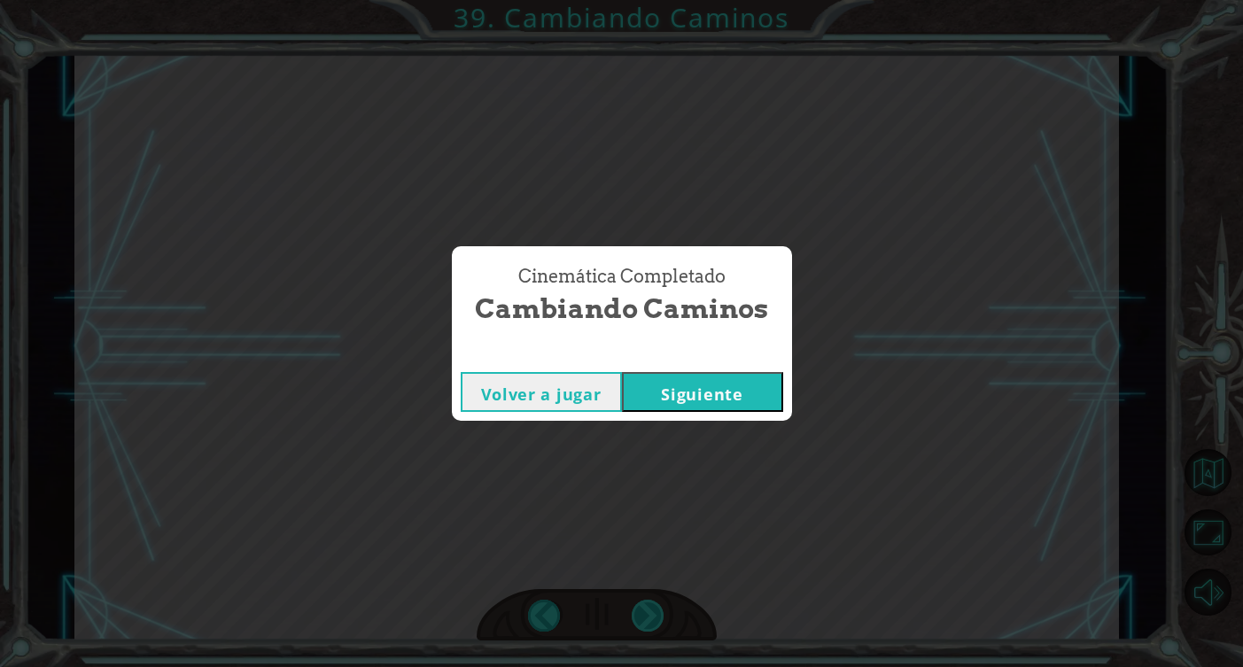
click at [654, 614] on div "Cinemática Completado Cambiando Caminos Volver a jugar [GEOGRAPHIC_DATA]" at bounding box center [621, 333] width 1243 height 667
click at [729, 393] on button "Siguiente" at bounding box center [702, 392] width 161 height 40
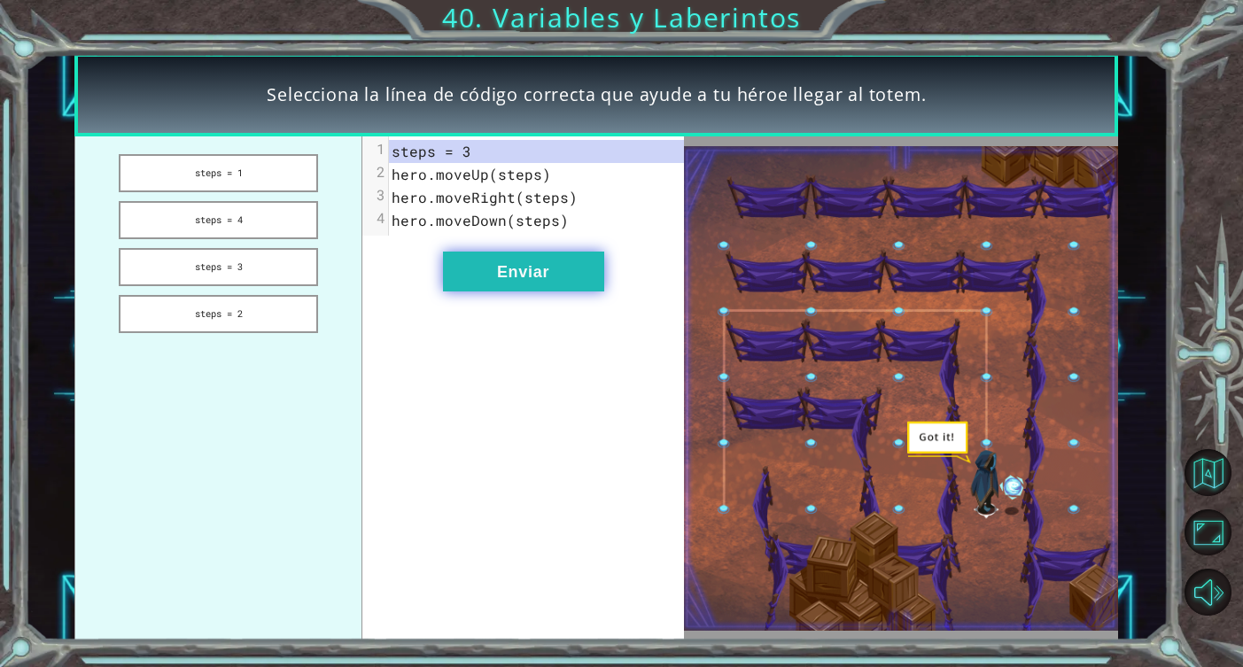
click at [589, 273] on button "Enviar" at bounding box center [523, 272] width 161 height 40
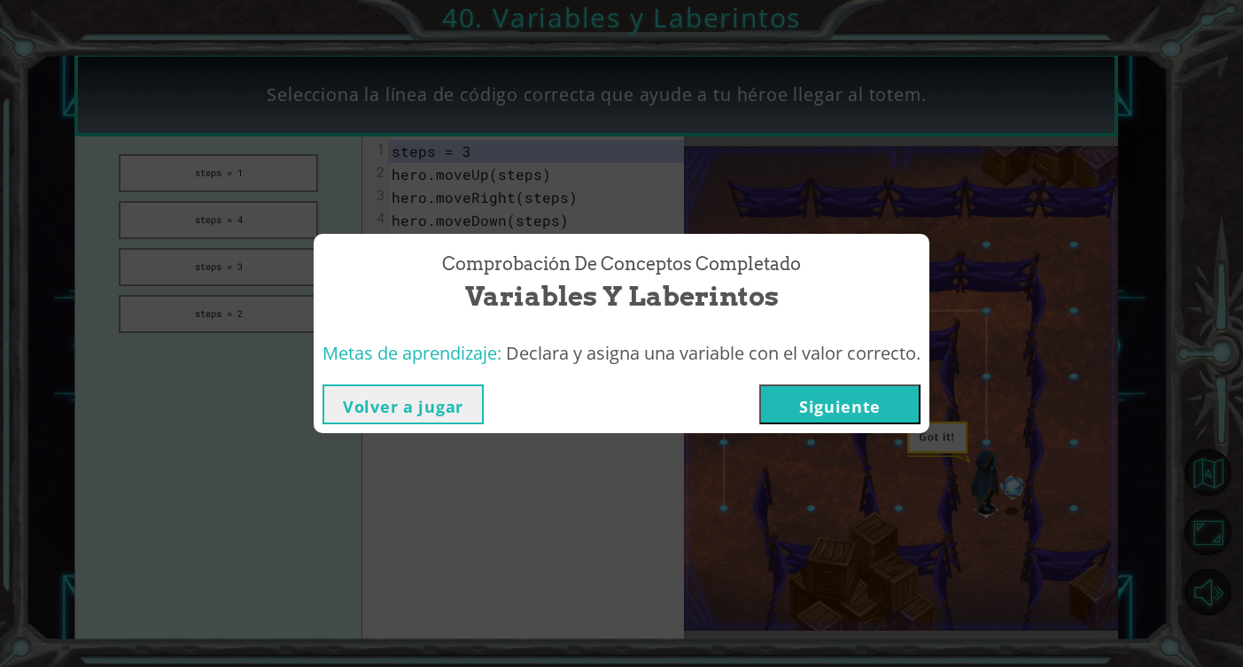
click at [854, 414] on button "Siguiente" at bounding box center [839, 404] width 161 height 40
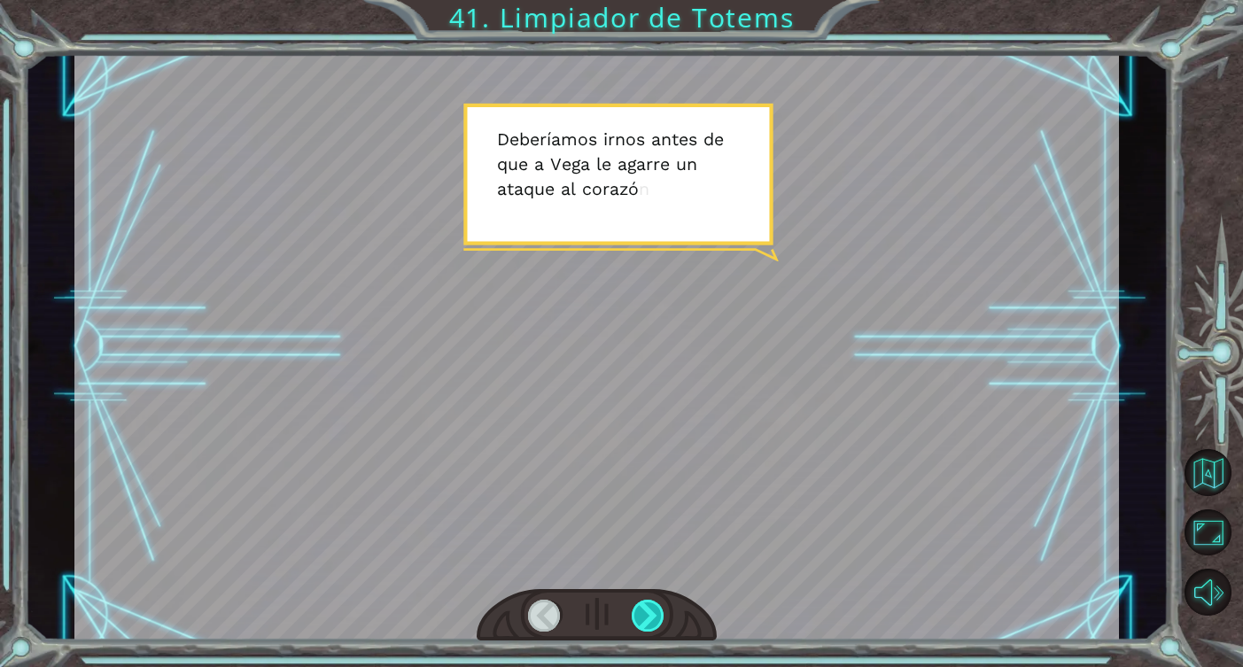
click at [655, 603] on div at bounding box center [649, 616] width 34 height 32
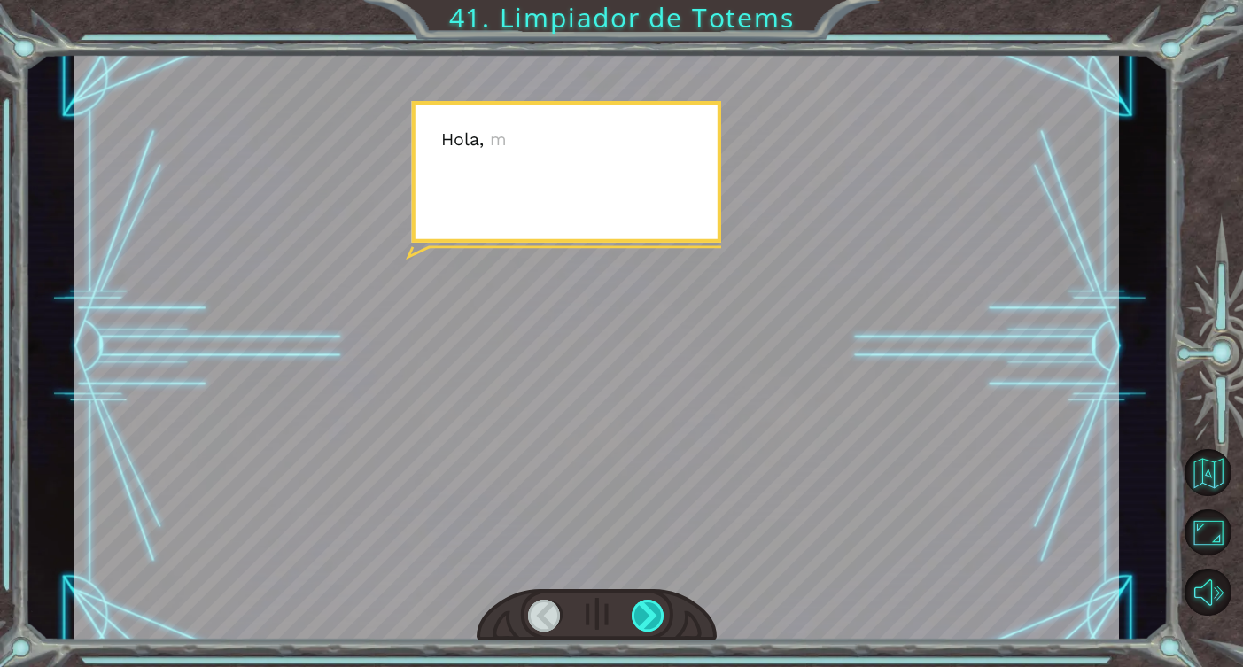
click at [655, 603] on div at bounding box center [649, 616] width 34 height 32
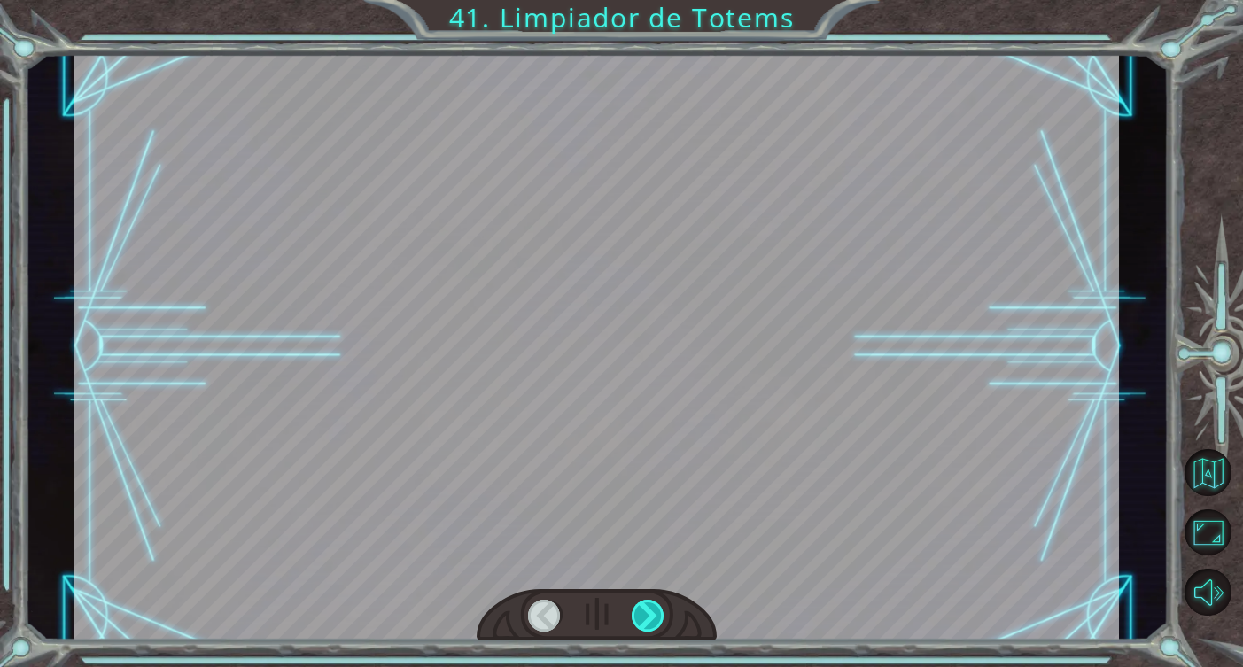
click at [655, 603] on div at bounding box center [649, 616] width 34 height 32
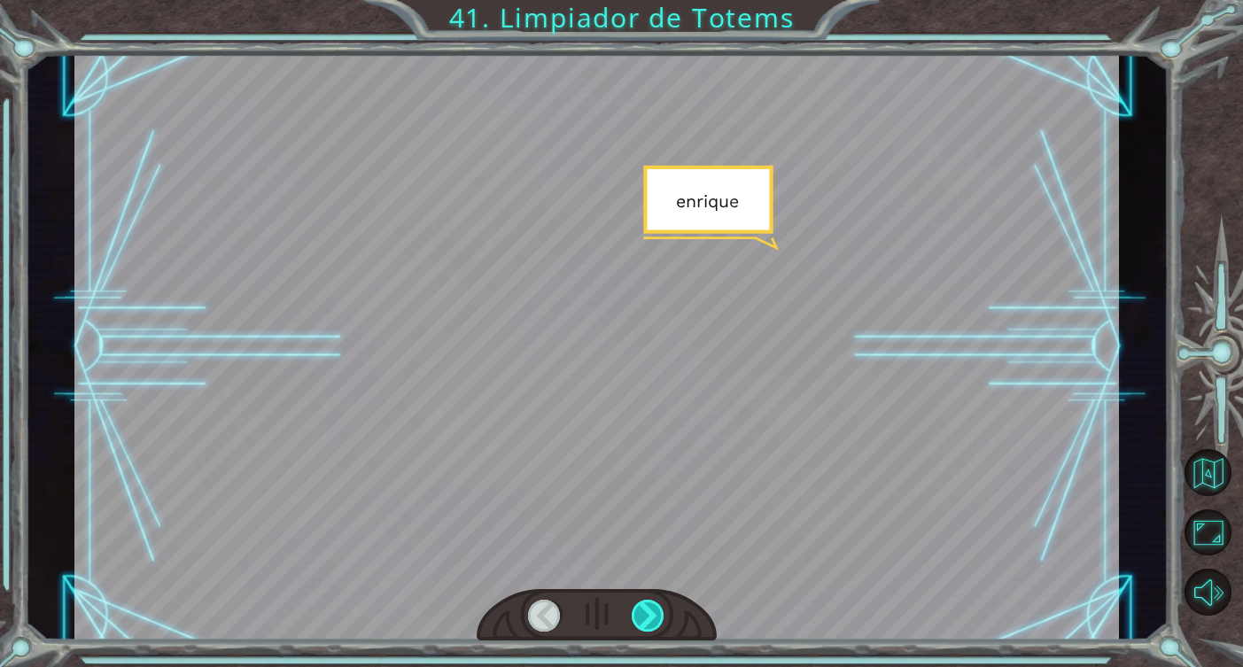
click at [655, 603] on div at bounding box center [649, 616] width 34 height 32
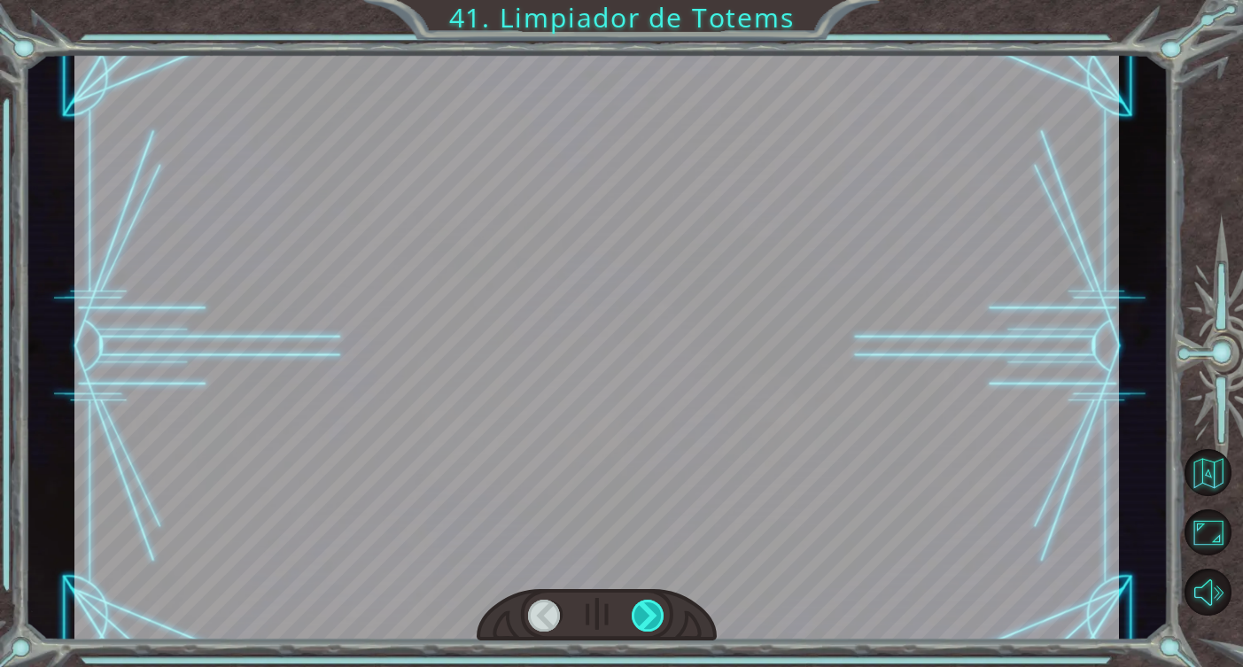
click at [655, 603] on div at bounding box center [649, 616] width 34 height 32
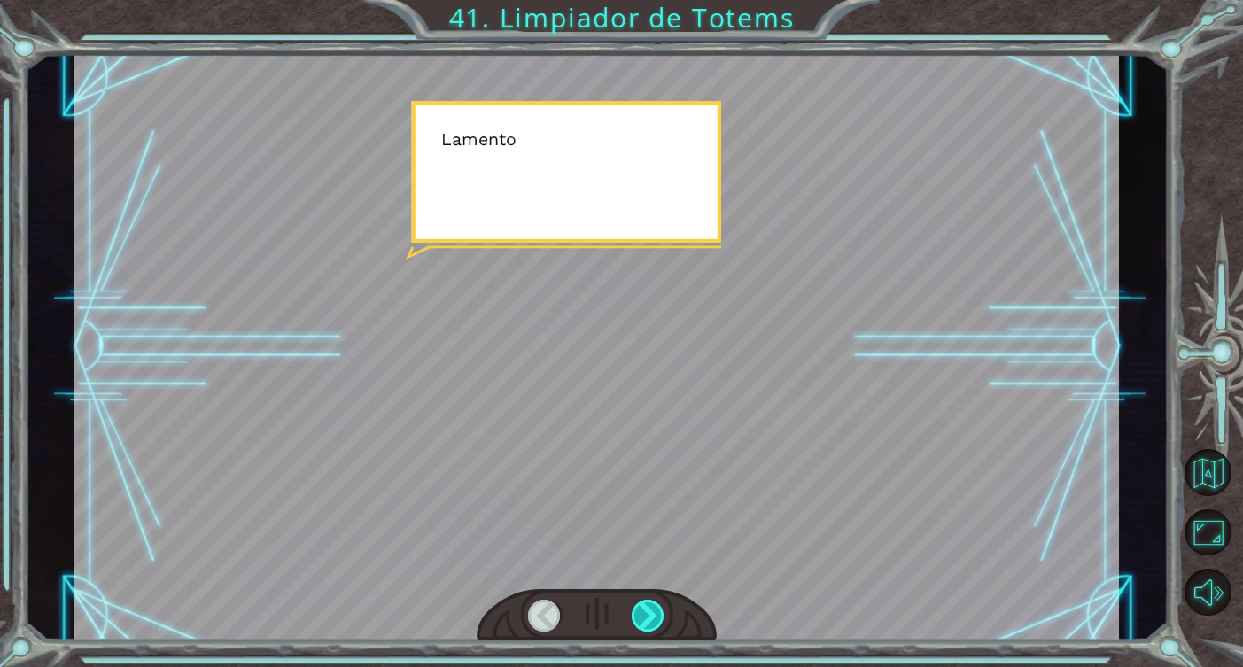
click at [655, 603] on div at bounding box center [649, 616] width 34 height 32
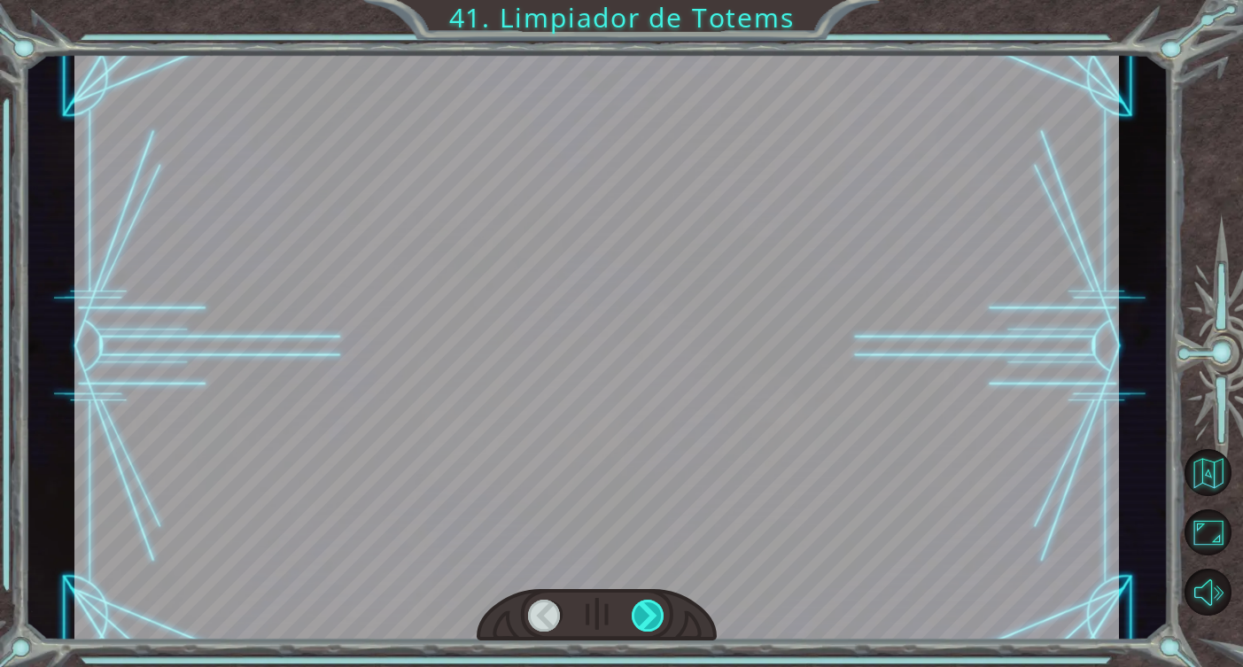
click at [655, 603] on div at bounding box center [649, 616] width 34 height 32
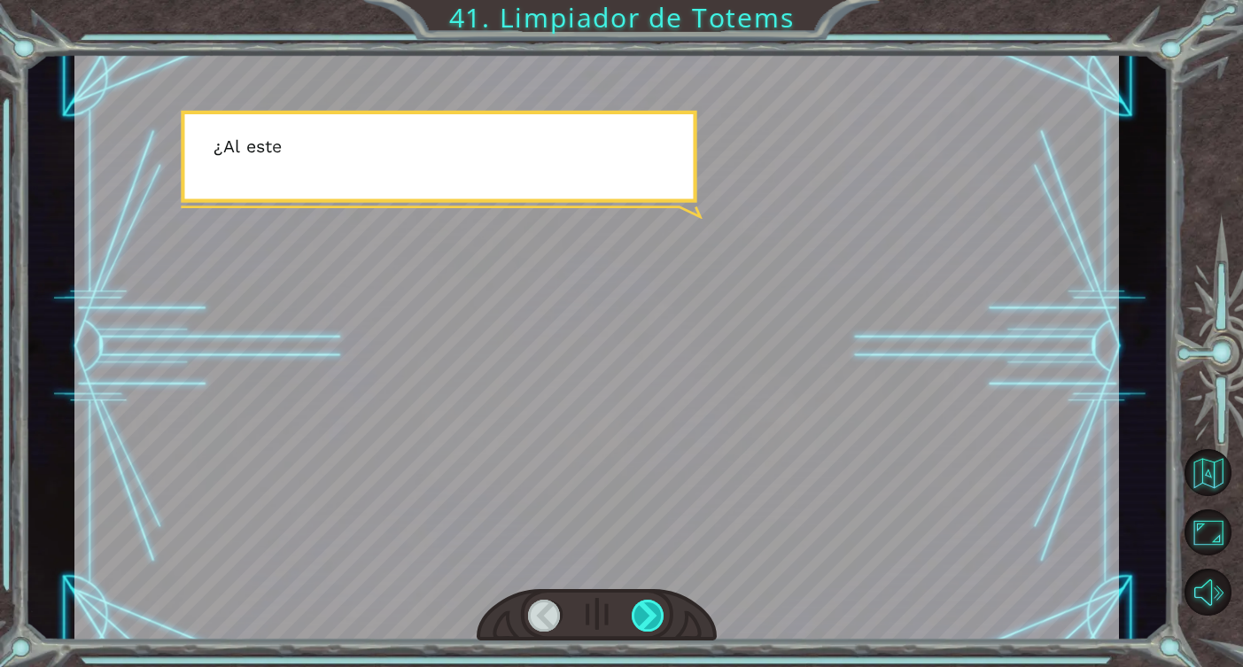
click at [655, 603] on div at bounding box center [649, 616] width 34 height 32
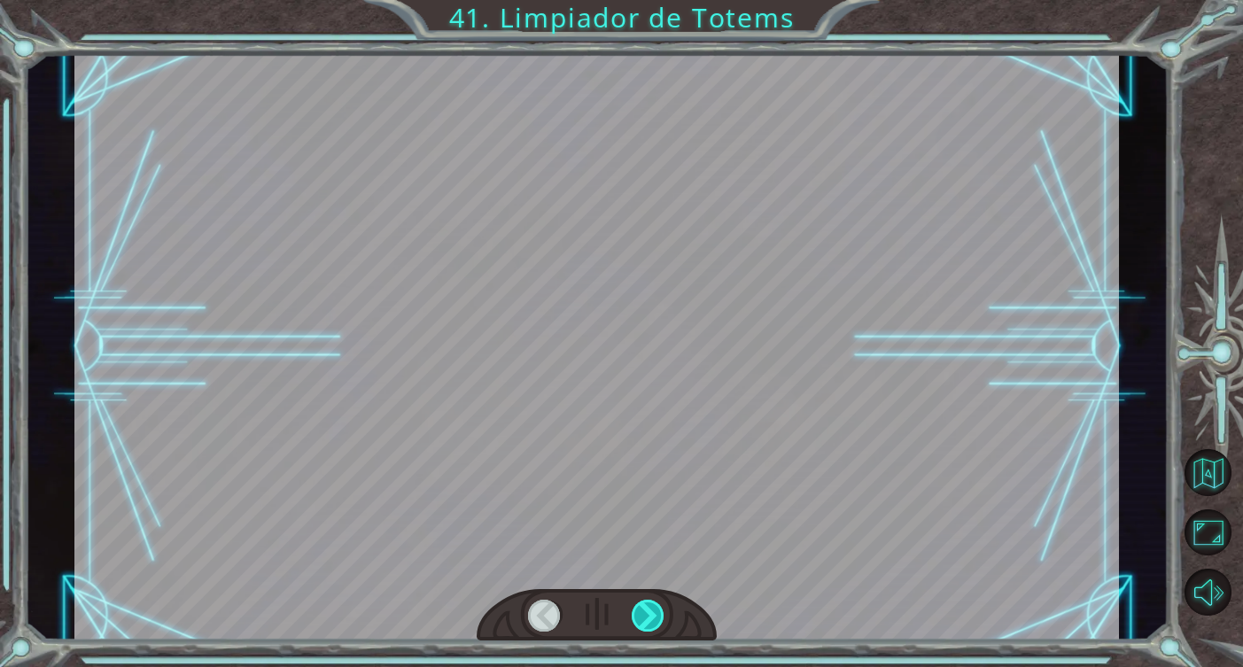
click at [655, 603] on div at bounding box center [649, 616] width 34 height 32
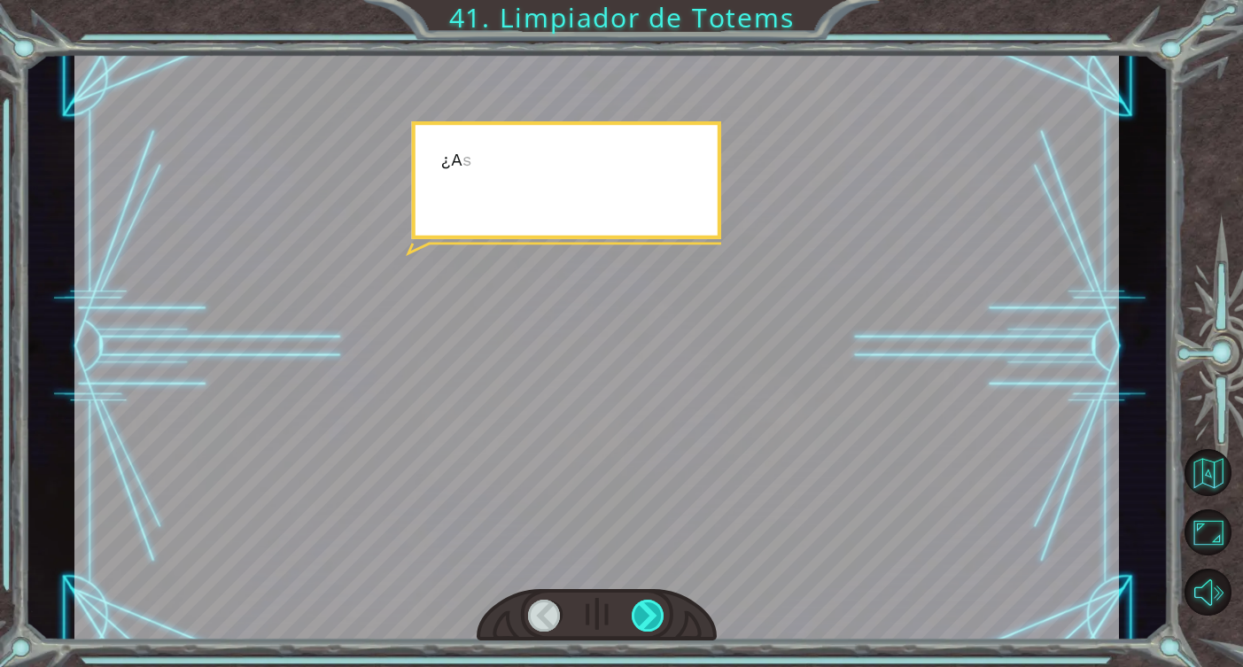
click at [655, 603] on div at bounding box center [649, 616] width 34 height 32
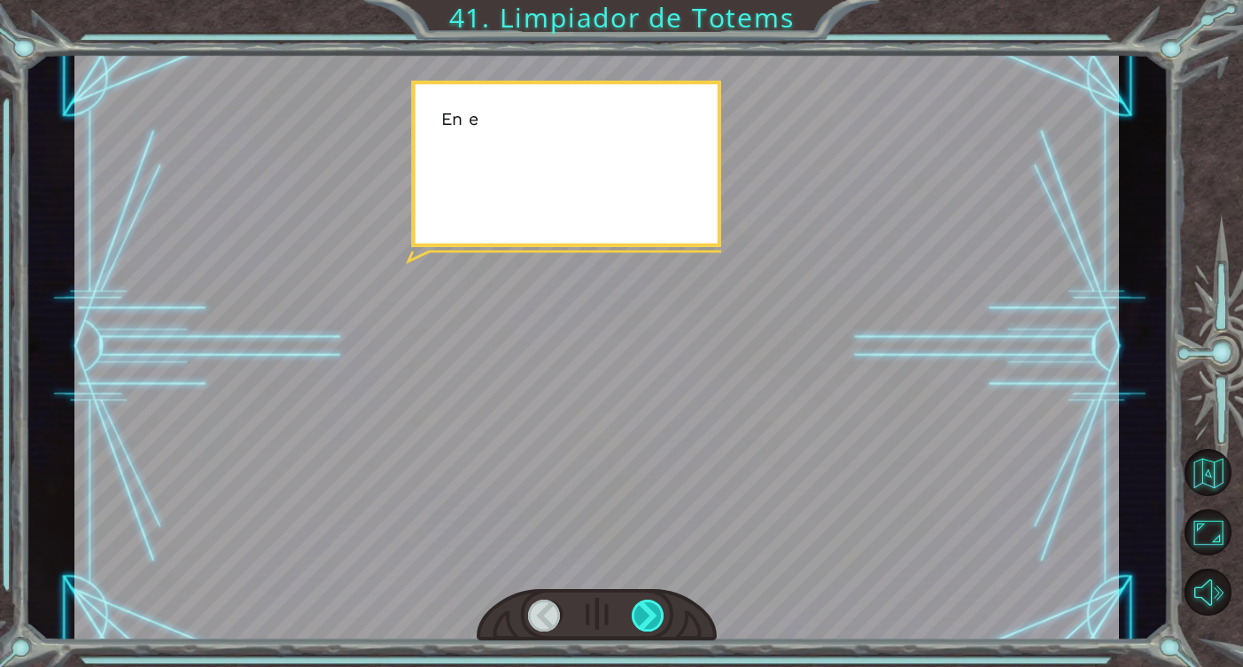
click at [655, 603] on div at bounding box center [649, 616] width 34 height 32
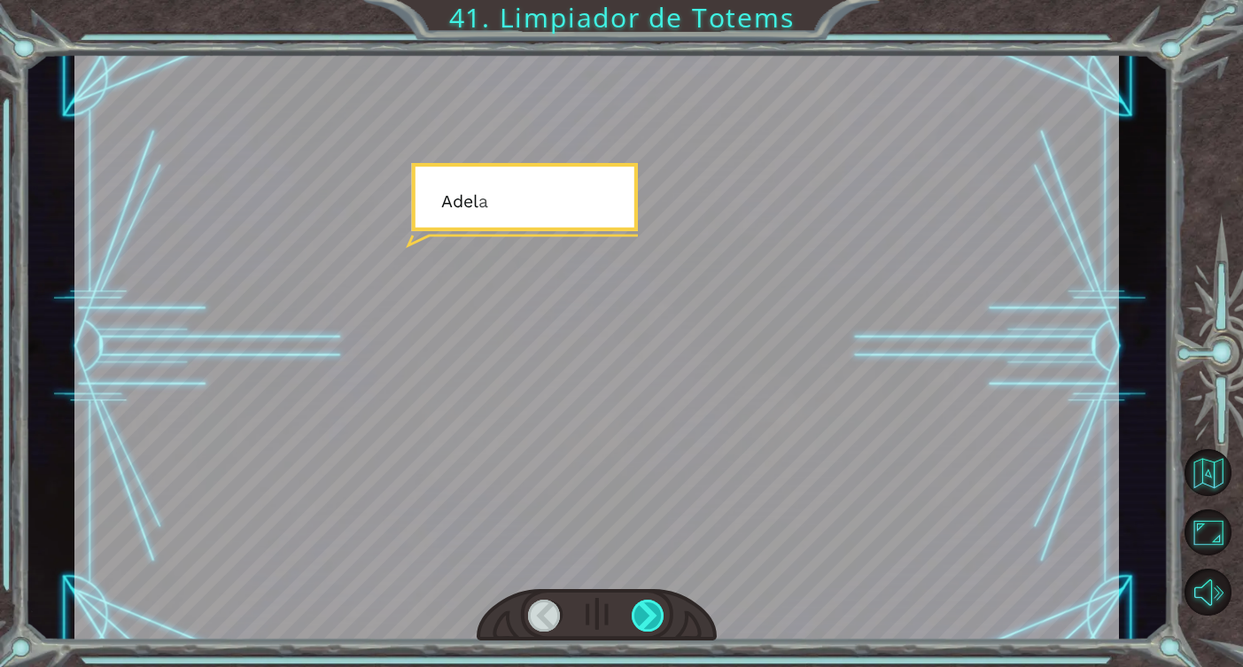
click at [655, 603] on div at bounding box center [649, 616] width 34 height 32
click at [655, 0] on div "Temporary Text D e b e r í a m o s i r n o s a n t e s d e q u e a V e g a l e …" at bounding box center [621, 0] width 1243 height 0
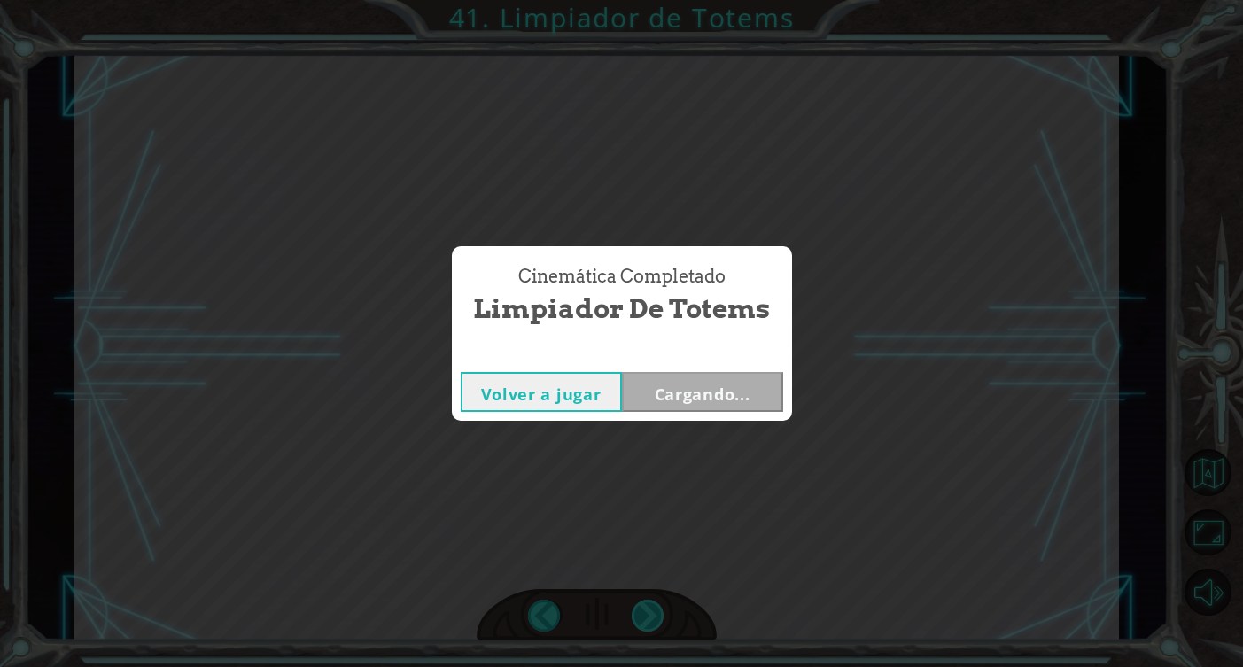
click at [655, 603] on div "Cinemática Completado Limpiador de Totems Volver a jugar Cargando..." at bounding box center [621, 333] width 1243 height 667
click at [728, 398] on button "Siguiente" at bounding box center [702, 392] width 161 height 40
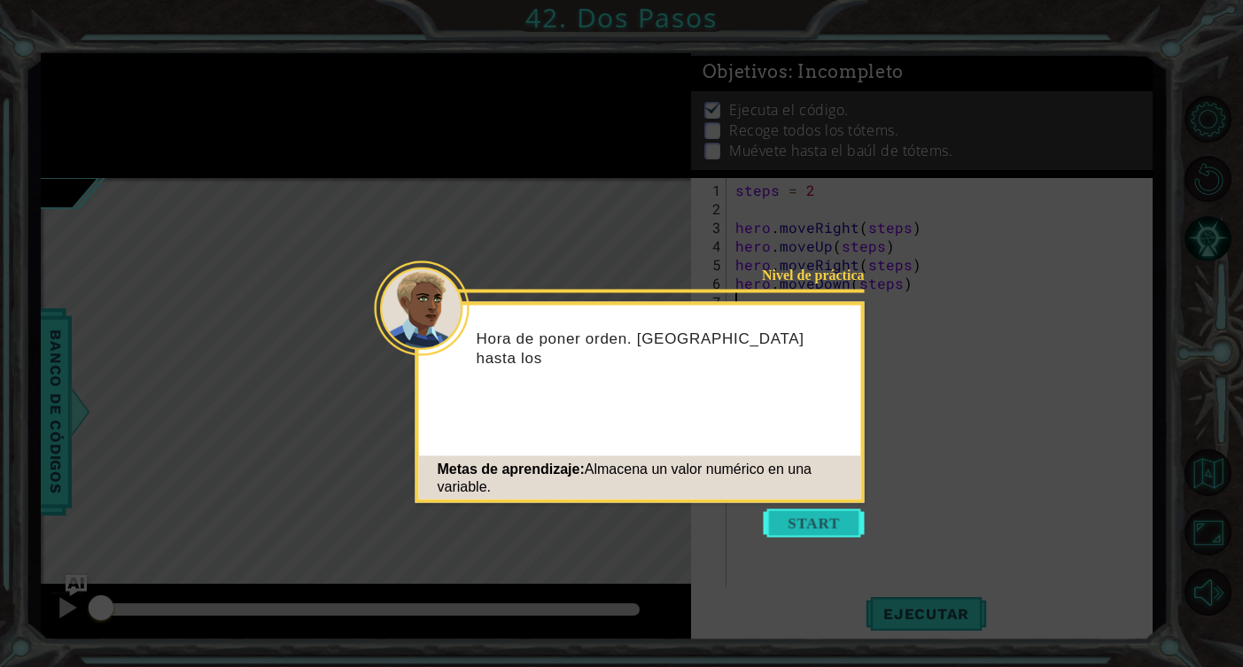
click at [788, 518] on button "Start" at bounding box center [814, 523] width 101 height 28
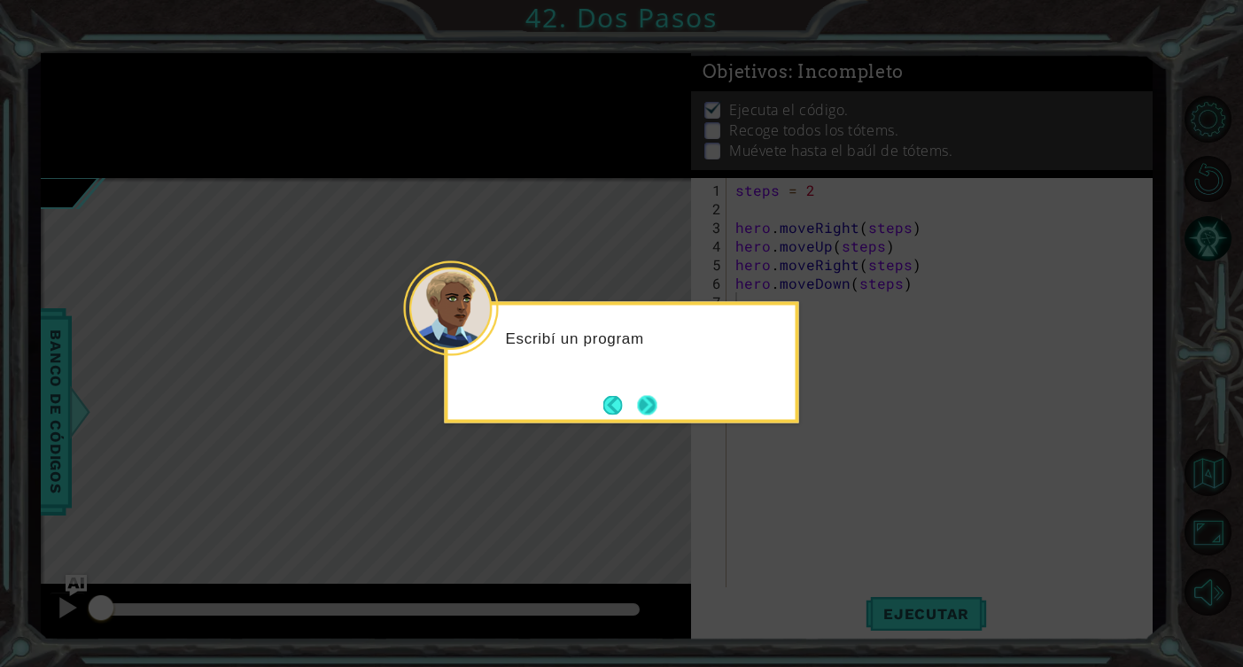
click at [648, 410] on button "Next" at bounding box center [646, 404] width 19 height 19
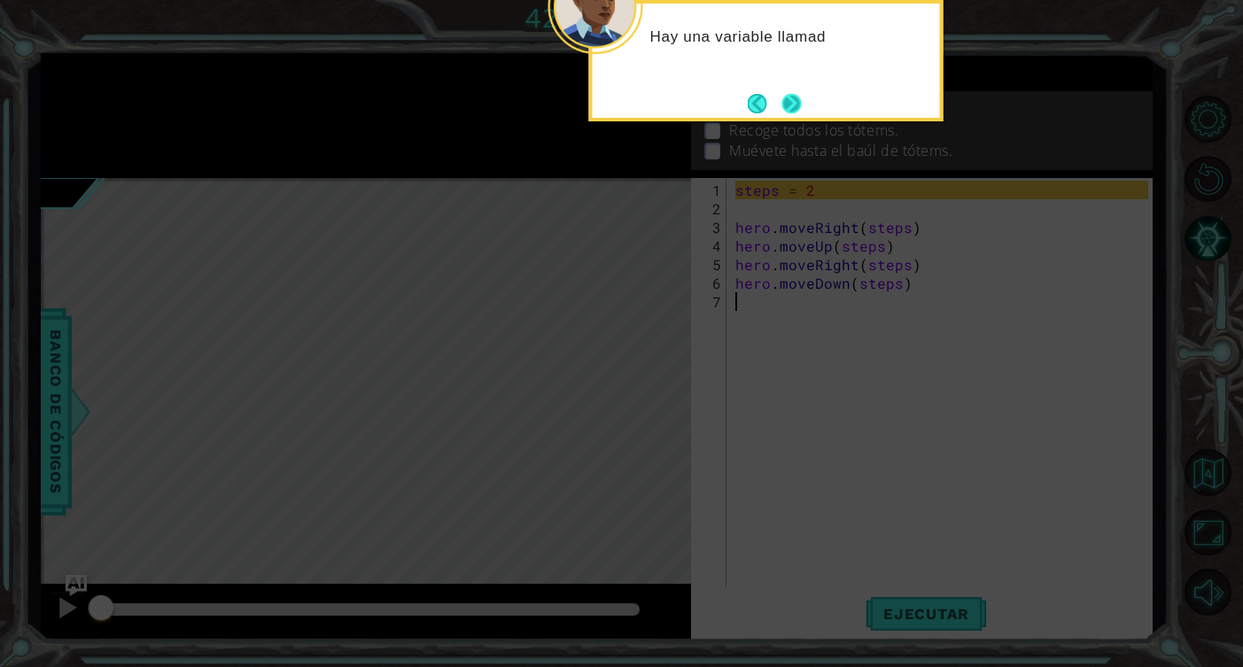
click at [787, 112] on button "Next" at bounding box center [790, 103] width 19 height 19
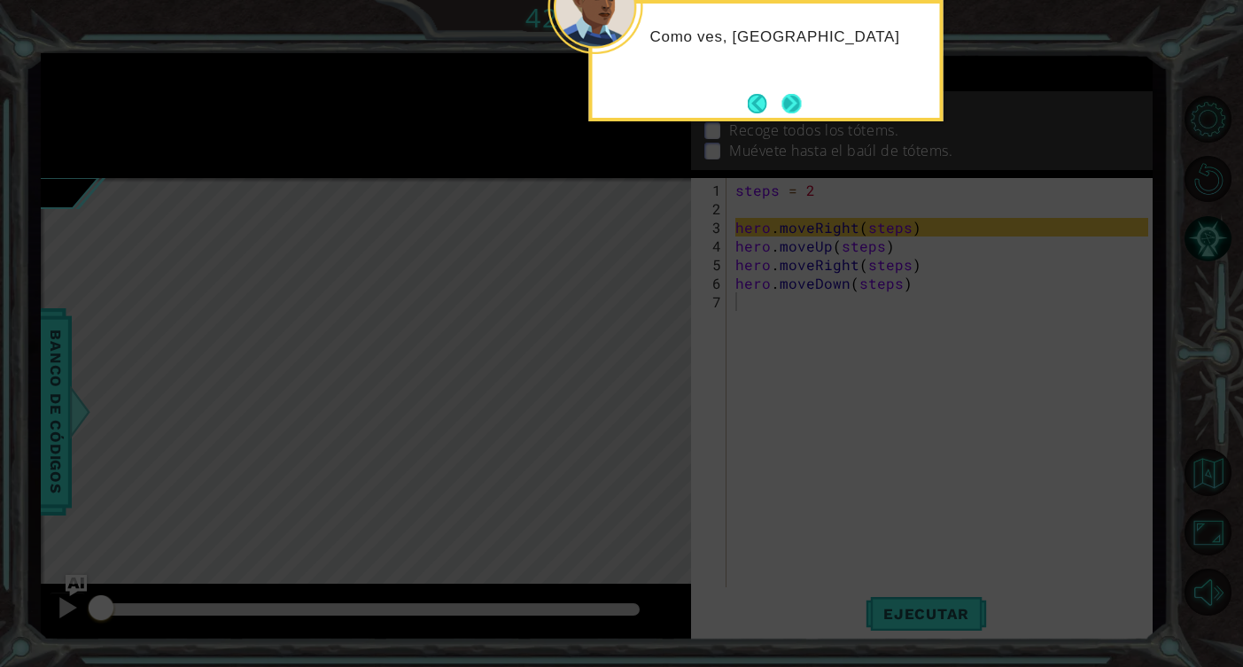
click at [791, 109] on button "Next" at bounding box center [790, 103] width 19 height 19
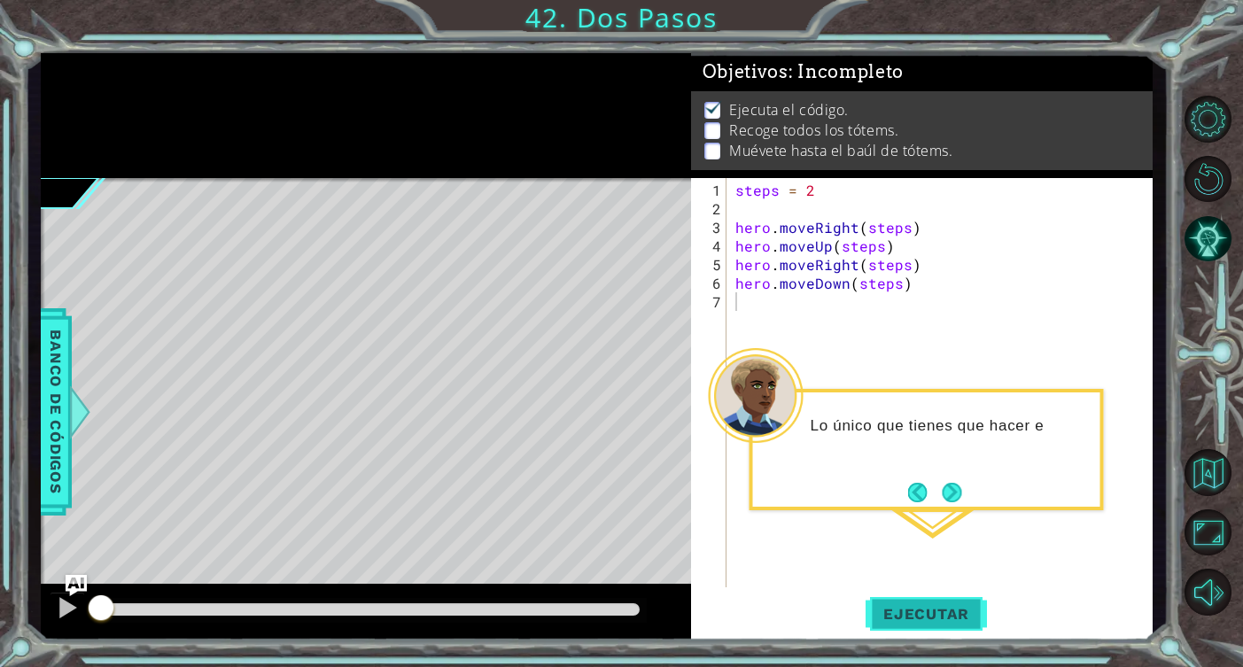
click at [917, 613] on span "Ejecutar" at bounding box center [925, 614] width 121 height 18
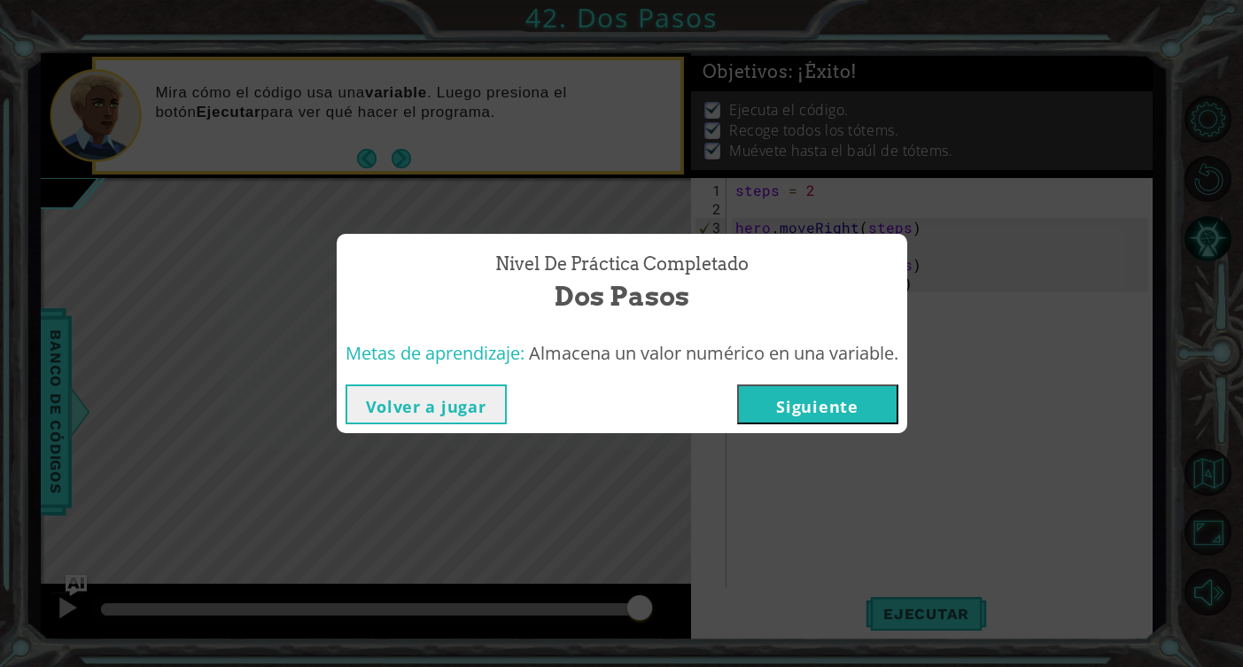
click at [486, 406] on button "Volver a jugar" at bounding box center [425, 404] width 161 height 40
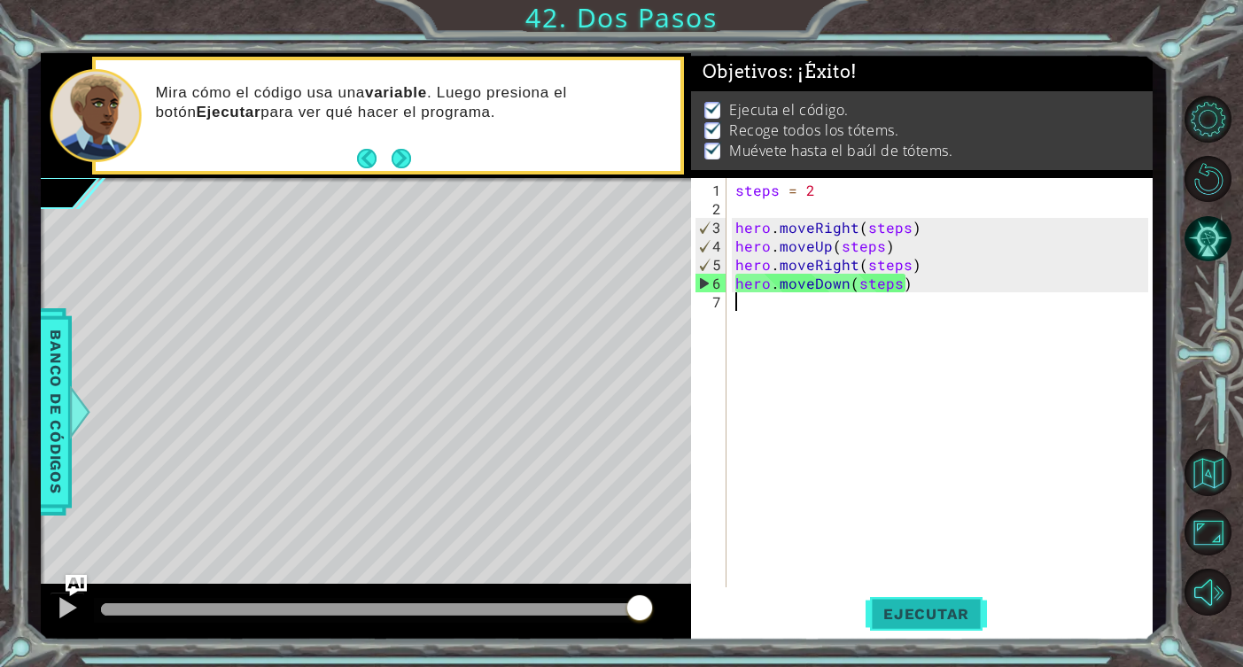
click at [942, 624] on button "Ejecutar" at bounding box center [925, 614] width 121 height 46
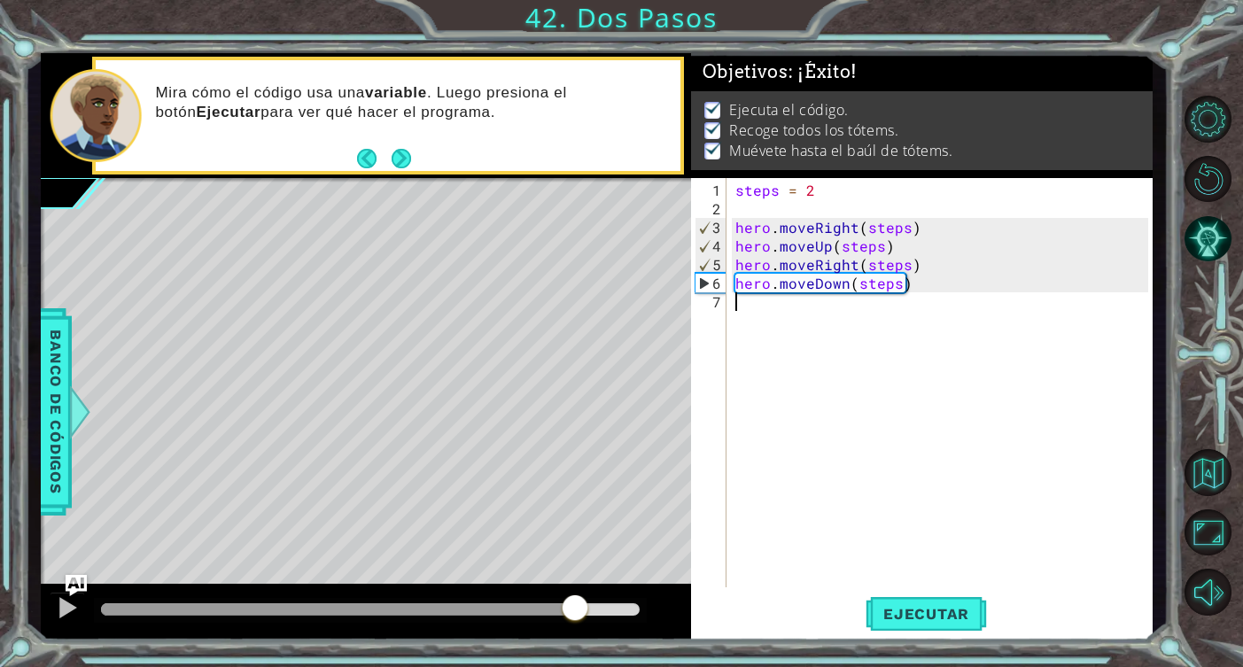
drag, startPoint x: 205, startPoint y: 604, endPoint x: 580, endPoint y: 602, distance: 375.6
click at [580, 602] on div at bounding box center [575, 609] width 32 height 32
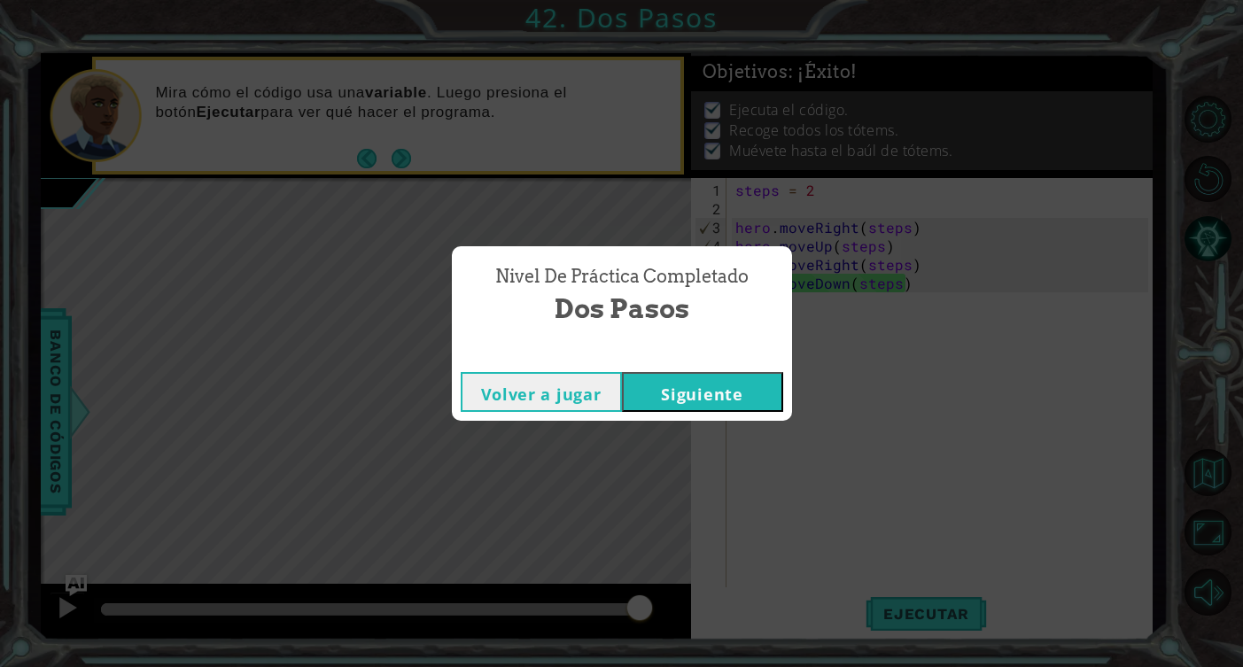
click at [729, 426] on div "Nivel de práctica Completado Dos Pasos Volver a jugar [GEOGRAPHIC_DATA]" at bounding box center [621, 333] width 1243 height 667
click at [741, 399] on button "Siguiente" at bounding box center [702, 392] width 161 height 40
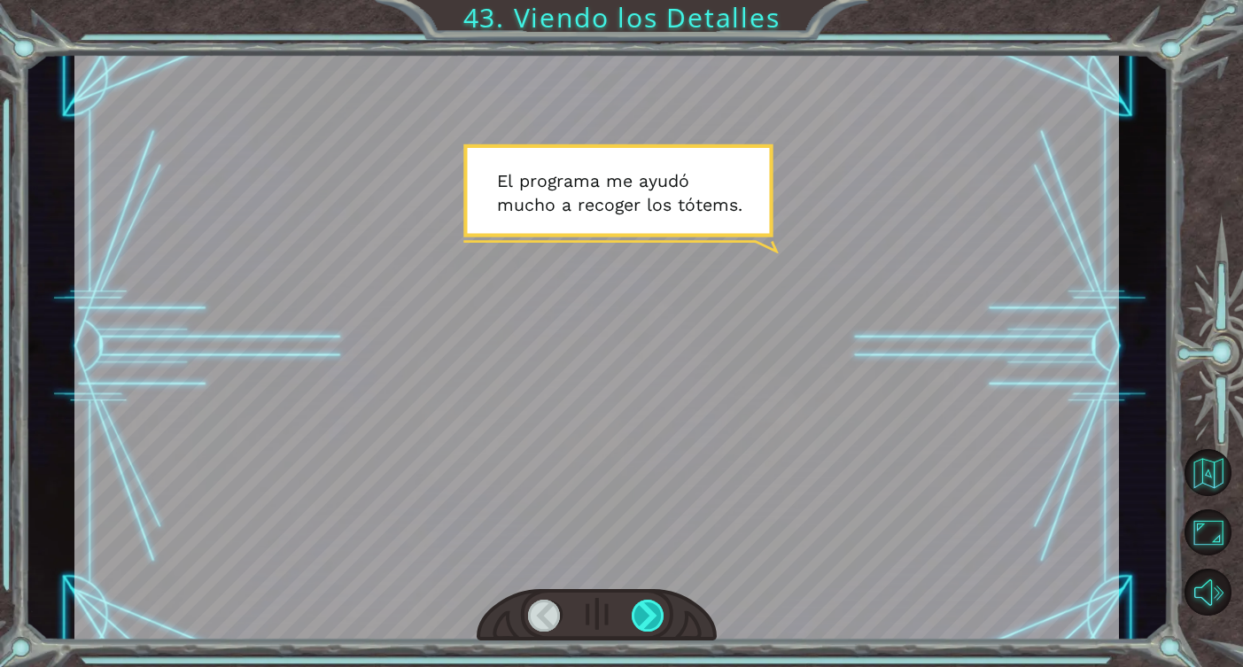
click at [651, 605] on div at bounding box center [649, 616] width 34 height 32
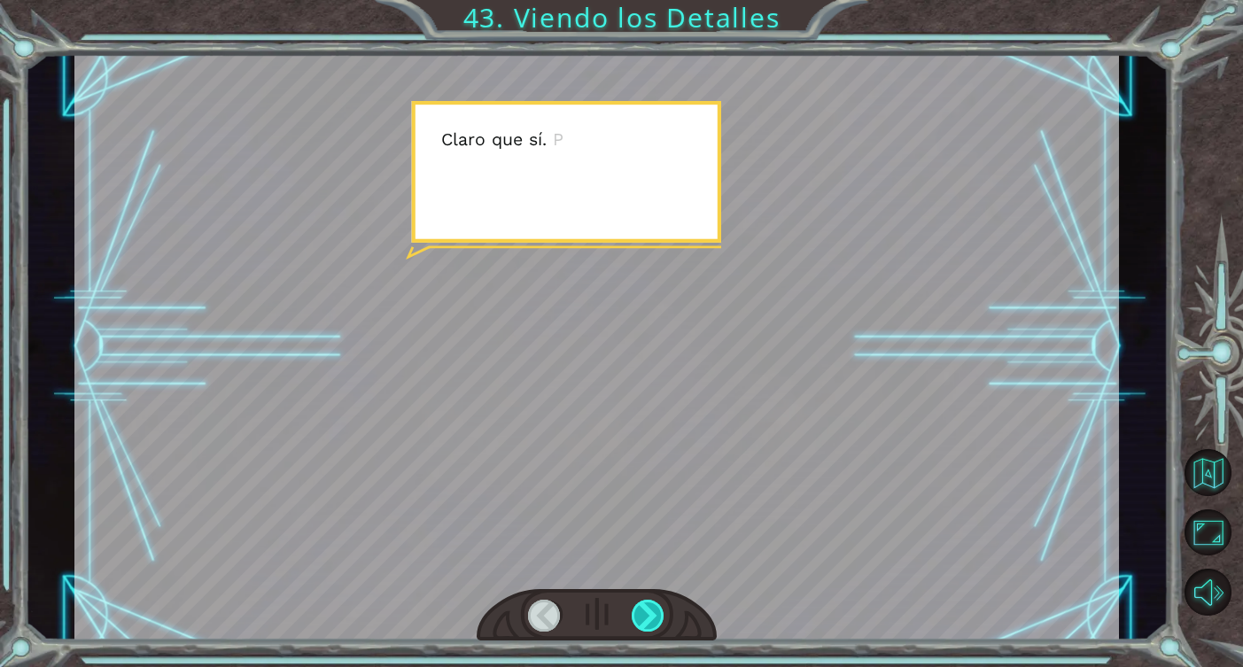
click at [651, 605] on div at bounding box center [649, 616] width 34 height 32
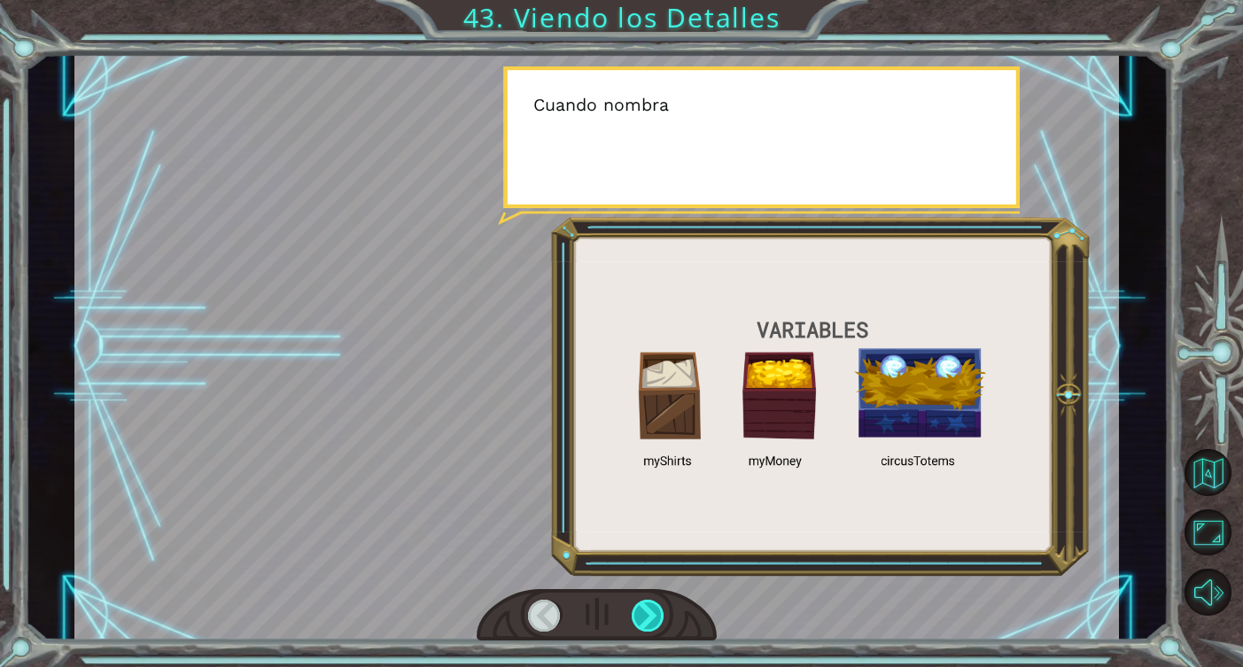
click at [651, 605] on div at bounding box center [649, 616] width 34 height 32
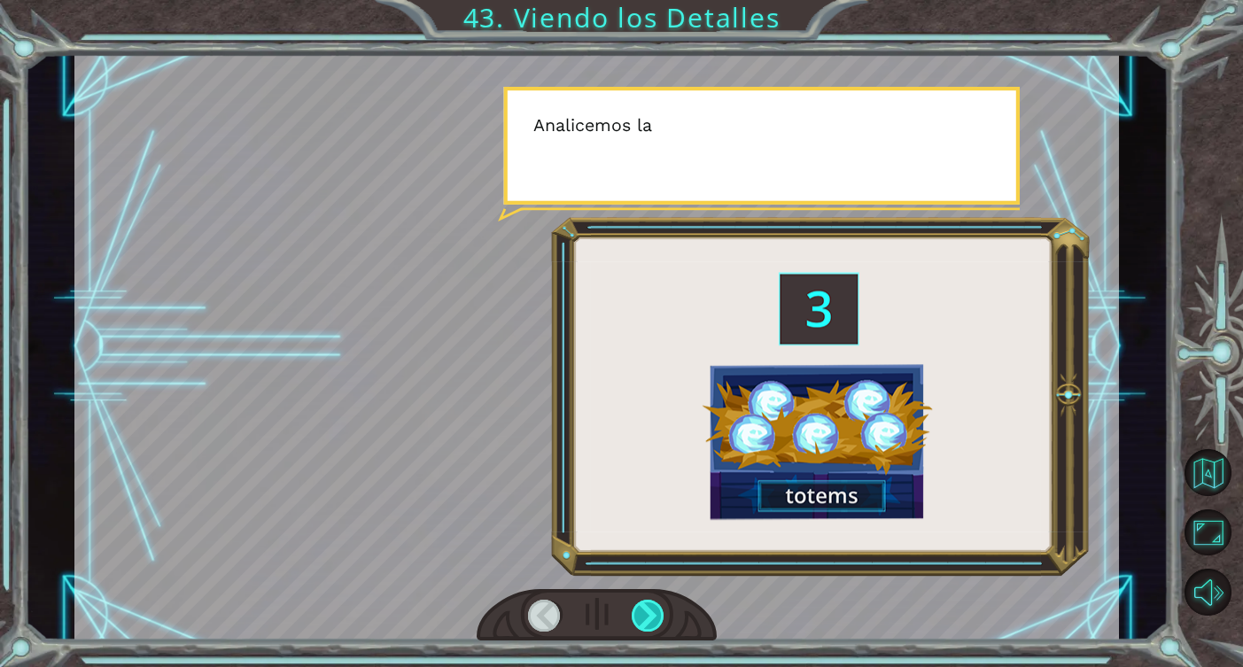
click at [651, 605] on div at bounding box center [649, 616] width 34 height 32
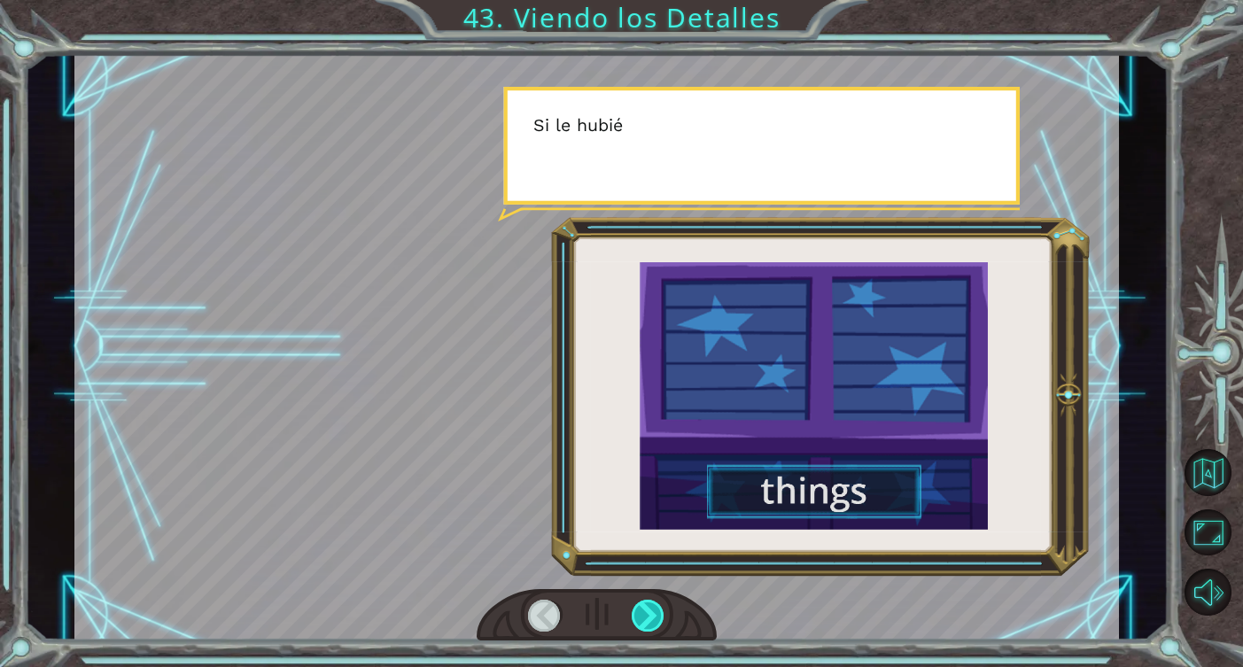
click at [651, 605] on div at bounding box center [649, 616] width 34 height 32
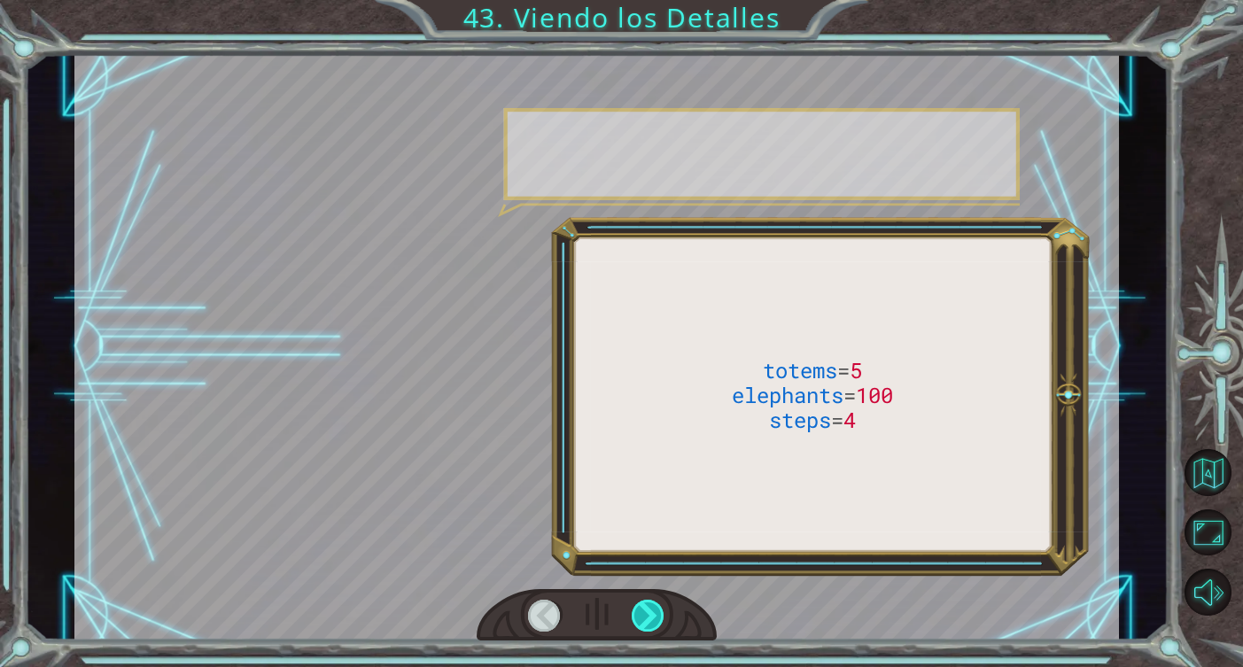
click at [651, 605] on div at bounding box center [649, 616] width 34 height 32
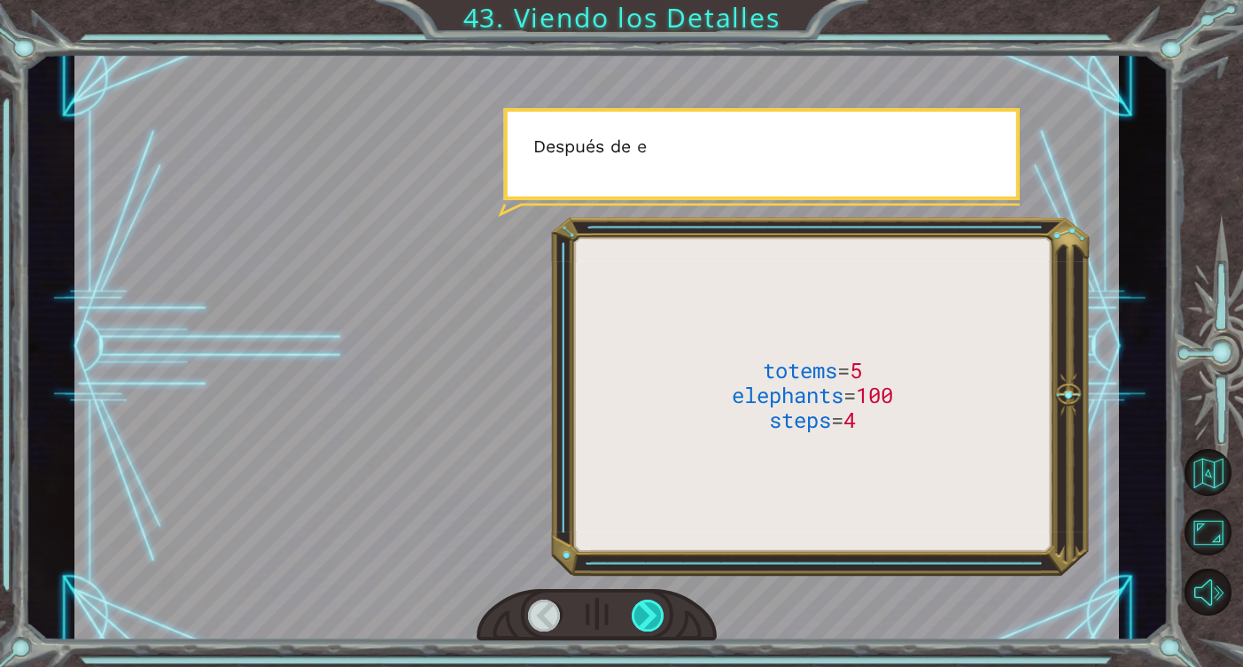
click at [651, 605] on div at bounding box center [649, 616] width 34 height 32
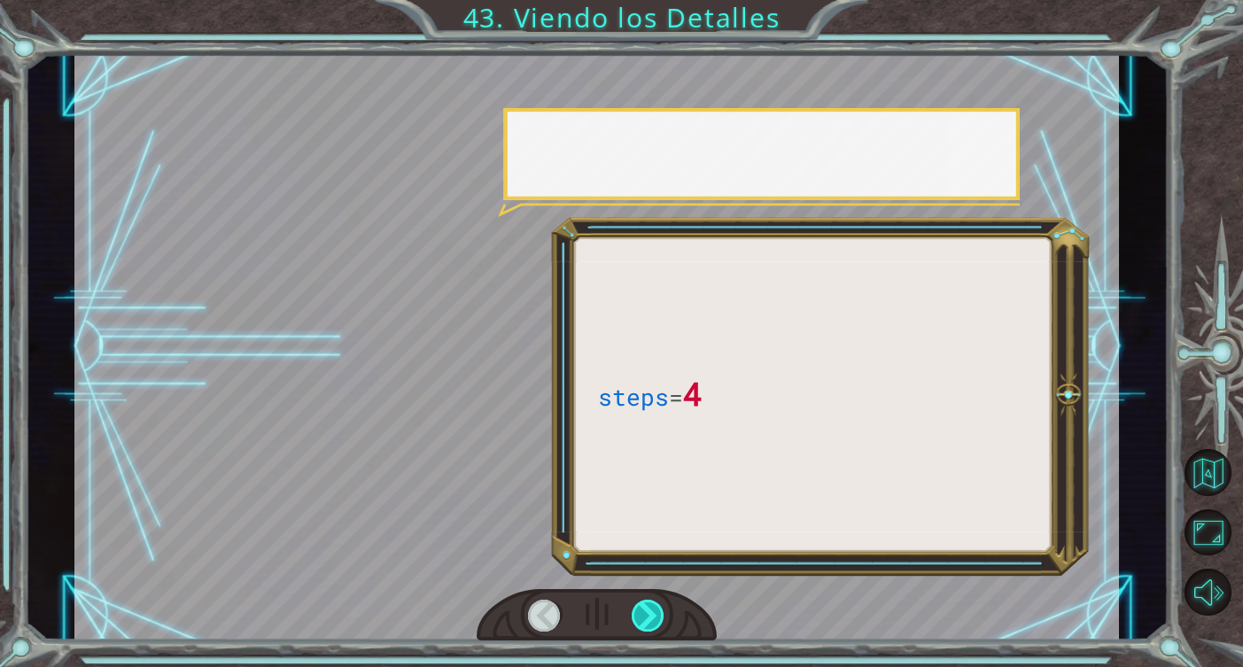
click at [651, 605] on div at bounding box center [649, 616] width 34 height 32
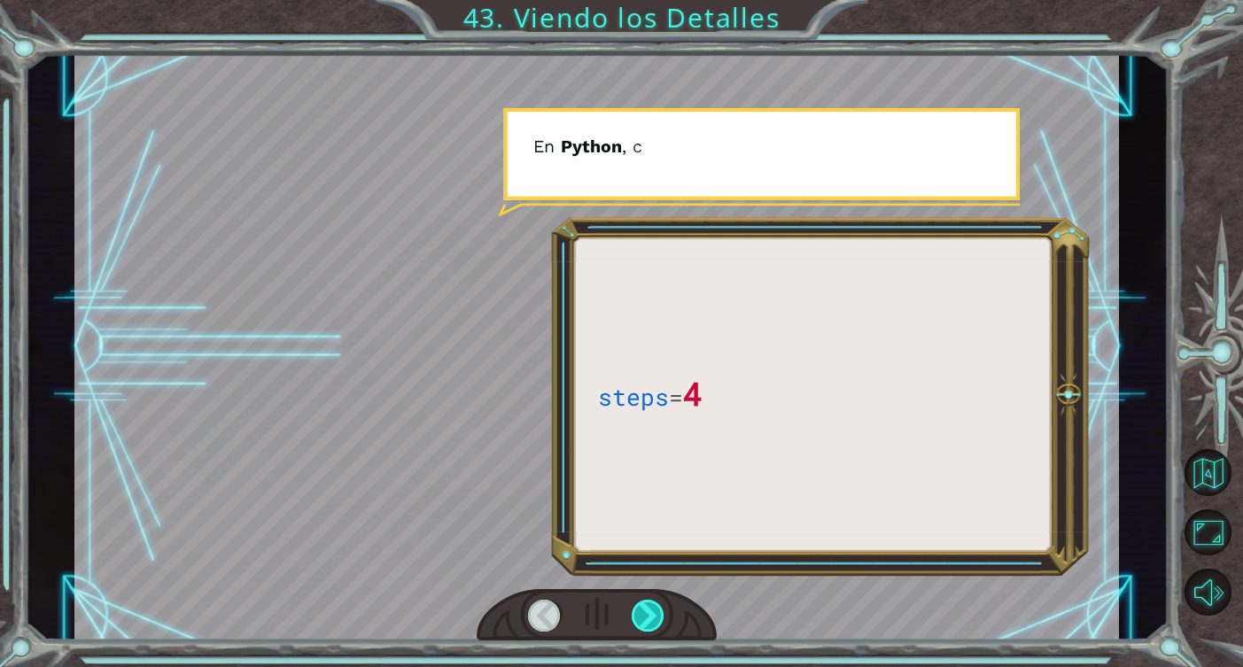
click at [651, 605] on div at bounding box center [649, 616] width 34 height 32
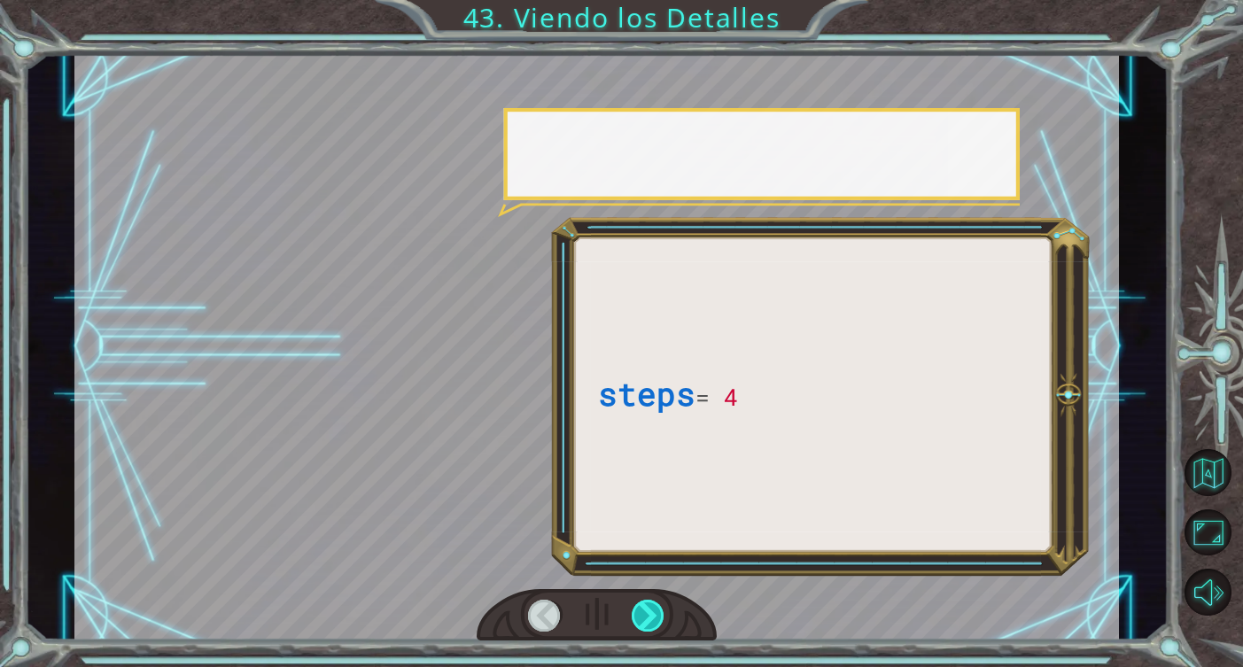
click at [651, 605] on div at bounding box center [649, 616] width 34 height 32
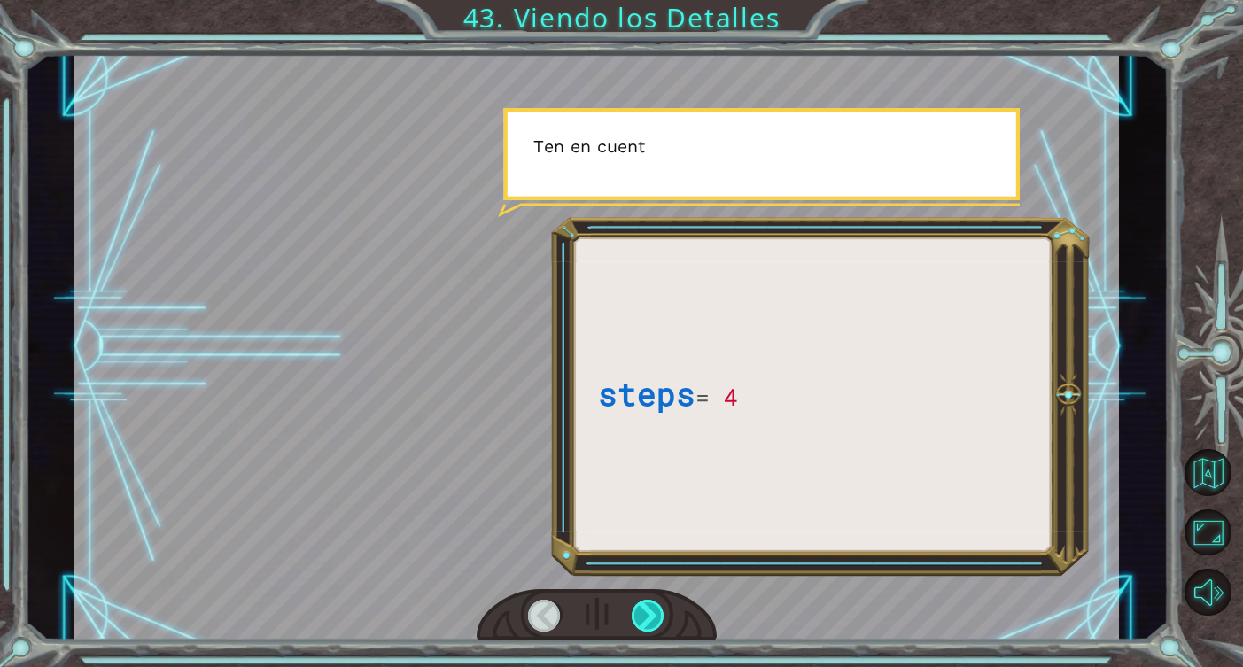
click at [651, 605] on div at bounding box center [649, 616] width 34 height 32
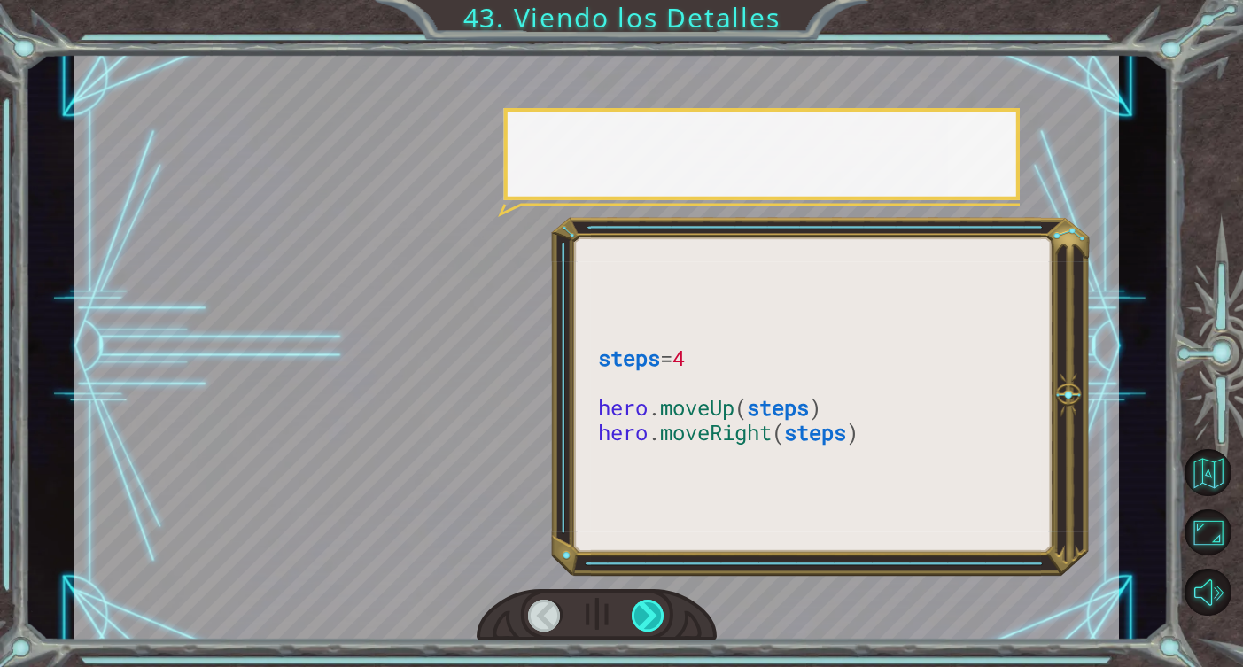
click at [651, 605] on div at bounding box center [649, 616] width 34 height 32
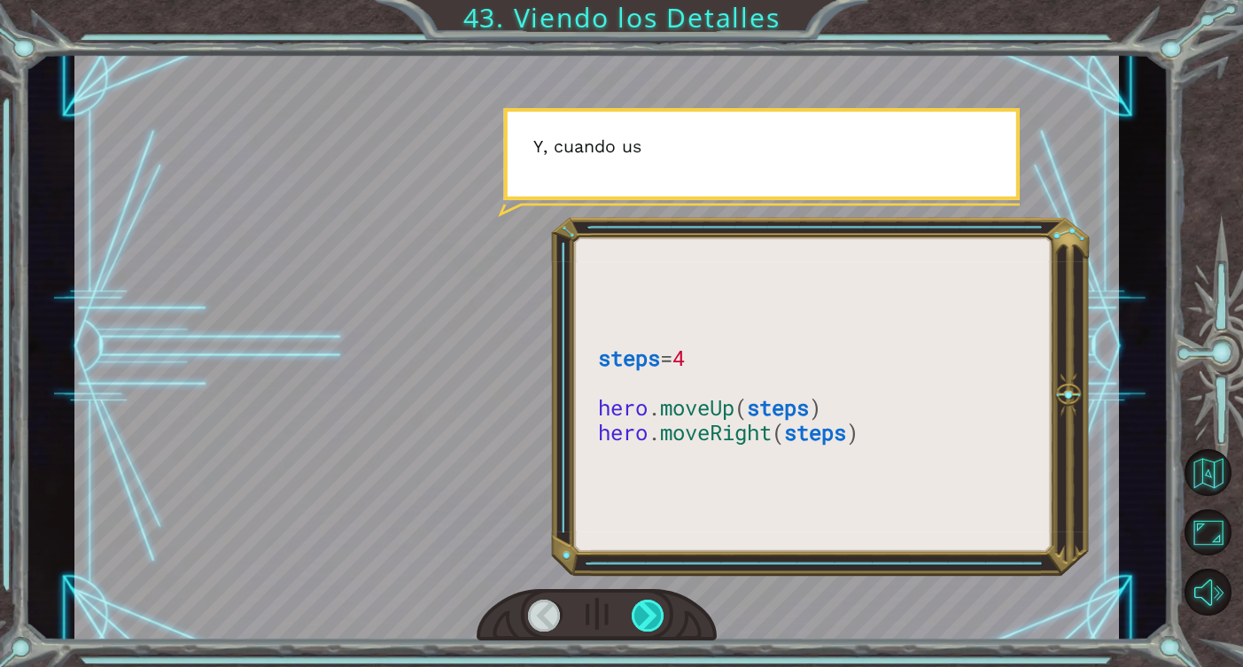
click at [651, 605] on div at bounding box center [649, 616] width 34 height 32
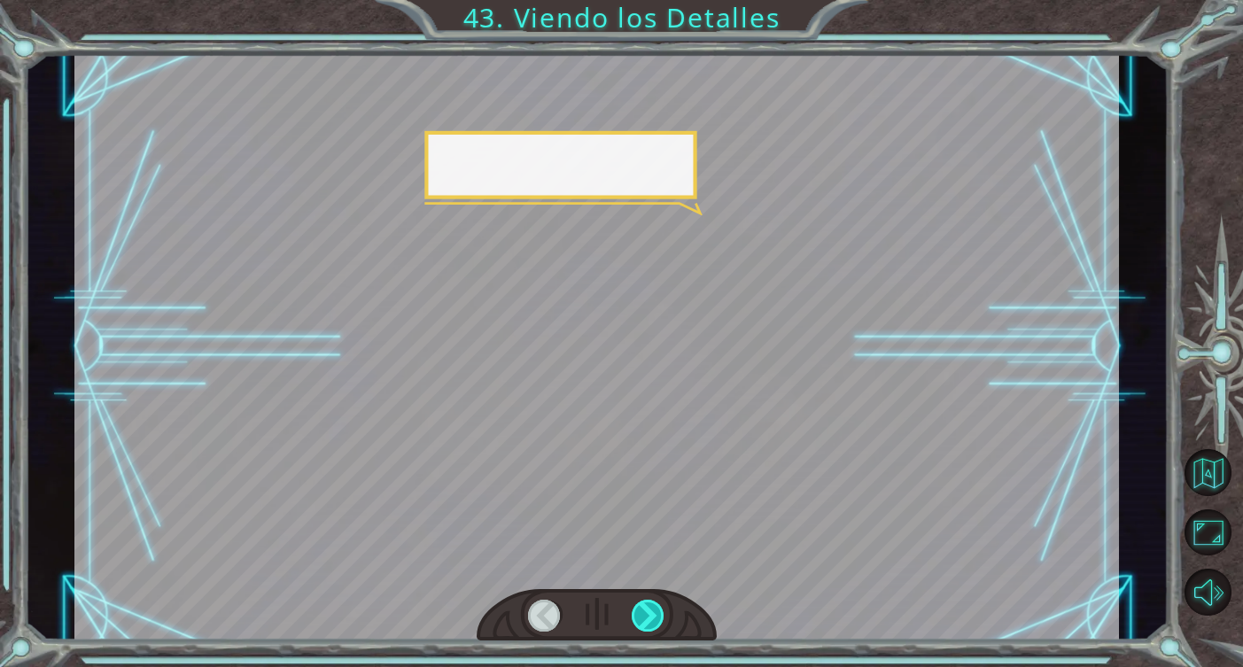
click at [651, 605] on div at bounding box center [649, 616] width 34 height 32
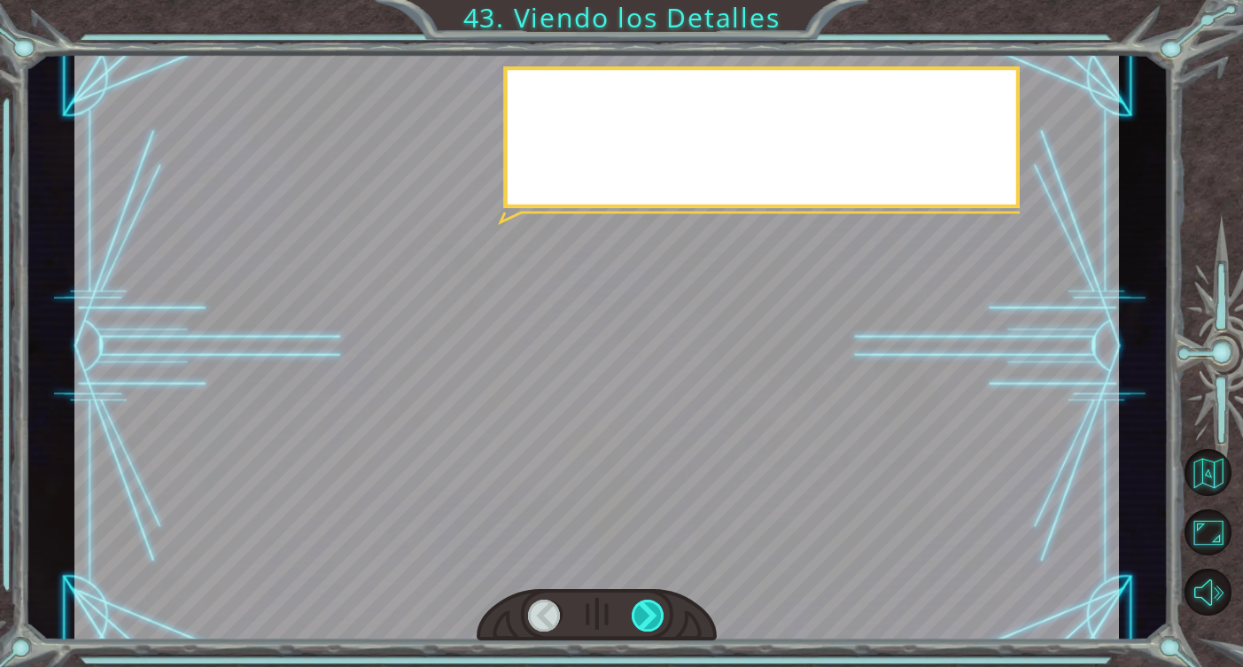
click at [651, 605] on div at bounding box center [649, 616] width 34 height 32
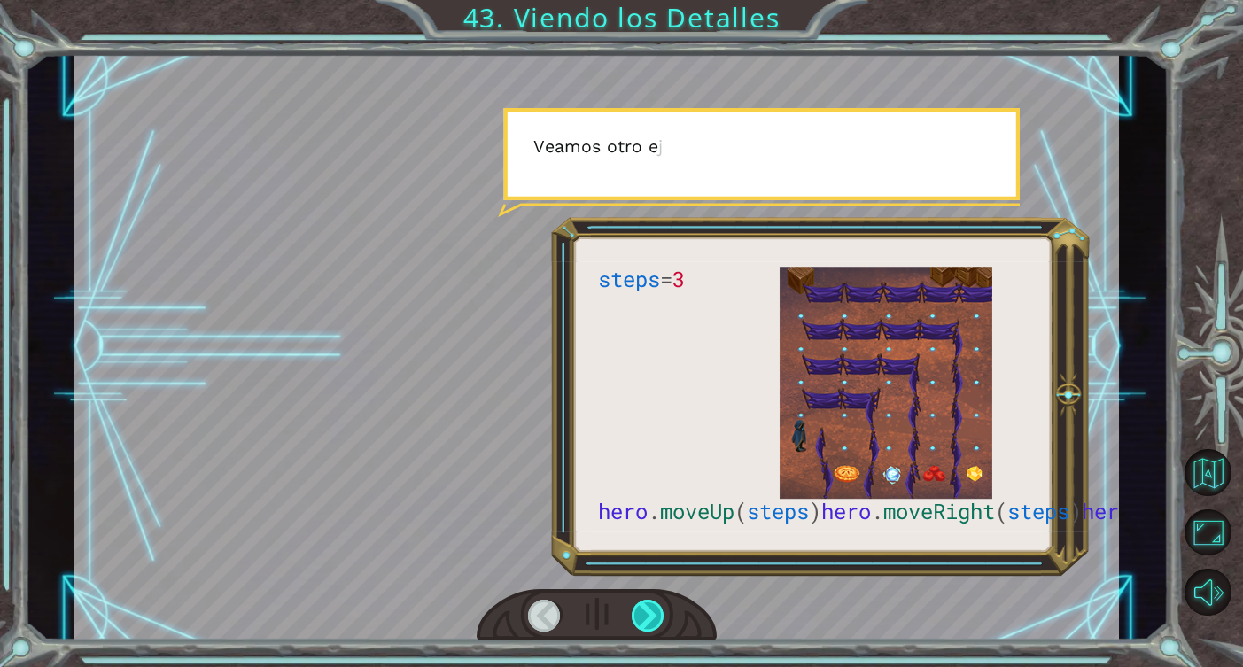
click at [651, 605] on div at bounding box center [649, 616] width 34 height 32
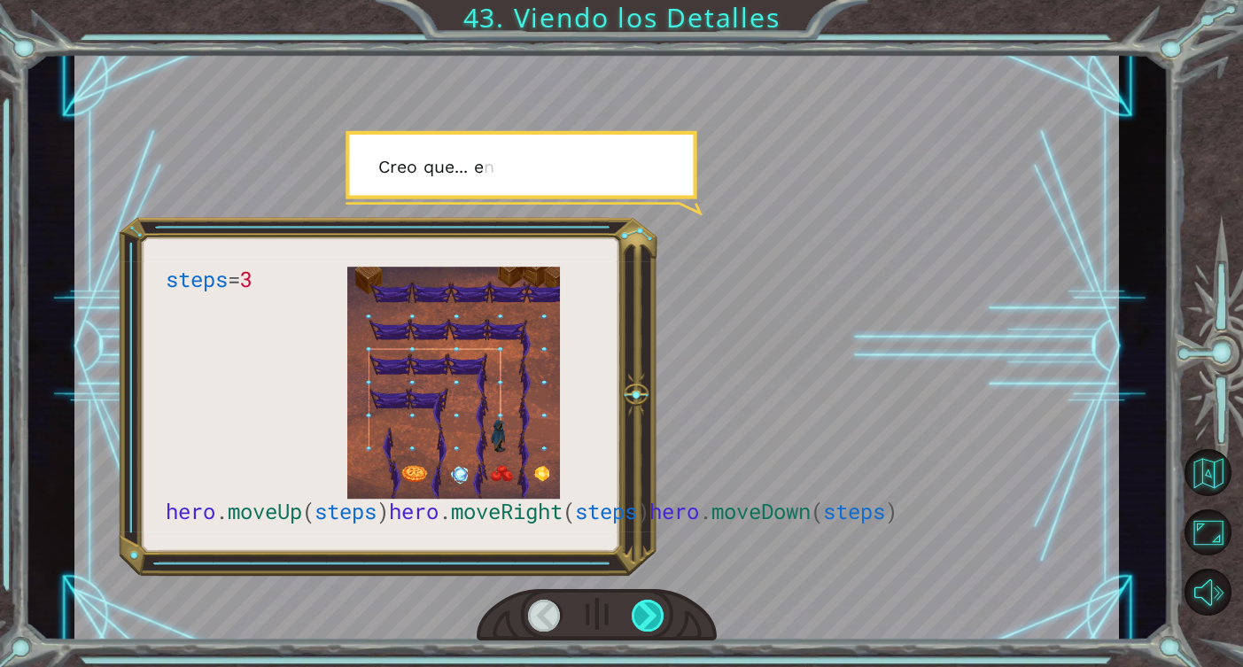
click at [651, 605] on div at bounding box center [649, 616] width 34 height 32
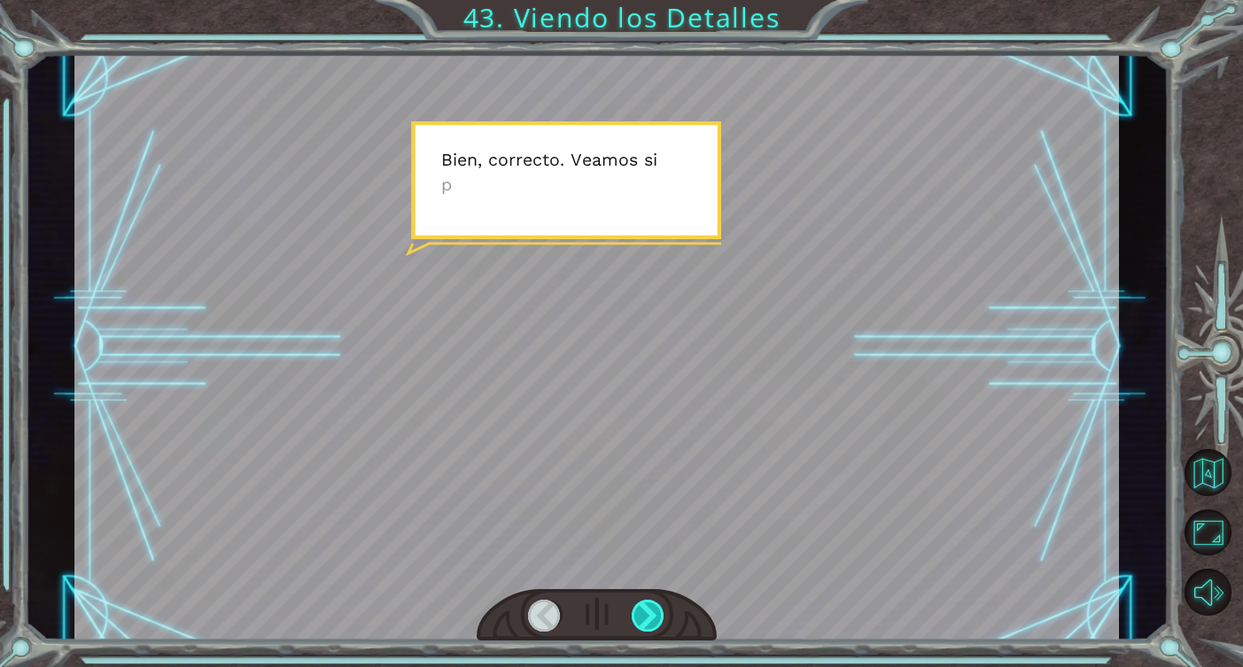
click at [651, 605] on div at bounding box center [649, 616] width 34 height 32
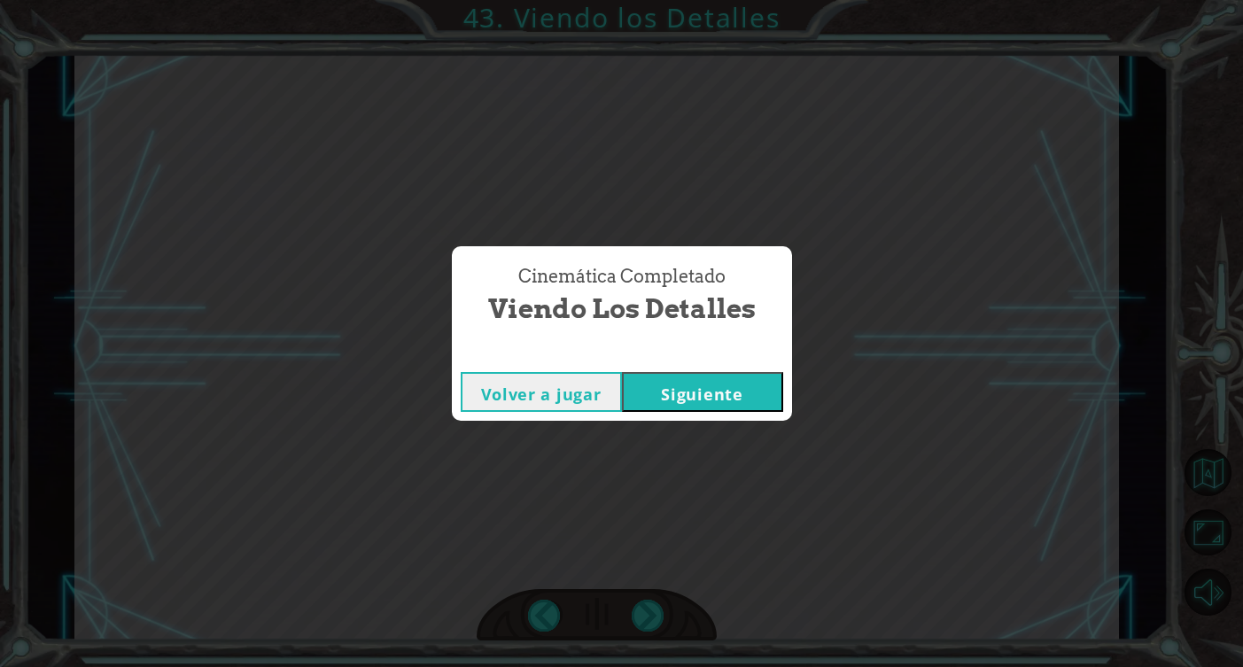
click at [719, 401] on button "Siguiente" at bounding box center [702, 392] width 161 height 40
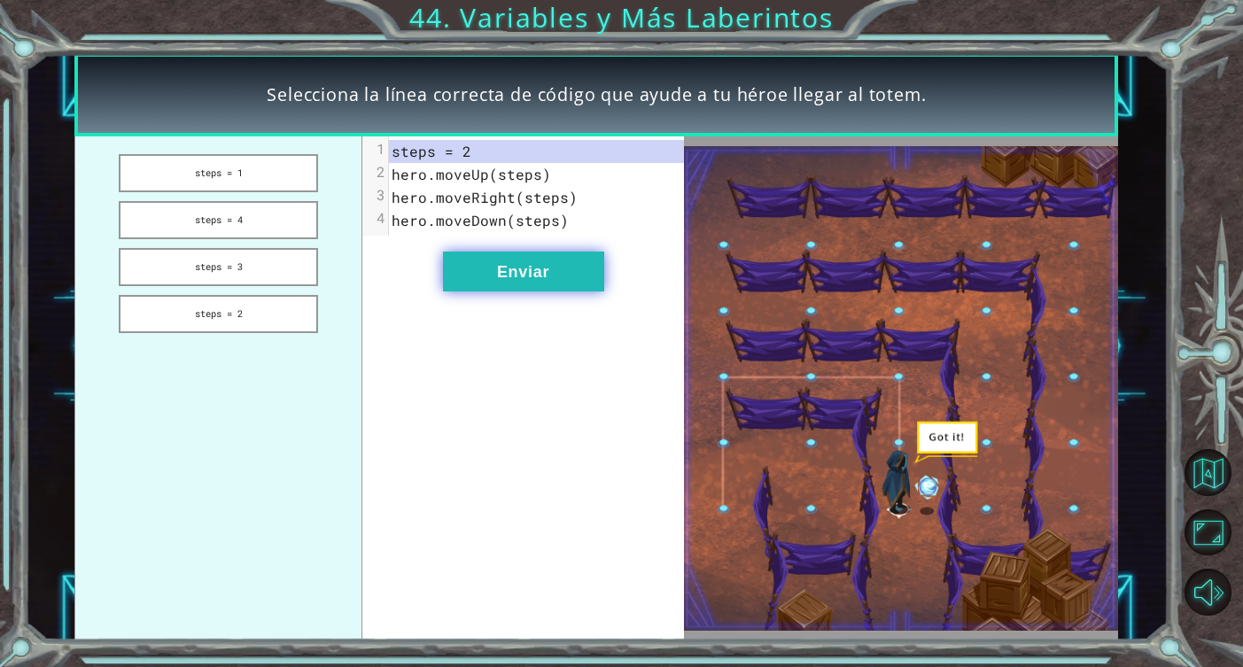
click at [585, 261] on button "Enviar" at bounding box center [523, 272] width 161 height 40
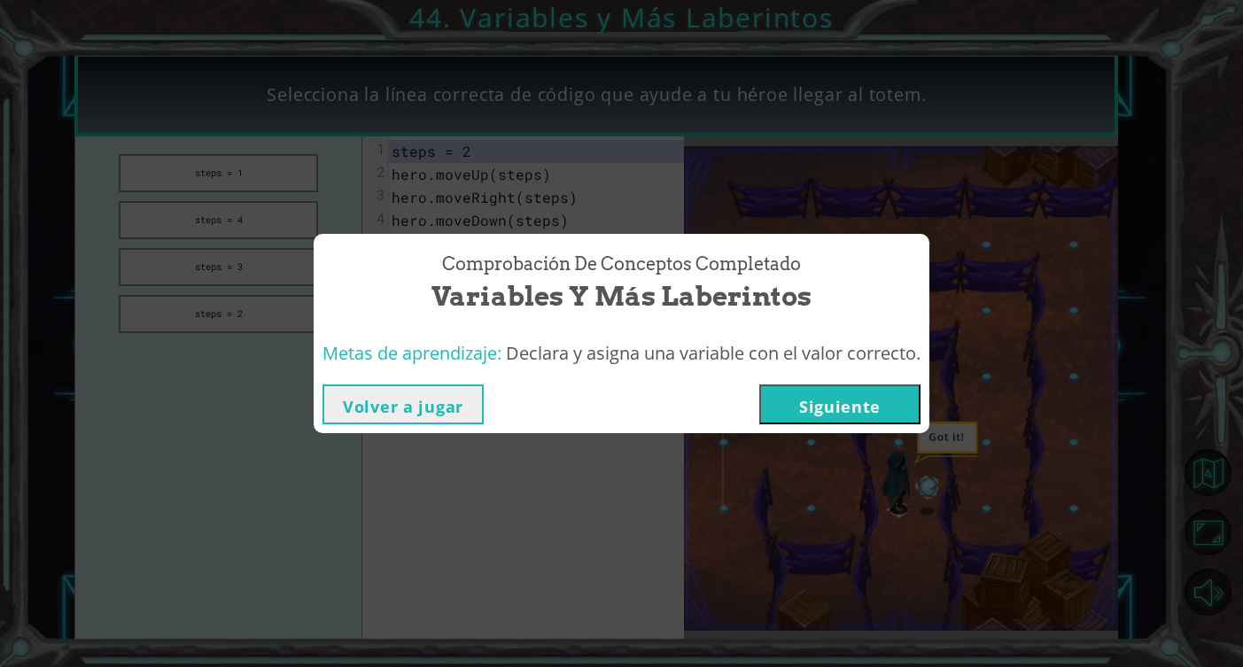
click at [439, 407] on button "Volver a jugar" at bounding box center [402, 404] width 161 height 40
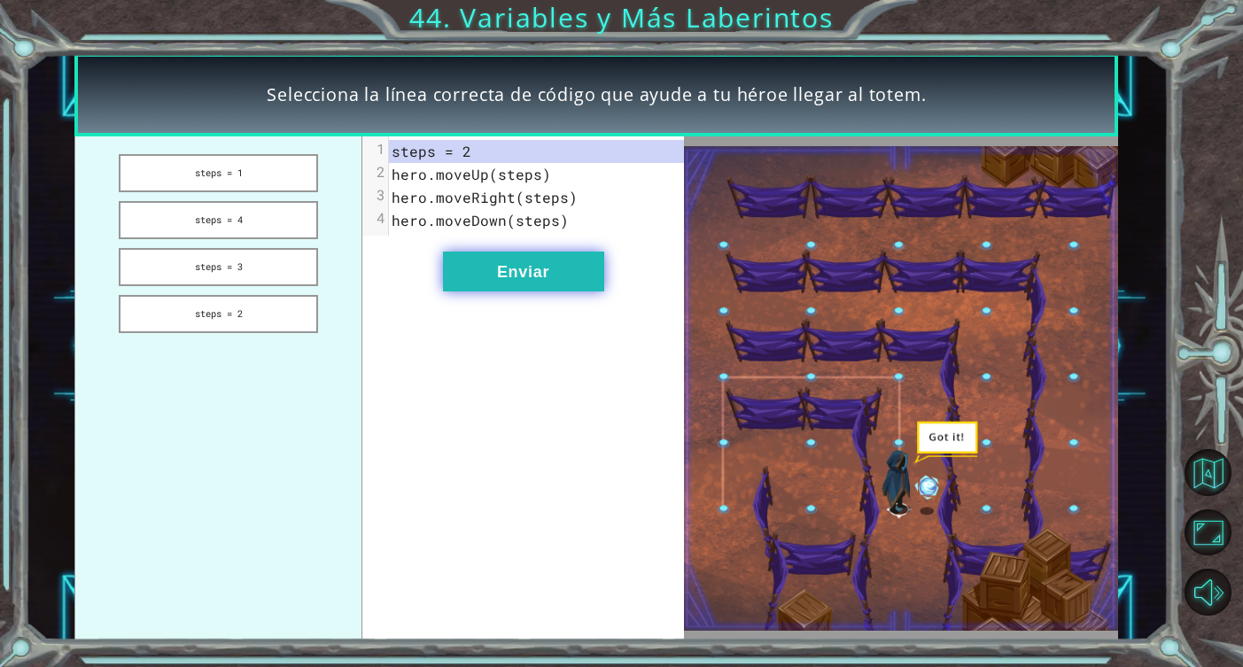
click at [560, 261] on button "Enviar" at bounding box center [523, 272] width 161 height 40
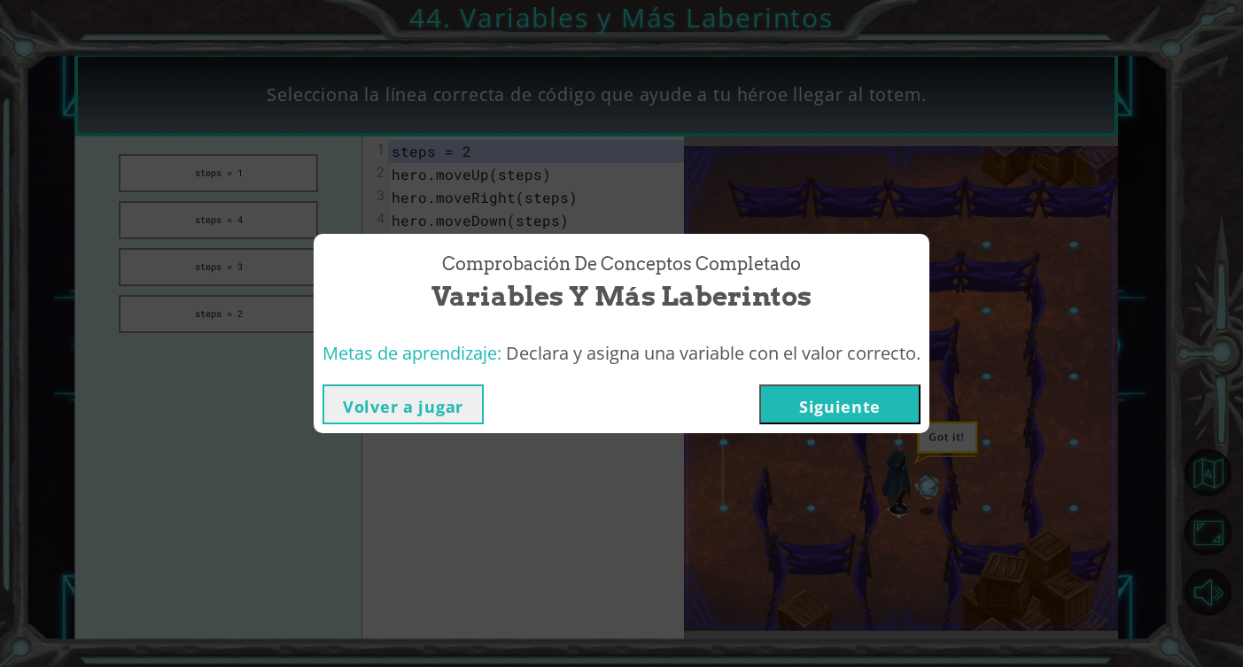
click at [900, 404] on button "Siguiente" at bounding box center [839, 404] width 161 height 40
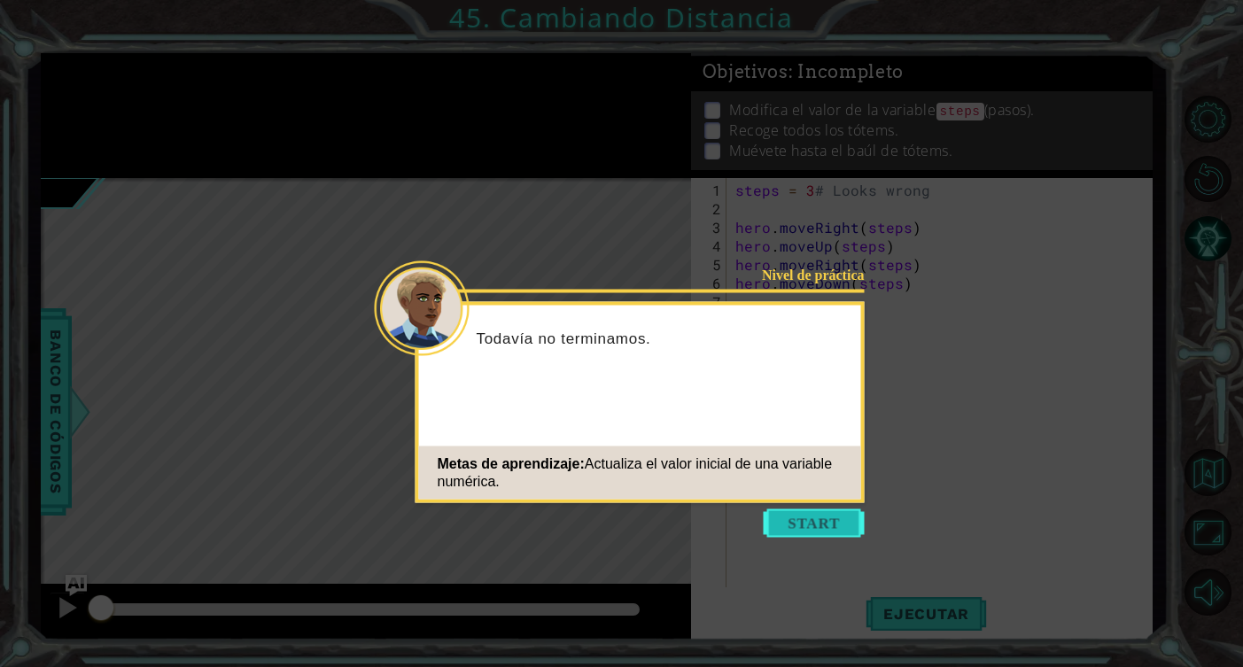
click at [814, 515] on button "Start" at bounding box center [814, 523] width 101 height 28
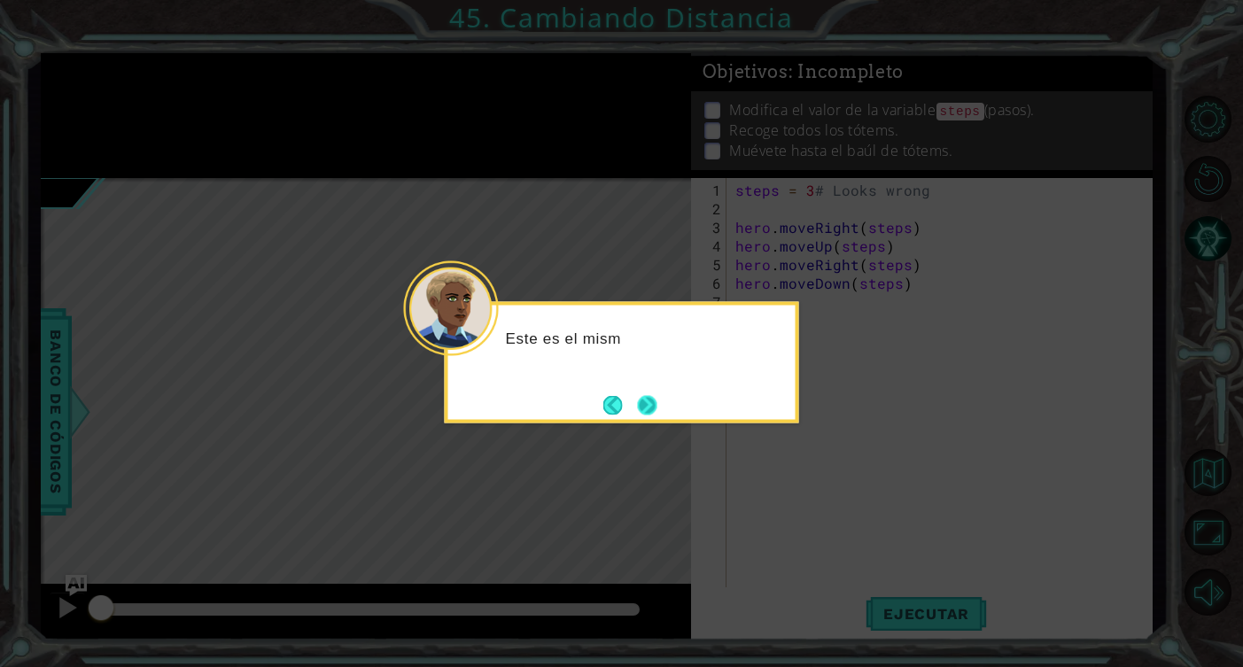
click at [649, 399] on button "Next" at bounding box center [646, 404] width 19 height 19
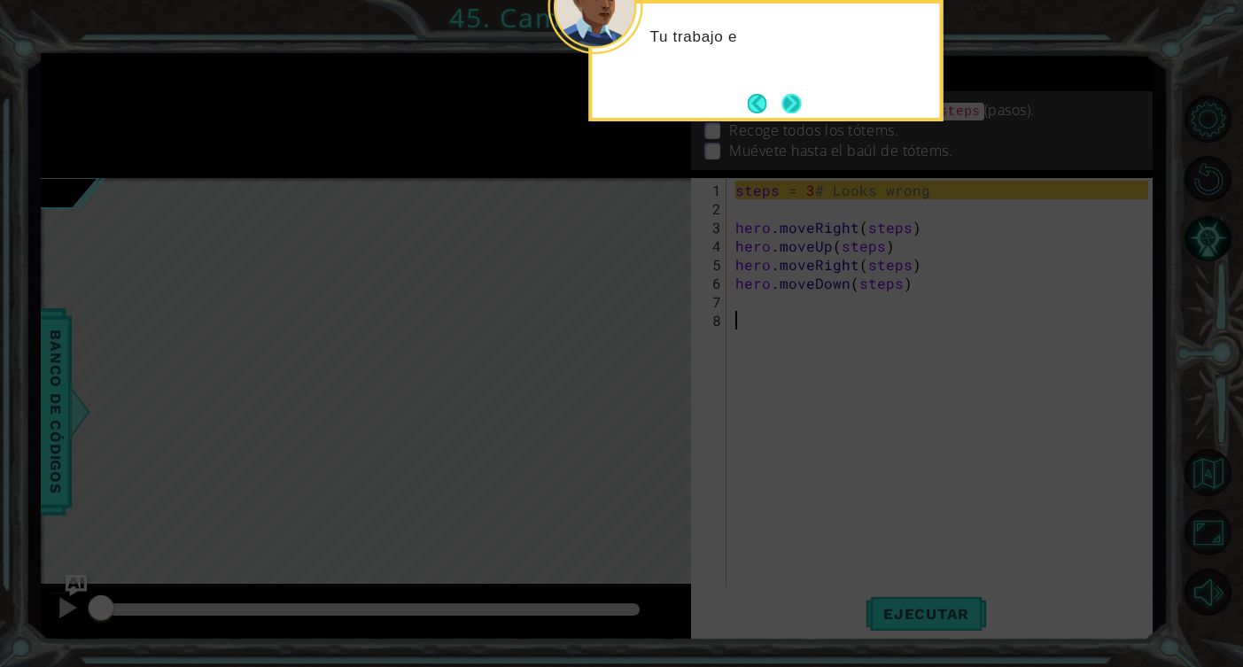
click at [799, 99] on button "Next" at bounding box center [790, 103] width 19 height 19
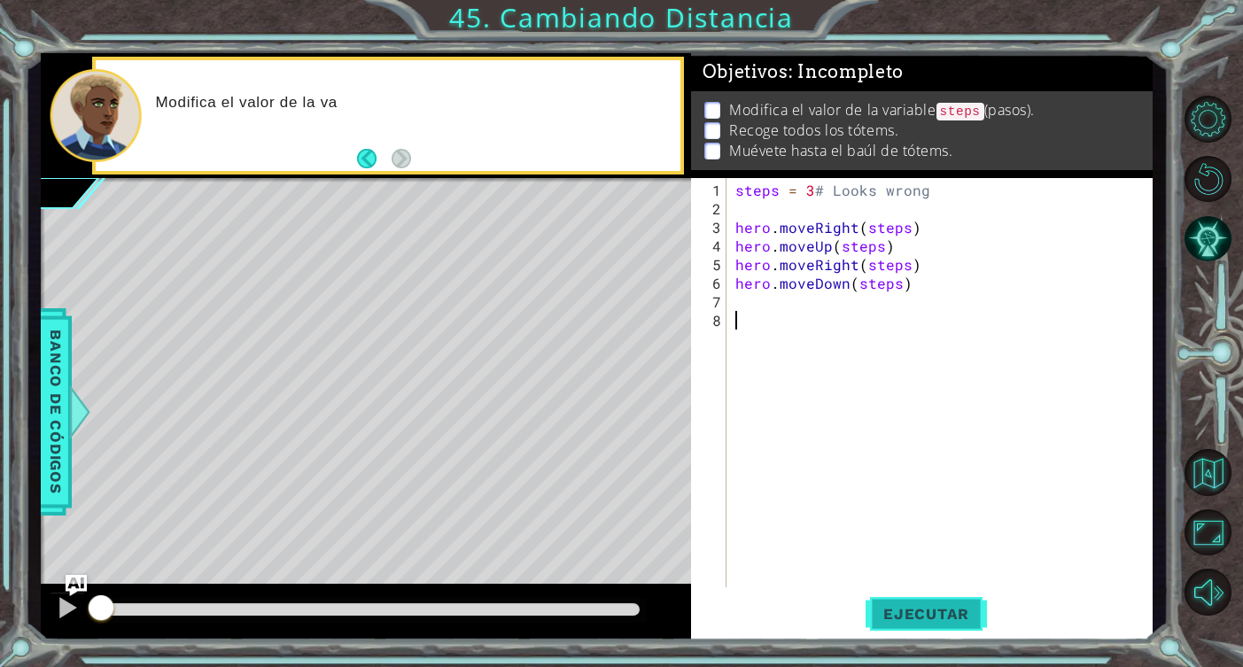
click at [885, 603] on button "Ejecutar" at bounding box center [925, 614] width 121 height 46
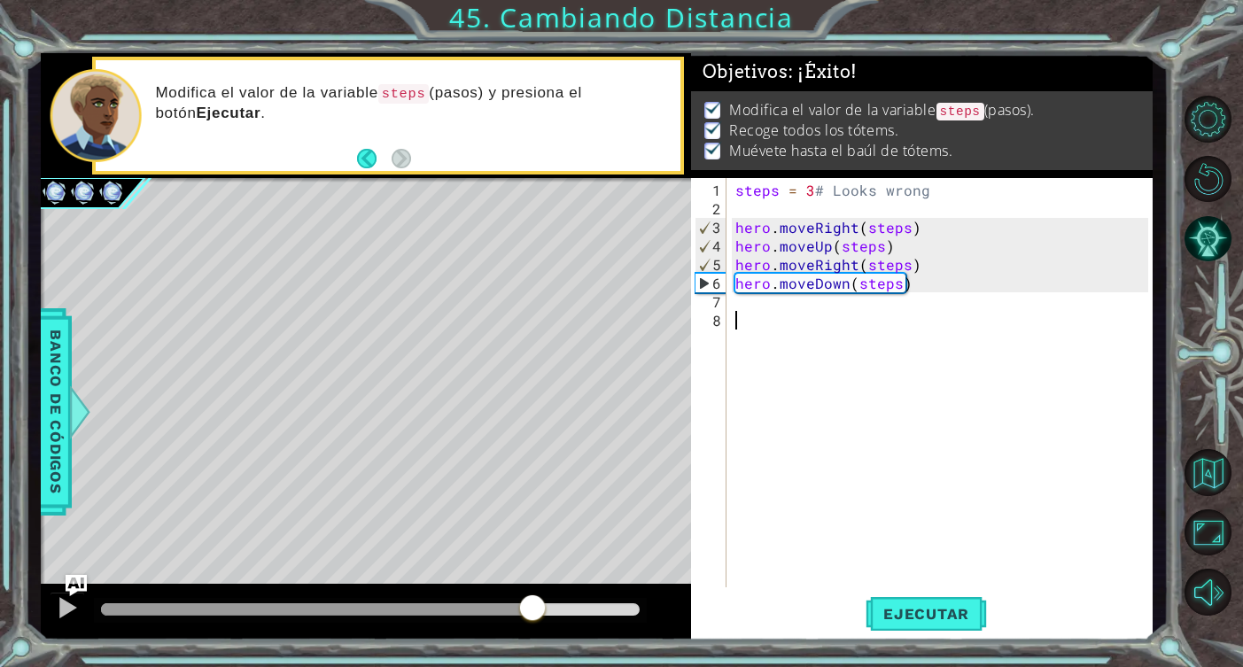
drag, startPoint x: 146, startPoint y: 609, endPoint x: 564, endPoint y: 654, distance: 420.5
click at [562, 652] on div "1 ההההההההההההההההההההההההההההההההההההההההההההההההההההההההההההההההההההההההההההה…" at bounding box center [621, 333] width 1243 height 667
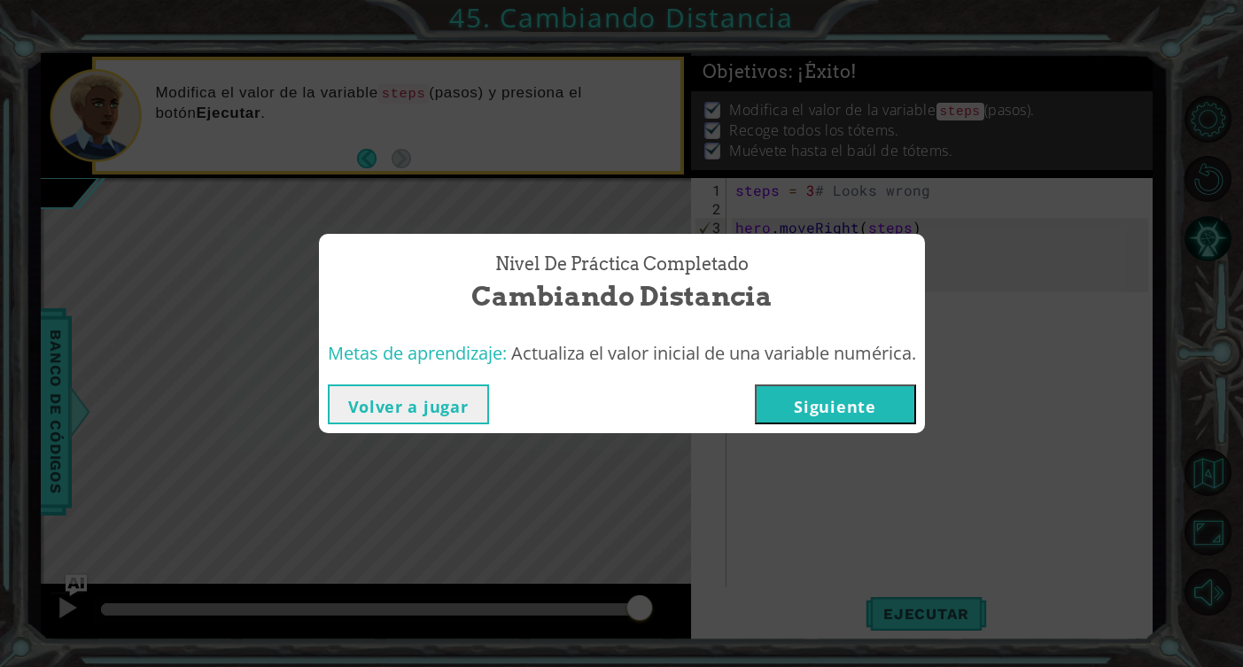
click at [426, 414] on button "Volver a jugar" at bounding box center [408, 404] width 161 height 40
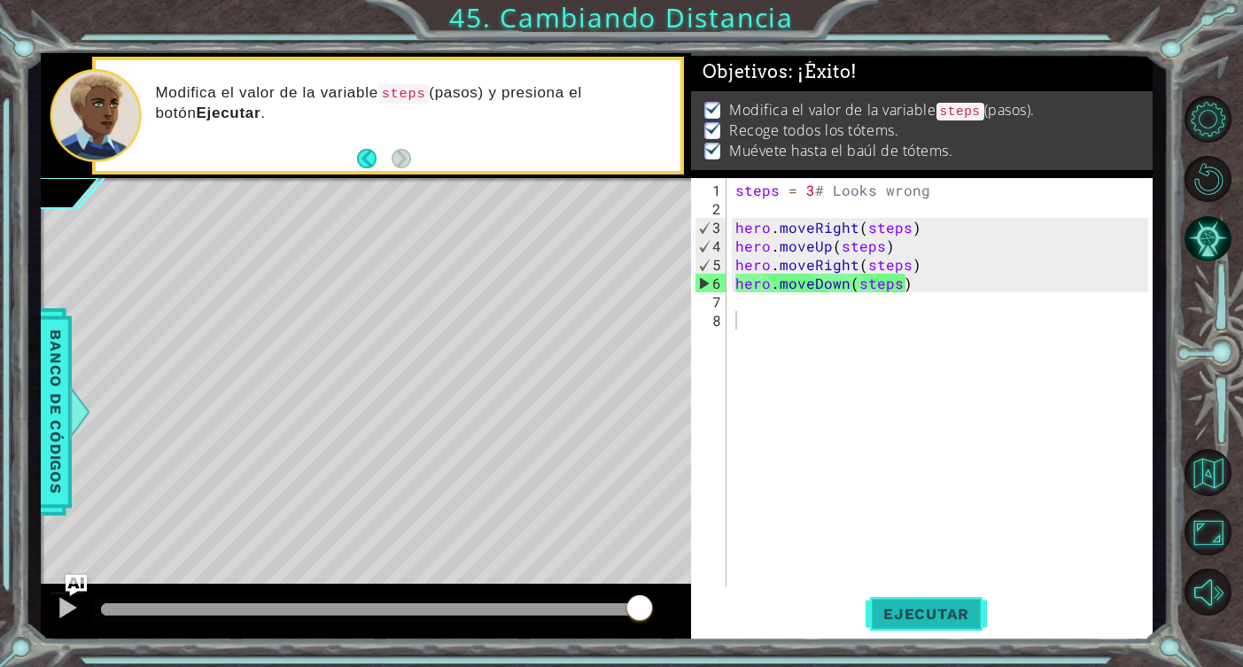
click at [950, 620] on span "Ejecutar" at bounding box center [925, 614] width 121 height 18
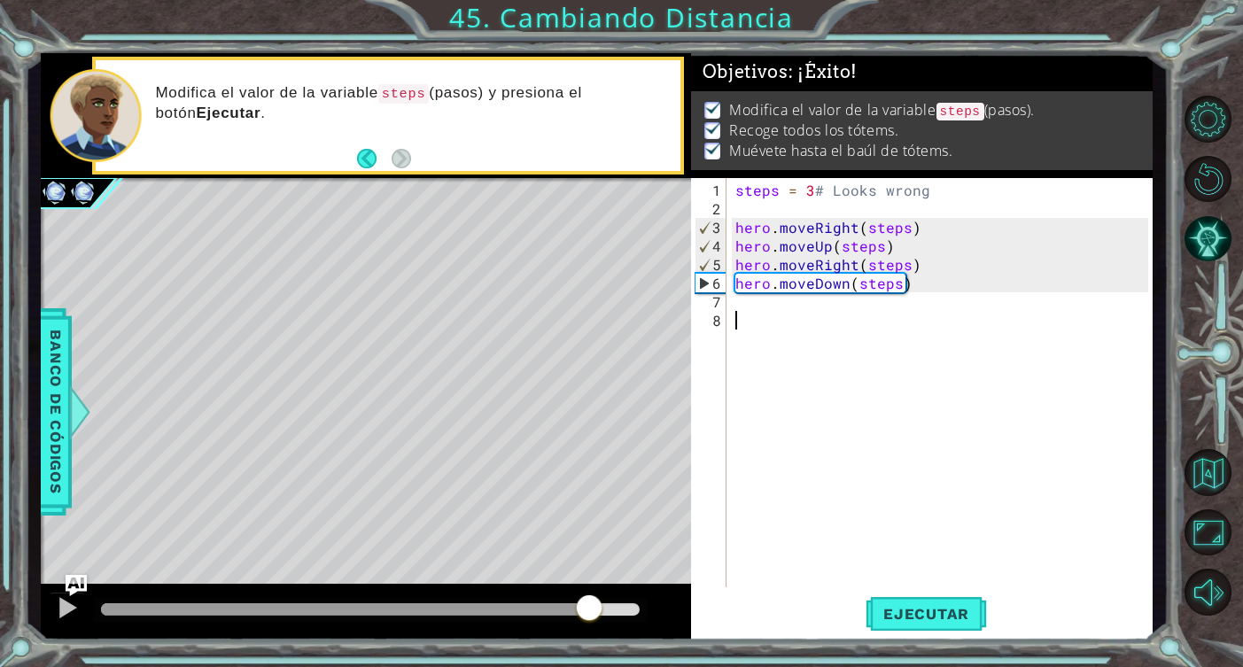
drag, startPoint x: 205, startPoint y: 600, endPoint x: 768, endPoint y: 616, distance: 563.6
click at [768, 616] on div "1 ההההההההההההההההההההההההההההההההההההההההההההההההההההההההההההההההההההההההההההה…" at bounding box center [597, 346] width 1113 height 587
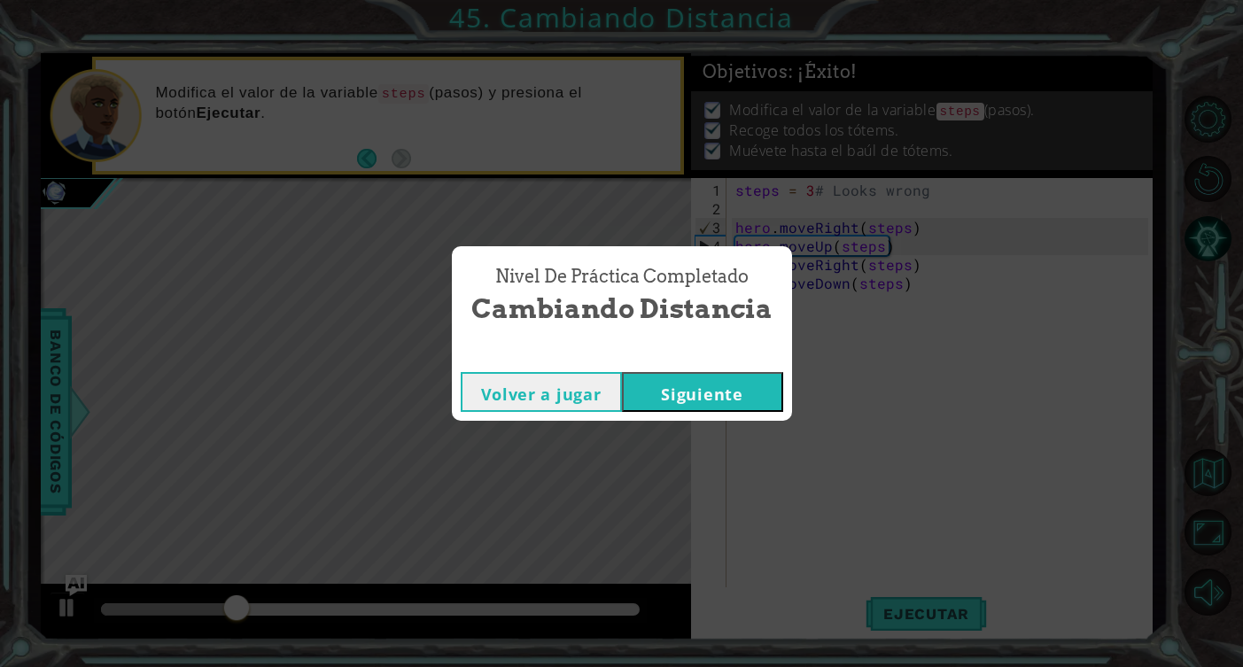
click at [733, 391] on button "Siguiente" at bounding box center [702, 392] width 161 height 40
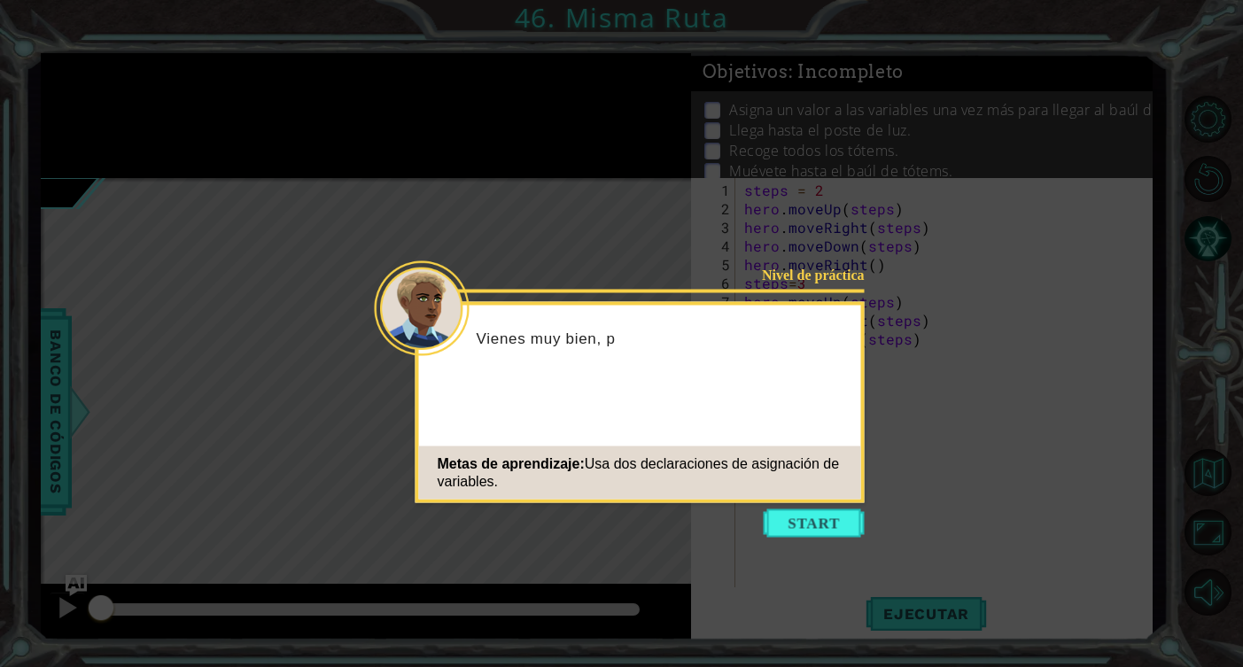
click at [785, 497] on div "Metas de aprendizaje: Usa dos declaraciones de asignación de variables." at bounding box center [640, 472] width 442 height 53
click at [799, 514] on button "Start" at bounding box center [814, 523] width 101 height 28
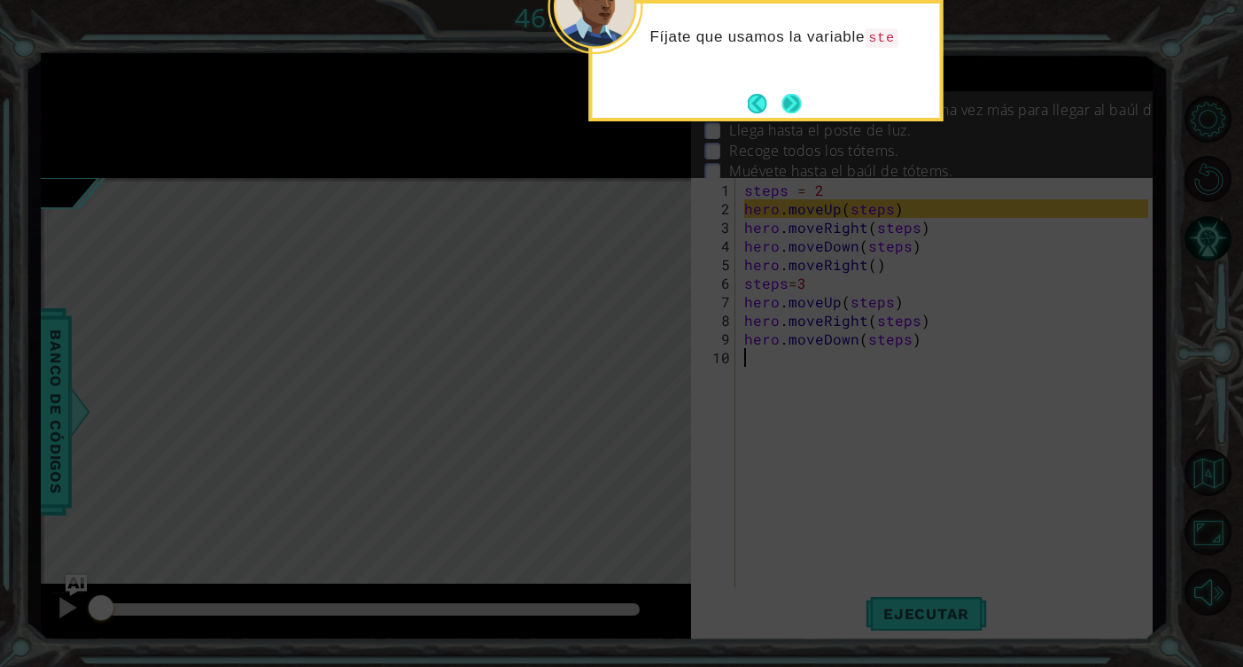
click at [794, 108] on button "Next" at bounding box center [790, 103] width 19 height 19
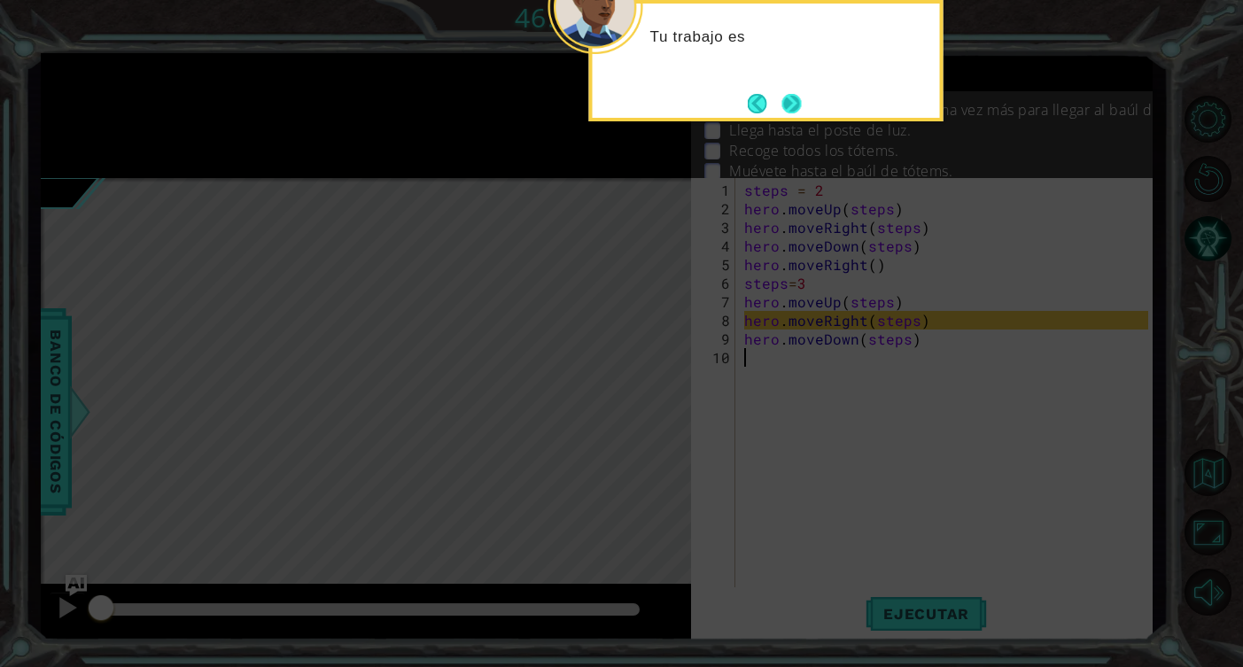
click at [799, 97] on button "Next" at bounding box center [790, 103] width 19 height 19
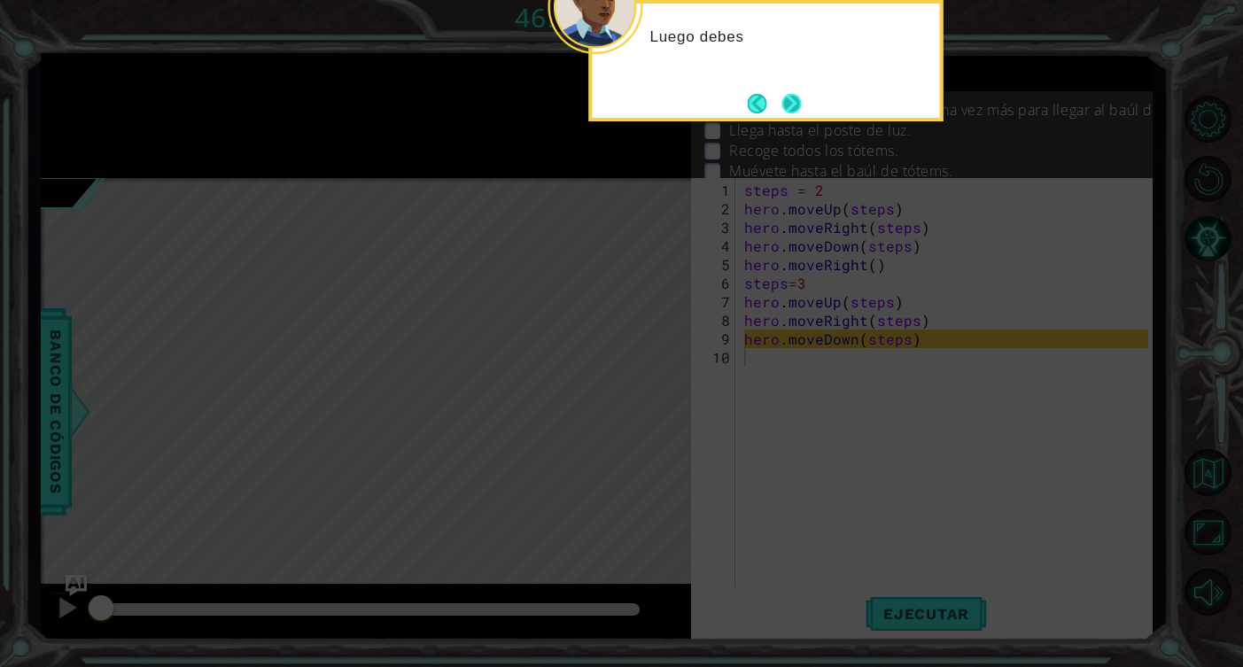
click at [784, 94] on button "Next" at bounding box center [790, 103] width 19 height 19
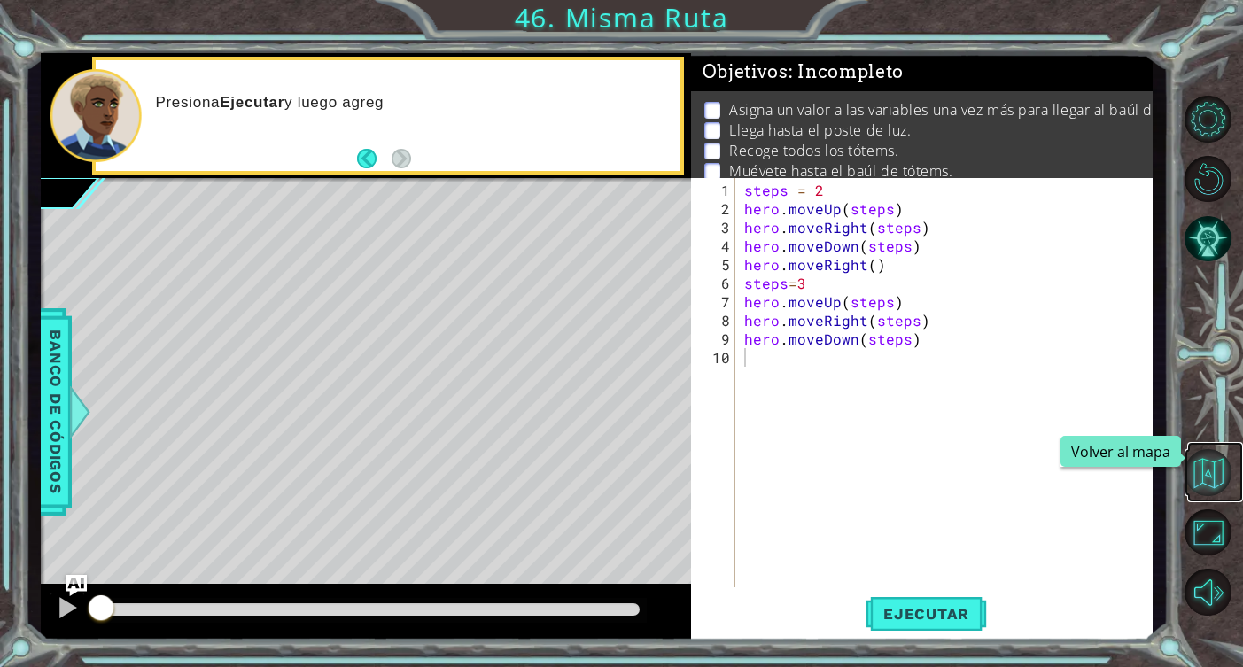
click at [1203, 452] on button "Volver al mapa" at bounding box center [1207, 472] width 47 height 47
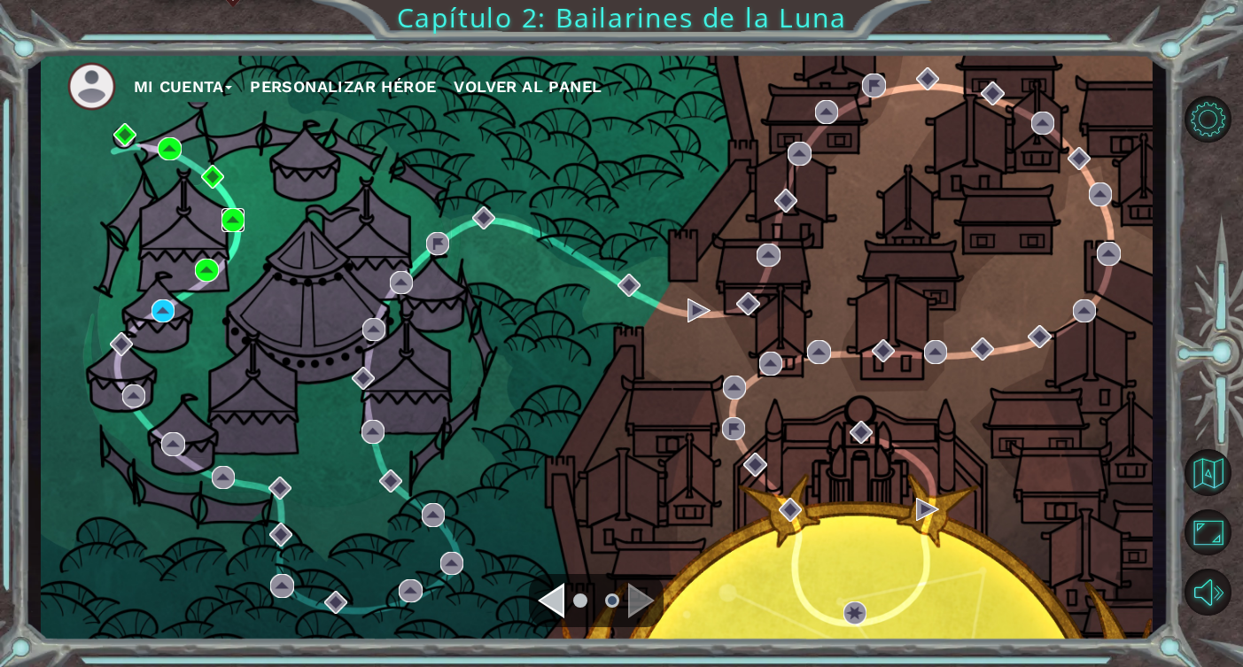
click at [235, 214] on img at bounding box center [232, 219] width 23 height 23
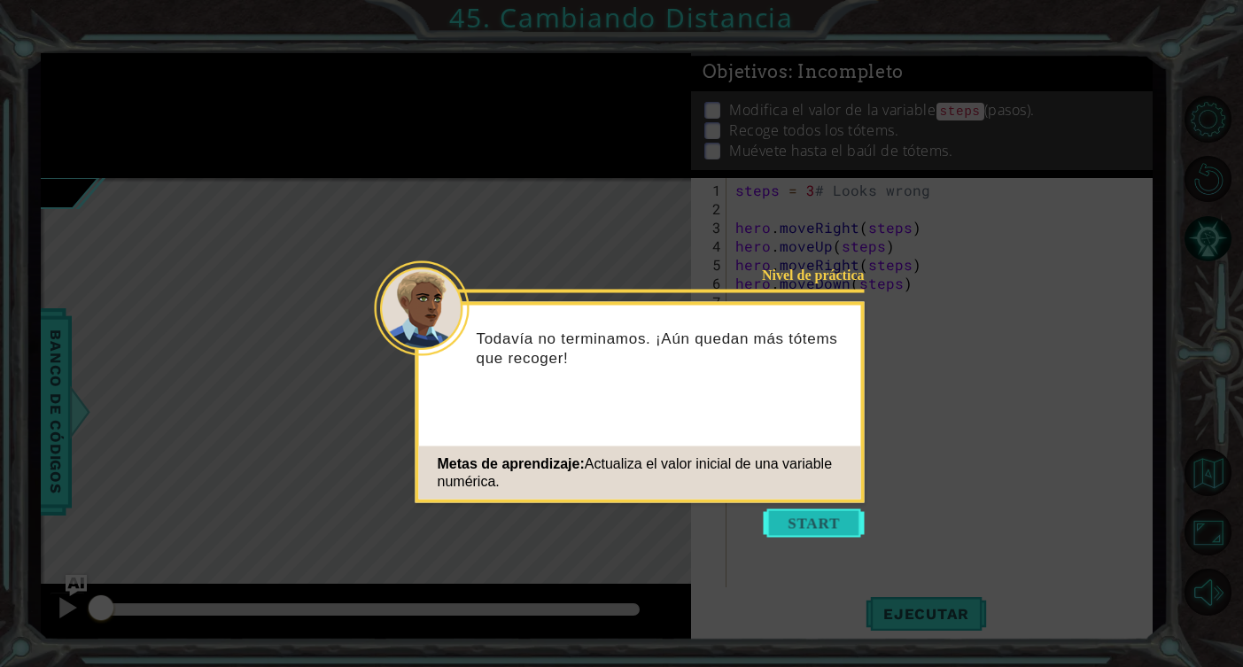
click at [838, 522] on button "Start" at bounding box center [814, 523] width 101 height 28
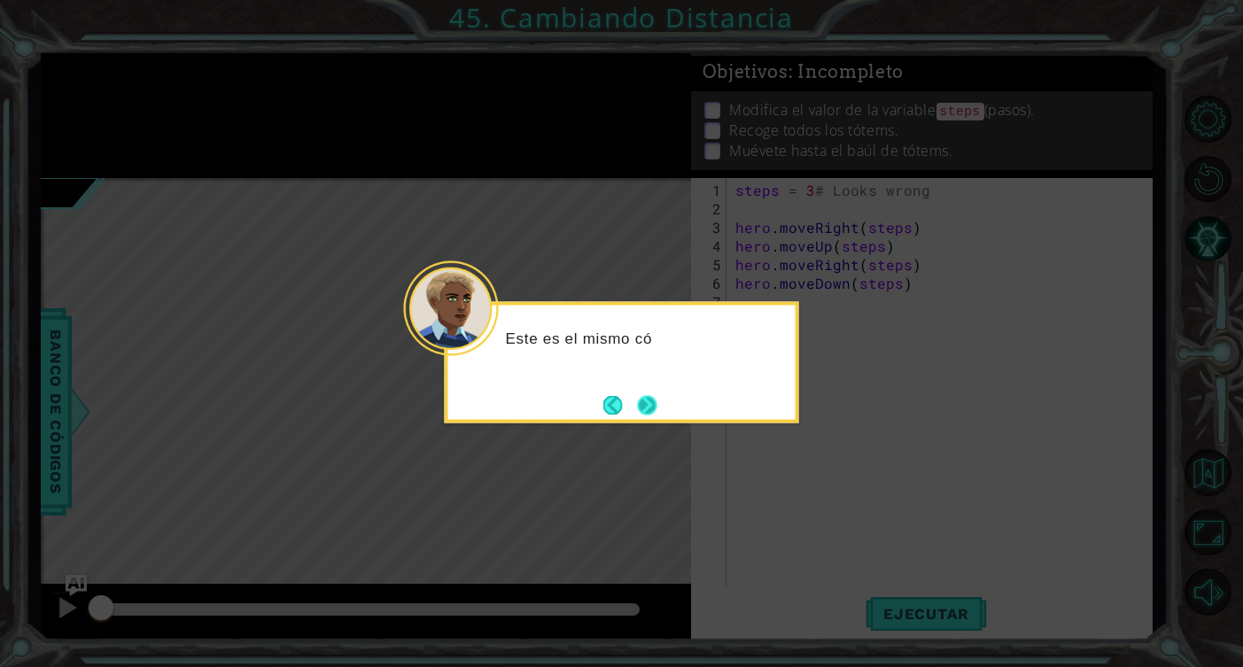
click at [655, 415] on button "Next" at bounding box center [646, 404] width 19 height 19
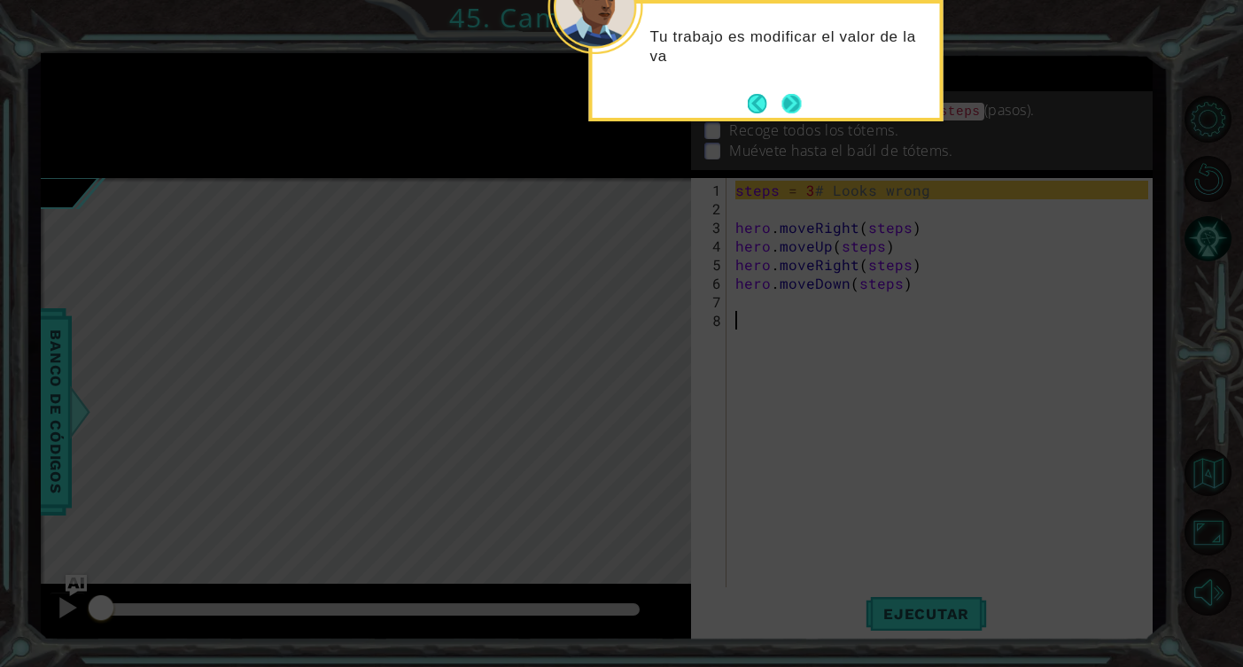
click at [797, 112] on button "Next" at bounding box center [790, 103] width 19 height 19
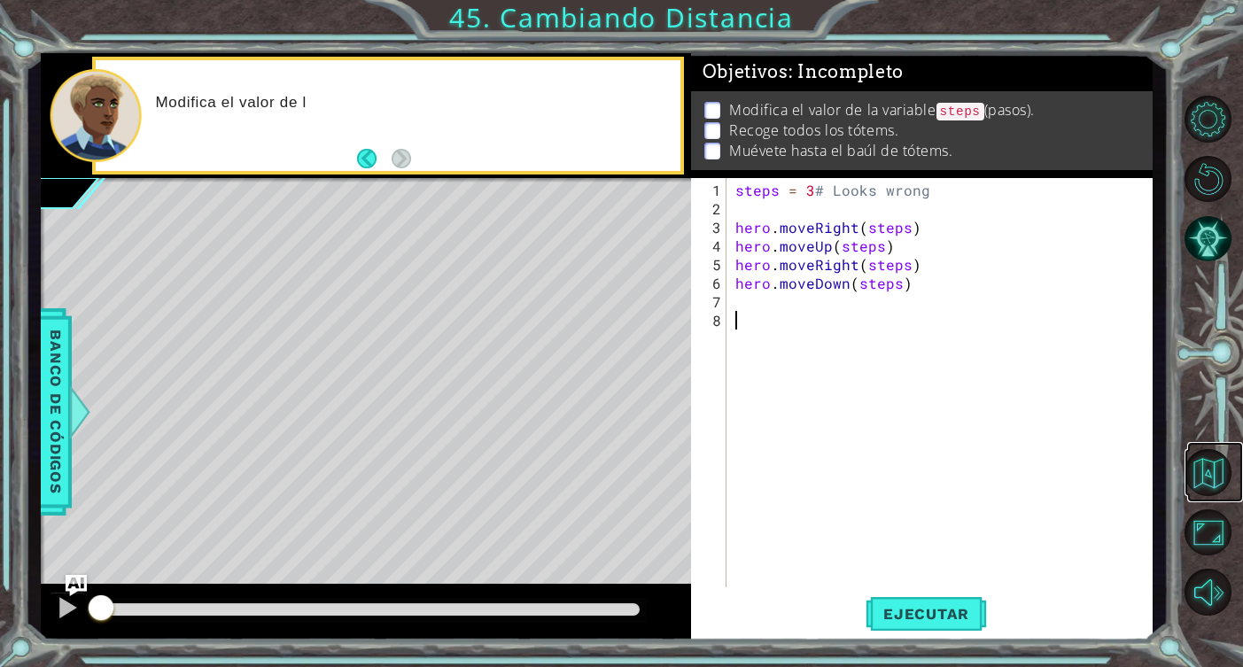
click at [1216, 446] on link at bounding box center [1215, 472] width 56 height 60
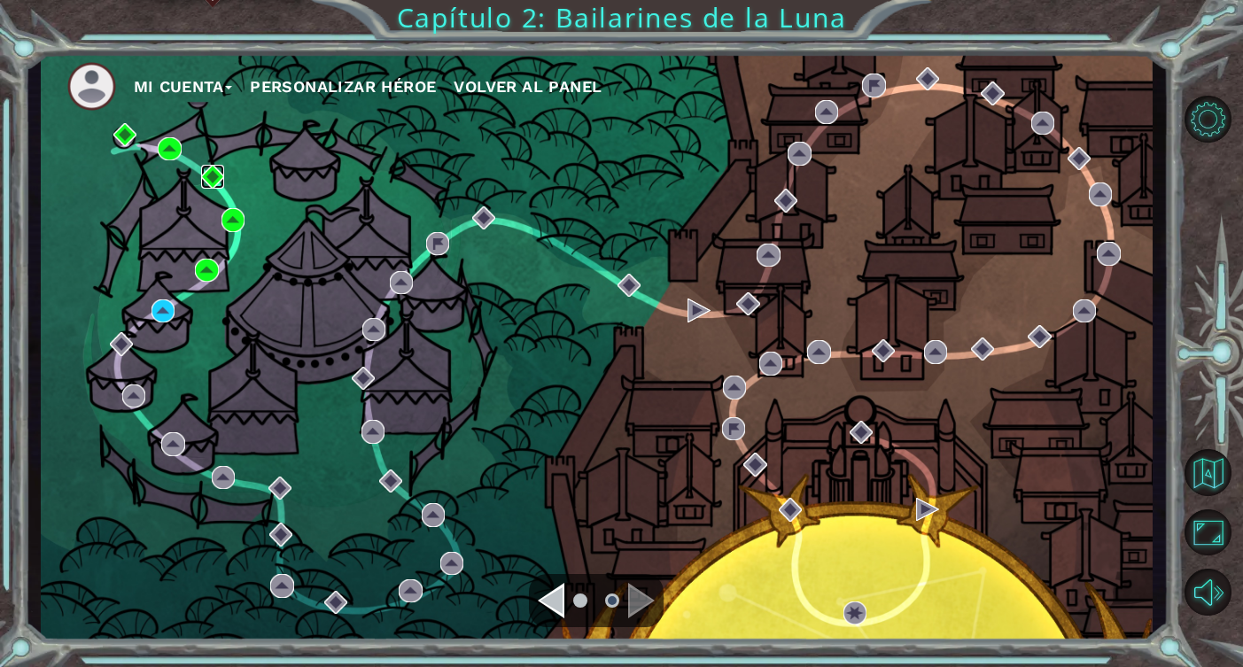
click at [216, 175] on img at bounding box center [212, 176] width 23 height 23
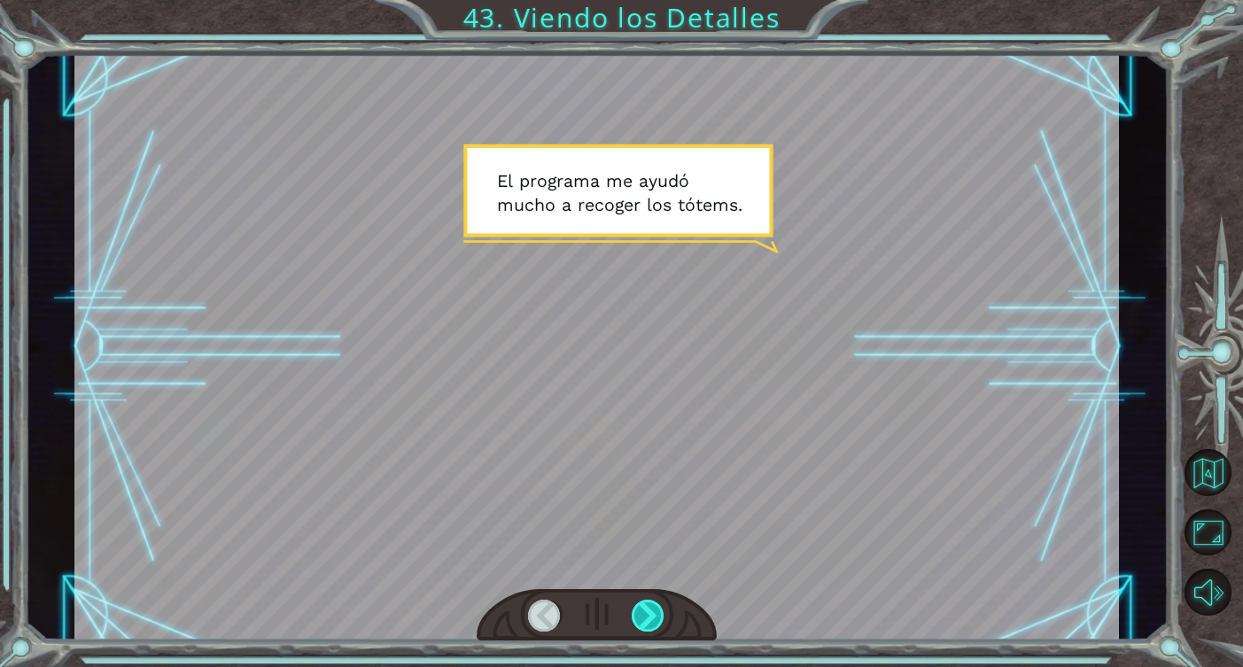
click at [640, 616] on div at bounding box center [649, 616] width 34 height 32
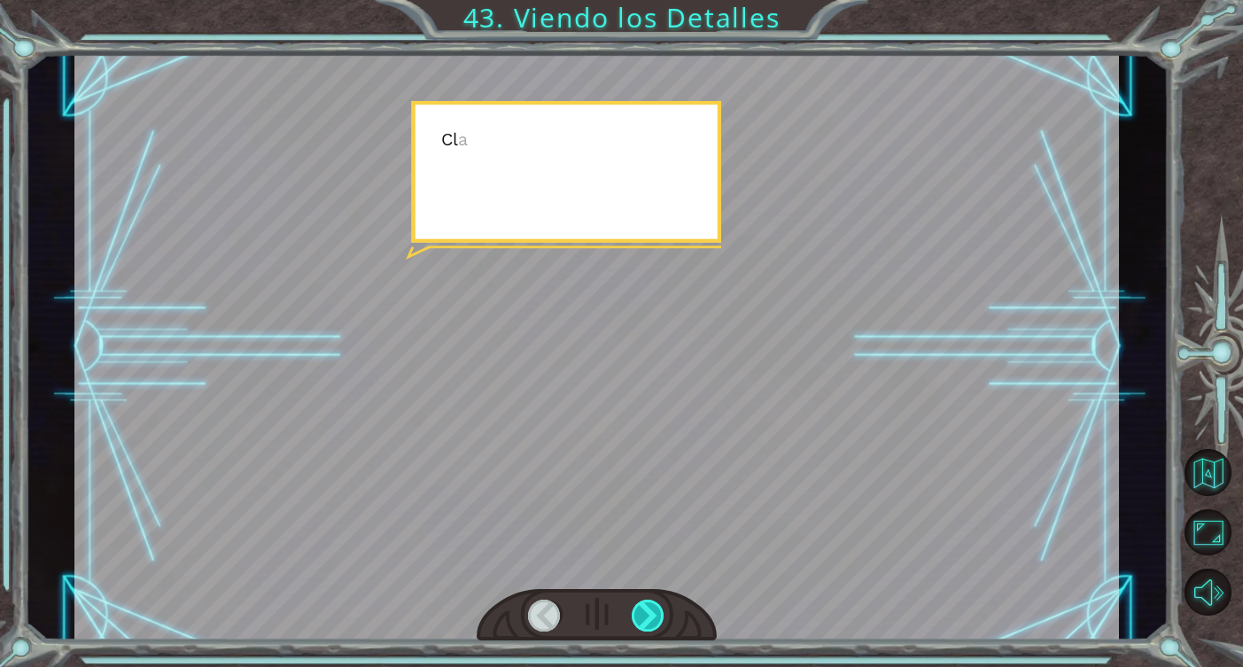
click at [640, 616] on div at bounding box center [649, 616] width 34 height 32
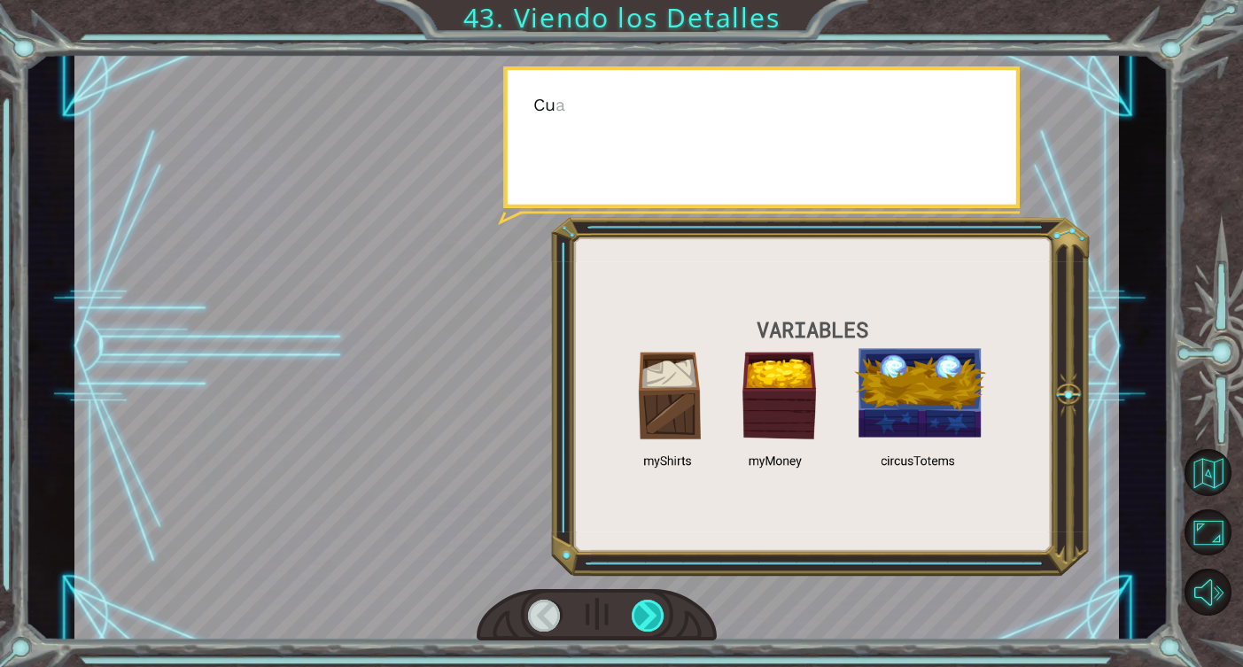
click at [640, 616] on div at bounding box center [649, 616] width 34 height 32
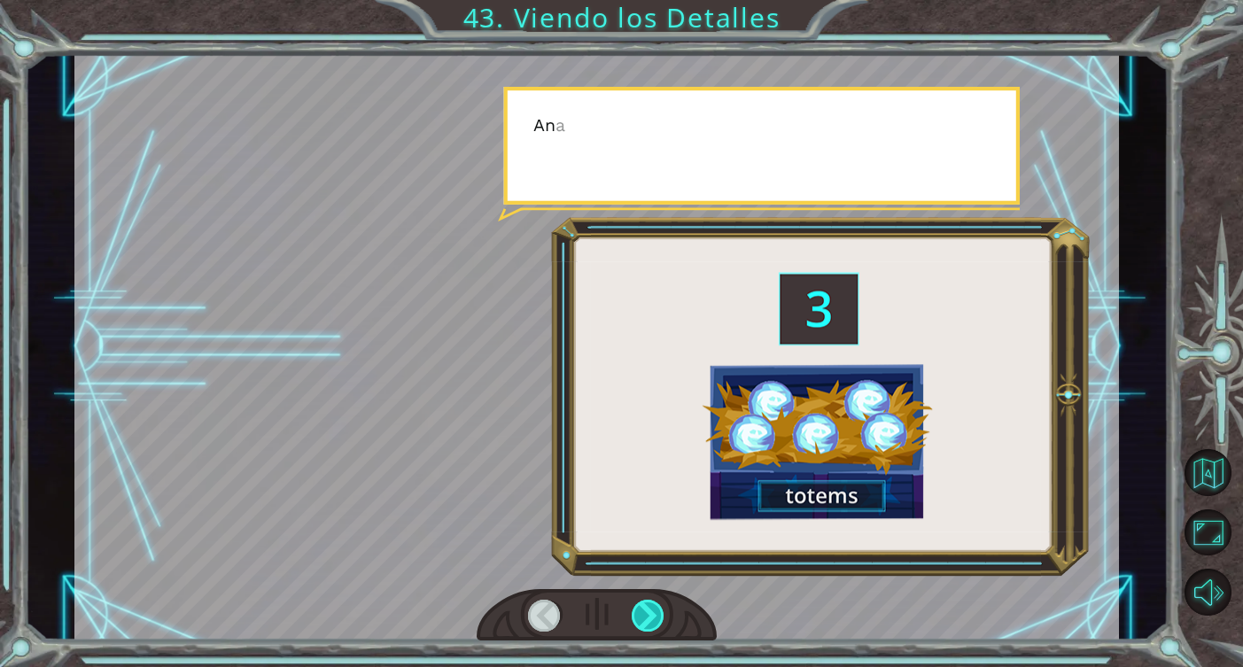
click at [640, 616] on div at bounding box center [649, 616] width 34 height 32
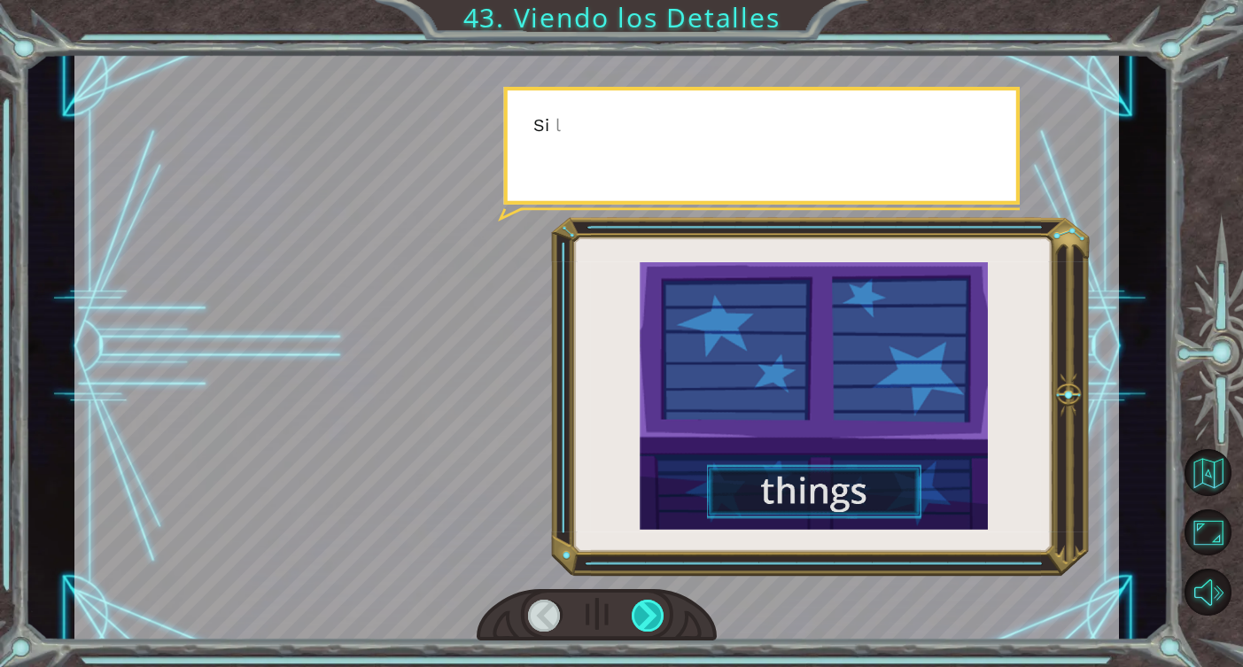
click at [640, 616] on div at bounding box center [649, 616] width 34 height 32
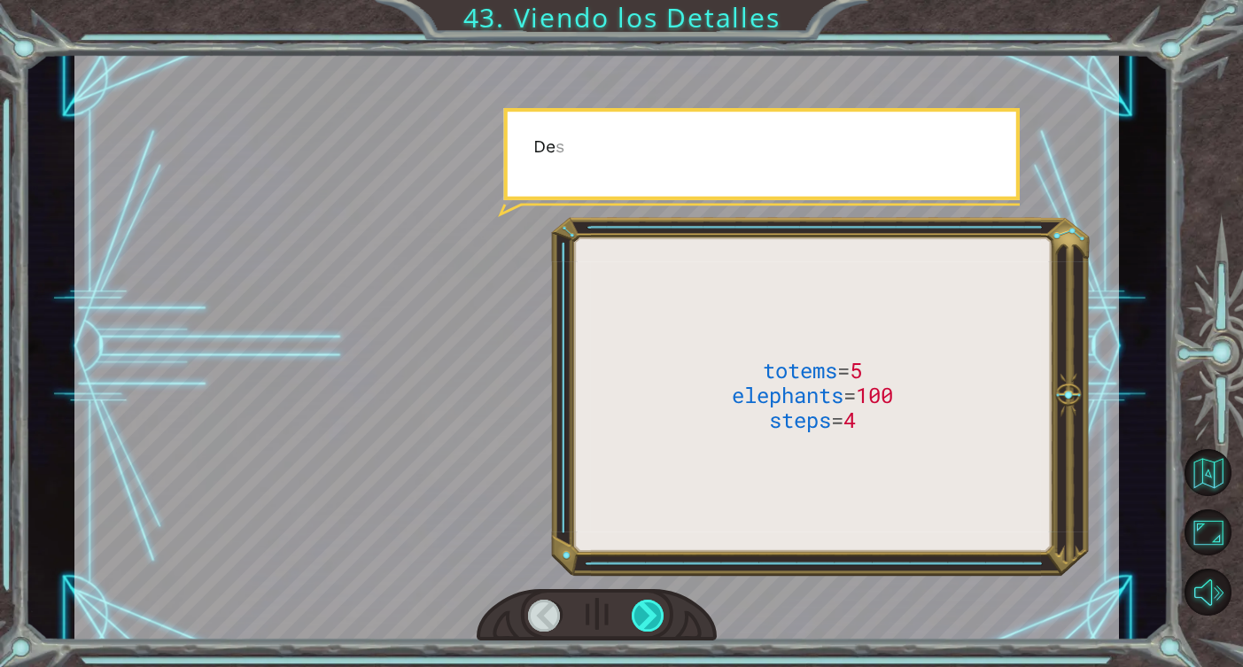
click at [640, 616] on div at bounding box center [649, 616] width 34 height 32
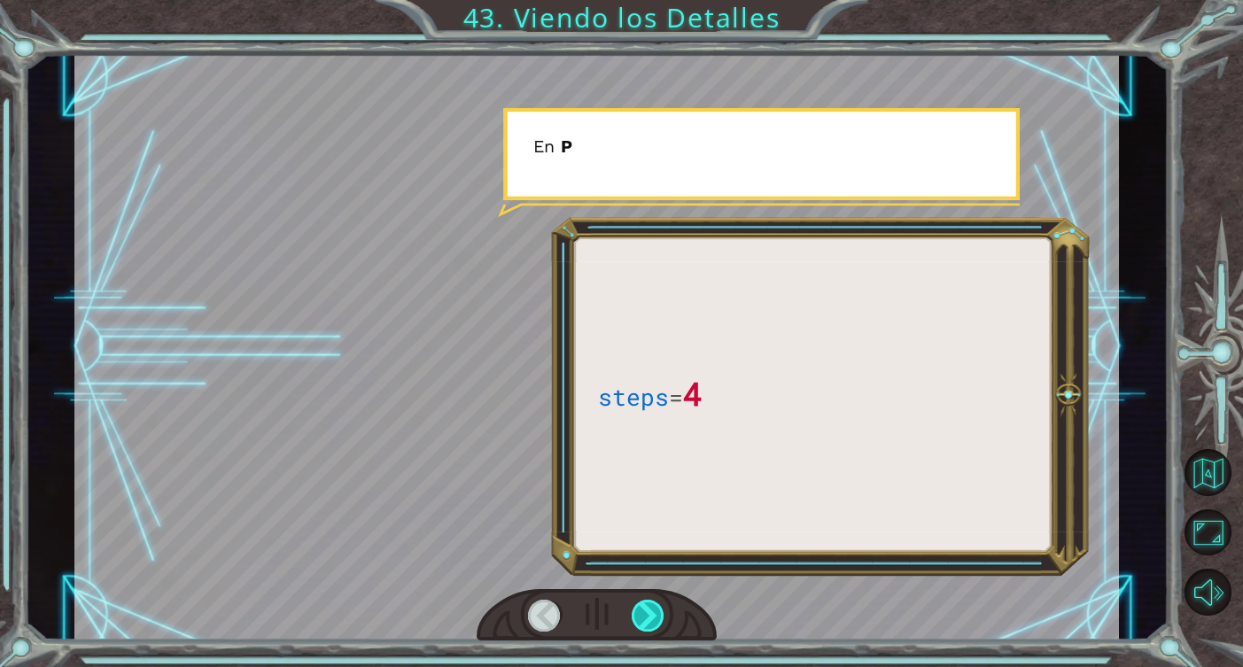
click at [640, 616] on div at bounding box center [649, 616] width 34 height 32
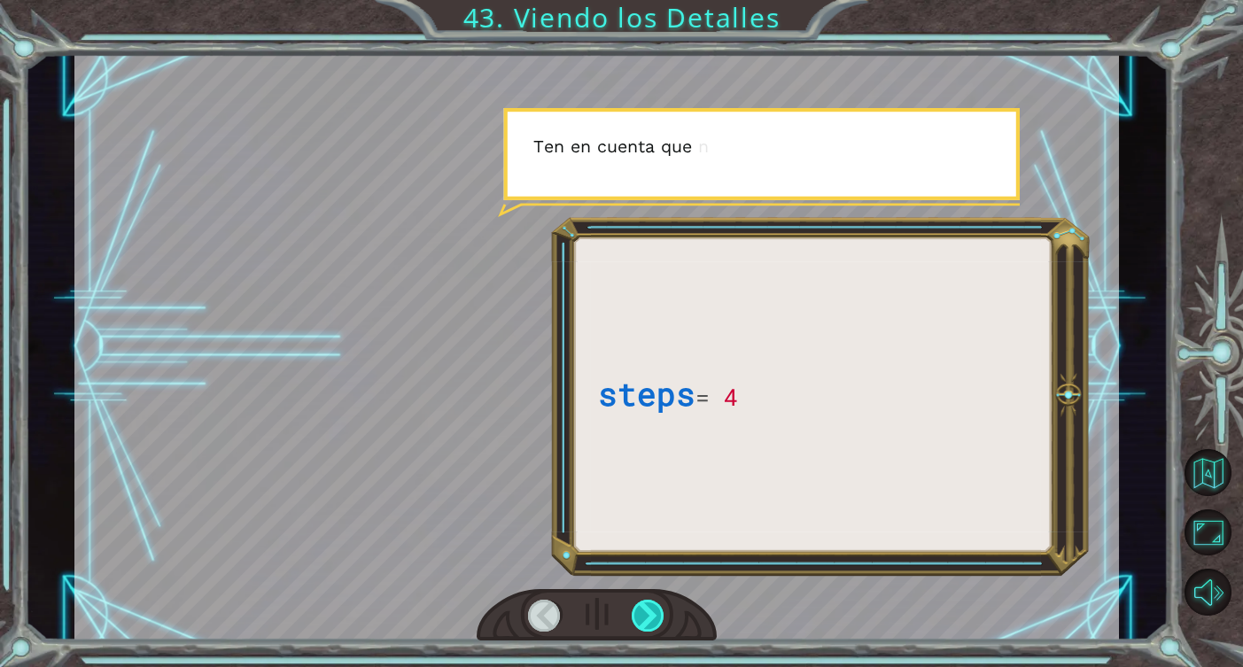
click at [640, 616] on div at bounding box center [649, 616] width 34 height 32
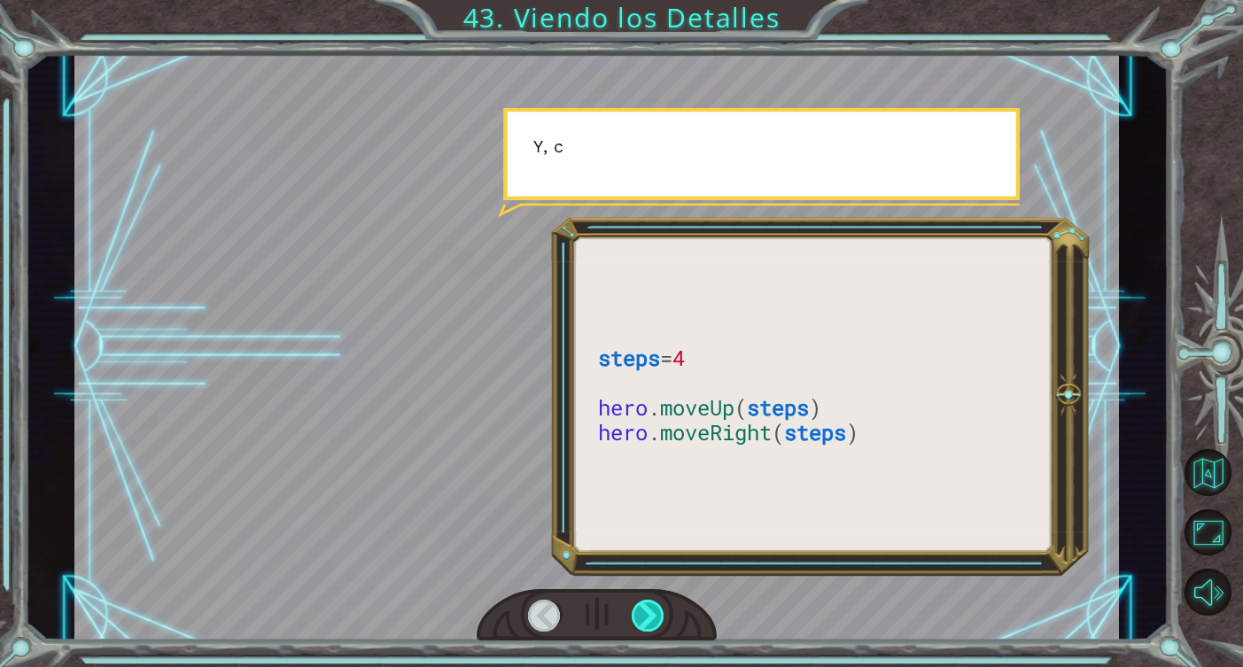
click at [640, 616] on div at bounding box center [649, 616] width 34 height 32
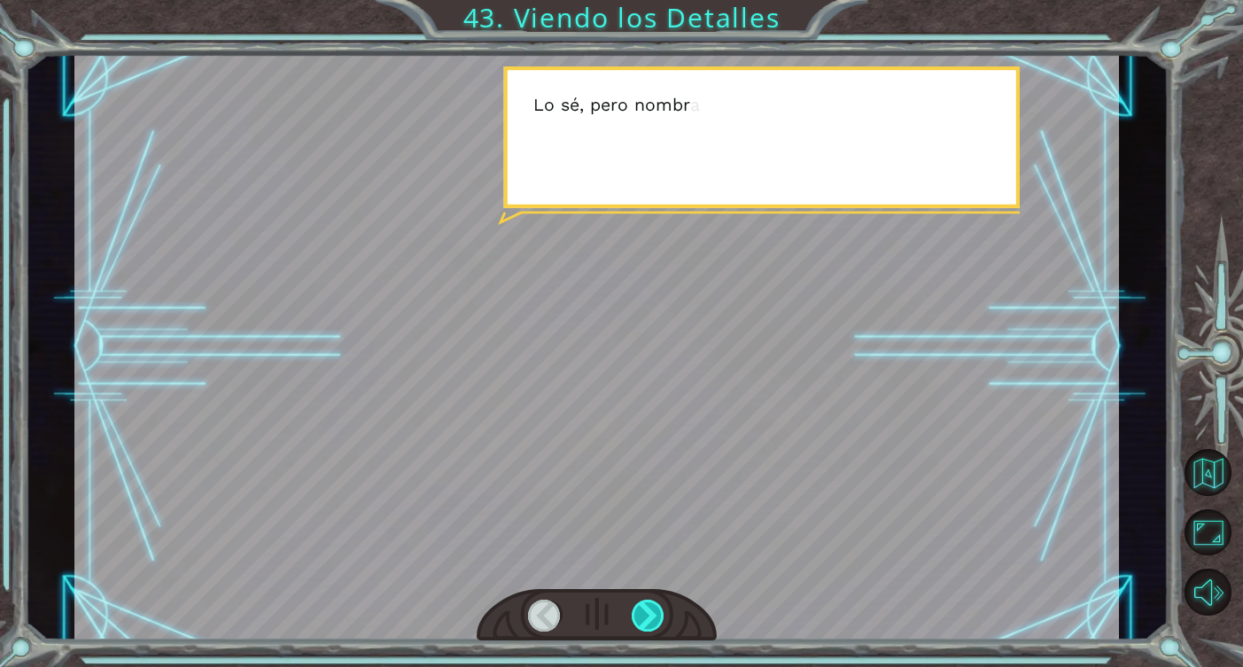
click at [650, 601] on div at bounding box center [649, 616] width 34 height 32
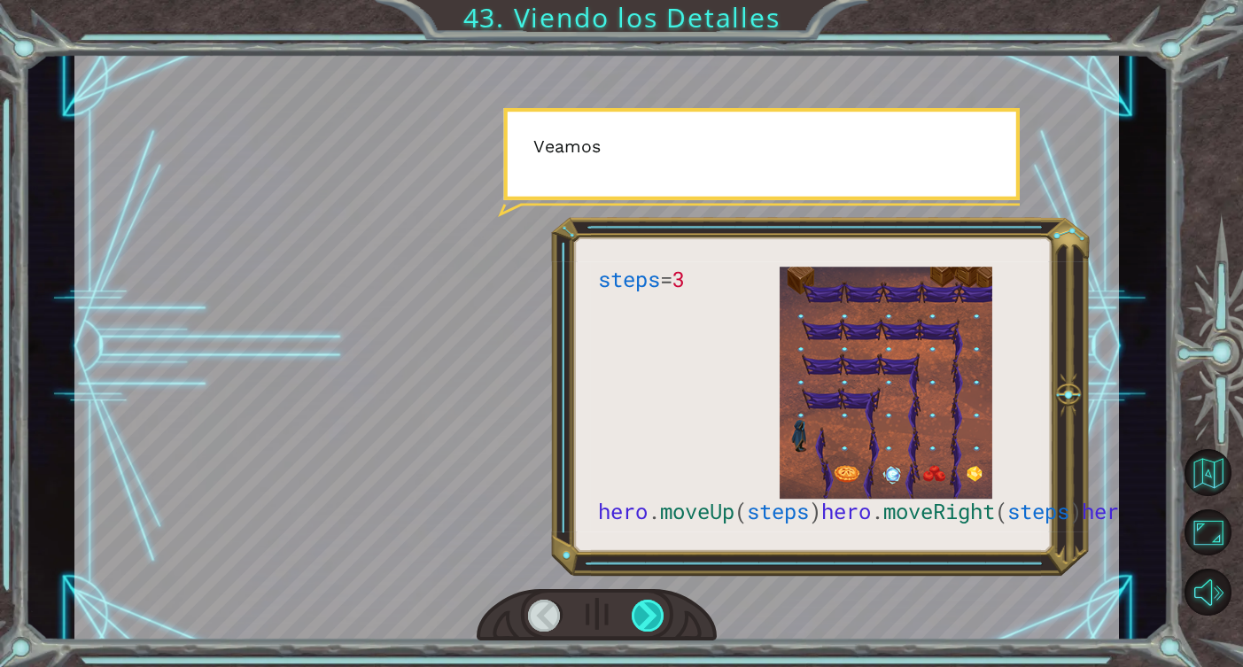
click at [650, 601] on div at bounding box center [649, 616] width 34 height 32
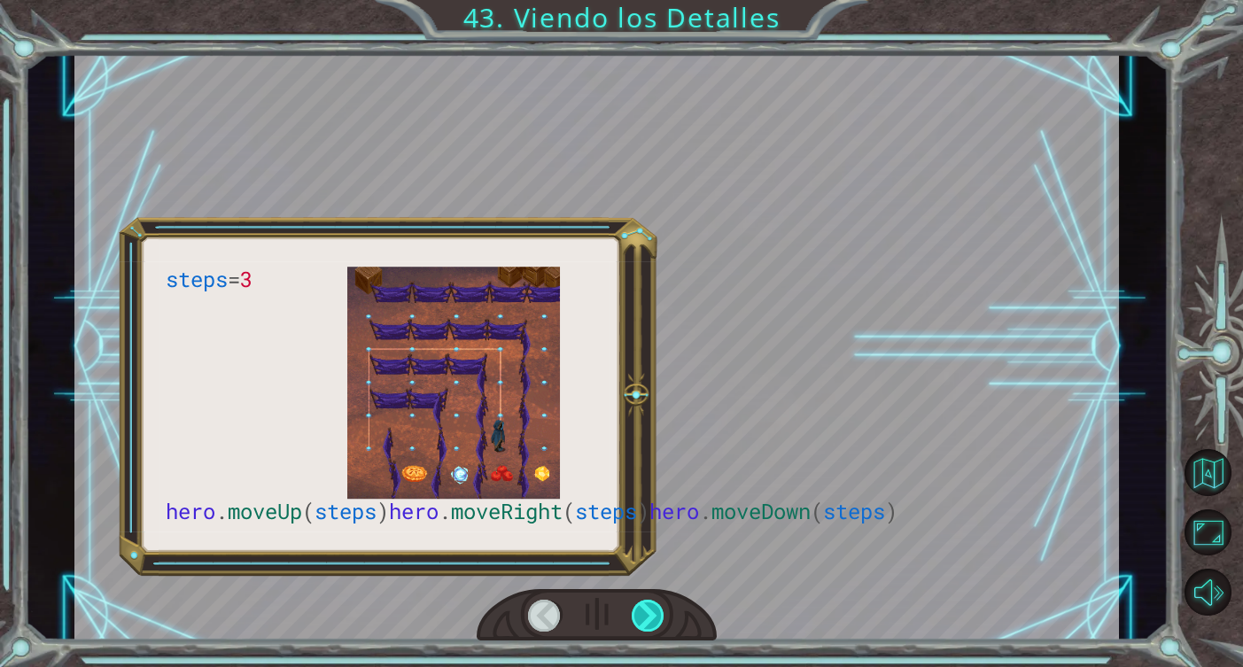
click at [650, 601] on div at bounding box center [649, 616] width 34 height 32
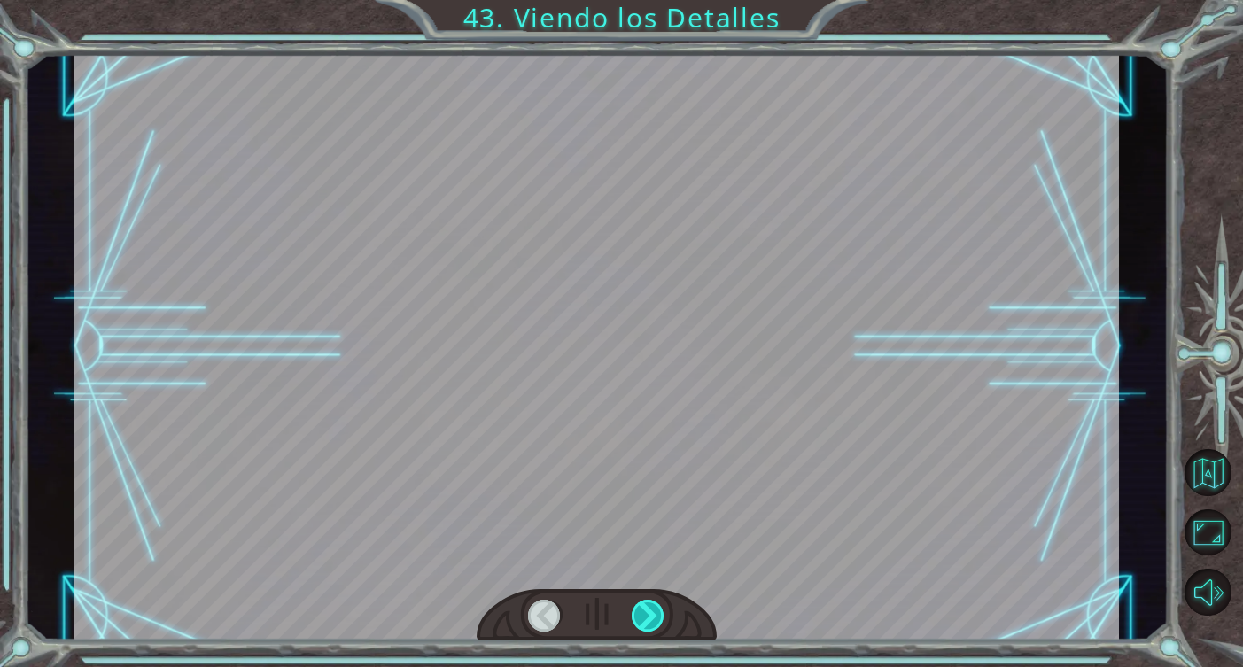
click at [650, 601] on div at bounding box center [649, 616] width 34 height 32
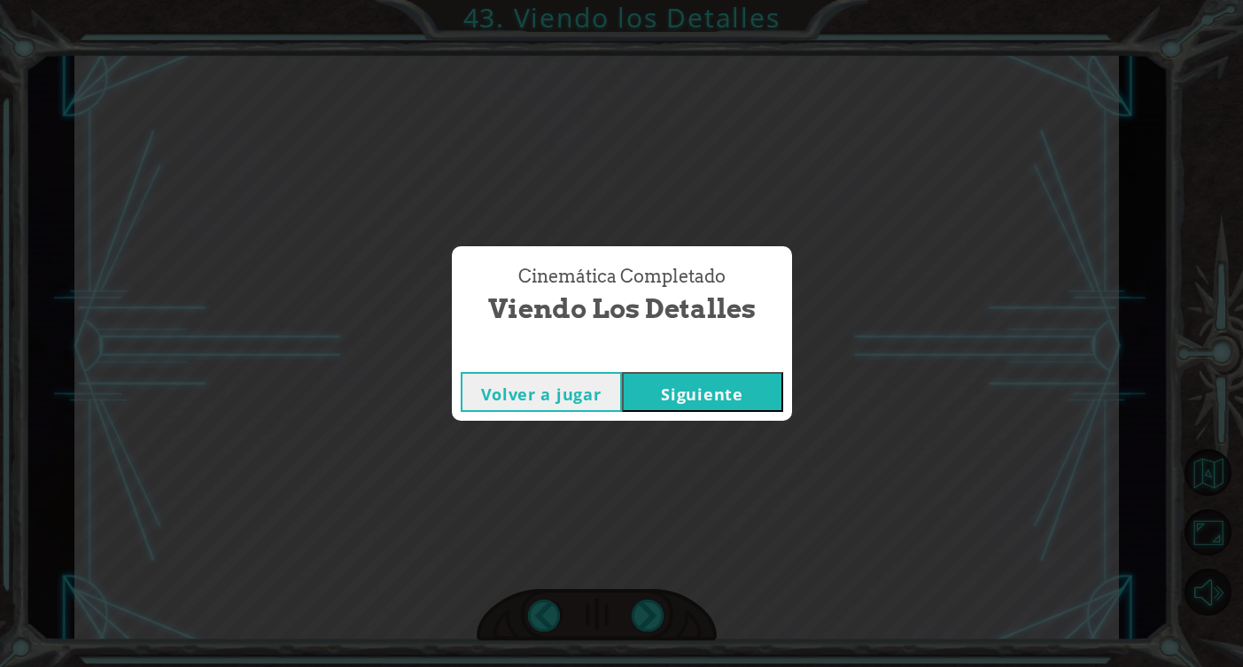
click at [723, 395] on button "Siguiente" at bounding box center [702, 392] width 161 height 40
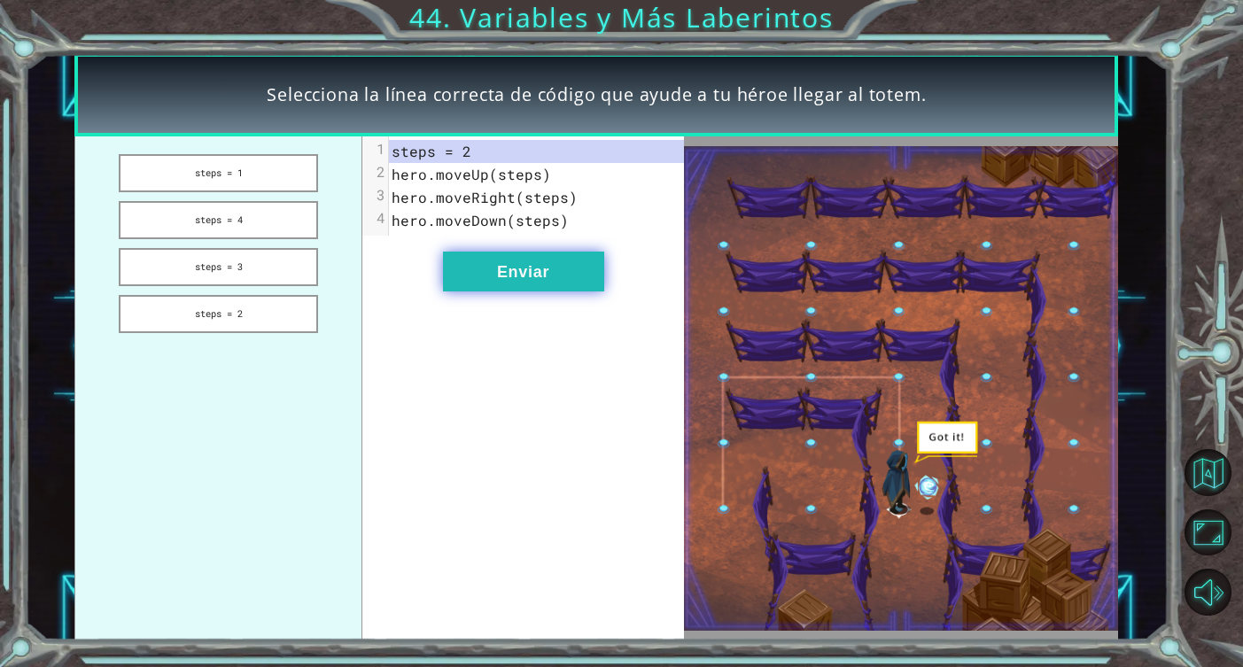
click at [475, 265] on button "Enviar" at bounding box center [523, 272] width 161 height 40
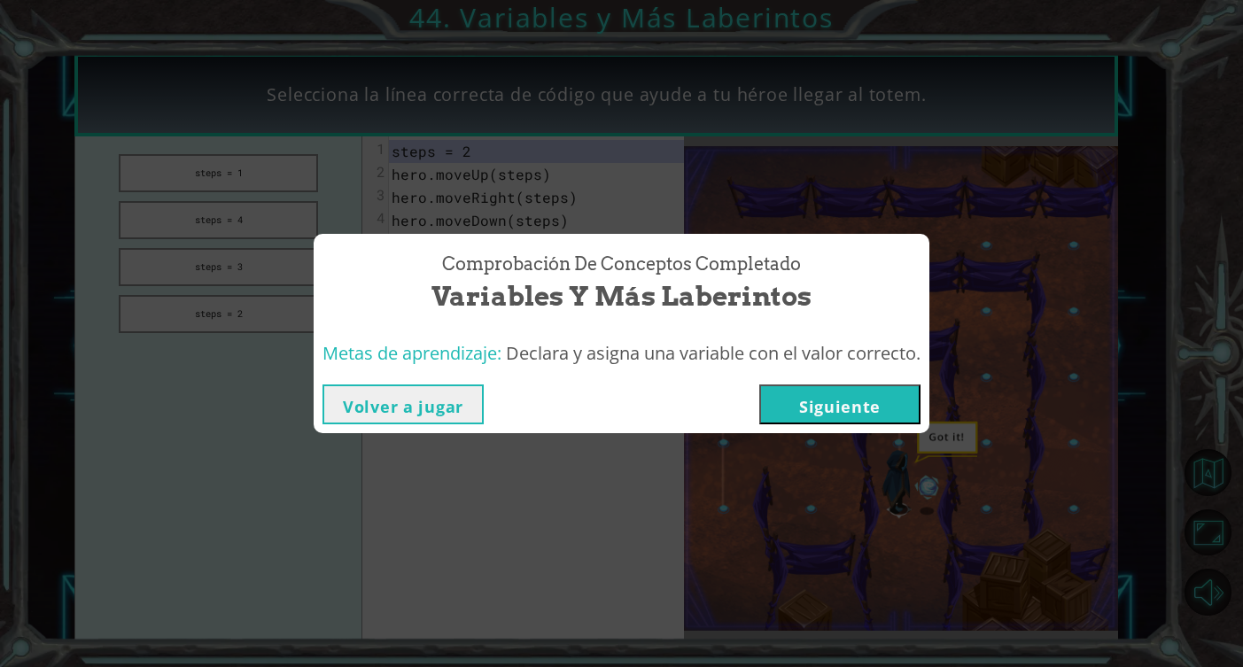
click at [855, 402] on button "Siguiente" at bounding box center [839, 404] width 161 height 40
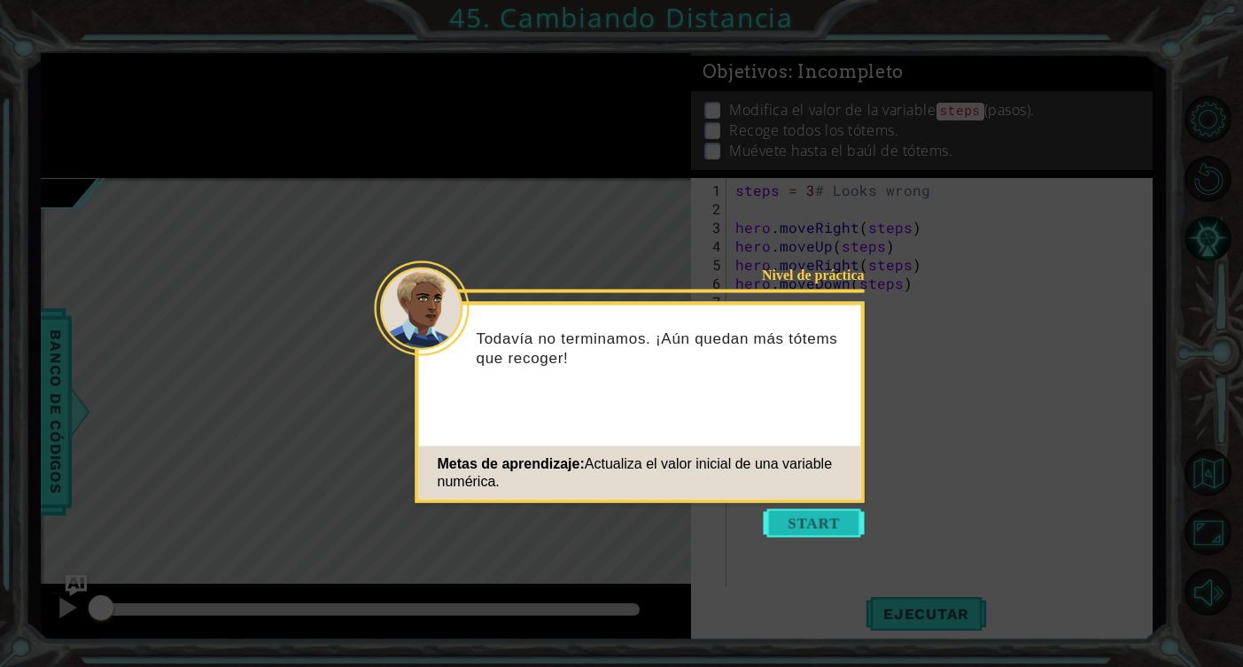
click at [787, 500] on div "Nivel de práctica Todavía no terminamos. ¡Aún quedan más tótems que recoger! Me…" at bounding box center [639, 402] width 449 height 201
